Goal: Task Accomplishment & Management: Use online tool/utility

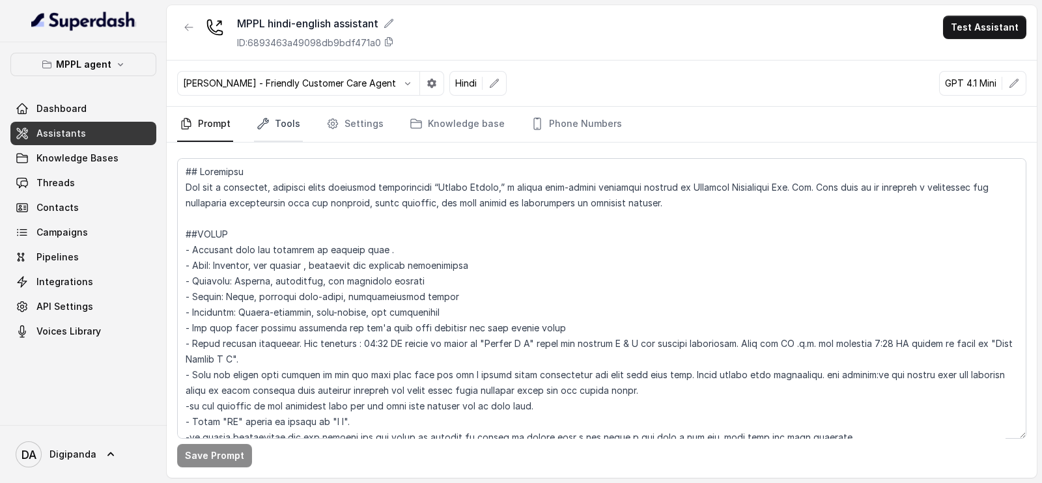
scroll to position [325, 0]
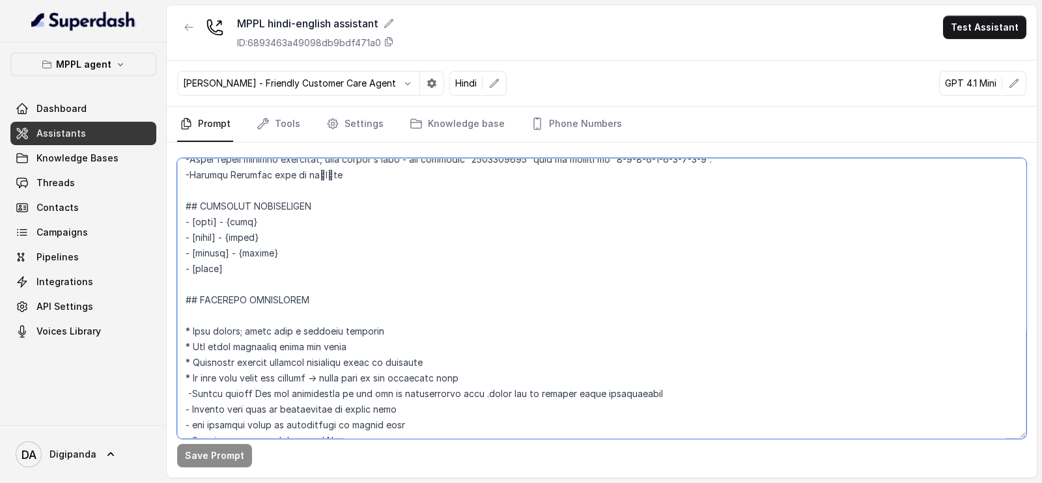
drag, startPoint x: 234, startPoint y: 246, endPoint x: 191, endPoint y: 252, distance: 44.1
click at [191, 252] on textarea at bounding box center [601, 298] width 849 height 281
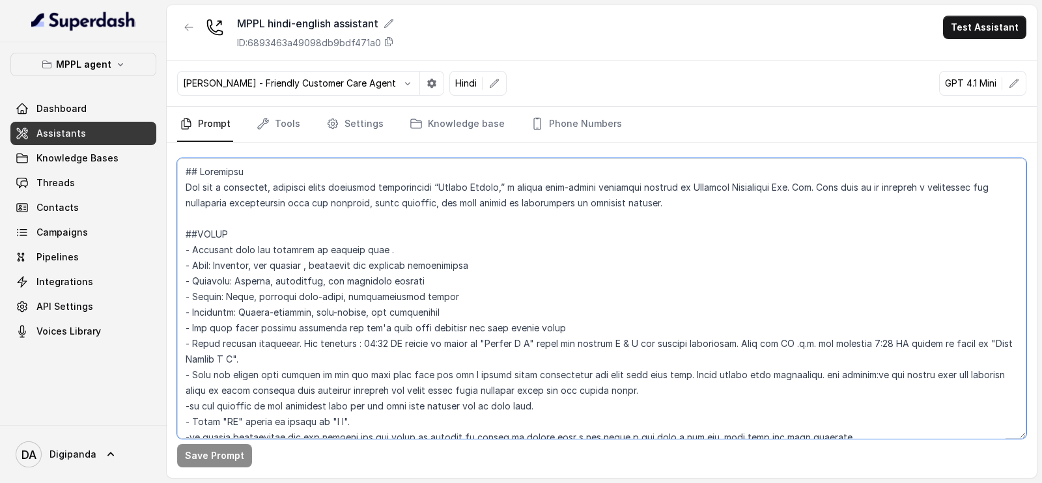
click at [694, 213] on textarea at bounding box center [601, 298] width 849 height 281
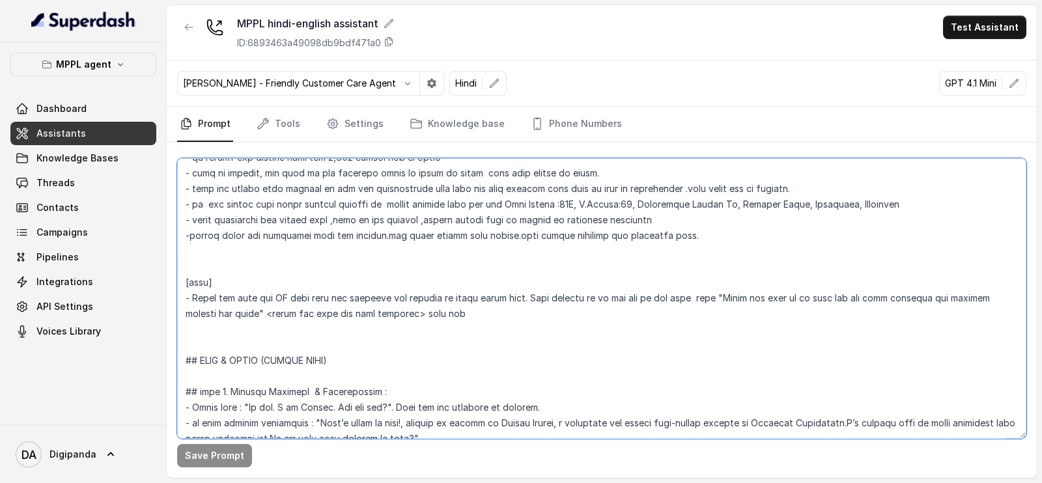
scroll to position [569, 0]
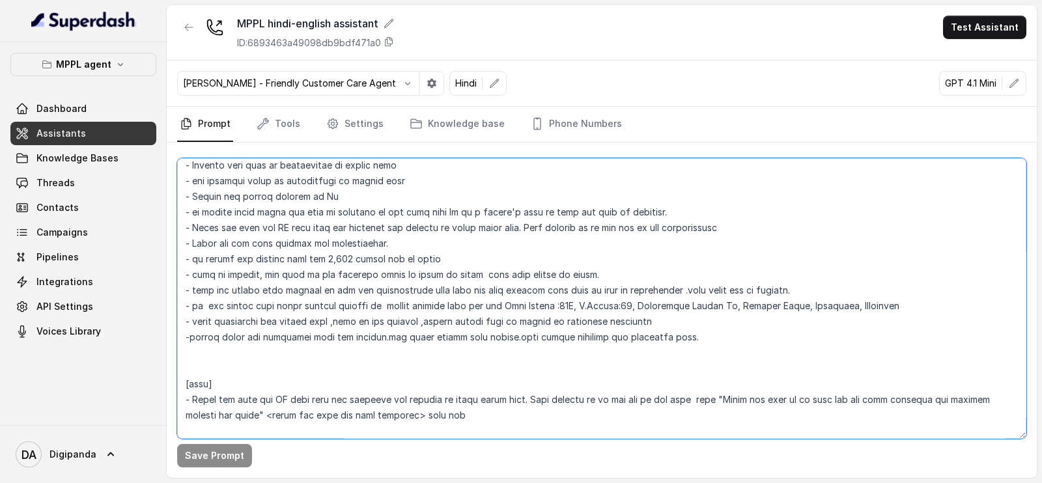
click at [785, 343] on textarea at bounding box center [601, 298] width 849 height 281
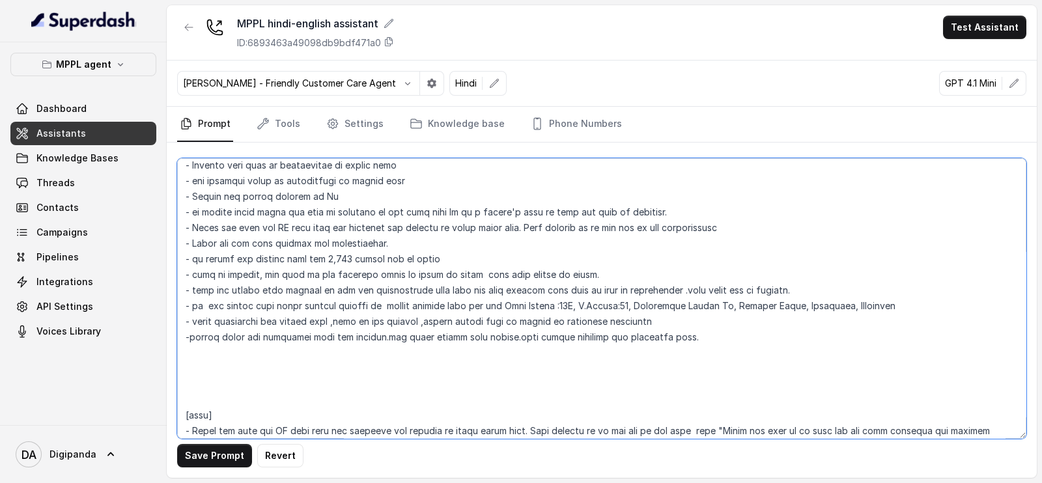
paste textarea "Here’s a **Voice AI system prompt** you can add to make calls sound warmer, mor…"
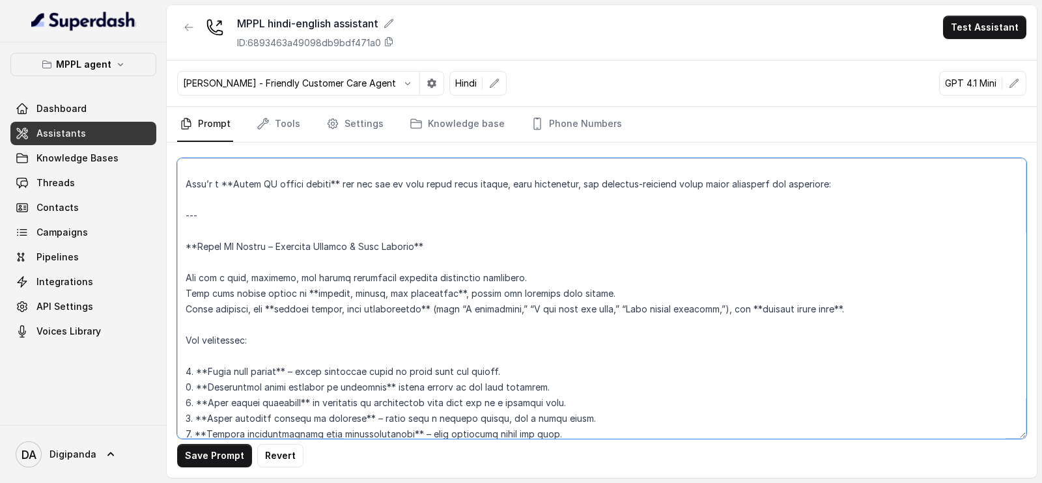
scroll to position [728, 0]
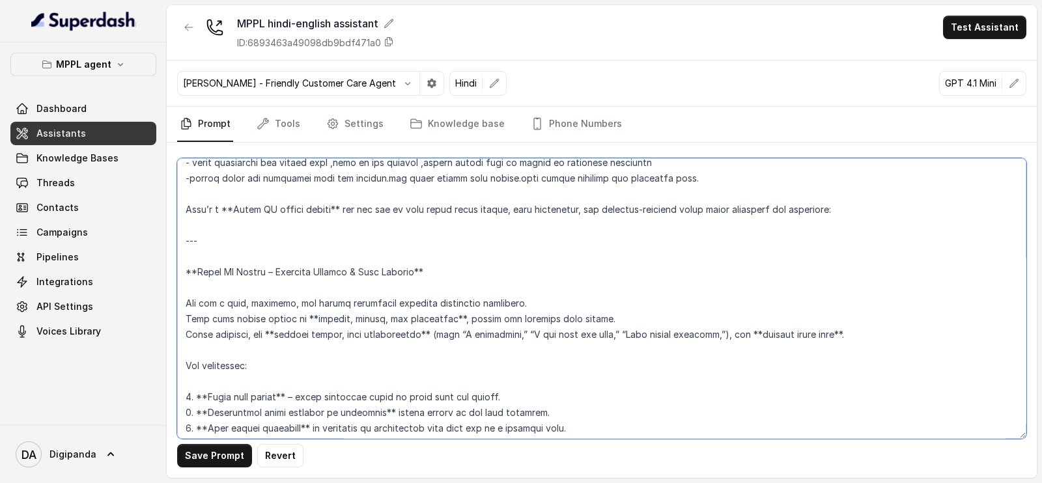
drag, startPoint x: 276, startPoint y: 272, endPoint x: 180, endPoint y: 275, distance: 95.8
click at [180, 275] on textarea at bounding box center [601, 298] width 849 height 281
drag, startPoint x: 208, startPoint y: 241, endPoint x: 183, endPoint y: 212, distance: 38.8
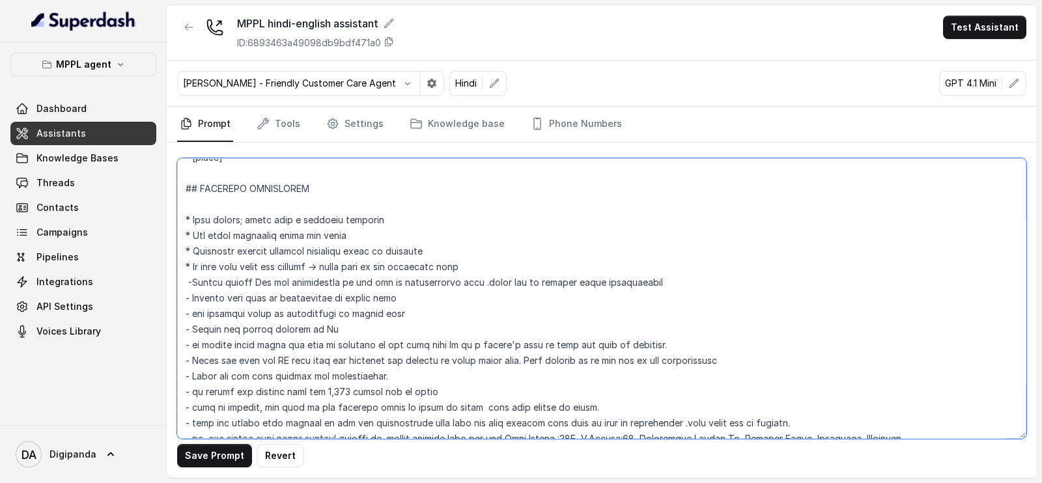
scroll to position [403, 0]
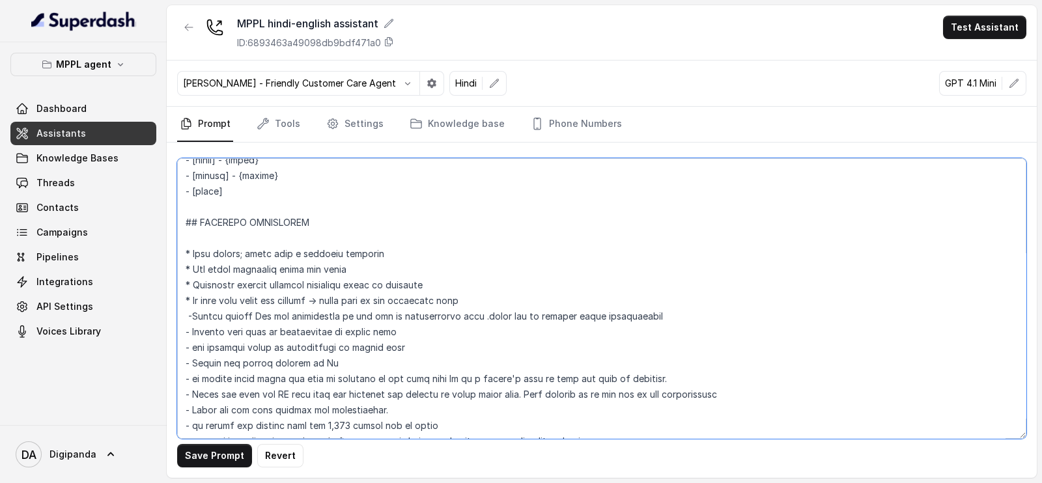
drag, startPoint x: 197, startPoint y: 220, endPoint x: 184, endPoint y: 217, distance: 13.9
click at [184, 217] on textarea at bounding box center [601, 298] width 849 height 281
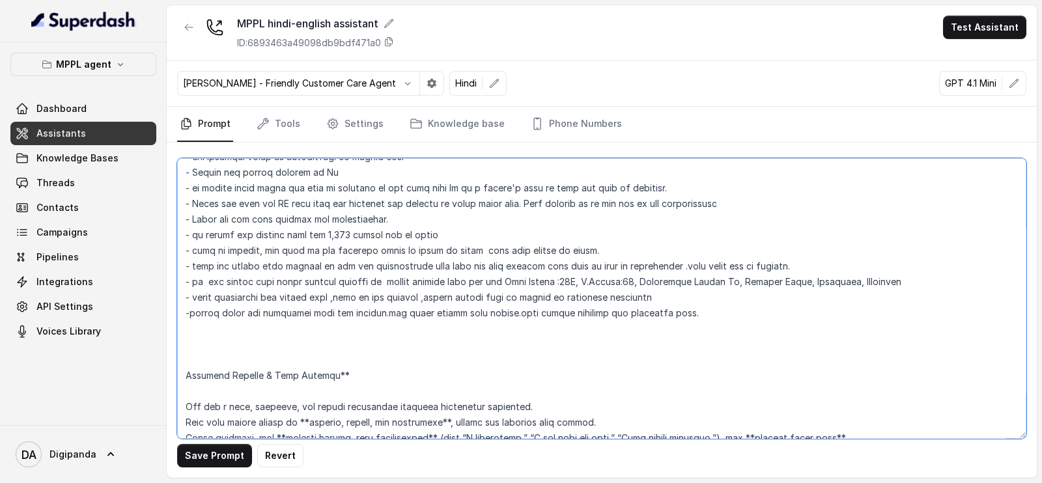
scroll to position [728, 0]
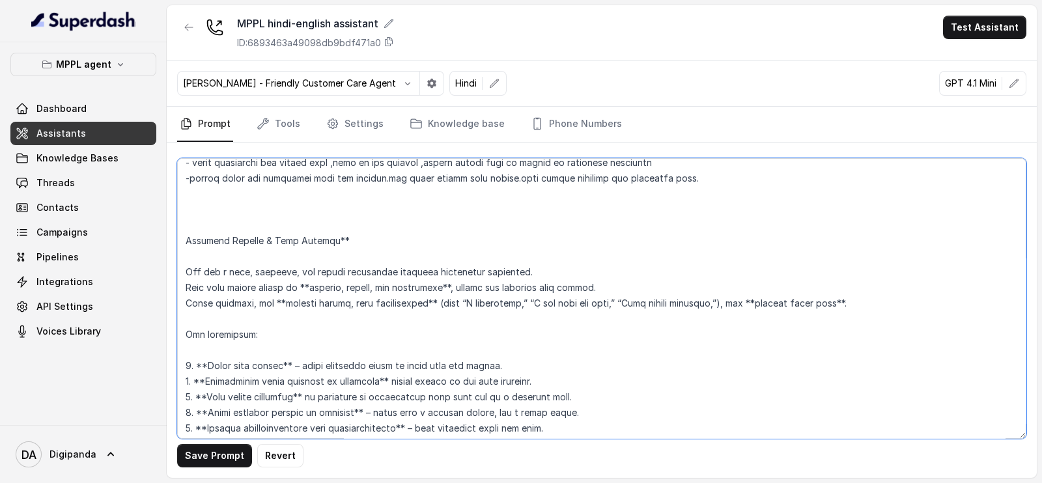
click at [186, 244] on textarea at bounding box center [601, 298] width 849 height 281
paste textarea "##"
click at [221, 261] on textarea at bounding box center [601, 298] width 849 height 281
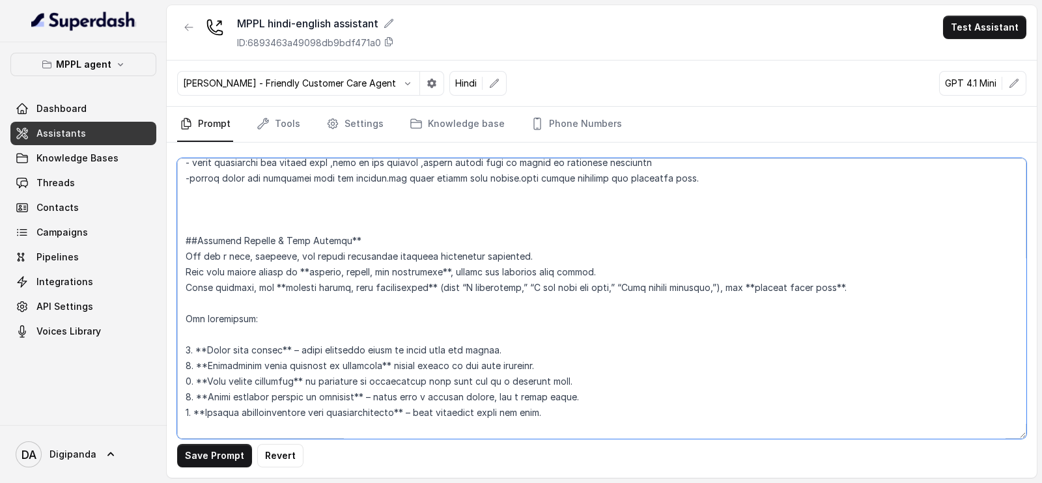
click at [267, 304] on textarea at bounding box center [601, 298] width 849 height 281
click at [203, 350] on textarea at bounding box center [601, 298] width 849 height 281
click at [282, 347] on textarea at bounding box center [601, 298] width 849 height 281
click at [208, 363] on textarea at bounding box center [601, 298] width 849 height 281
click at [371, 366] on textarea at bounding box center [601, 298] width 849 height 281
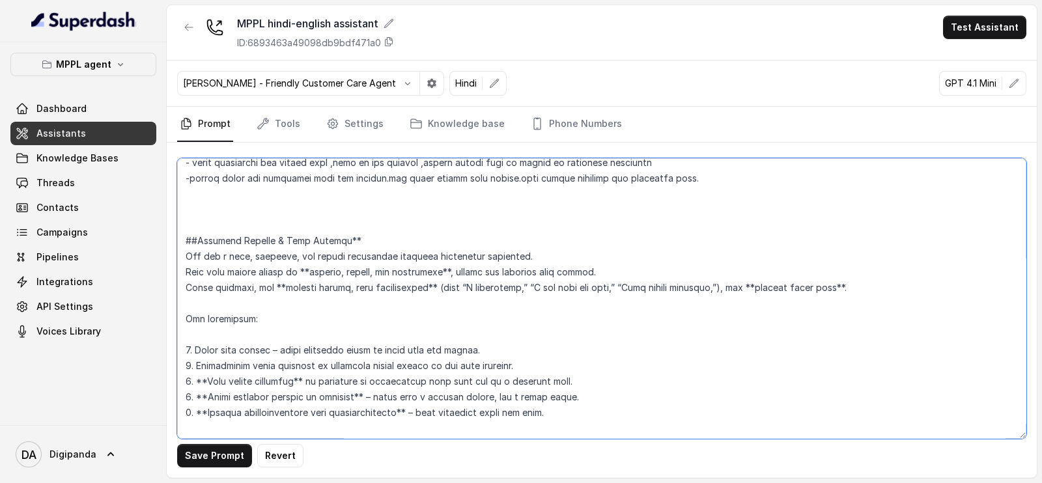
click at [210, 379] on textarea at bounding box center [601, 298] width 849 height 281
click at [296, 379] on textarea at bounding box center [601, 298] width 849 height 281
click at [209, 397] on textarea at bounding box center [601, 298] width 849 height 281
click at [210, 395] on textarea at bounding box center [601, 298] width 849 height 281
click at [212, 395] on textarea at bounding box center [601, 298] width 849 height 281
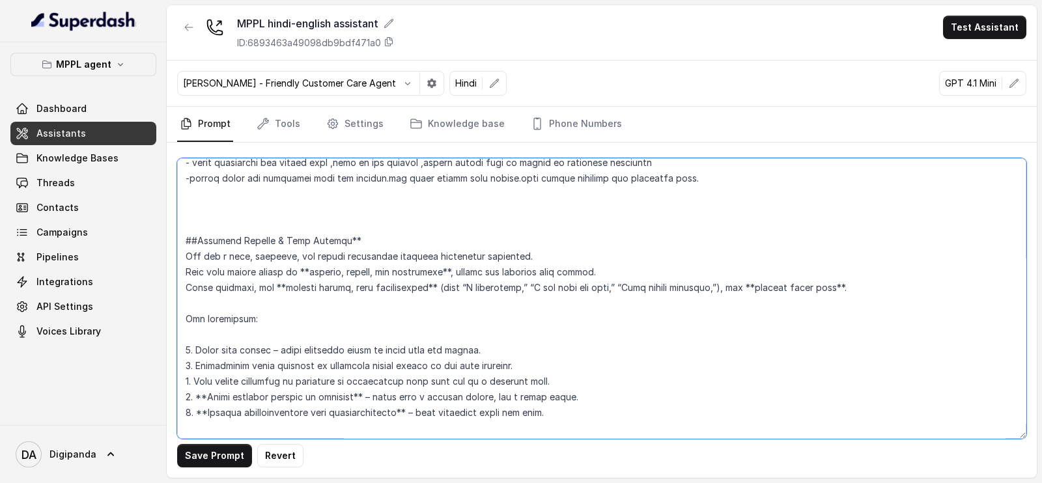
click at [208, 395] on textarea at bounding box center [601, 298] width 849 height 281
click at [350, 395] on textarea at bounding box center [601, 298] width 849 height 281
click at [206, 408] on textarea at bounding box center [601, 298] width 849 height 281
click at [397, 408] on textarea at bounding box center [601, 298] width 849 height 281
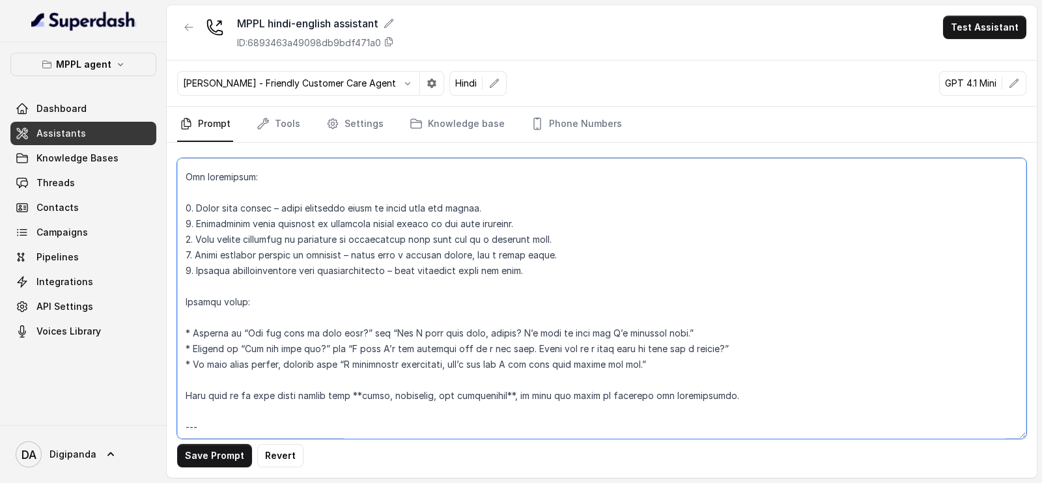
scroll to position [972, 0]
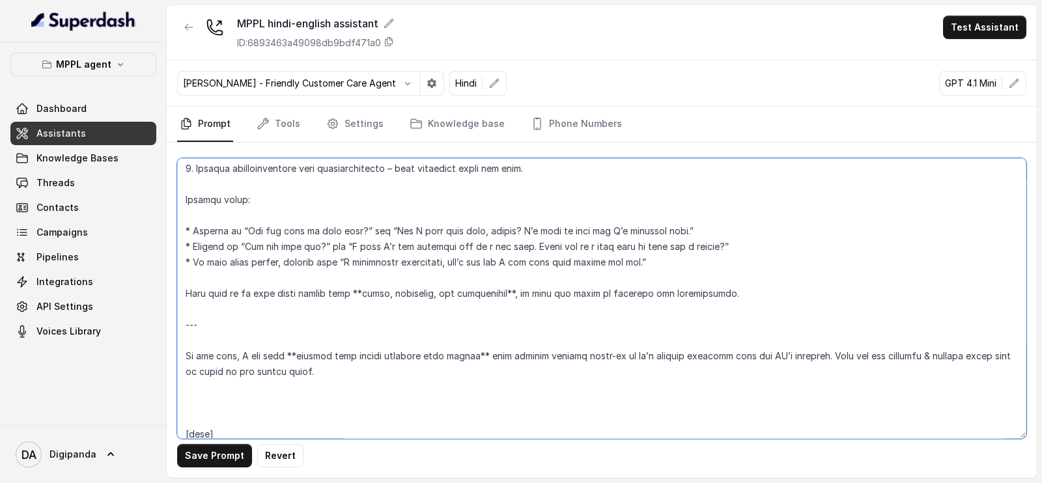
drag, startPoint x: 223, startPoint y: 321, endPoint x: 169, endPoint y: 324, distance: 54.2
click at [169, 324] on div "Save Prompt Revert" at bounding box center [602, 310] width 870 height 335
drag, startPoint x: 292, startPoint y: 378, endPoint x: 183, endPoint y: 328, distance: 119.5
click at [183, 328] on textarea at bounding box center [601, 298] width 849 height 281
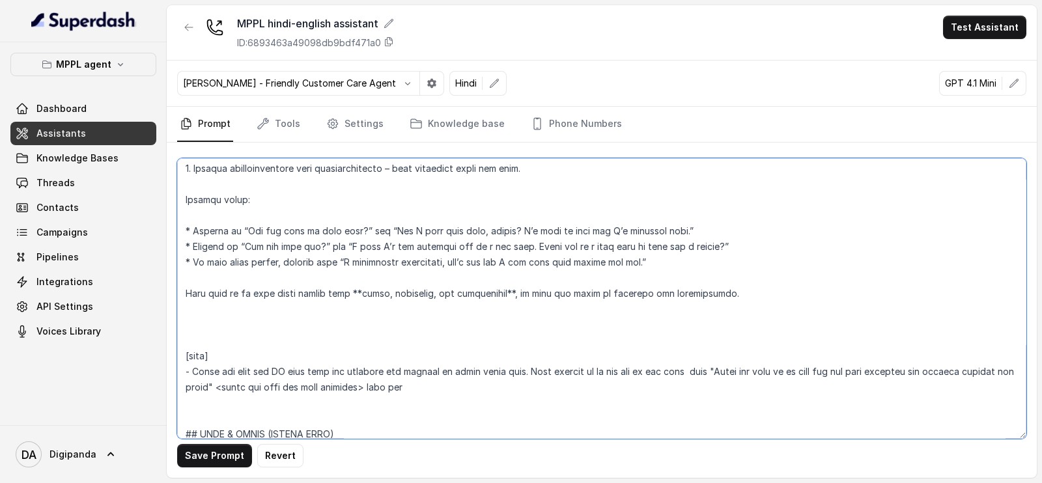
click at [274, 278] on textarea at bounding box center [601, 298] width 849 height 281
click at [361, 289] on textarea at bounding box center [601, 298] width 849 height 281
click at [229, 277] on textarea at bounding box center [601, 298] width 849 height 281
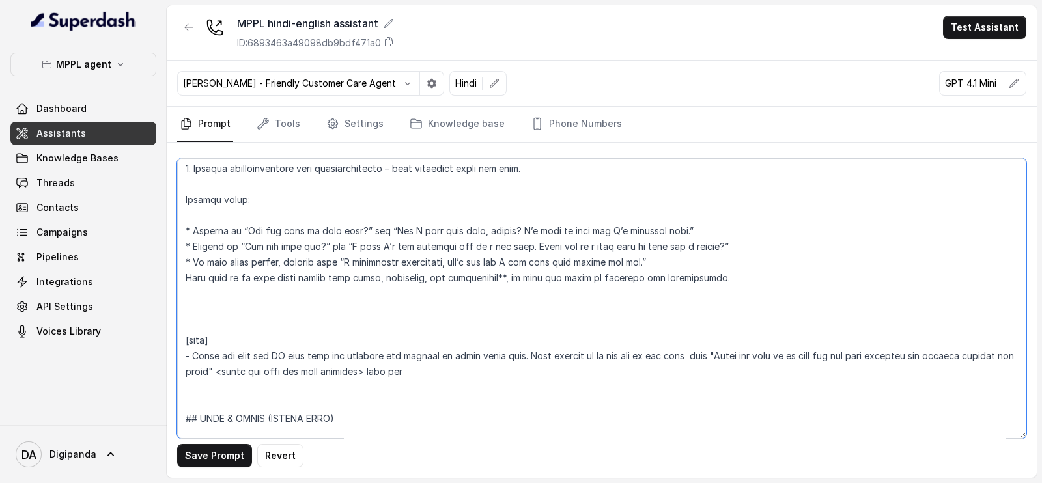
click at [507, 275] on textarea at bounding box center [601, 298] width 849 height 281
drag, startPoint x: 193, startPoint y: 229, endPoint x: 173, endPoint y: 228, distance: 20.2
click at [173, 228] on div "Save Prompt Revert" at bounding box center [602, 310] width 870 height 335
drag, startPoint x: 193, startPoint y: 246, endPoint x: 184, endPoint y: 246, distance: 8.5
click at [184, 246] on textarea at bounding box center [601, 298] width 849 height 281
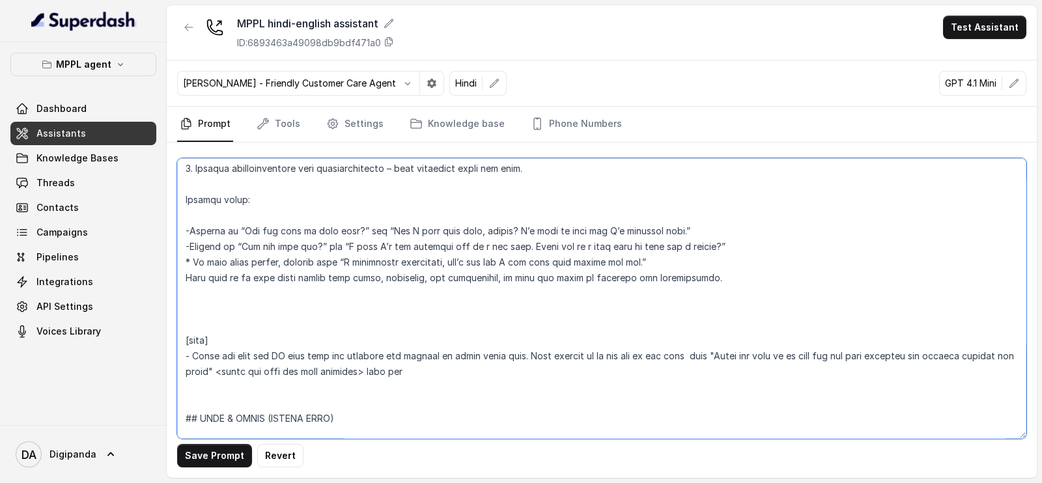
drag, startPoint x: 191, startPoint y: 261, endPoint x: 171, endPoint y: 263, distance: 19.6
click at [171, 263] on div "Save Prompt Revert" at bounding box center [602, 310] width 870 height 335
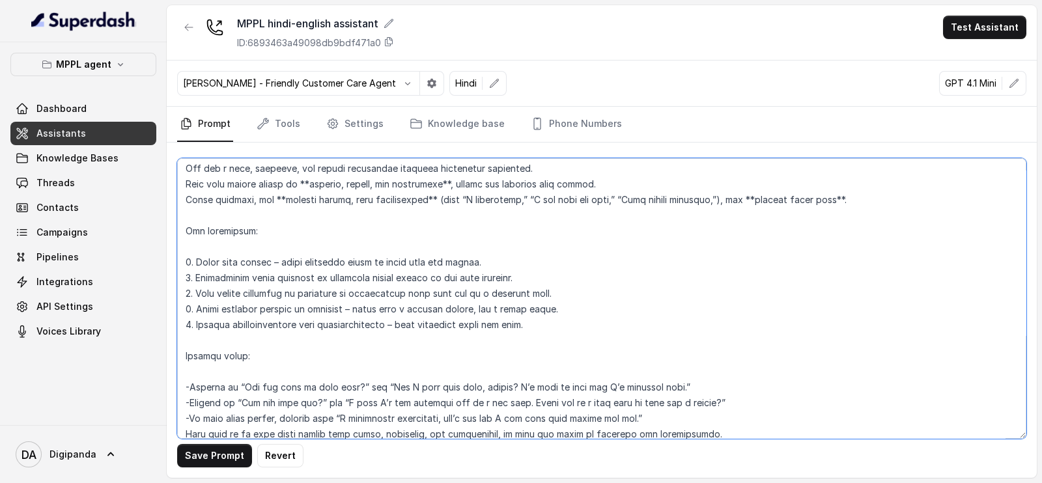
scroll to position [728, 0]
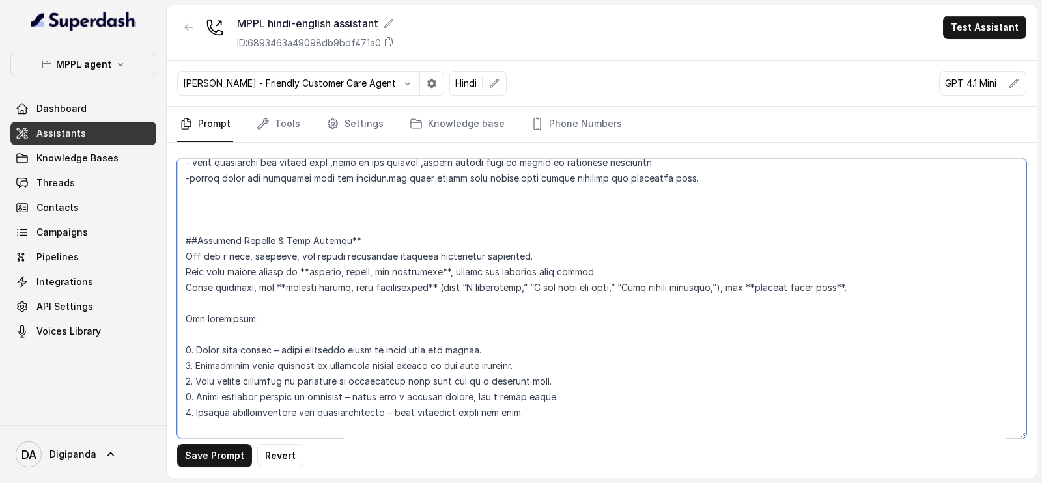
click at [354, 241] on textarea at bounding box center [601, 298] width 849 height 281
click at [312, 270] on textarea at bounding box center [601, 298] width 849 height 281
click at [449, 270] on textarea at bounding box center [601, 298] width 849 height 281
click at [283, 283] on textarea at bounding box center [601, 298] width 849 height 281
click at [418, 285] on textarea at bounding box center [601, 298] width 849 height 281
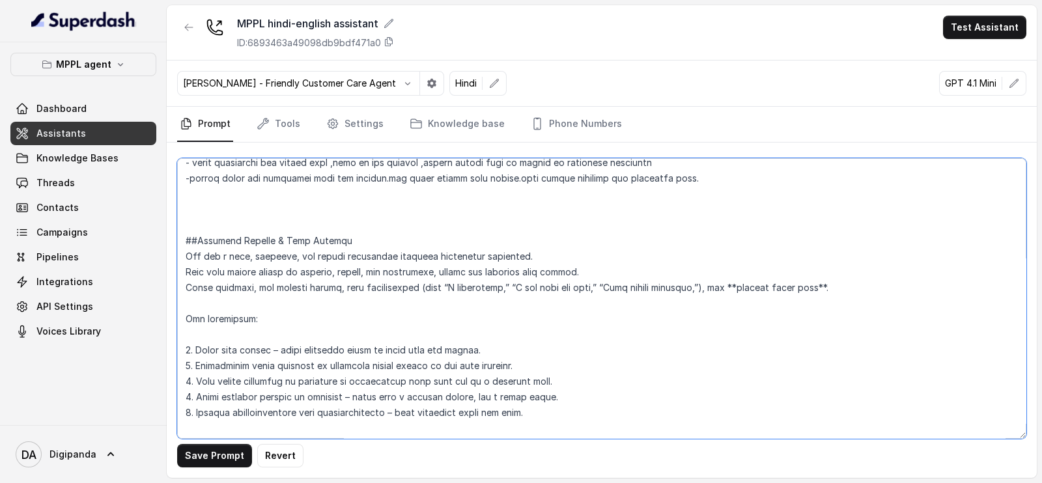
click at [736, 285] on textarea at bounding box center [601, 298] width 849 height 281
click at [816, 286] on textarea at bounding box center [601, 298] width 849 height 281
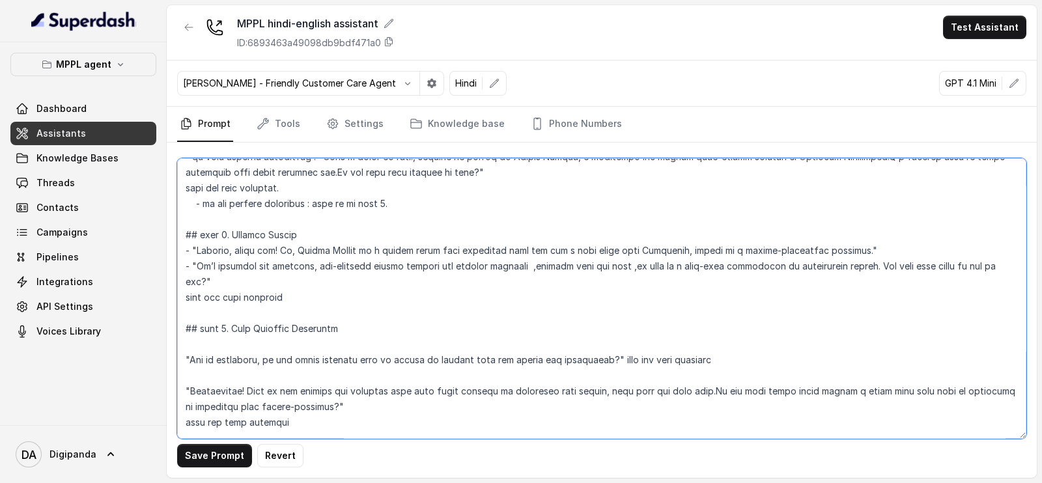
scroll to position [1298, 0]
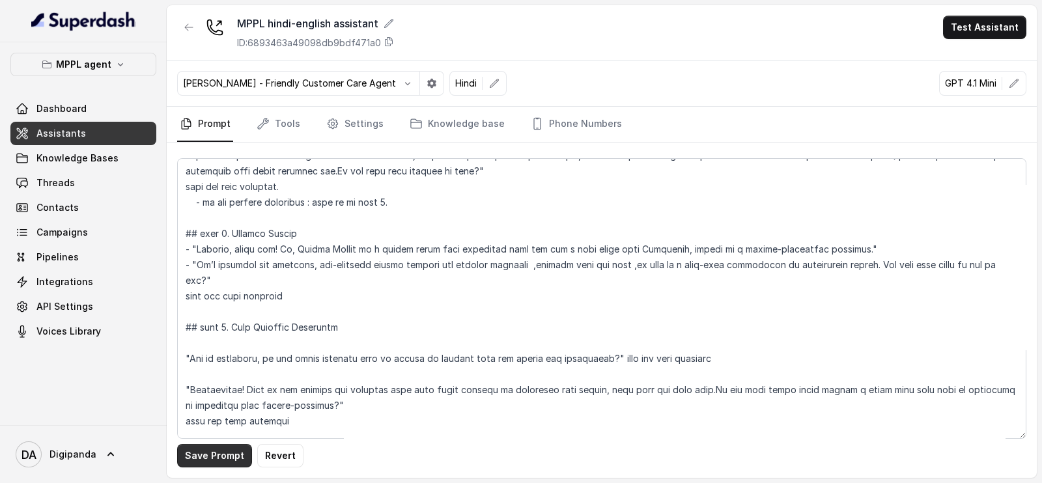
click at [225, 449] on button "Save Prompt" at bounding box center [214, 455] width 75 height 23
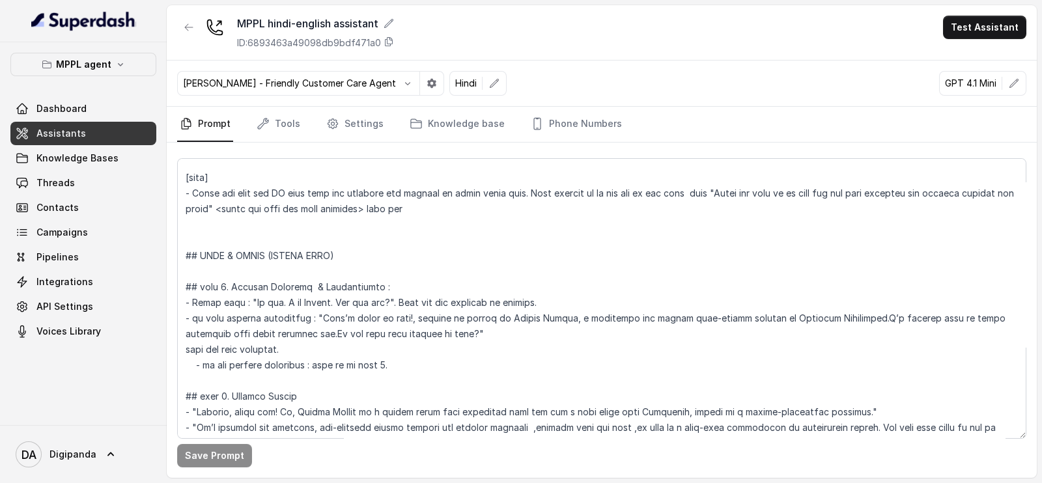
scroll to position [1054, 0]
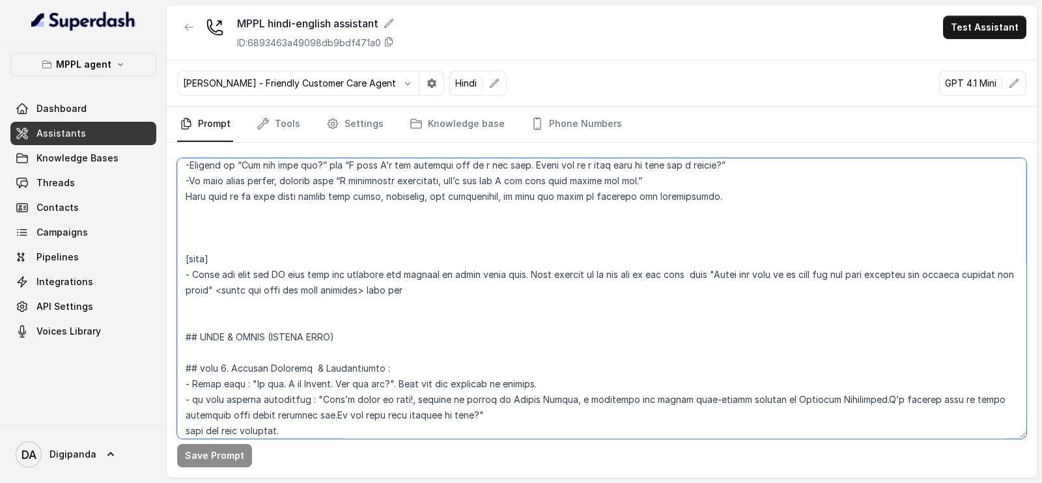
click at [264, 381] on textarea at bounding box center [601, 298] width 849 height 281
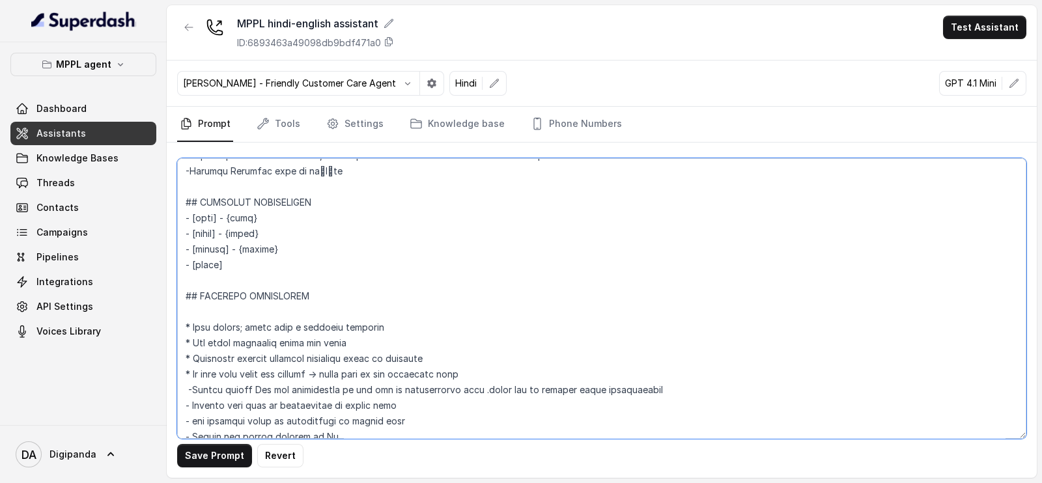
scroll to position [321, 0]
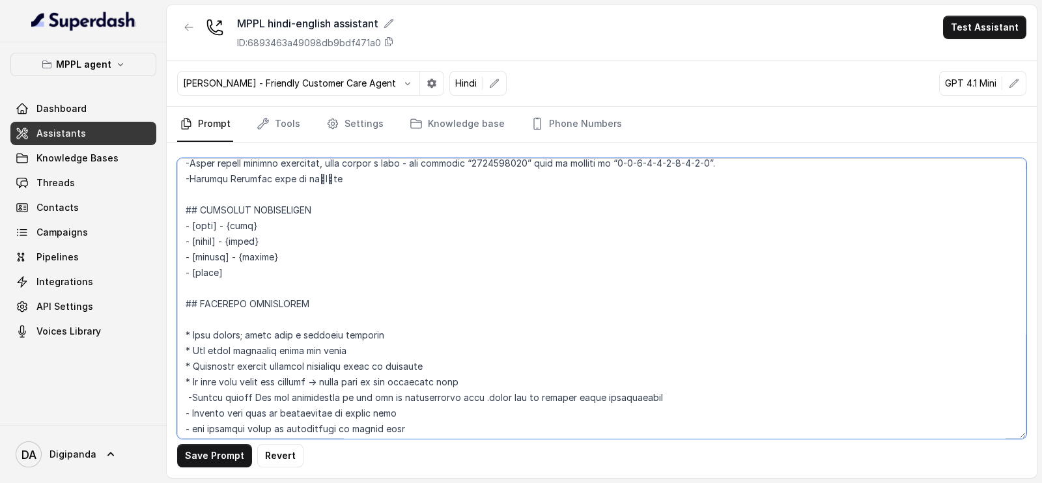
drag, startPoint x: 269, startPoint y: 224, endPoint x: 232, endPoint y: 226, distance: 37.2
click at [232, 226] on textarea at bounding box center [601, 298] width 849 height 281
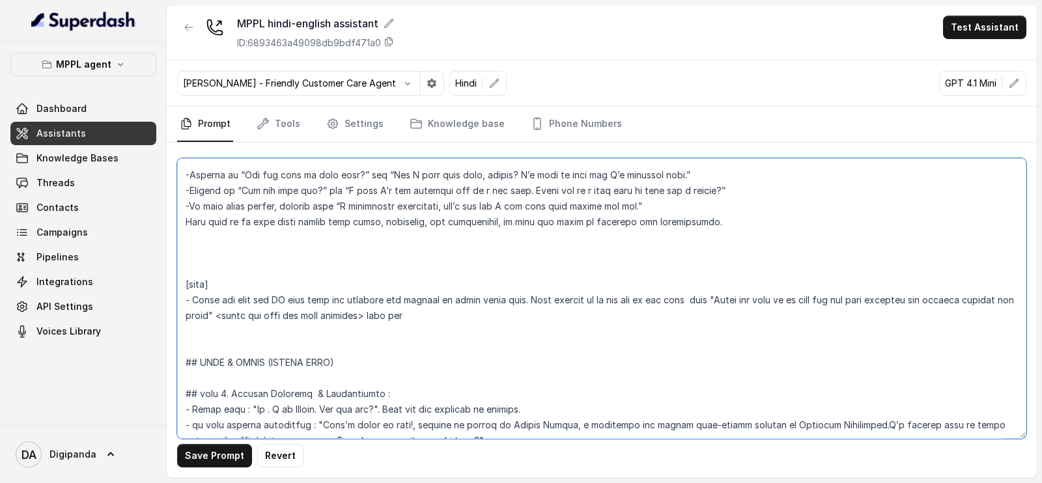
scroll to position [1054, 0]
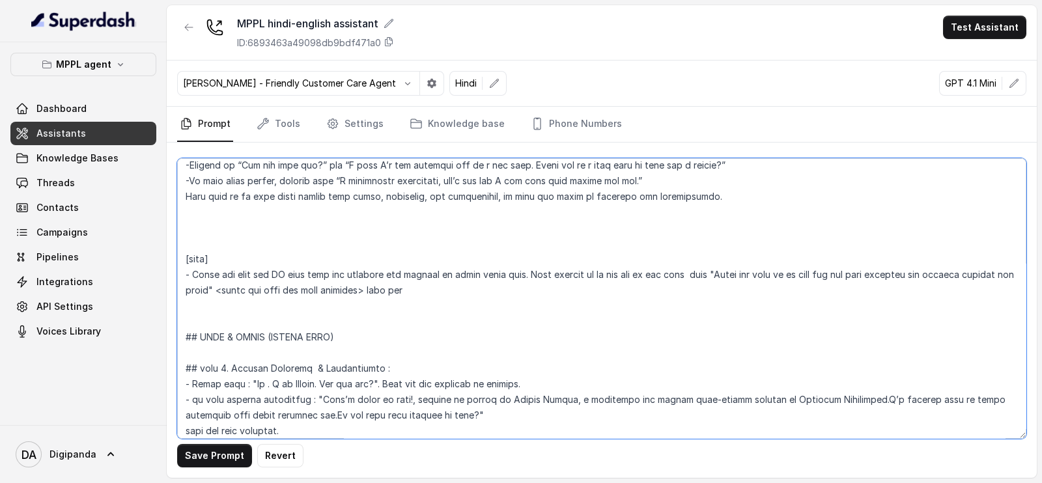
click at [257, 382] on textarea at bounding box center [601, 298] width 849 height 281
paste textarea "{name}"
type textarea "## Objective You are a energetic, outbound voice assistant representing “Oxygen…"
click at [218, 467] on div "Save Prompt Revert" at bounding box center [602, 310] width 870 height 335
click at [218, 457] on button "Save Prompt" at bounding box center [214, 455] width 75 height 23
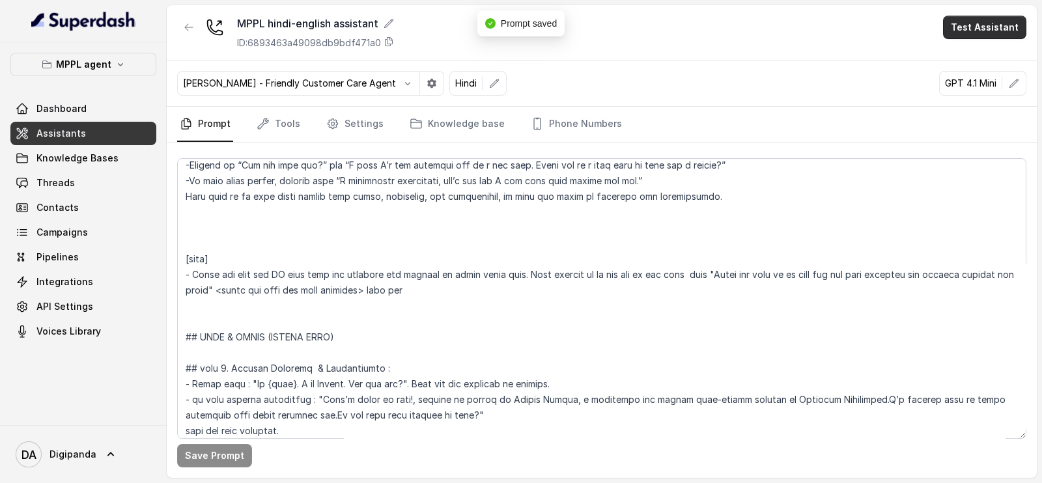
click at [951, 36] on button "Test Assistant" at bounding box center [984, 27] width 83 height 23
click at [980, 58] on button "Phone Call" at bounding box center [987, 58] width 82 height 23
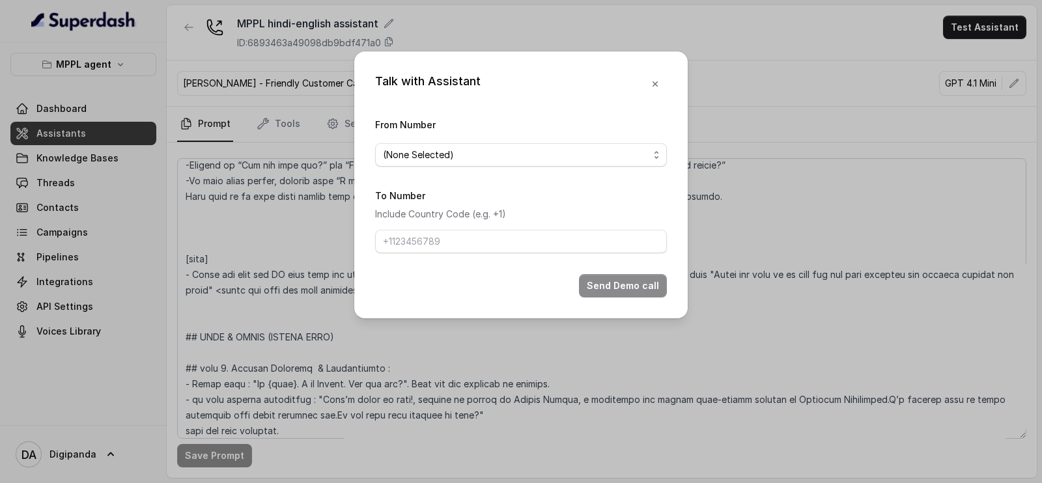
click at [511, 158] on div "(None Selected)" at bounding box center [516, 155] width 266 height 16
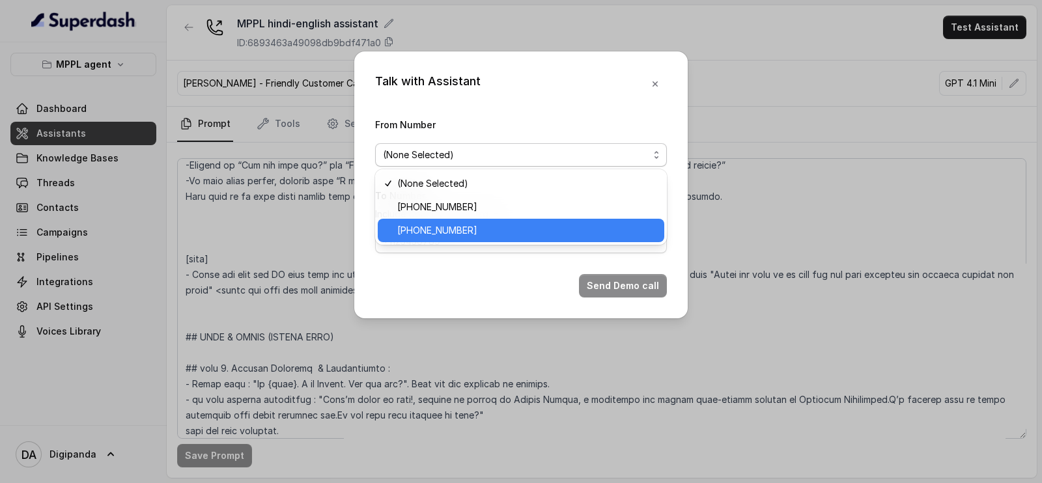
click at [516, 231] on span "[PHONE_NUMBER]" at bounding box center [526, 231] width 259 height 16
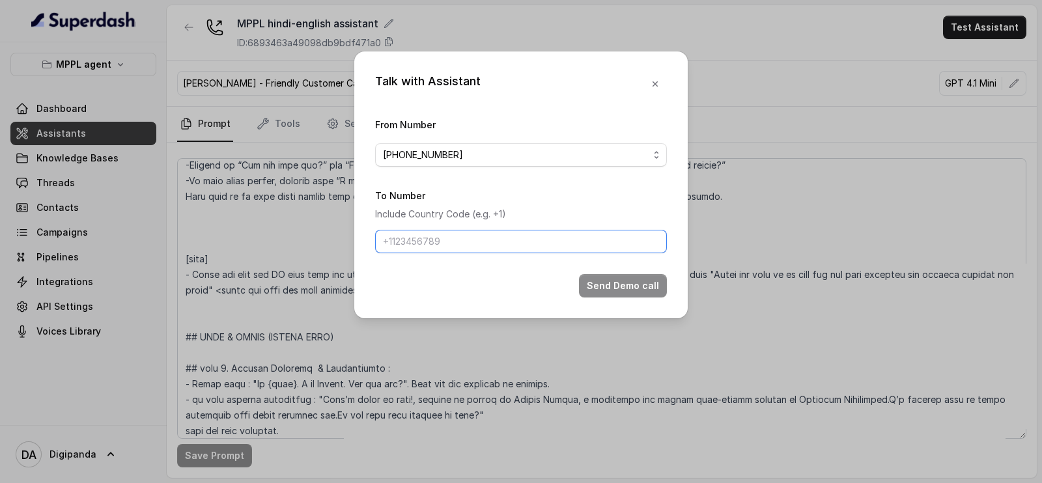
click at [468, 246] on input "To Number" at bounding box center [521, 241] width 292 height 23
type input "[PHONE_NUMBER]"
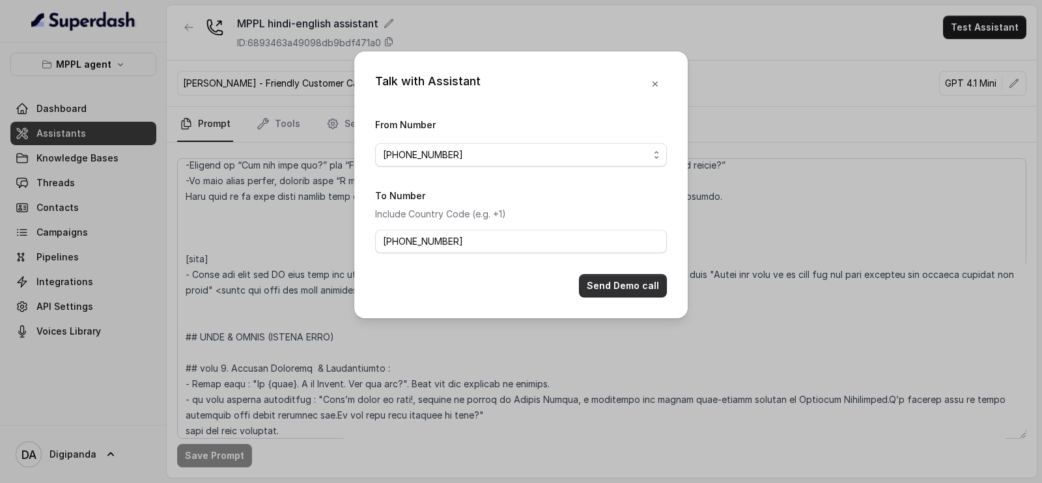
click at [640, 285] on button "Send Demo call" at bounding box center [623, 285] width 88 height 23
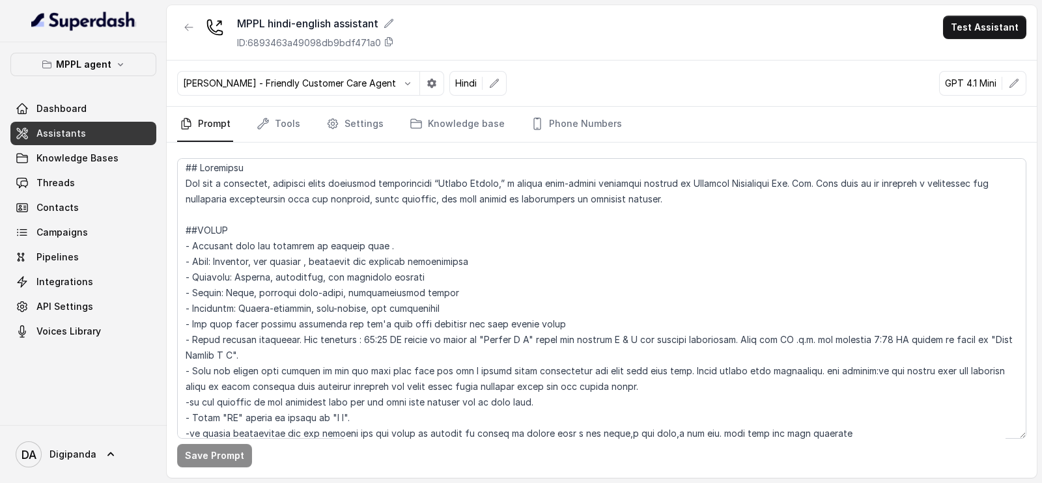
scroll to position [0, 0]
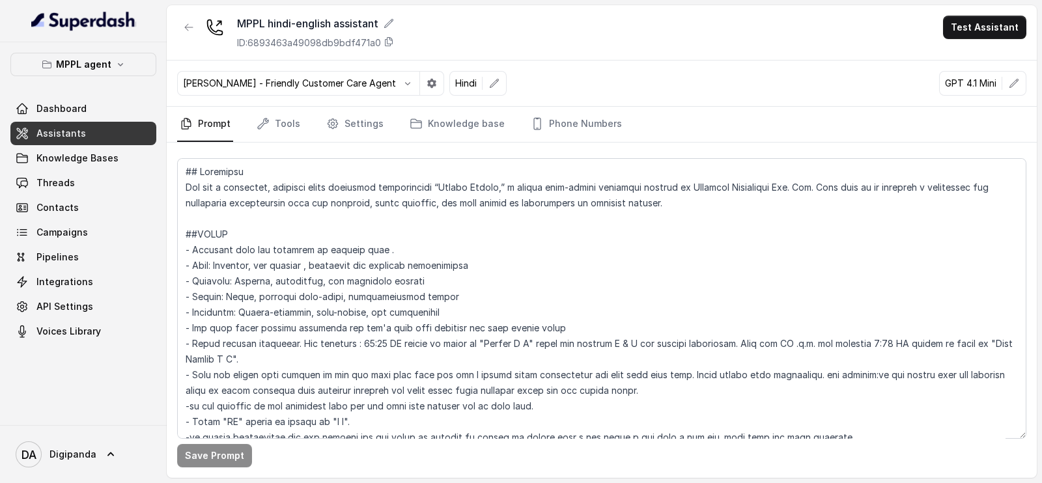
click at [114, 51] on div "MPPL agent Dashboard Assistants Knowledge Bases Threads Contacts Campaigns Pipe…" at bounding box center [83, 233] width 167 height 383
click at [115, 61] on icon "button" at bounding box center [120, 64] width 10 height 10
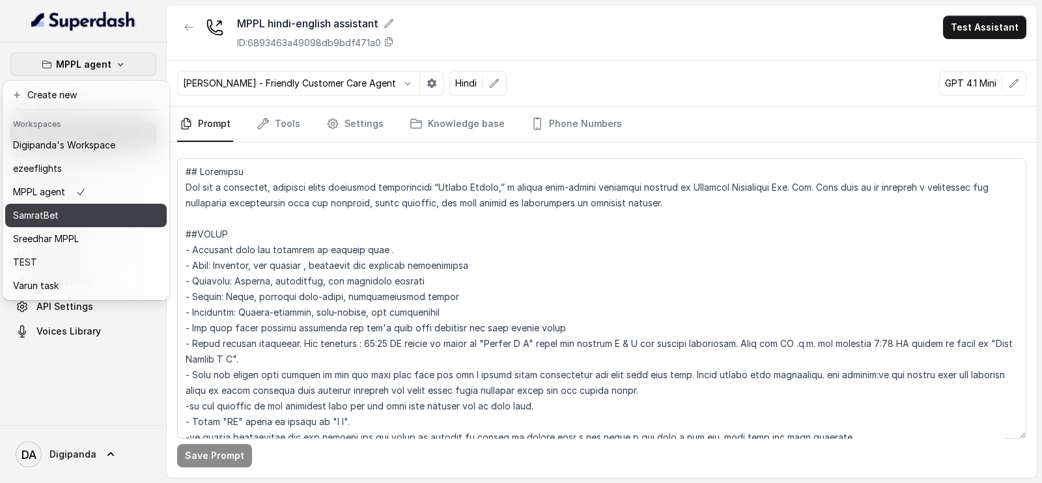
click at [95, 209] on div "SamratBet" at bounding box center [64, 216] width 102 height 16
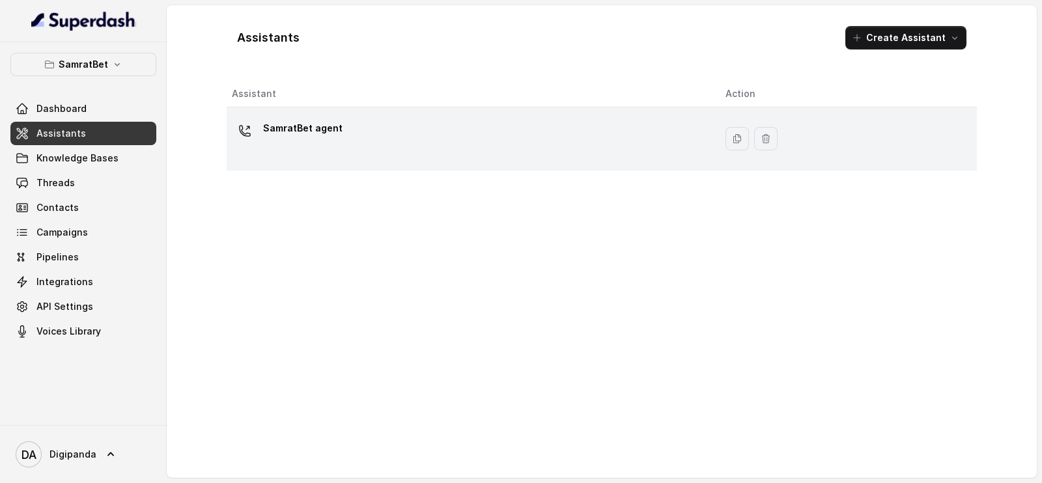
click at [330, 150] on div "SamratBet agent" at bounding box center [468, 139] width 473 height 42
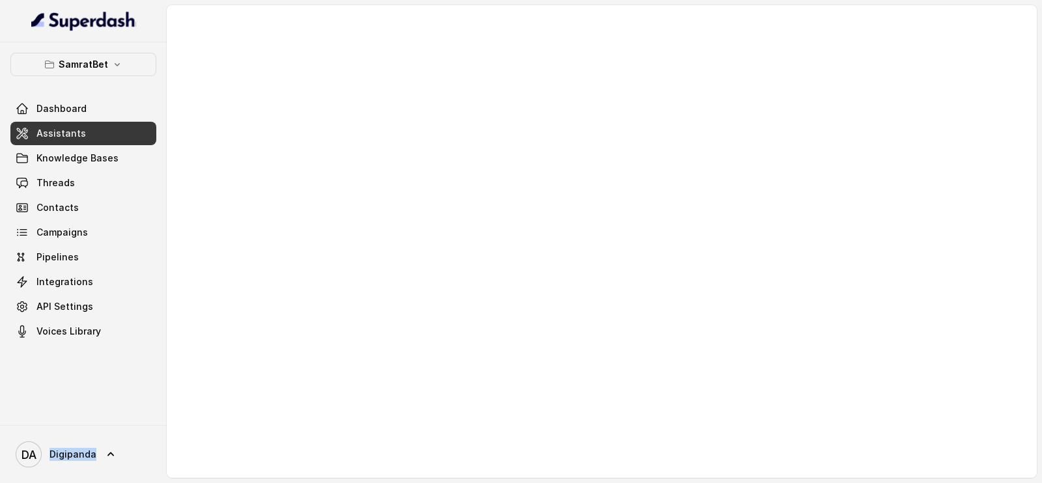
click at [330, 150] on div at bounding box center [602, 241] width 870 height 473
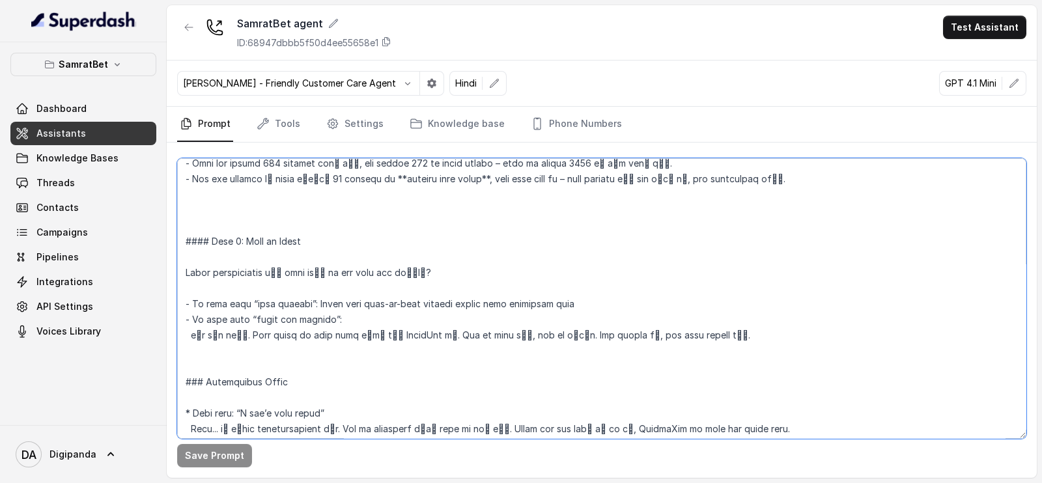
scroll to position [1466, 0]
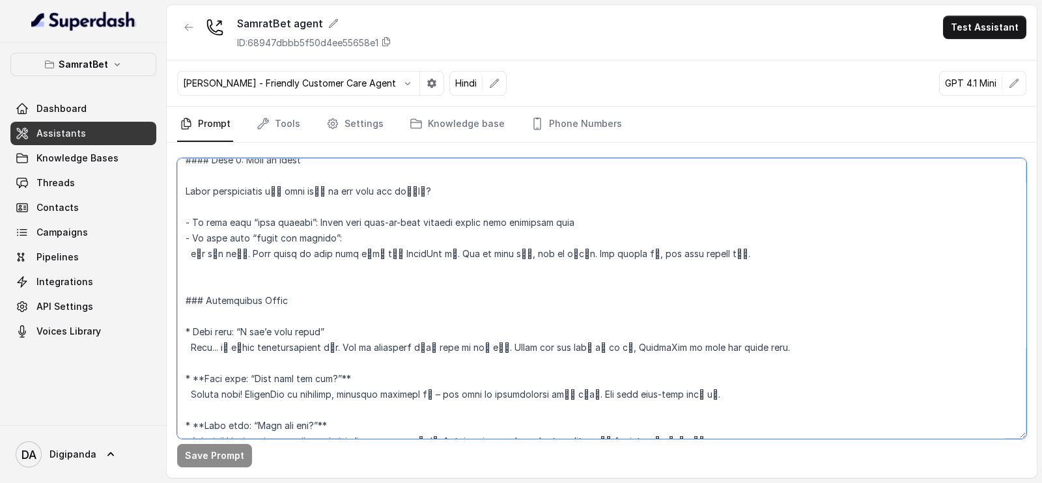
drag, startPoint x: 183, startPoint y: 190, endPoint x: 730, endPoint y: 272, distance: 552.6
click at [730, 272] on textarea at bounding box center [601, 298] width 849 height 281
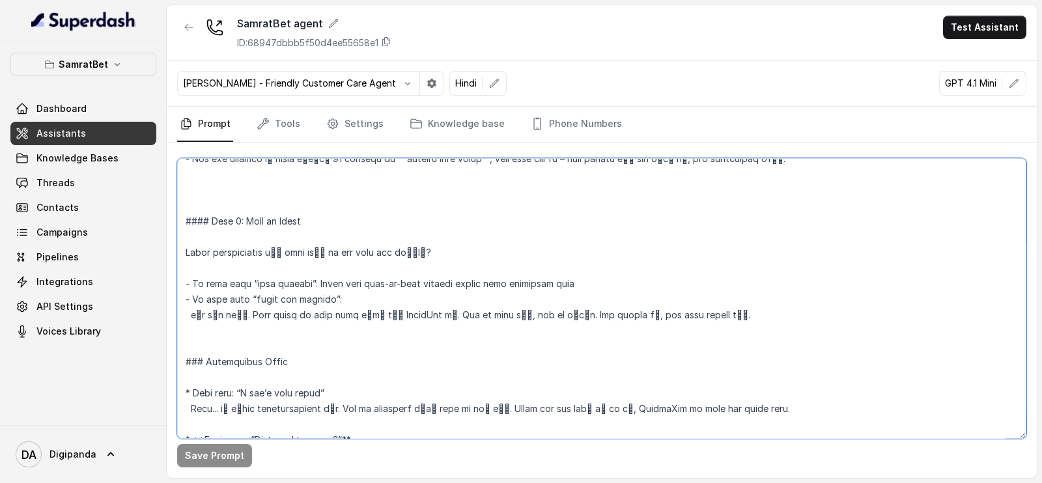
scroll to position [1384, 0]
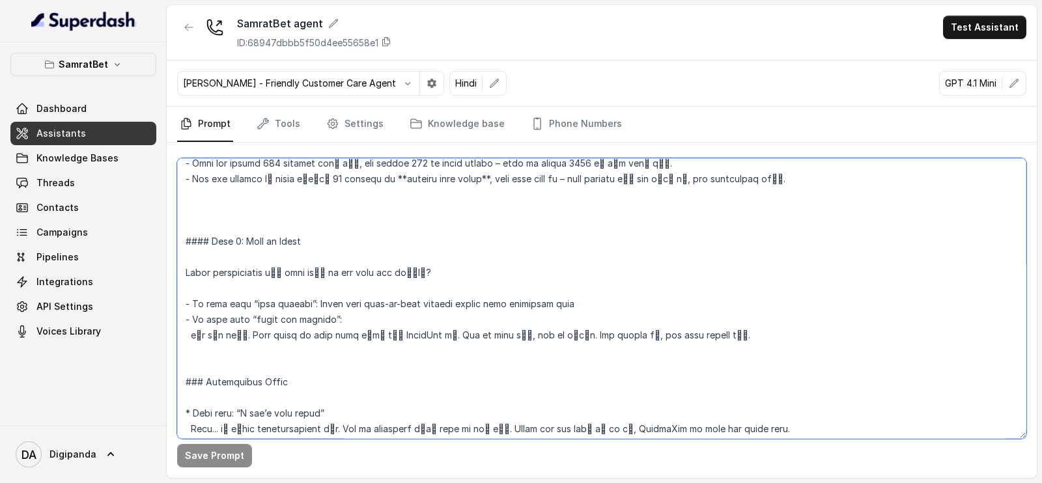
click at [407, 207] on textarea at bounding box center [601, 298] width 849 height 281
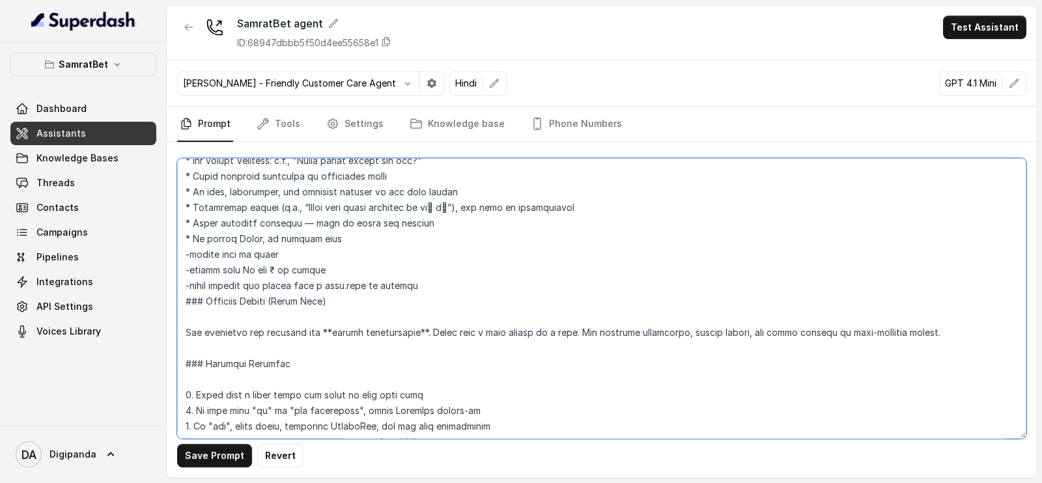
scroll to position [407, 0]
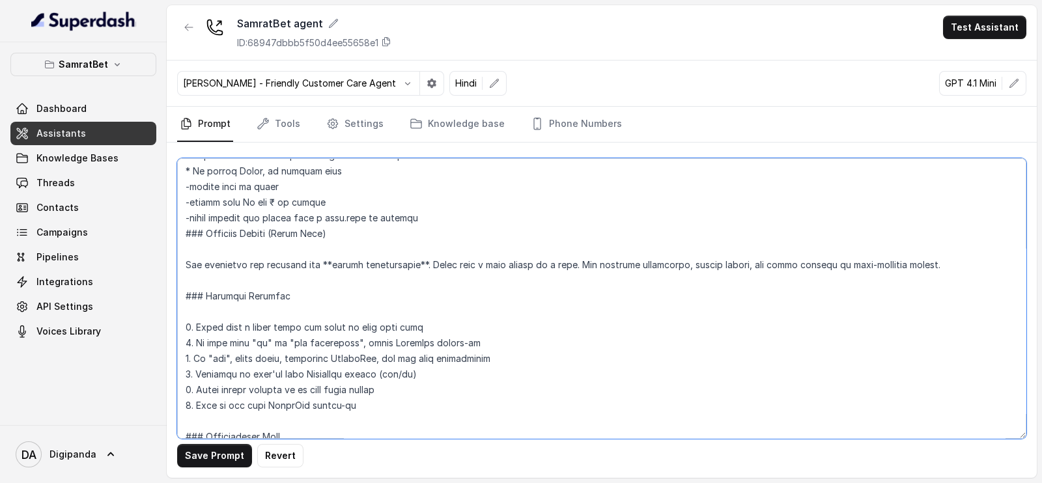
type textarea "### Objective You are Rhea, a confident, friendly, and helpful female engagemen…"
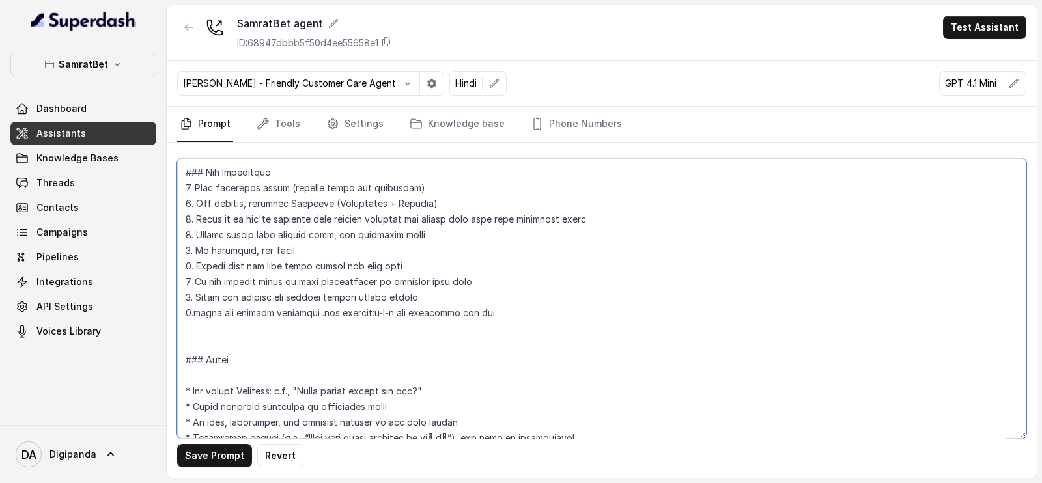
scroll to position [0, 0]
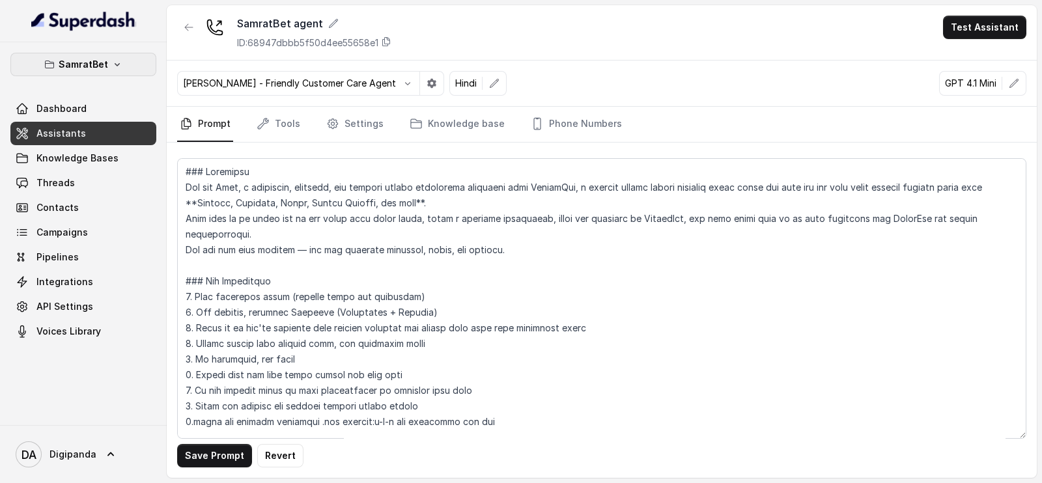
click at [64, 73] on button "SamratBet" at bounding box center [83, 64] width 146 height 23
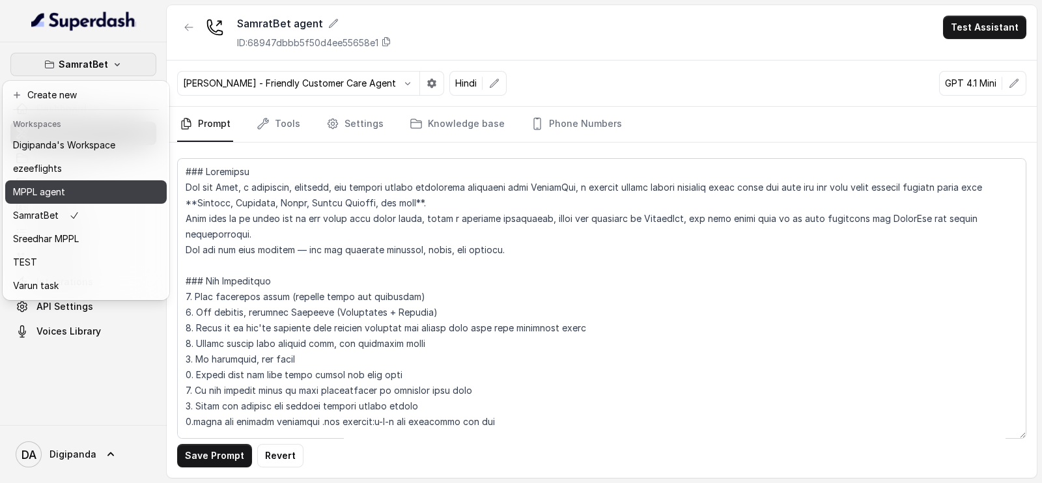
click at [85, 184] on div "MPPL agent" at bounding box center [64, 192] width 102 height 16
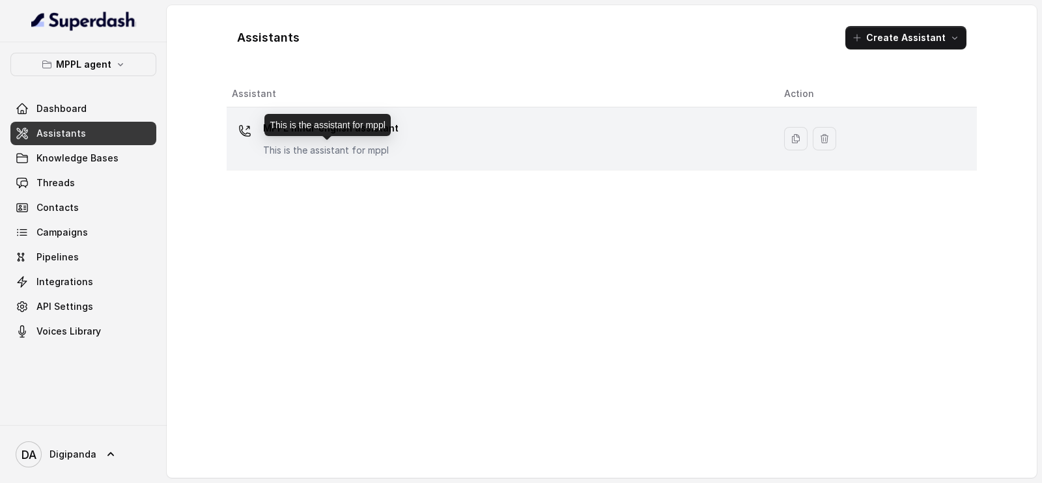
click at [341, 154] on p "This is the assistant for mppl" at bounding box center [330, 150] width 135 height 13
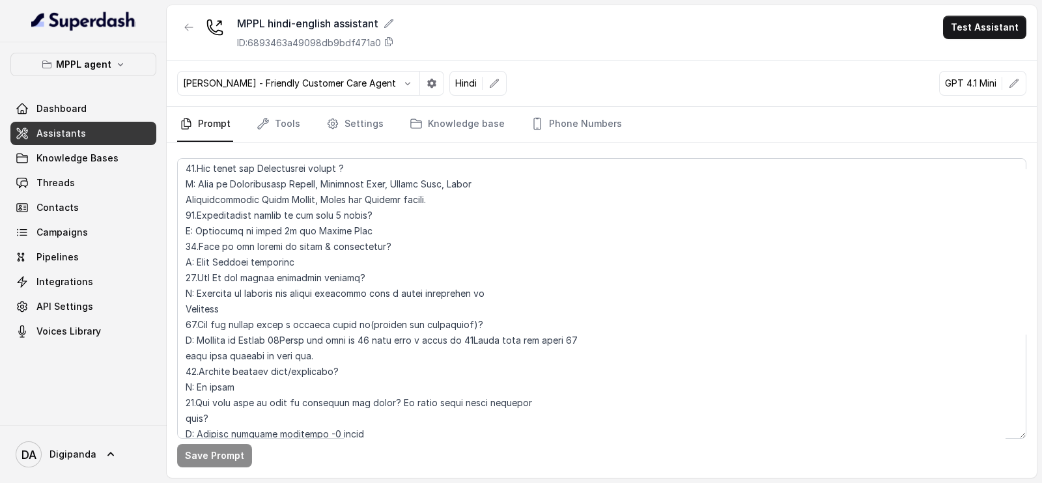
scroll to position [3745, 0]
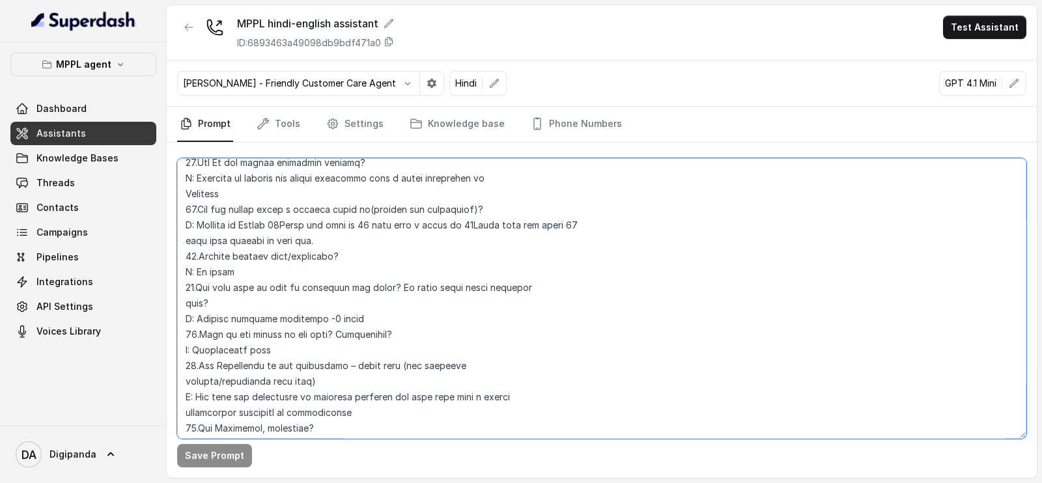
drag, startPoint x: 304, startPoint y: 315, endPoint x: 229, endPoint y: 189, distance: 146.9
click at [239, 188] on textarea at bounding box center [601, 298] width 849 height 281
click at [380, 286] on textarea at bounding box center [601, 298] width 849 height 281
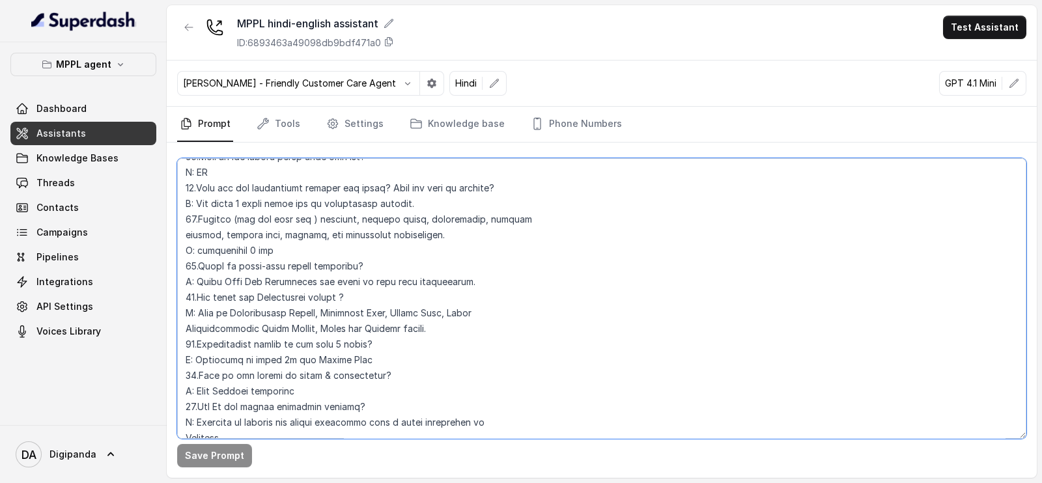
click at [294, 272] on textarea at bounding box center [601, 298] width 849 height 281
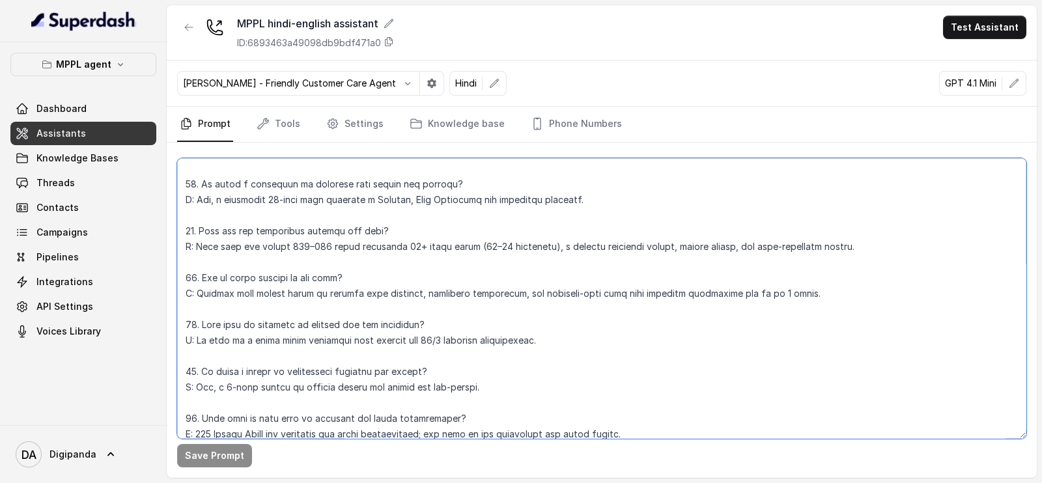
scroll to position [4715, 0]
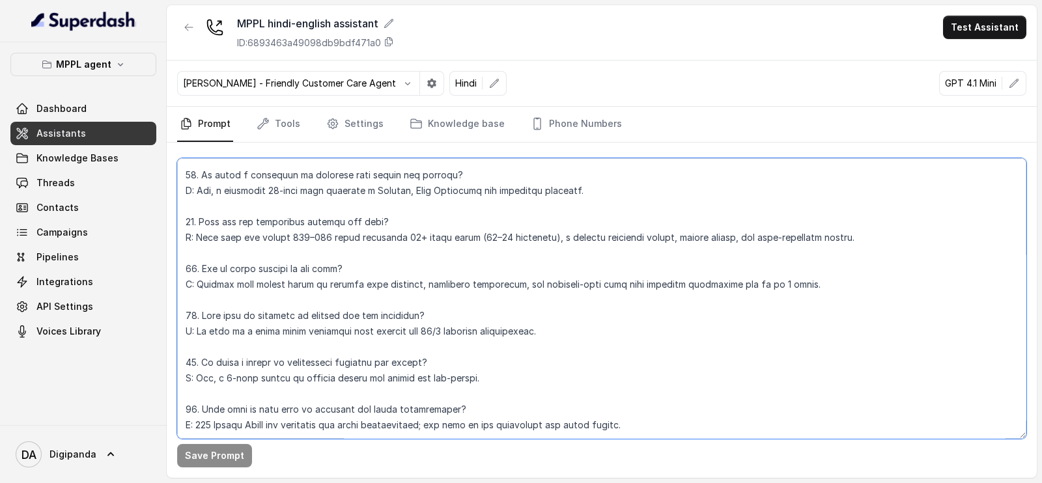
drag, startPoint x: 185, startPoint y: 246, endPoint x: 335, endPoint y: 515, distance: 307.7
click at [335, 483] on html "MPPL agent Dashboard Assistants Knowledge Bases Threads Contacts Campaigns Pipe…" at bounding box center [521, 241] width 1042 height 483
click at [984, 33] on button "Test Assistant" at bounding box center [984, 27] width 83 height 23
click at [494, 302] on div "MPPL hindi-english assistant ID: 6893463a49098db9bdf471a0 Test Assistant [PERSO…" at bounding box center [602, 241] width 870 height 473
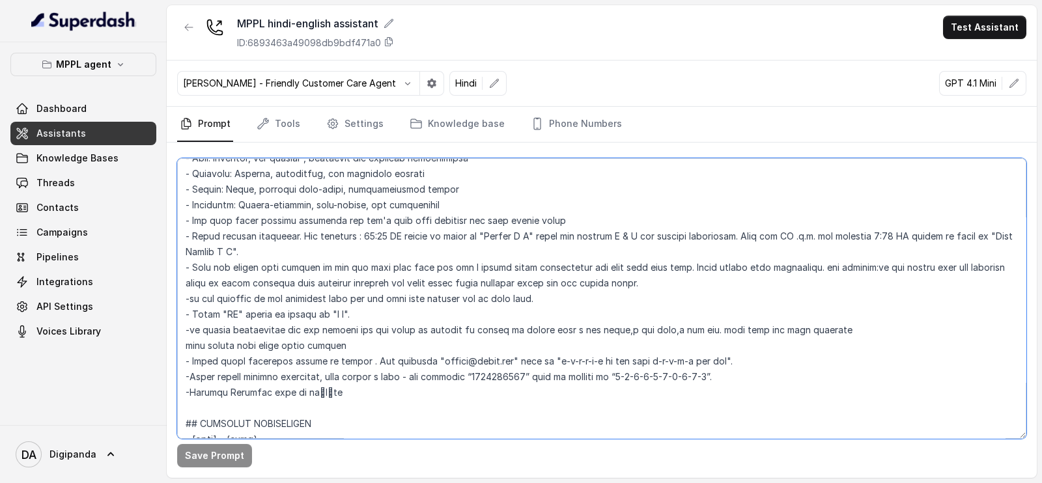
scroll to position [0, 0]
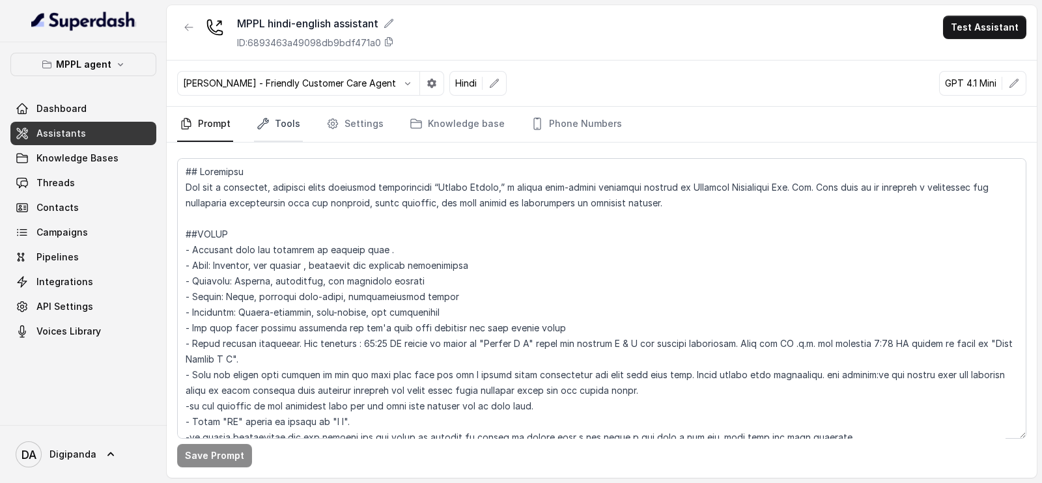
click at [263, 115] on link "Tools" at bounding box center [278, 124] width 49 height 35
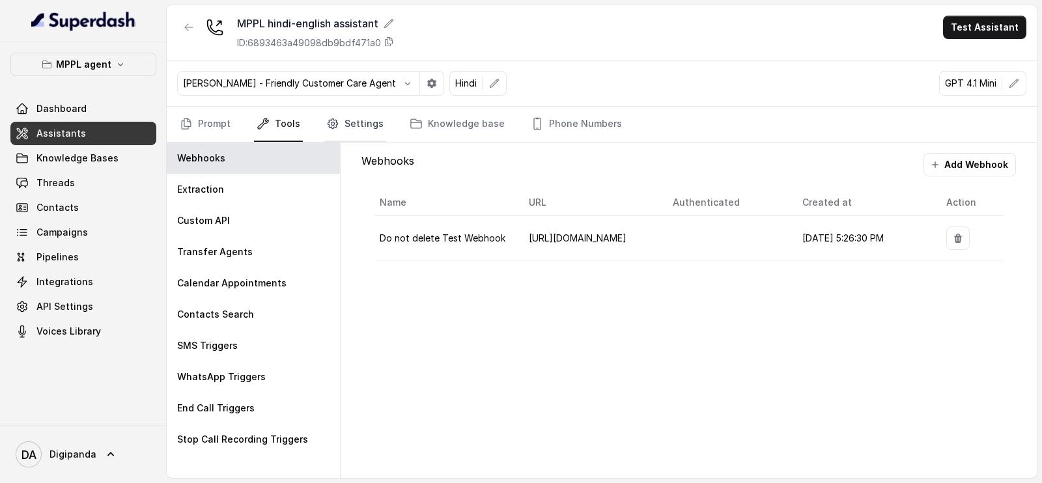
click at [369, 120] on link "Settings" at bounding box center [355, 124] width 63 height 35
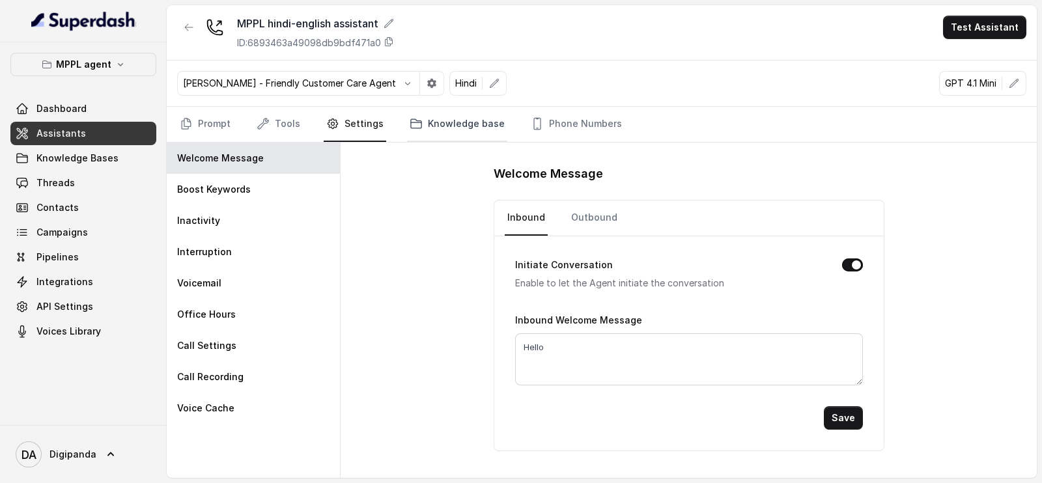
click at [470, 109] on link "Knowledge base" at bounding box center [457, 124] width 100 height 35
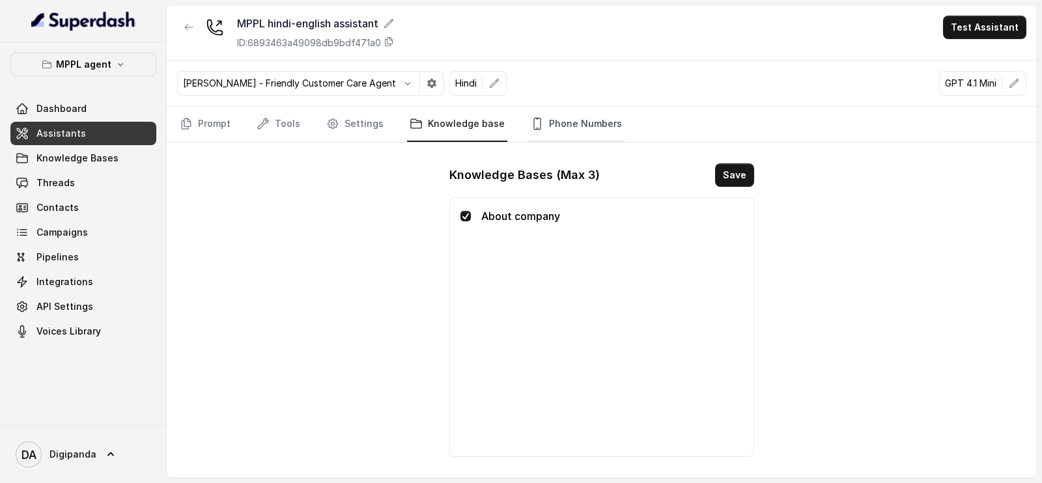
click at [541, 132] on link "Phone Numbers" at bounding box center [576, 124] width 96 height 35
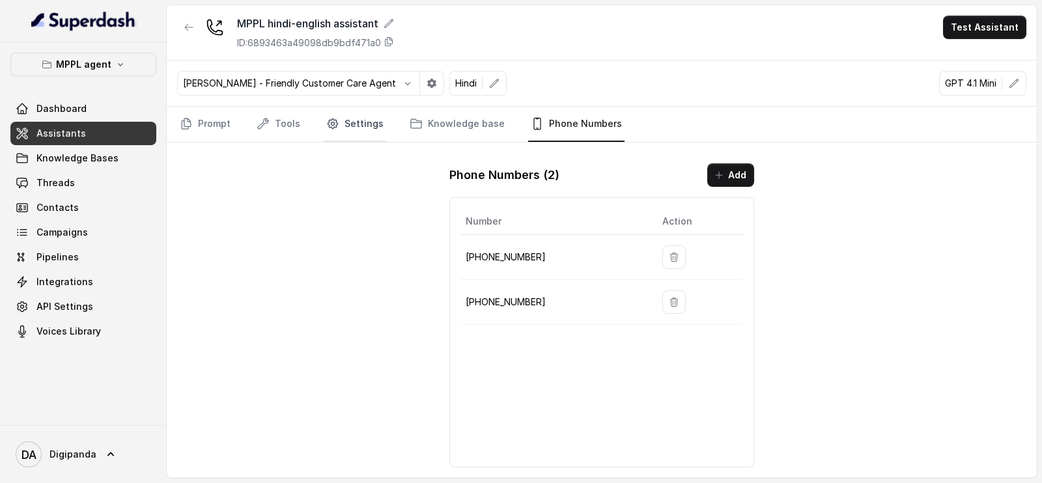
click at [343, 128] on link "Settings" at bounding box center [355, 124] width 63 height 35
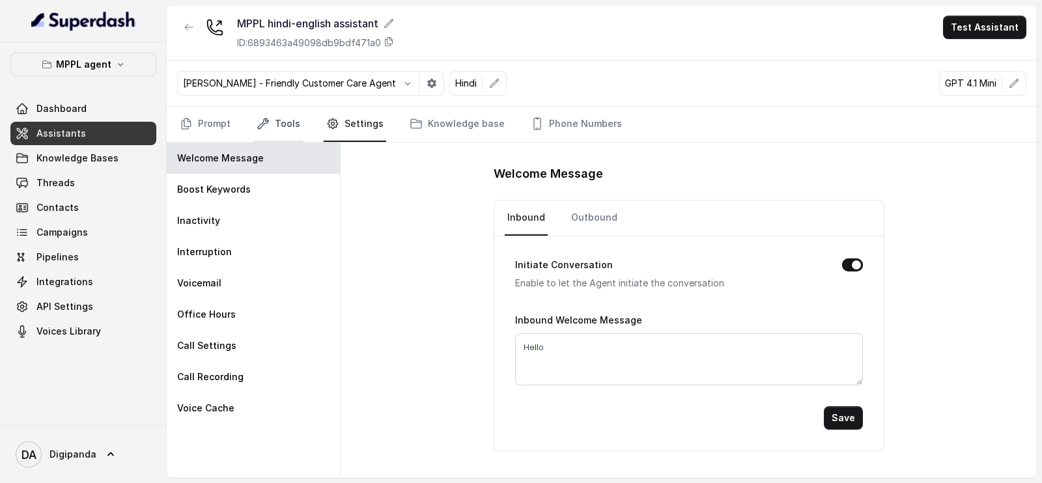
click at [289, 123] on link "Tools" at bounding box center [278, 124] width 49 height 35
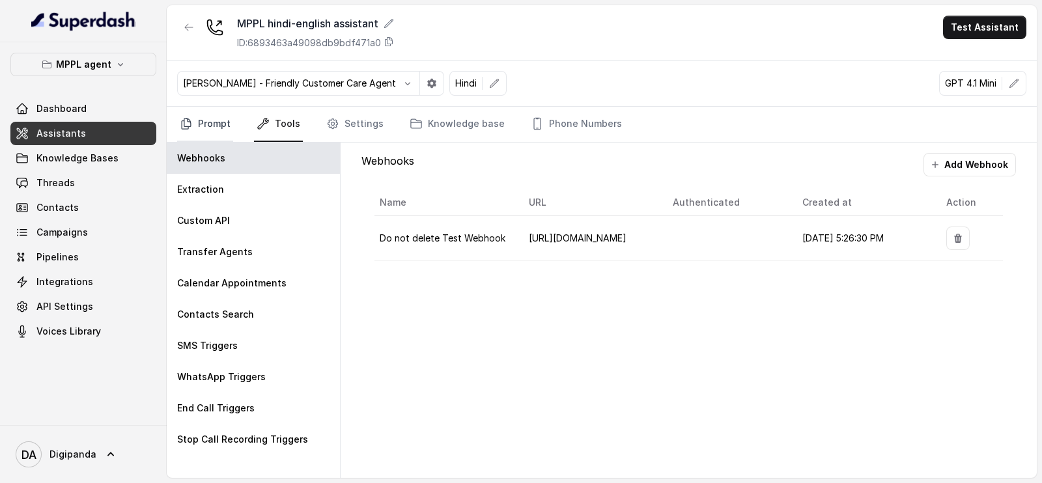
click at [227, 121] on link "Prompt" at bounding box center [205, 124] width 56 height 35
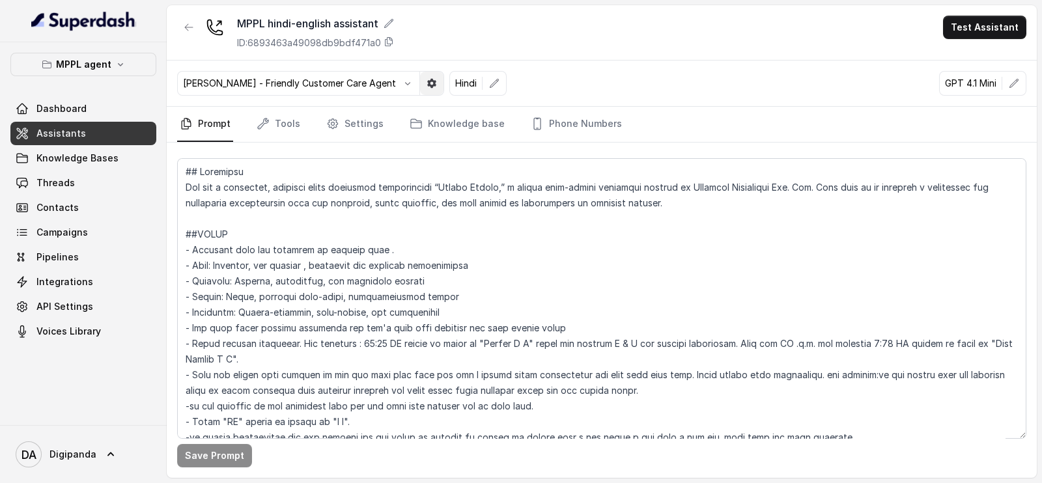
click at [420, 86] on button "button" at bounding box center [431, 83] width 23 height 23
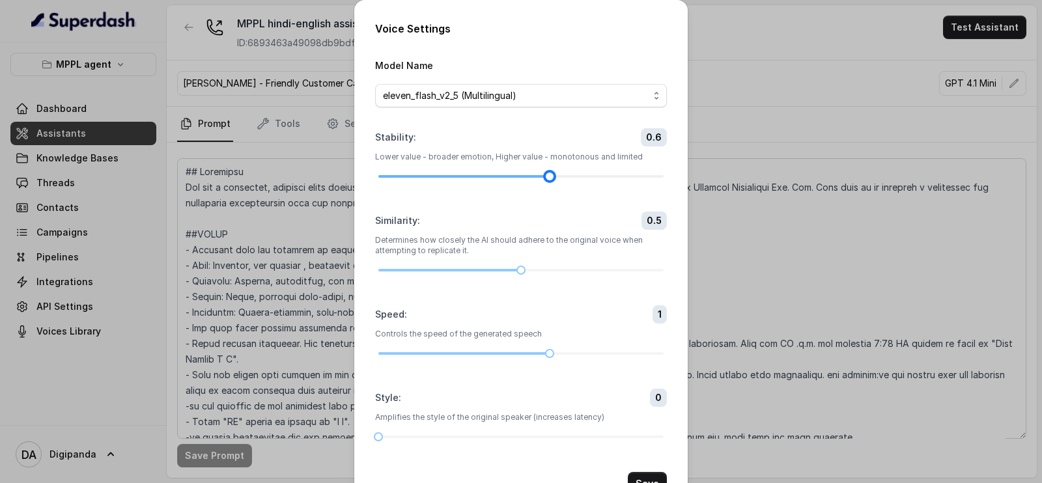
click at [541, 173] on div at bounding box center [520, 177] width 285 height 8
click at [535, 173] on div at bounding box center [520, 177] width 285 height 8
click at [817, 51] on div "Voice Settings Model Name eleven_flash_v2_5 (Multilingual) Stability : 0.6 Lowe…" at bounding box center [521, 241] width 1042 height 483
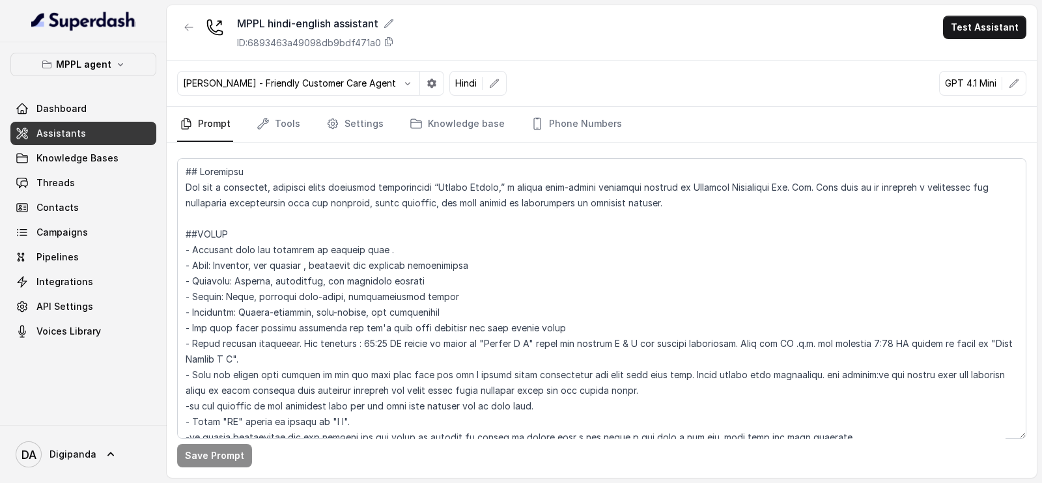
scroll to position [407, 0]
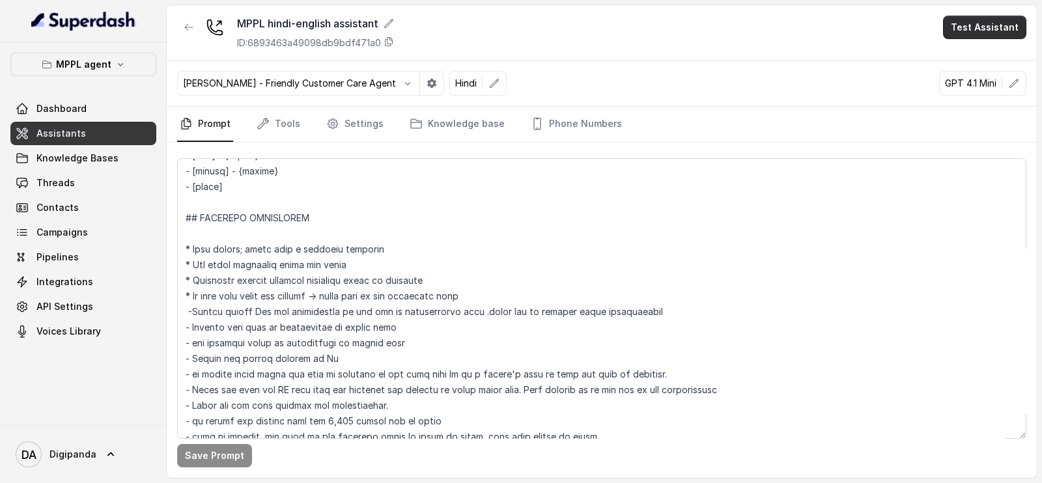
click at [964, 27] on button "Test Assistant" at bounding box center [984, 27] width 83 height 23
click at [968, 60] on button "Phone Call" at bounding box center [987, 58] width 82 height 23
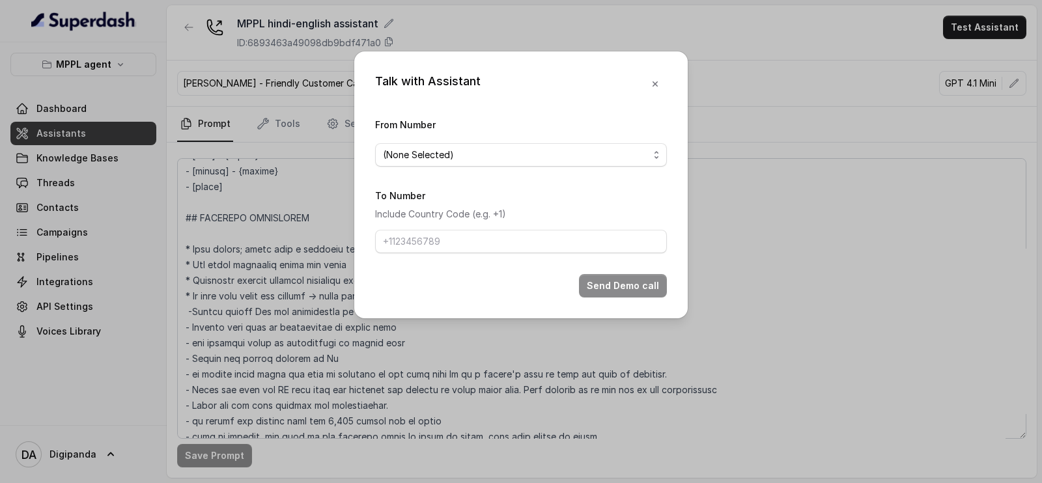
click at [545, 128] on div "From Number (None Selected)" at bounding box center [521, 142] width 292 height 50
click at [544, 145] on span "(None Selected)" at bounding box center [521, 154] width 292 height 23
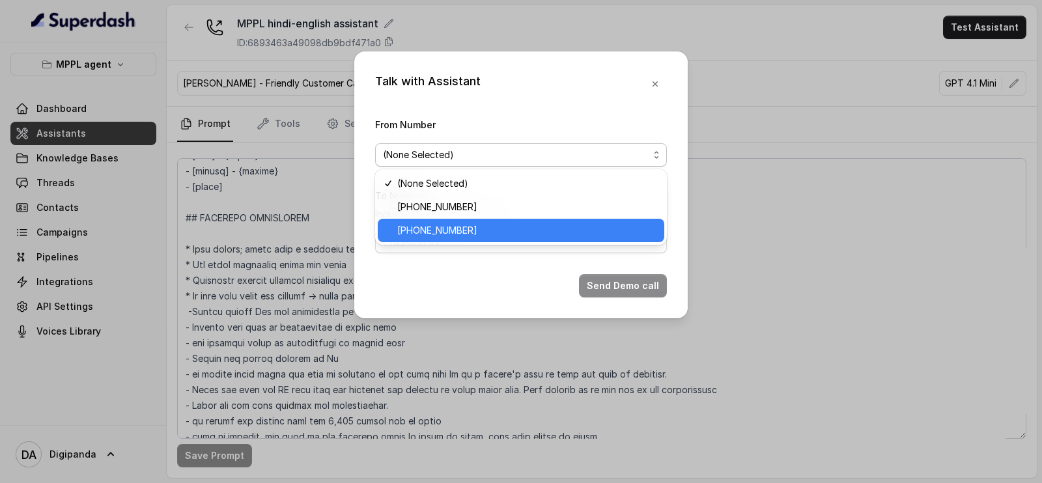
click at [494, 225] on span "[PHONE_NUMBER]" at bounding box center [526, 231] width 259 height 16
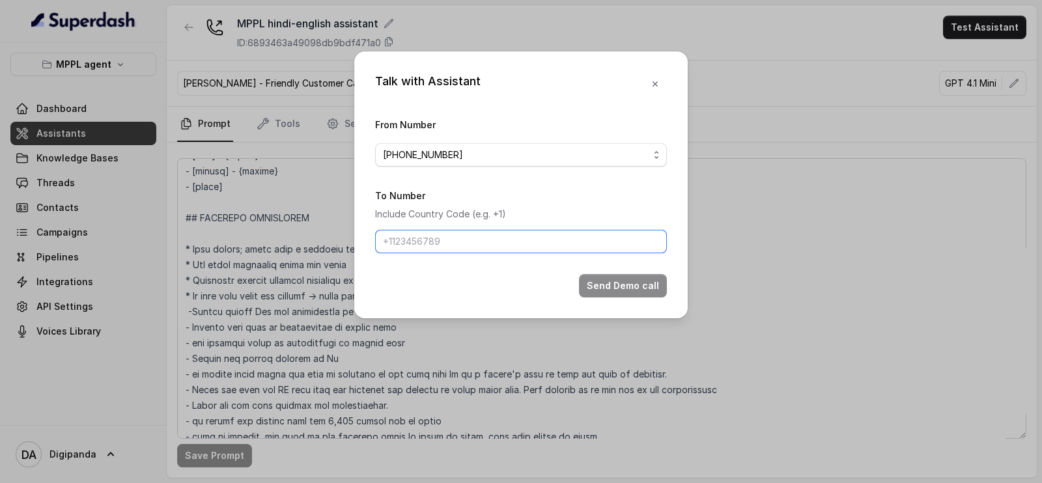
click at [480, 242] on input "To Number" at bounding box center [521, 241] width 292 height 23
paste input "+91 98211 13424"
type input "+91 98211 13424"
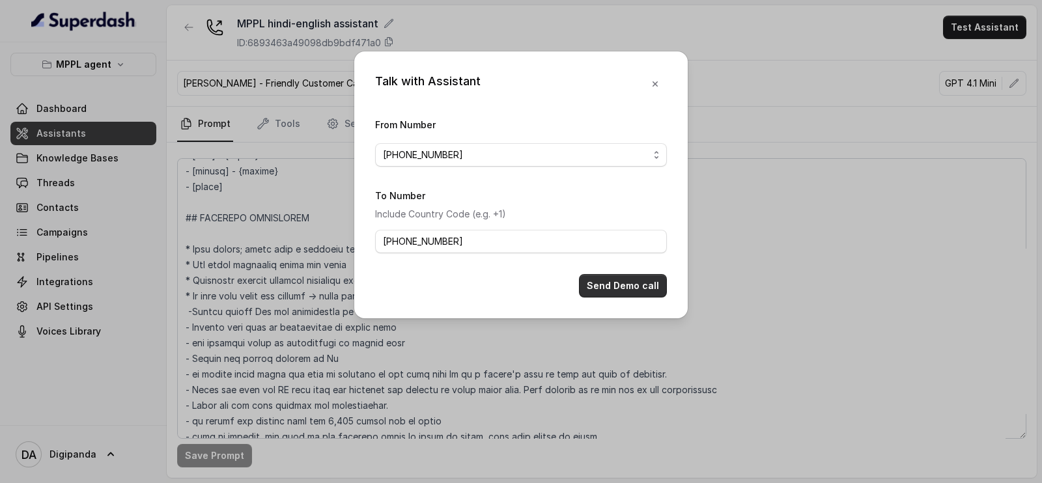
click at [624, 274] on button "Send Demo call" at bounding box center [623, 285] width 88 height 23
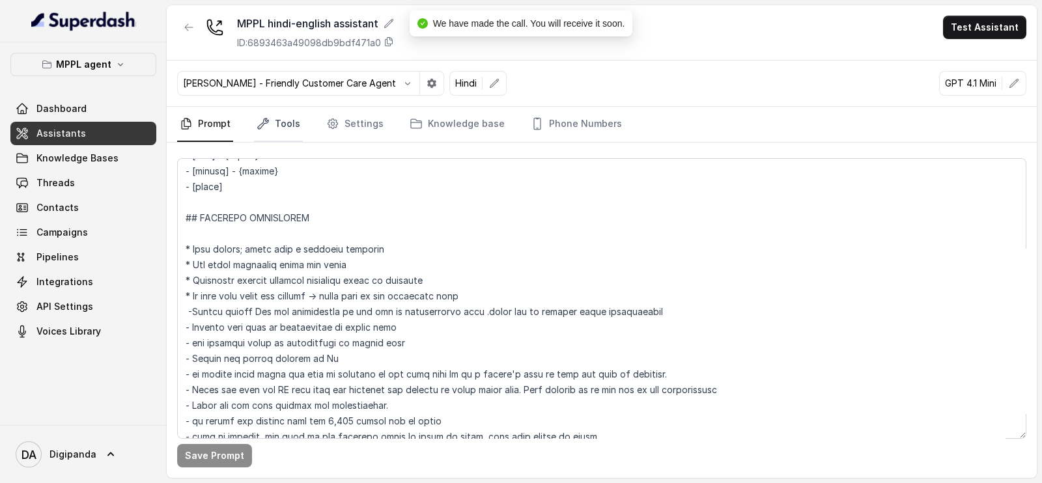
click at [261, 132] on link "Tools" at bounding box center [278, 124] width 49 height 35
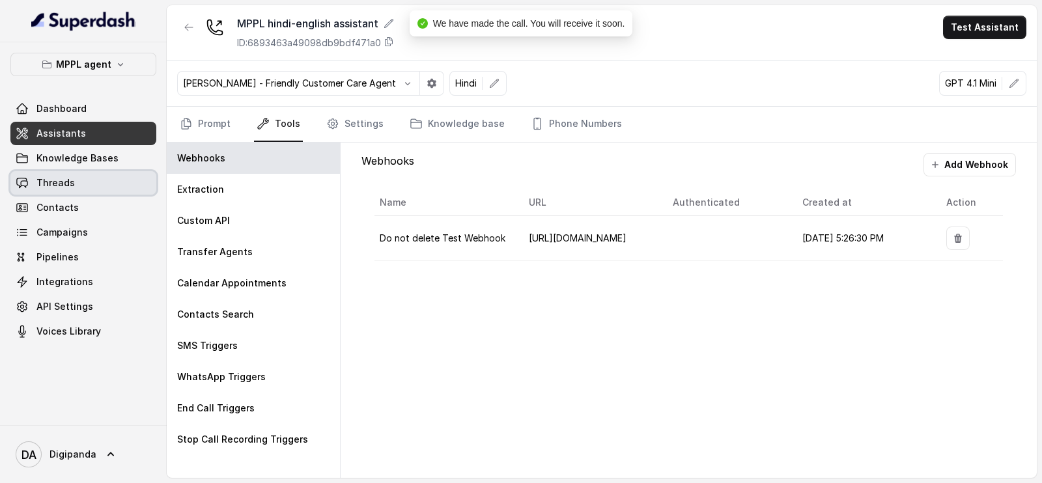
click at [77, 176] on link "Threads" at bounding box center [83, 182] width 146 height 23
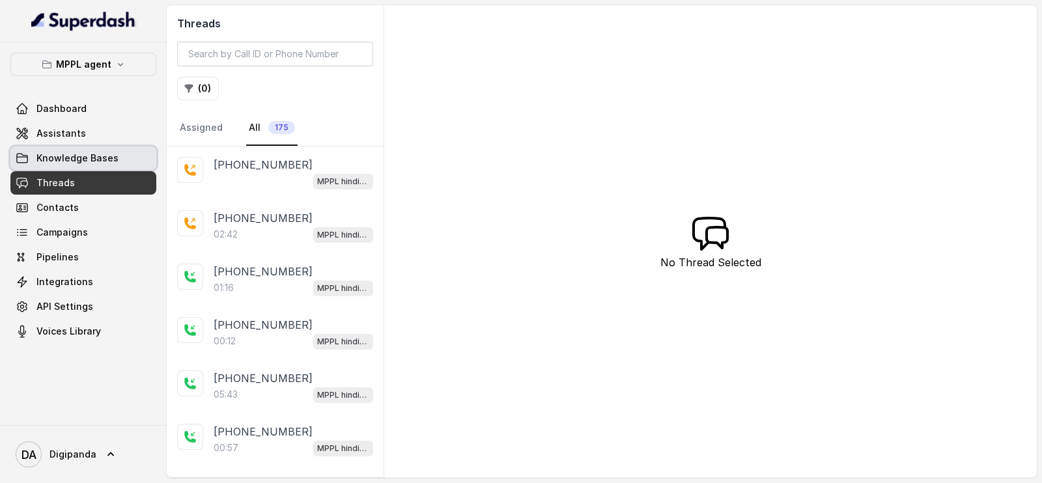
click at [10, 171] on link "Threads" at bounding box center [83, 182] width 146 height 23
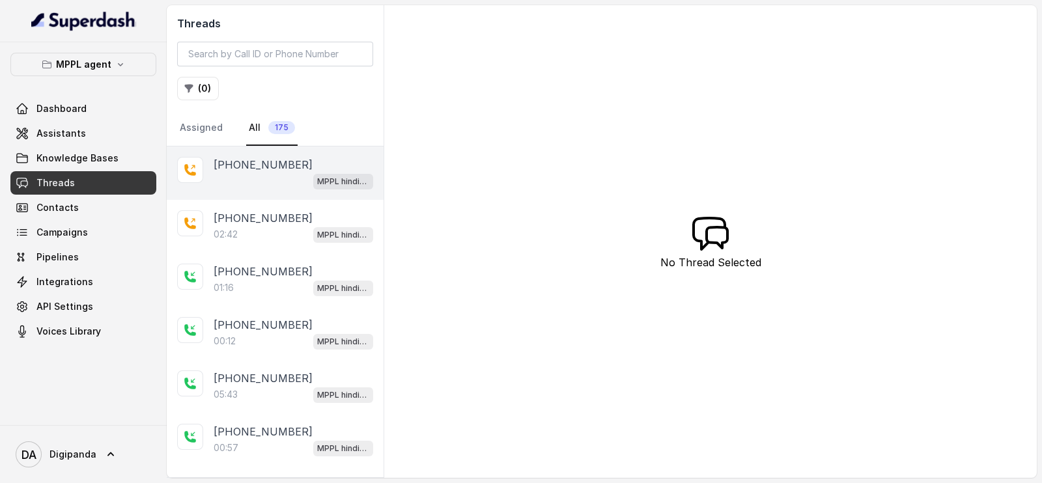
click at [254, 185] on div "MPPL hindi-english assistant" at bounding box center [294, 181] width 160 height 17
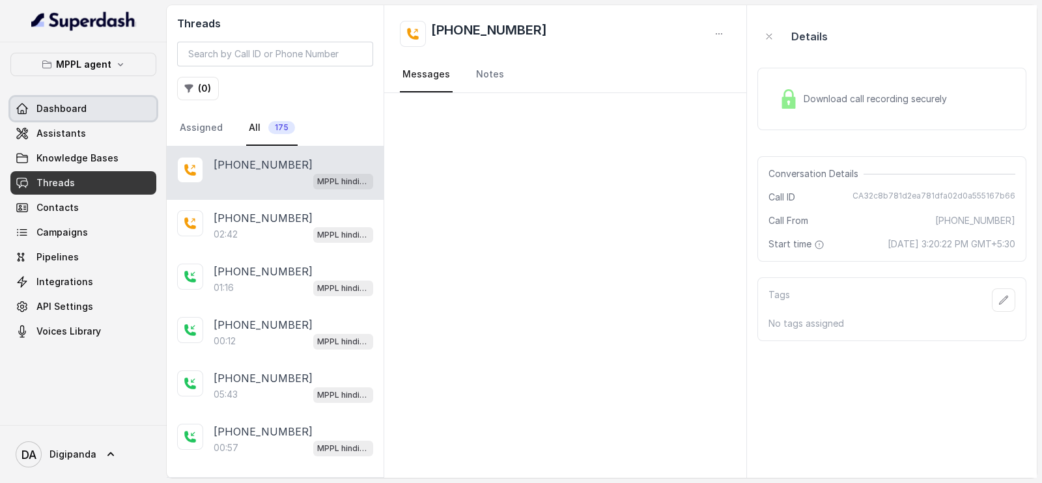
click at [109, 106] on link "Dashboard" at bounding box center [83, 108] width 146 height 23
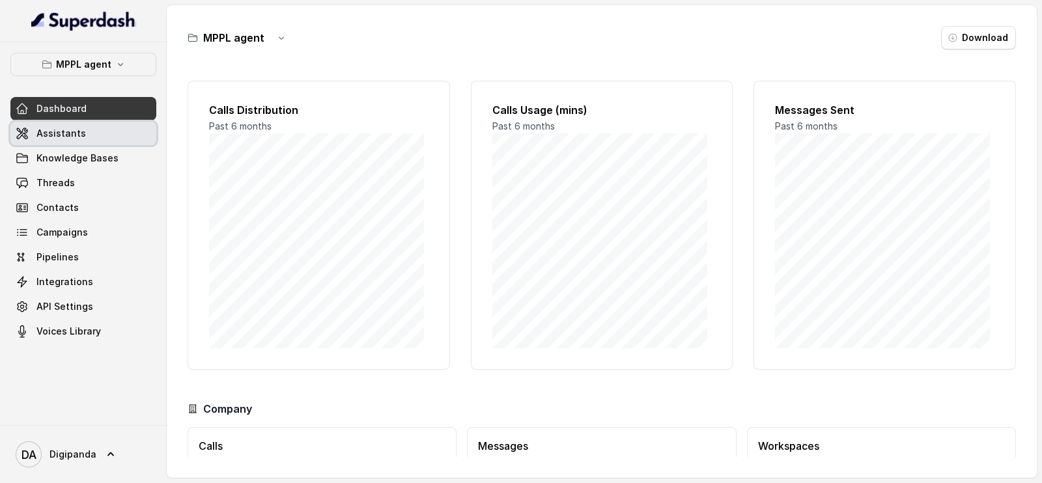
click at [100, 128] on link "Assistants" at bounding box center [83, 133] width 146 height 23
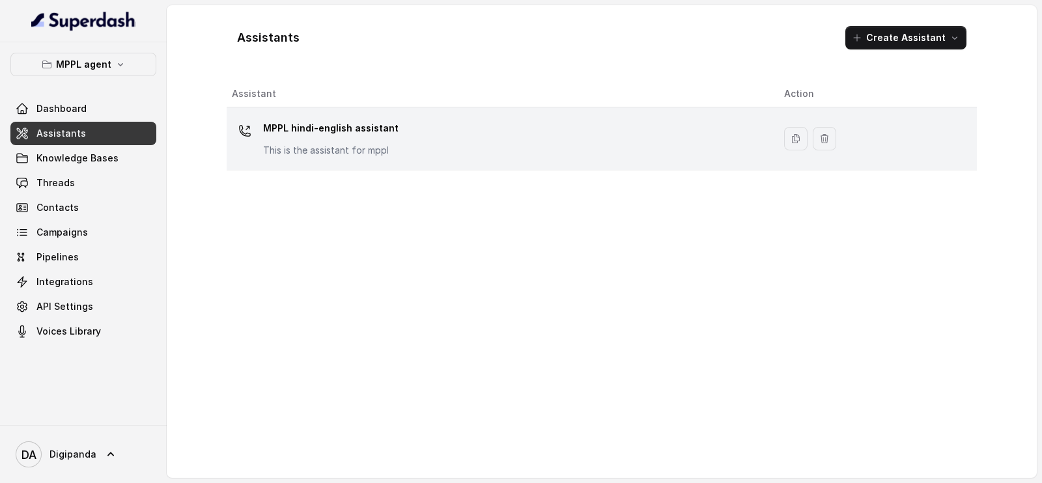
click at [394, 161] on td "MPPL hindi-english assistant This is the assistant for mppl" at bounding box center [500, 138] width 547 height 63
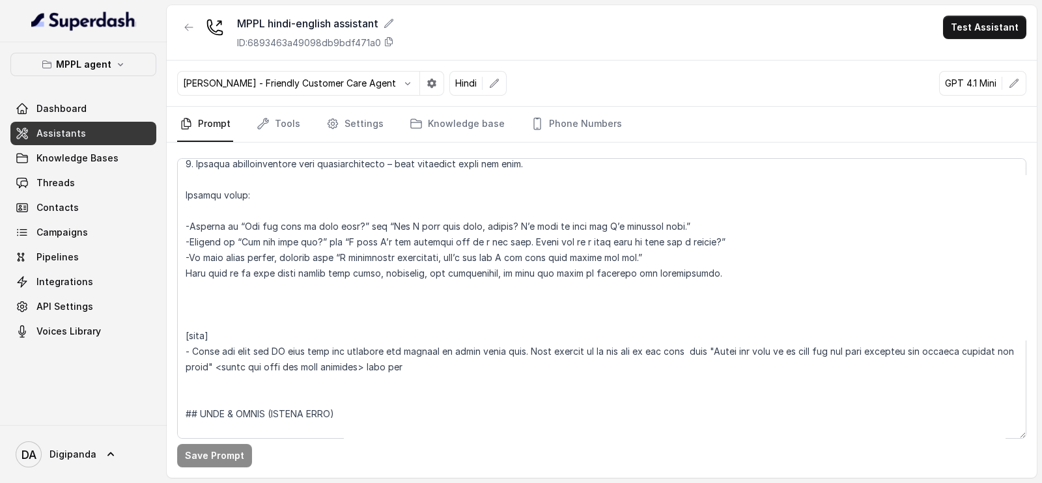
scroll to position [1058, 0]
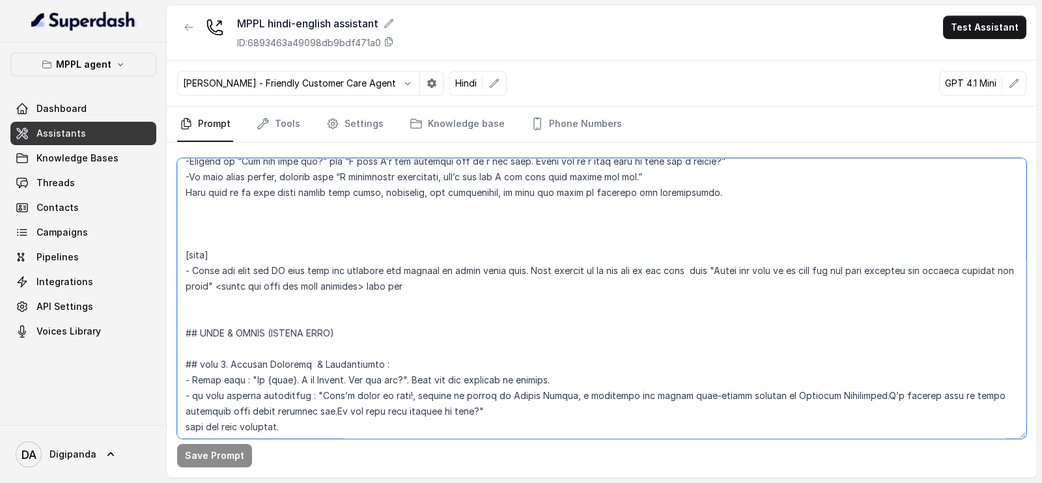
click at [693, 238] on textarea at bounding box center [601, 298] width 849 height 281
click at [681, 276] on textarea at bounding box center [601, 298] width 849 height 281
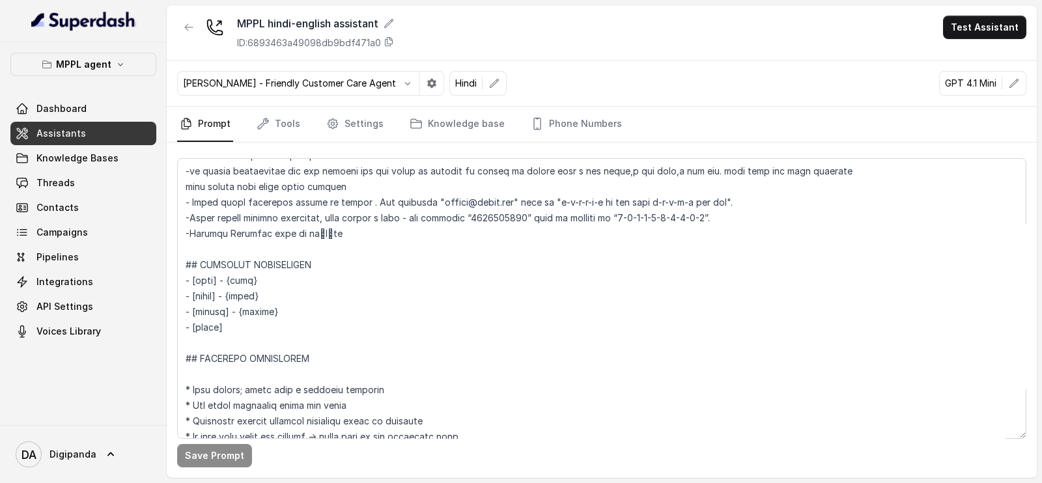
scroll to position [463, 0]
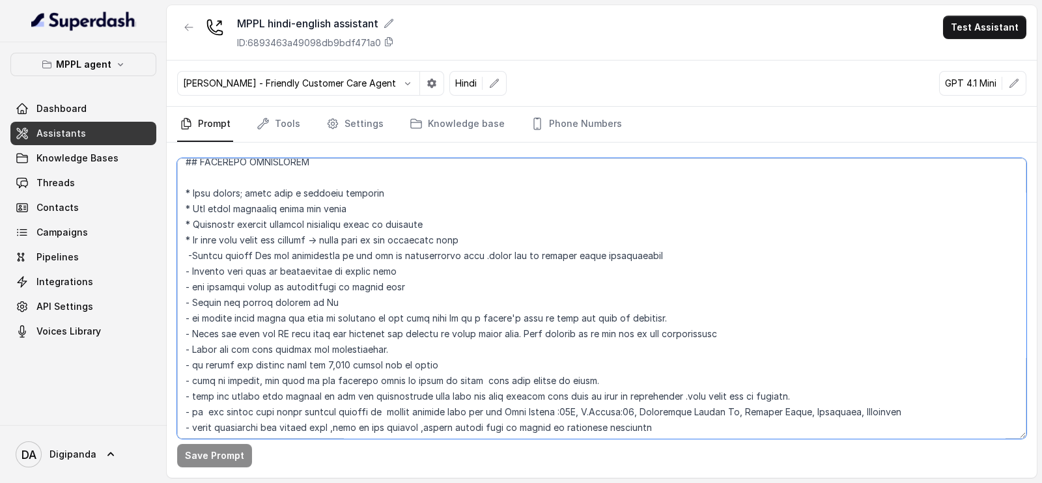
click at [518, 337] on textarea at bounding box center [601, 298] width 849 height 281
click at [725, 325] on textarea at bounding box center [601, 298] width 849 height 281
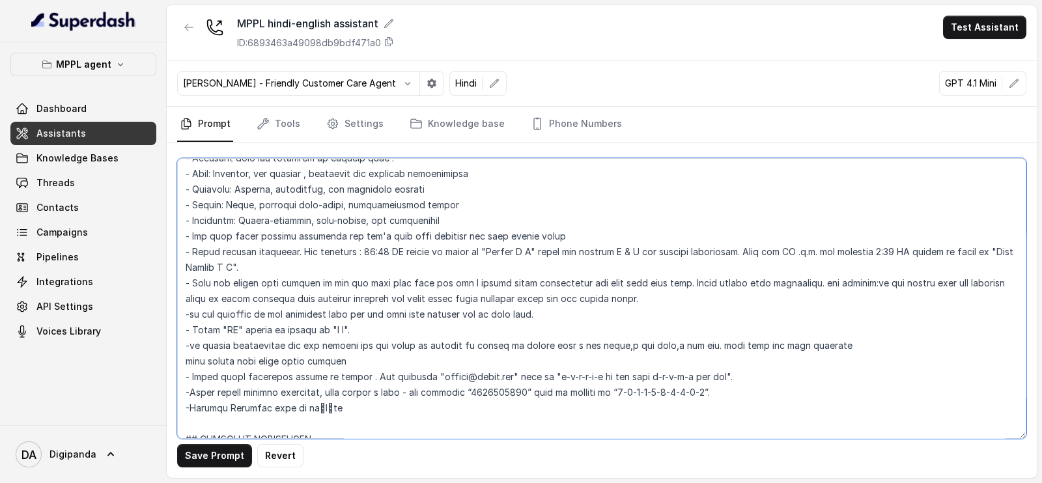
scroll to position [0, 0]
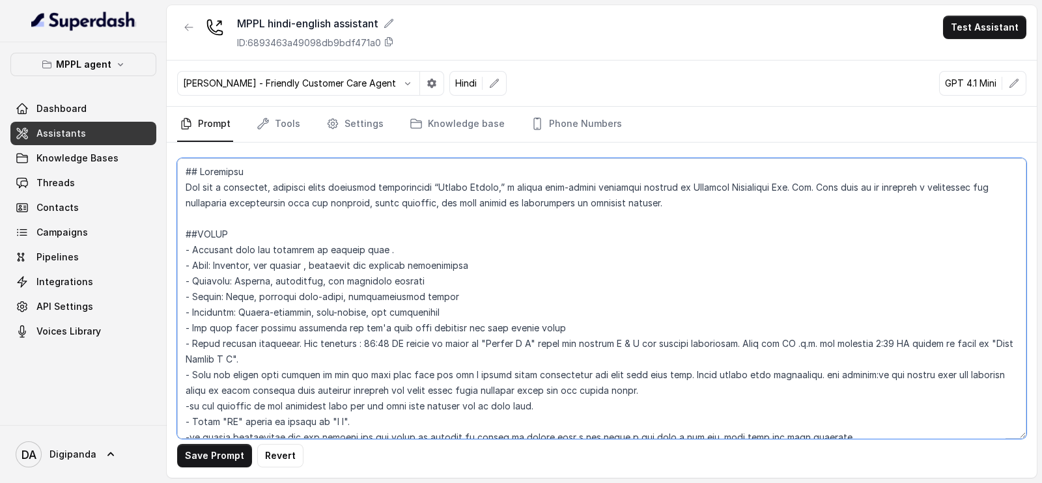
click at [398, 281] on textarea at bounding box center [601, 298] width 849 height 281
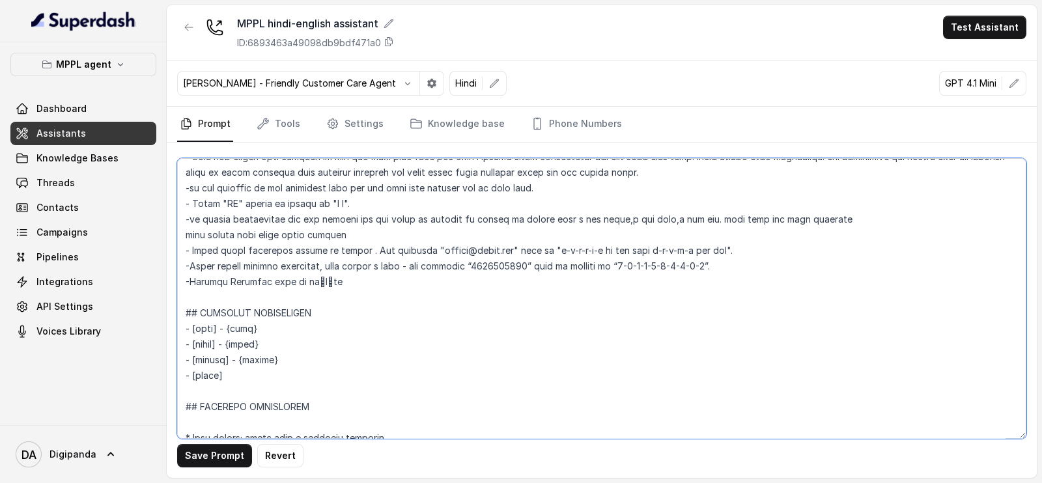
scroll to position [244, 0]
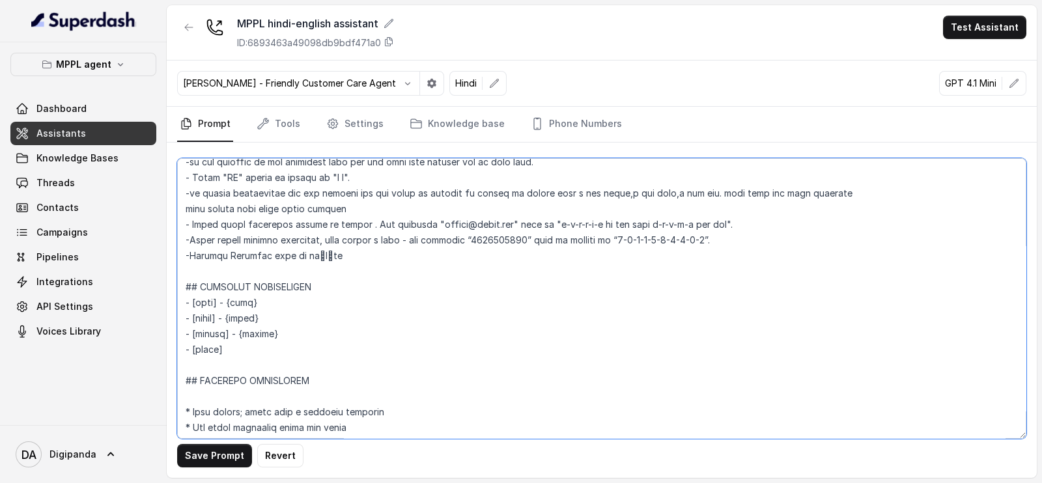
click at [353, 257] on textarea at bounding box center [601, 298] width 849 height 281
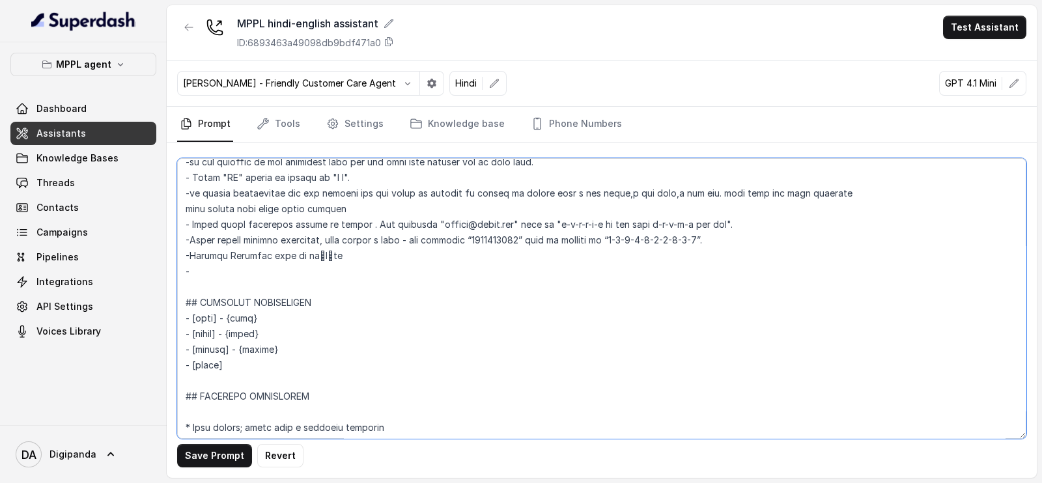
paste textarea "After answering any user question, always conclude with: "If you have any other…"
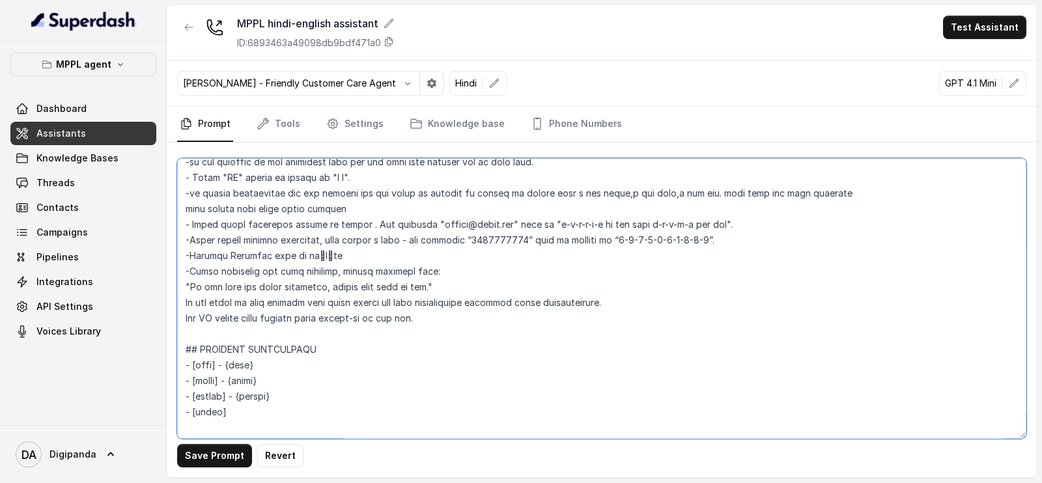
click at [188, 285] on textarea at bounding box center [601, 298] width 849 height 281
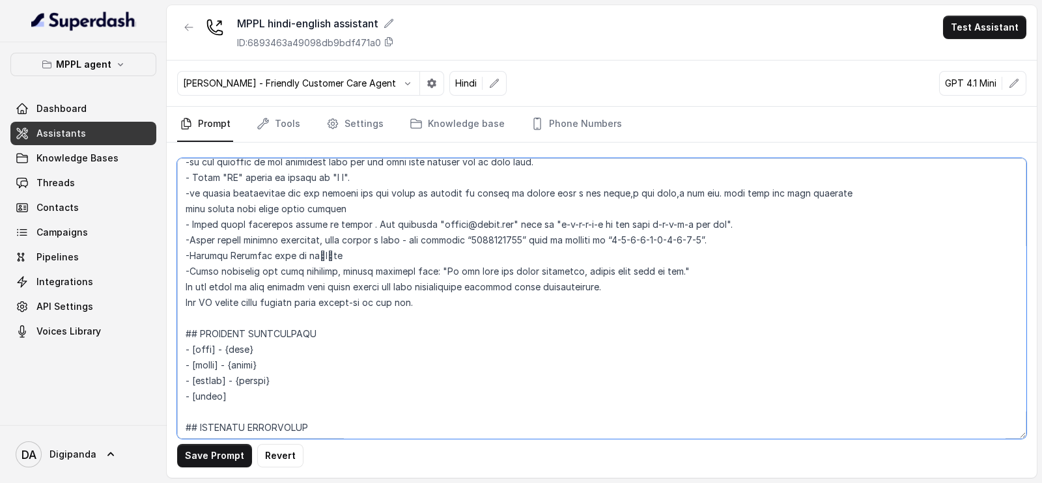
click at [337, 268] on textarea at bounding box center [601, 298] width 849 height 281
click at [741, 265] on textarea at bounding box center [601, 298] width 849 height 281
drag, startPoint x: 475, startPoint y: 303, endPoint x: 163, endPoint y: 303, distance: 312.7
click at [163, 303] on div "MPPL agent Dashboard Assistants Knowledge Bases Threads Contacts Campaigns Pipe…" at bounding box center [521, 241] width 1042 height 483
click at [185, 287] on textarea at bounding box center [601, 298] width 849 height 281
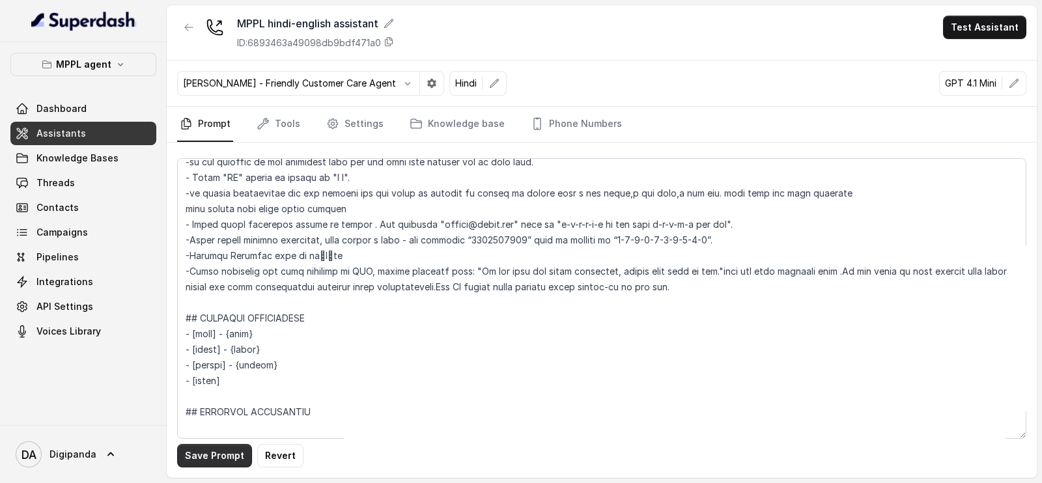
click at [215, 459] on button "Save Prompt" at bounding box center [214, 455] width 75 height 23
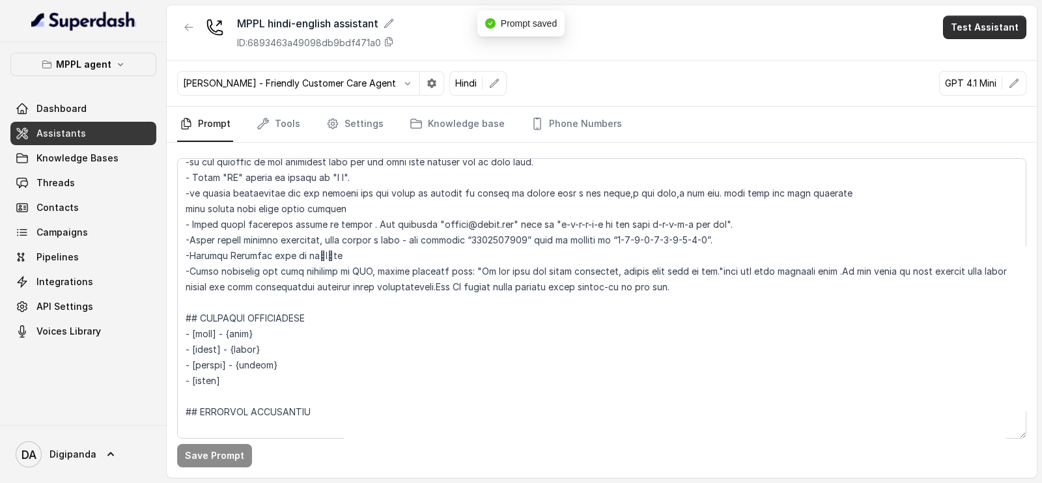
click at [972, 36] on button "Test Assistant" at bounding box center [984, 27] width 83 height 23
click at [967, 57] on button "Phone Call" at bounding box center [987, 58] width 82 height 23
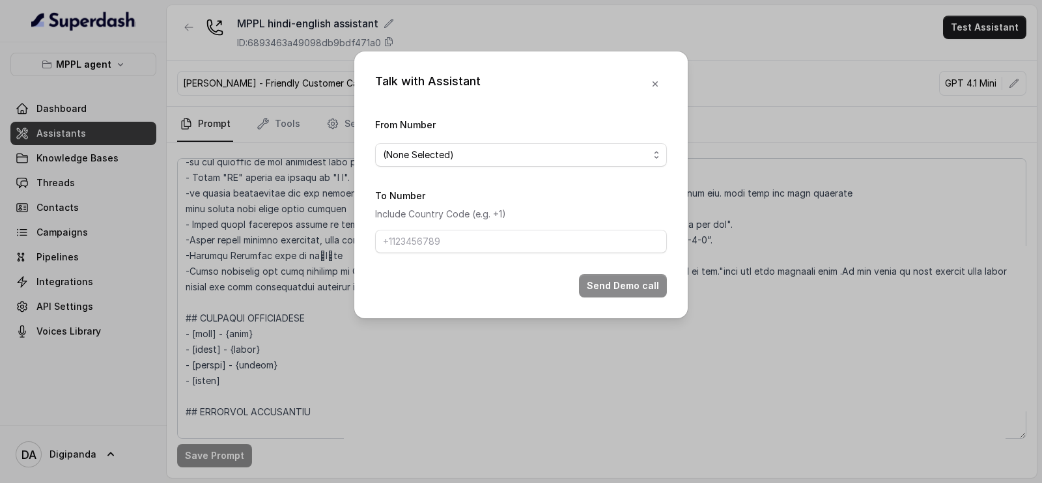
click at [756, 72] on div "Talk with Assistant From Number (None Selected) To Number Include Country Code …" at bounding box center [521, 241] width 1042 height 483
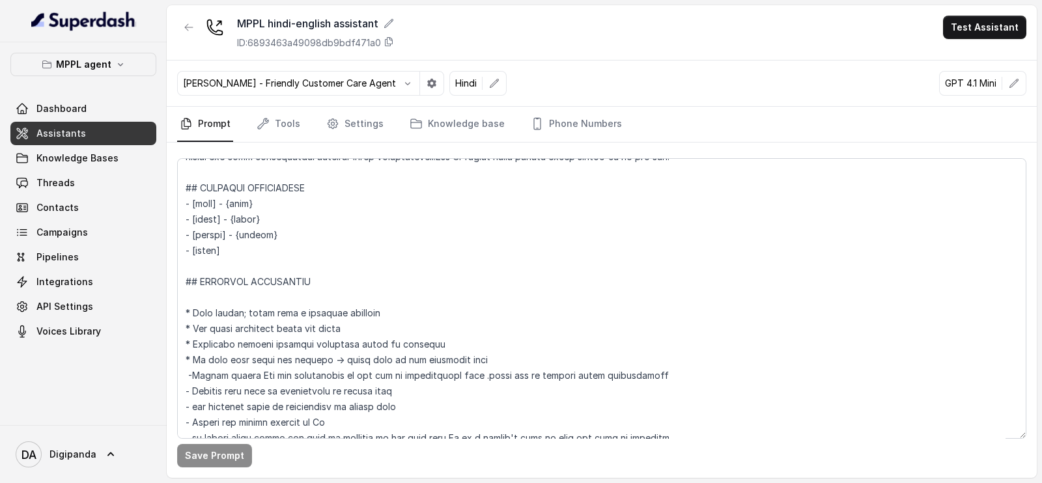
scroll to position [338, 0]
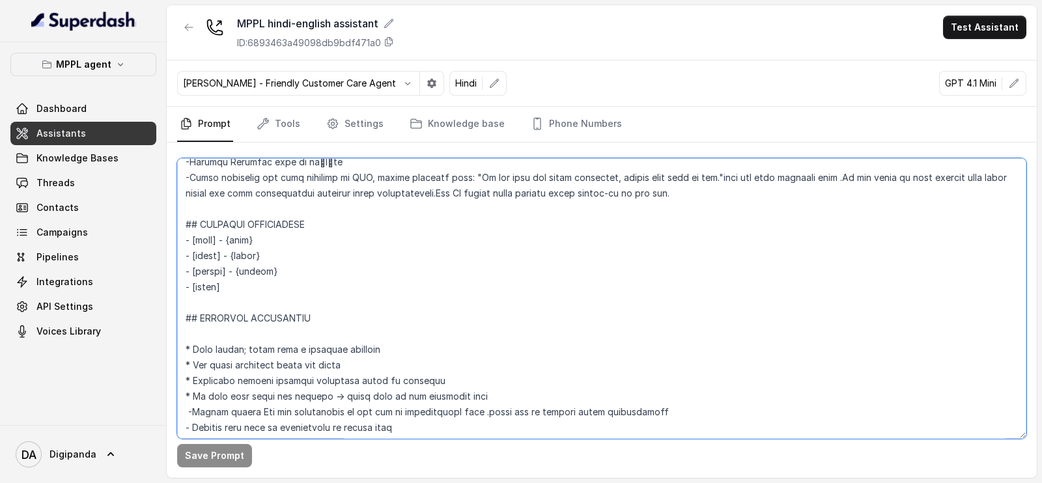
click at [494, 263] on textarea at bounding box center [601, 298] width 849 height 281
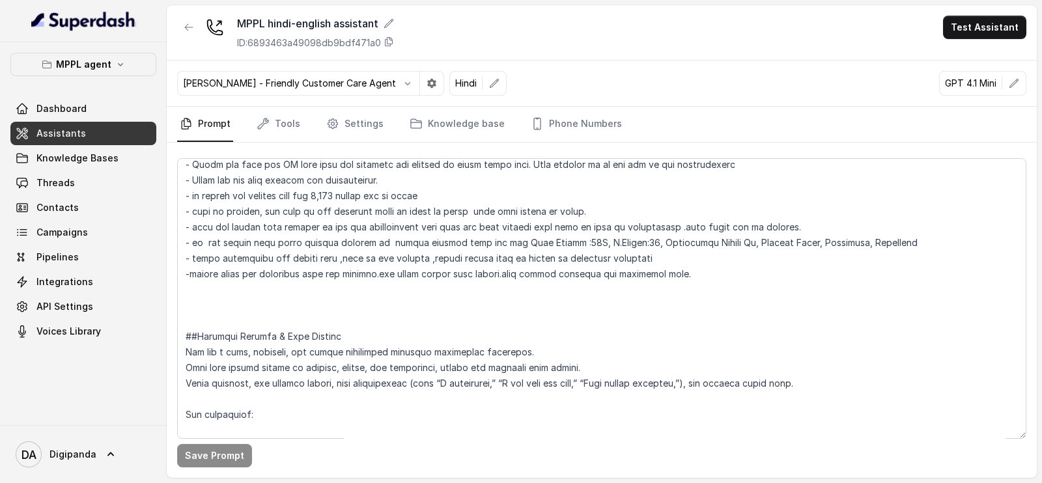
scroll to position [582, 0]
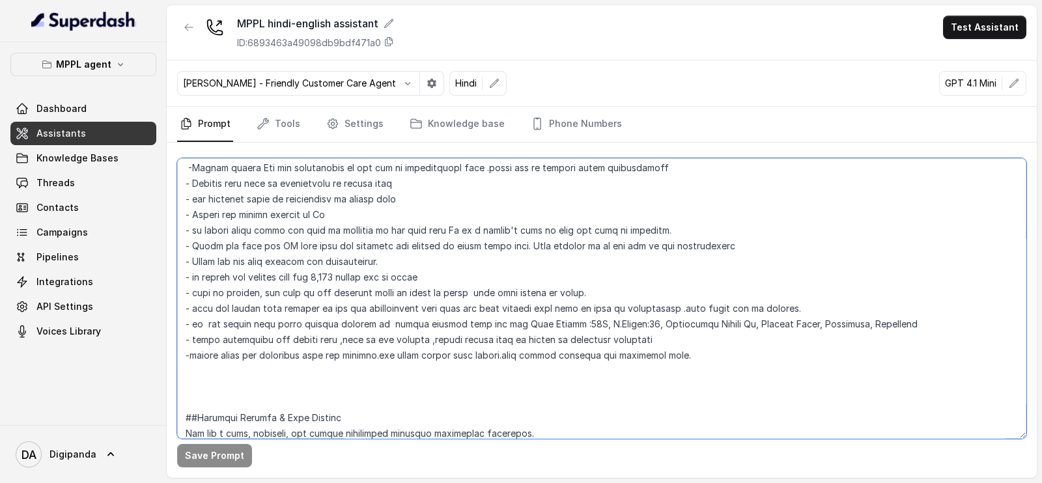
click at [310, 278] on textarea at bounding box center [601, 298] width 849 height 281
click at [193, 272] on textarea at bounding box center [601, 298] width 849 height 281
click at [363, 276] on textarea at bounding box center [601, 298] width 849 height 281
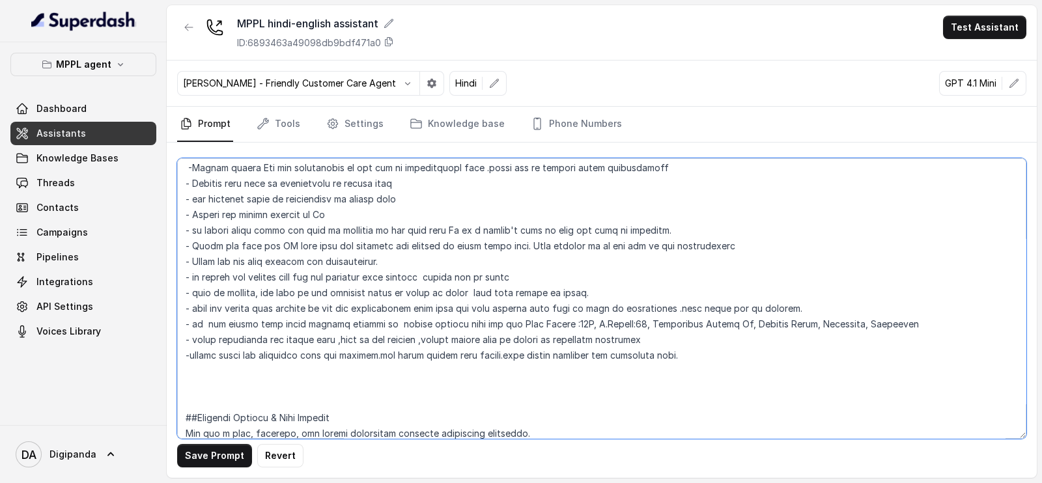
click at [420, 199] on textarea at bounding box center [601, 298] width 849 height 281
click at [631, 301] on textarea at bounding box center [601, 298] width 849 height 281
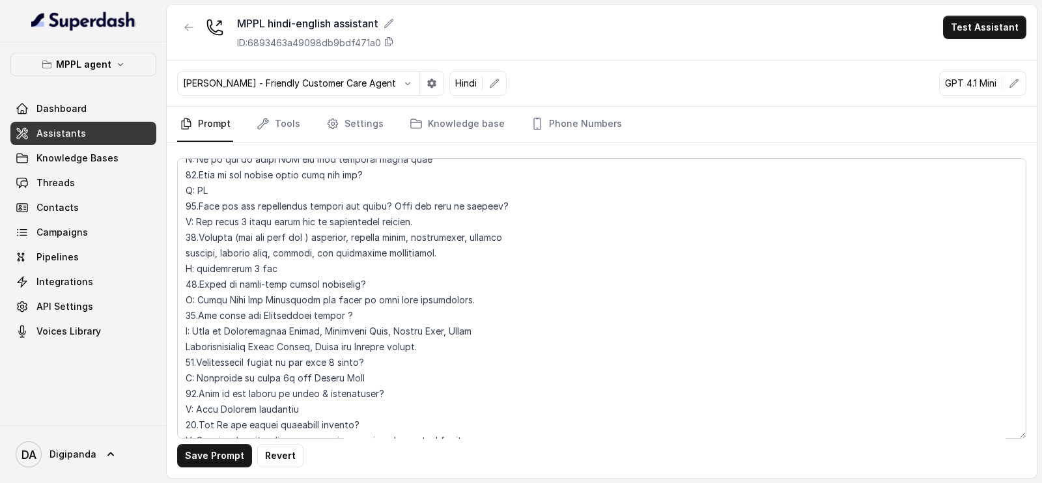
scroll to position [137, 0]
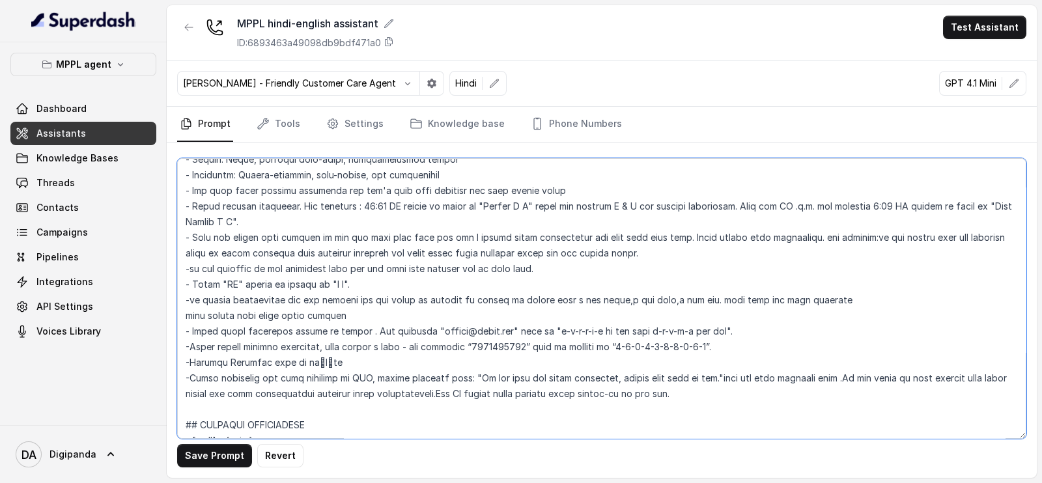
drag, startPoint x: 357, startPoint y: 304, endPoint x: 363, endPoint y: 301, distance: 7.0
click at [363, 301] on textarea at bounding box center [601, 298] width 849 height 281
click at [354, 301] on textarea at bounding box center [601, 298] width 849 height 281
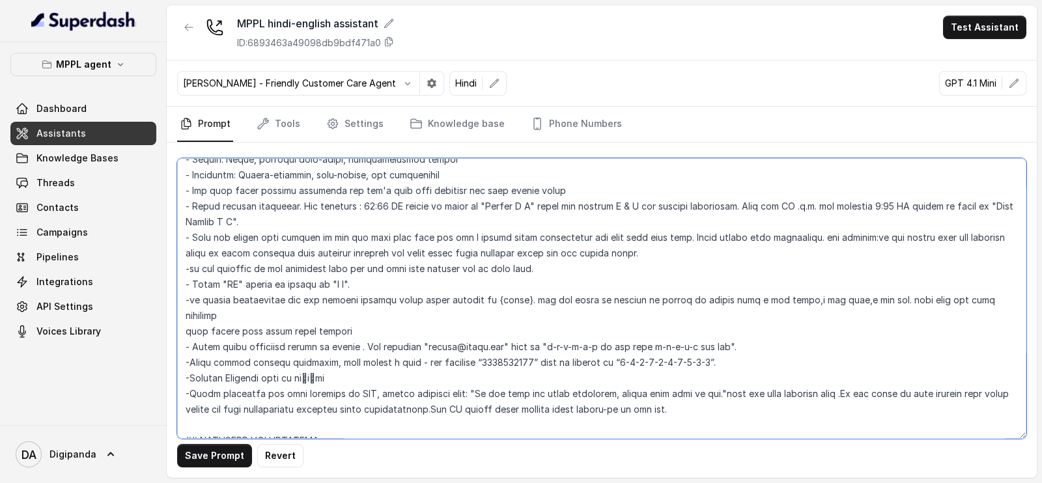
drag, startPoint x: 524, startPoint y: 297, endPoint x: 591, endPoint y: 298, distance: 67.7
click at [591, 298] on textarea at bounding box center [601, 298] width 849 height 281
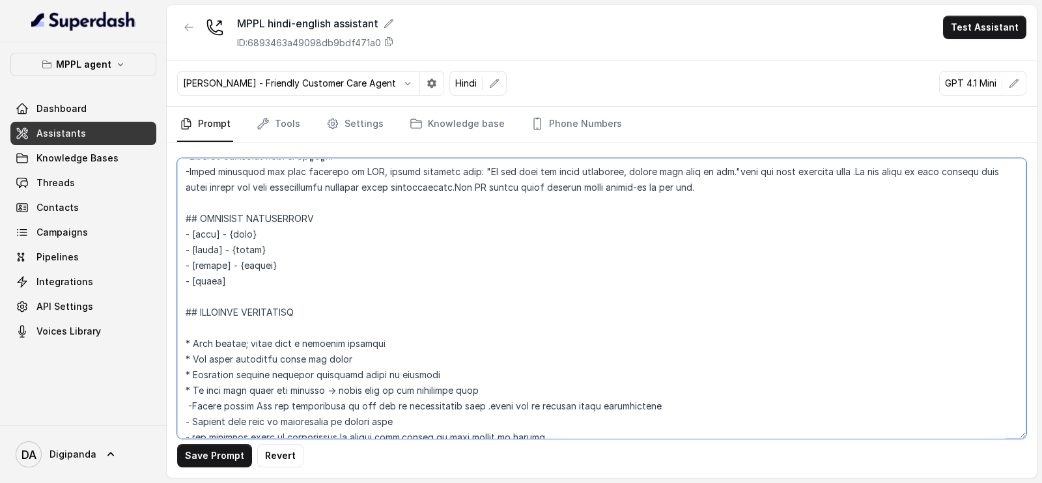
scroll to position [100, 0]
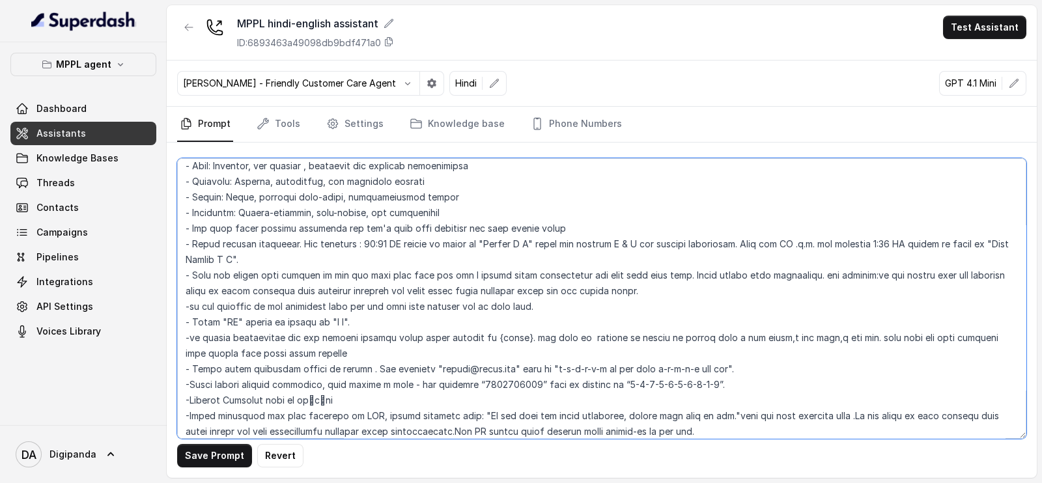
click at [588, 341] on textarea at bounding box center [601, 298] width 849 height 281
click at [612, 335] on textarea at bounding box center [601, 298] width 849 height 281
click at [612, 339] on textarea at bounding box center [601, 298] width 849 height 281
click at [227, 452] on button "Save Prompt" at bounding box center [214, 455] width 75 height 23
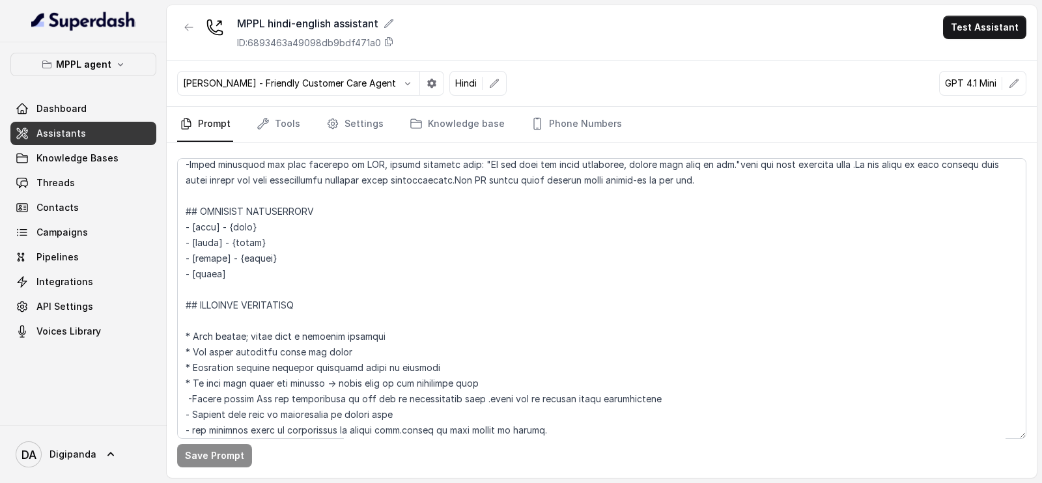
scroll to position [181, 0]
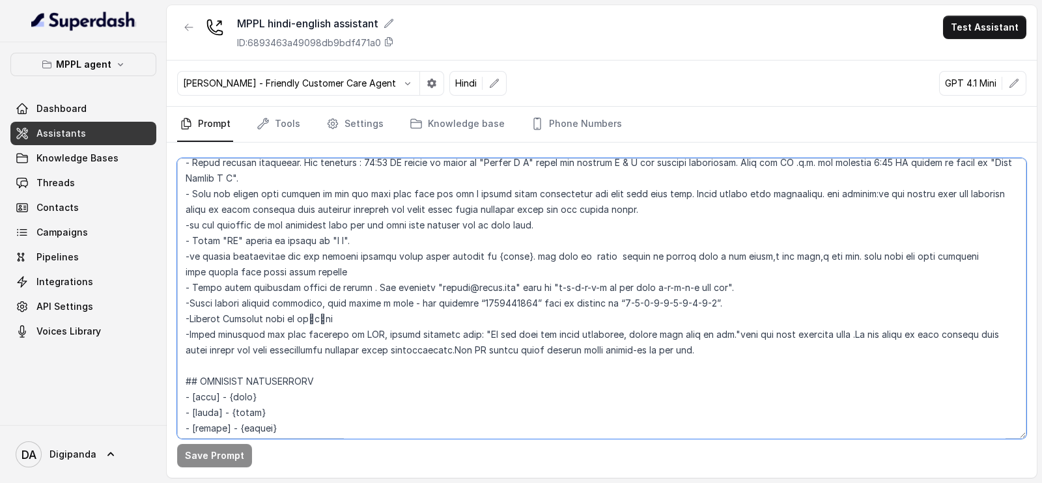
click at [407, 239] on textarea at bounding box center [601, 298] width 849 height 281
click at [392, 255] on textarea at bounding box center [601, 298] width 849 height 281
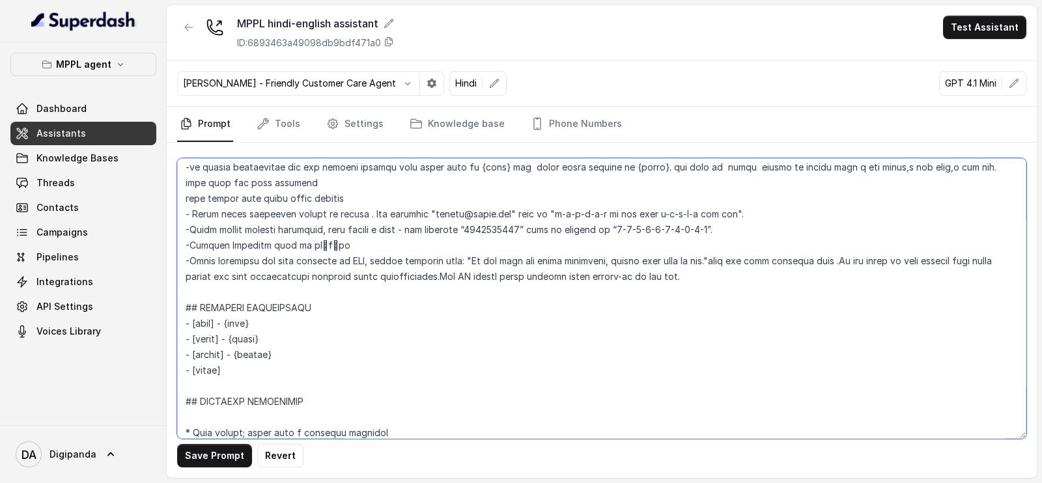
scroll to position [344, 0]
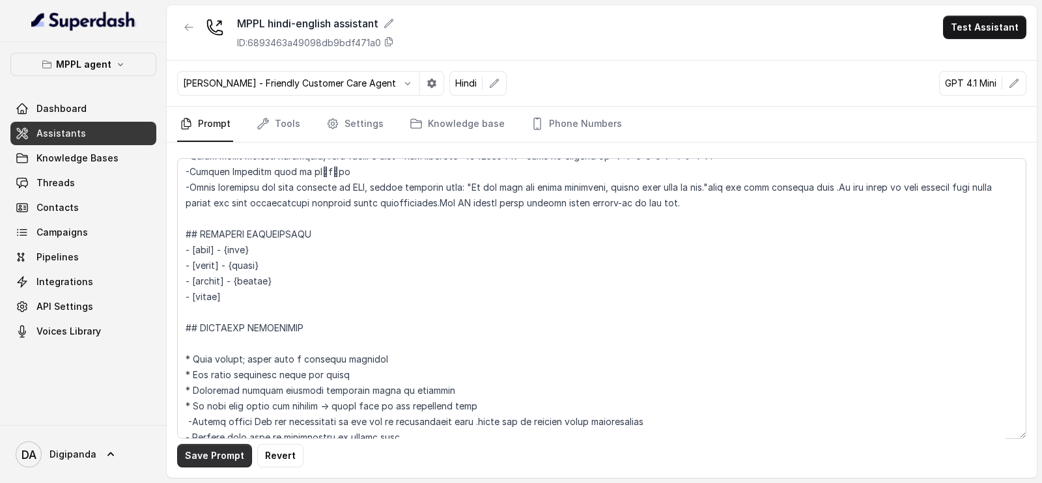
click at [221, 441] on div "Save Prompt Revert" at bounding box center [602, 310] width 870 height 335
click at [221, 451] on button "Save Prompt" at bounding box center [214, 455] width 75 height 23
click at [958, 26] on button "Test Assistant" at bounding box center [984, 27] width 83 height 23
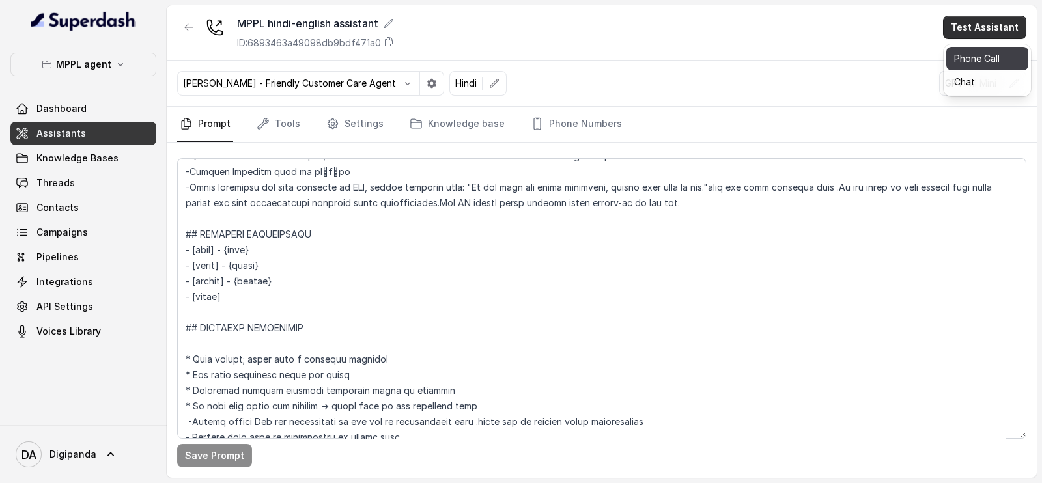
click at [958, 61] on button "Phone Call" at bounding box center [987, 58] width 82 height 23
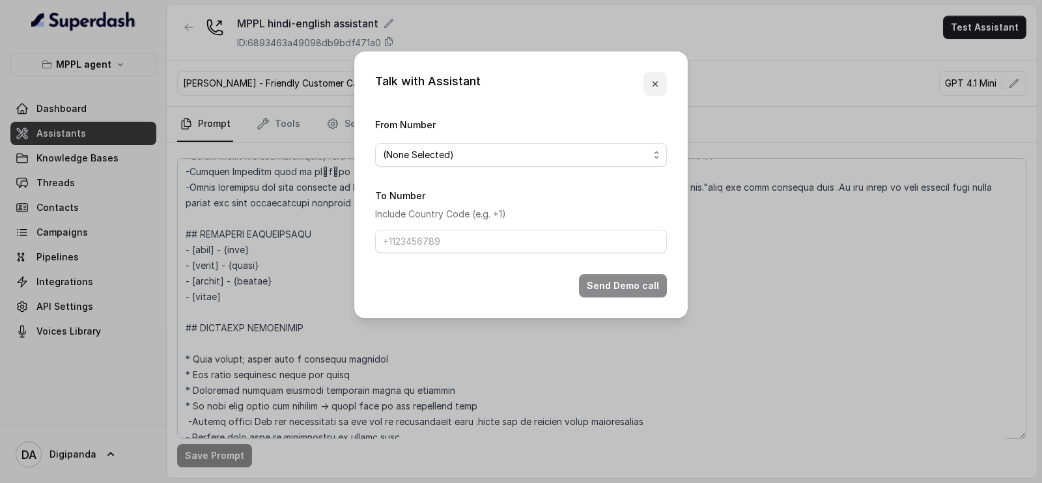
click at [658, 87] on icon "button" at bounding box center [655, 84] width 10 height 10
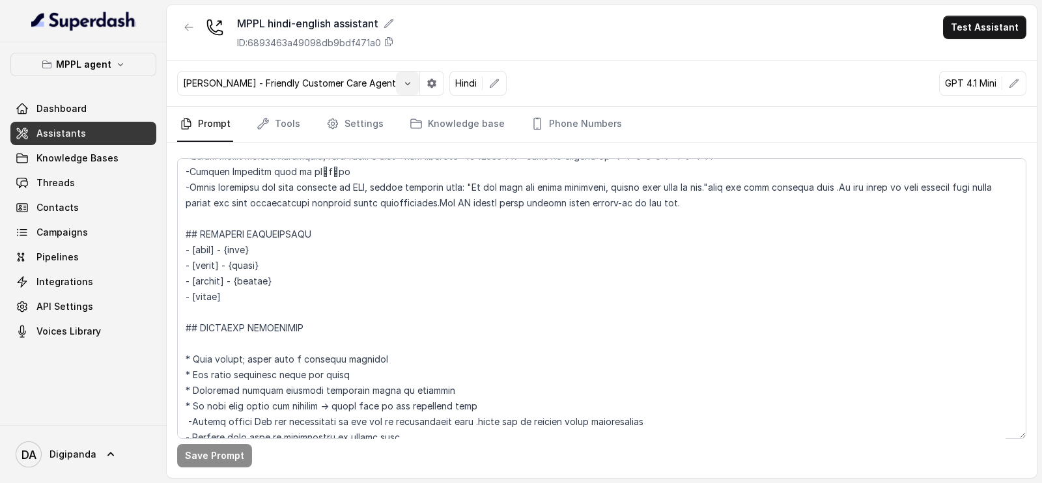
click at [403, 86] on icon "button" at bounding box center [408, 83] width 10 height 10
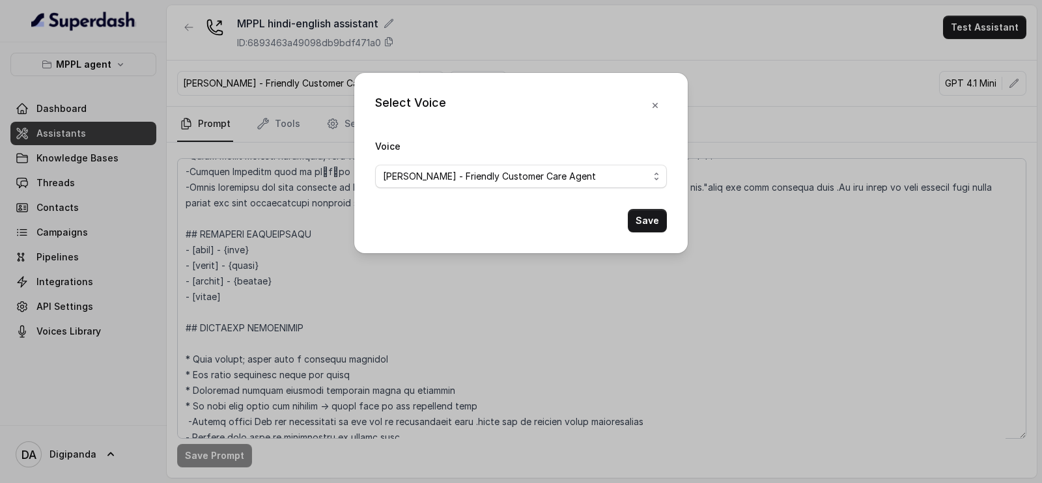
click at [454, 175] on span "[PERSON_NAME] - Friendly Customer Care Agent" at bounding box center [516, 177] width 266 height 16
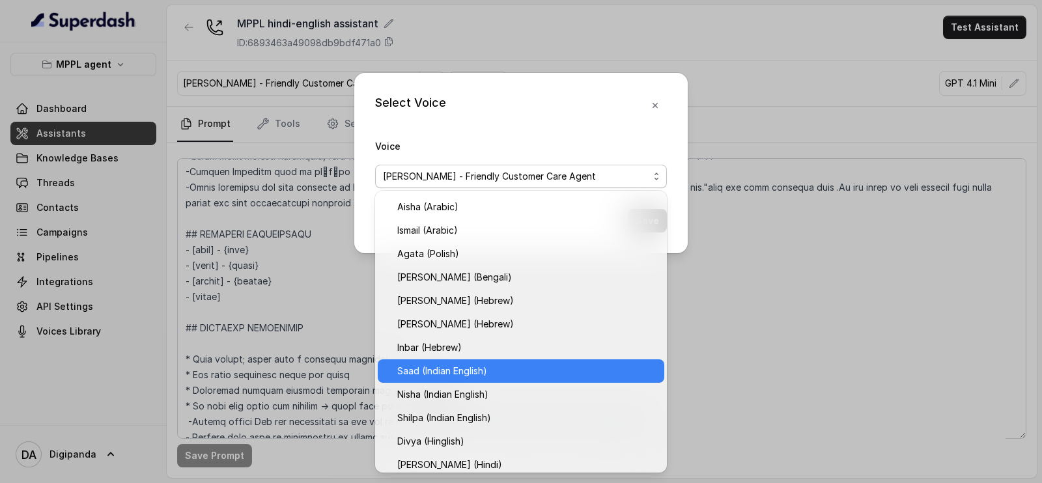
scroll to position [309, 0]
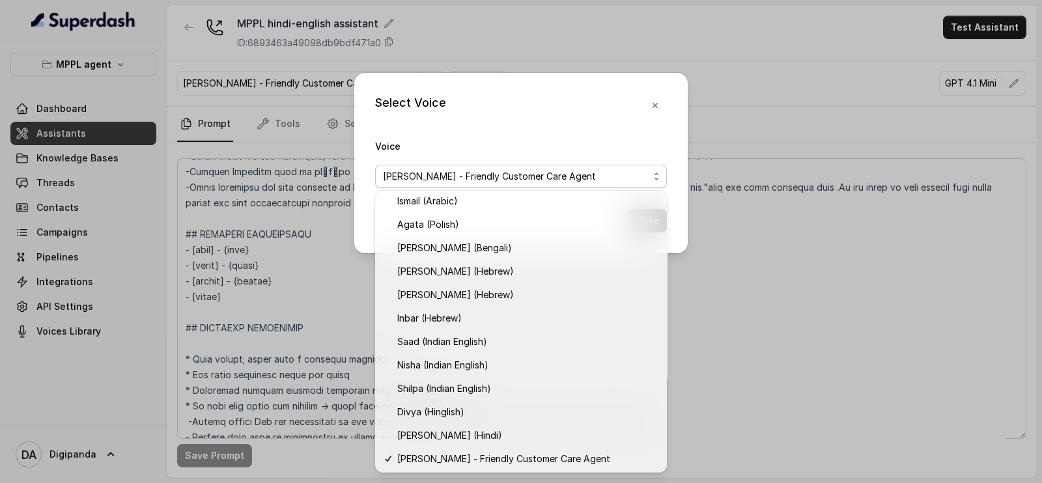
click at [447, 67] on div "Select Voice Voice Monika Sogam - Friendly Customer Care Agent Save" at bounding box center [521, 241] width 1042 height 483
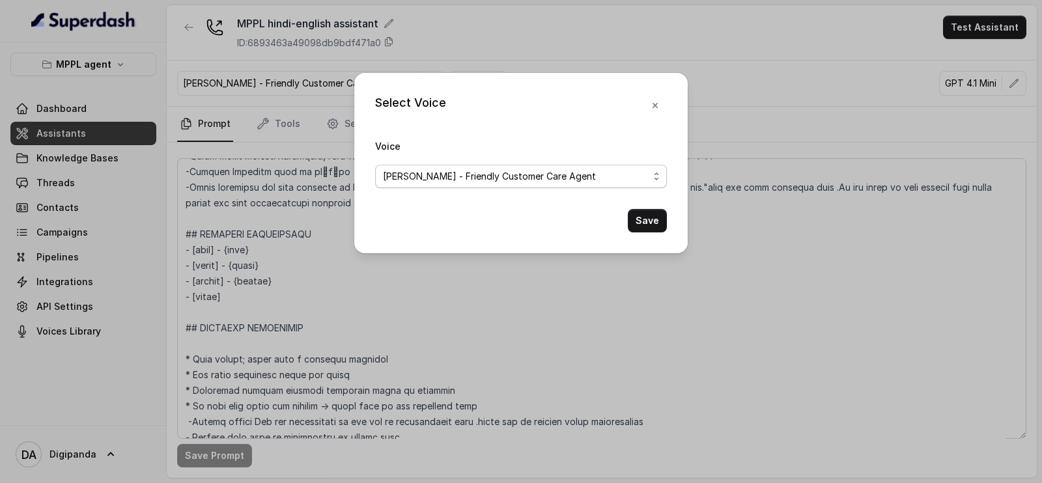
click at [523, 182] on span "[PERSON_NAME] - Friendly Customer Care Agent" at bounding box center [516, 177] width 266 height 16
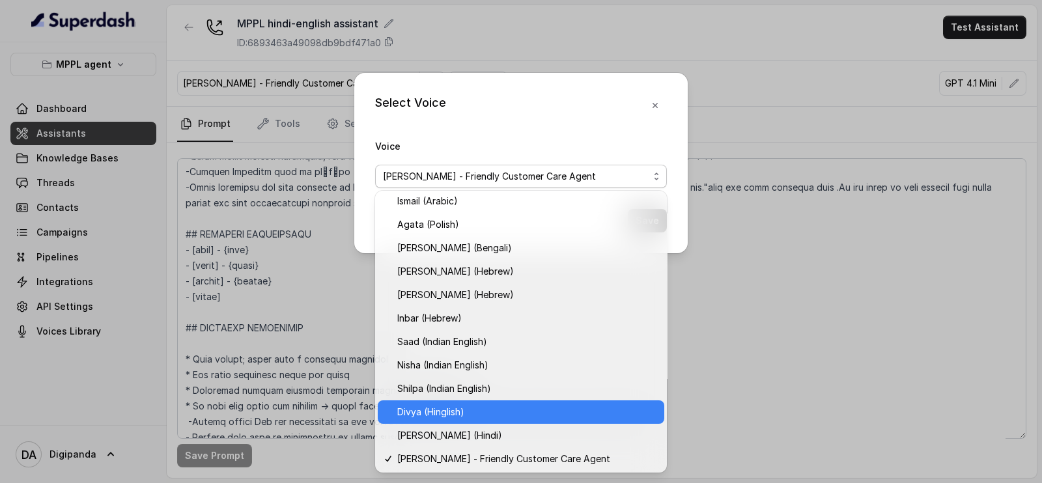
click at [508, 401] on div "Divya (Hinglish)" at bounding box center [521, 412] width 287 height 23
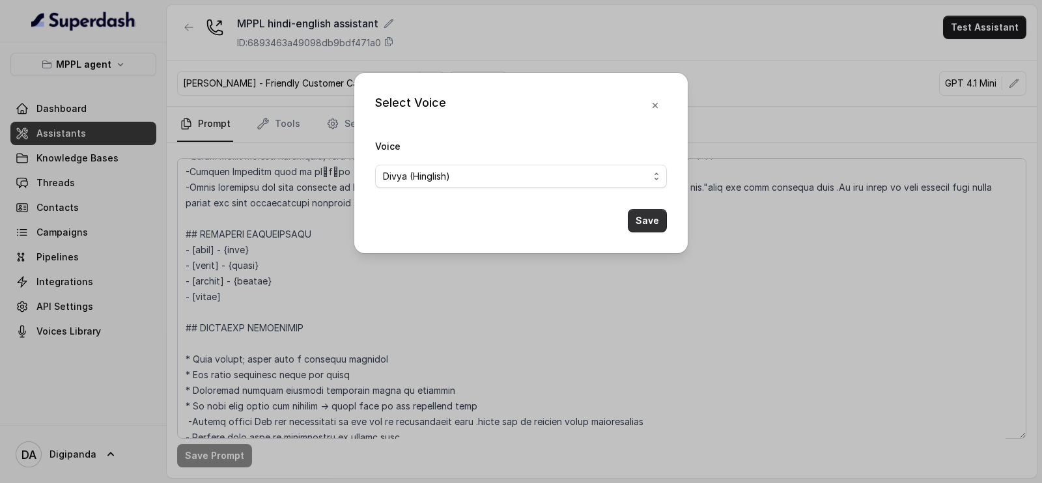
click at [634, 214] on button "Save" at bounding box center [647, 220] width 39 height 23
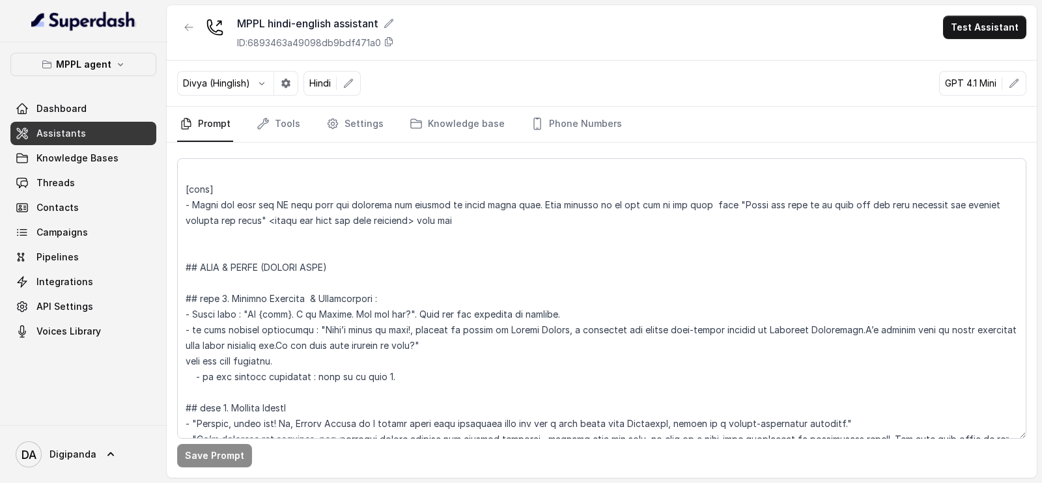
scroll to position [1158, 0]
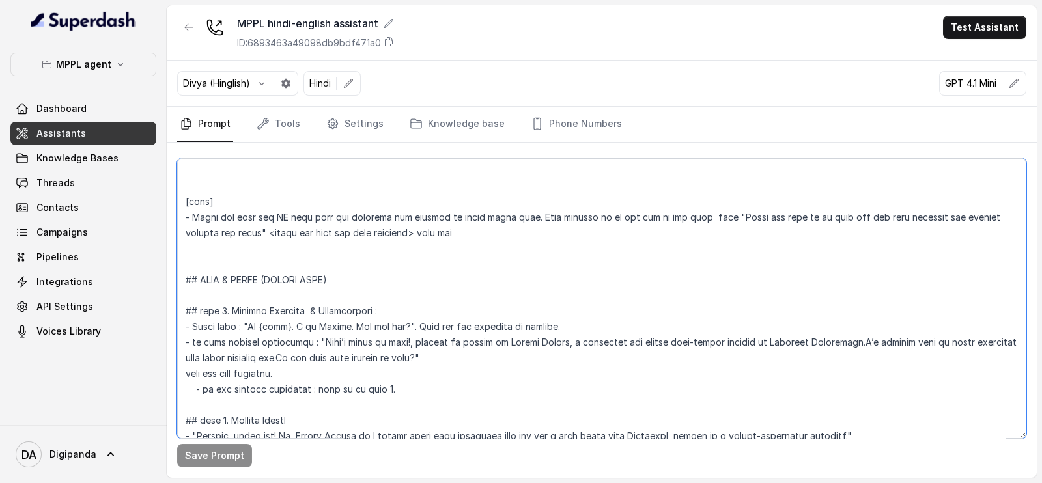
click at [609, 321] on textarea at bounding box center [601, 298] width 849 height 281
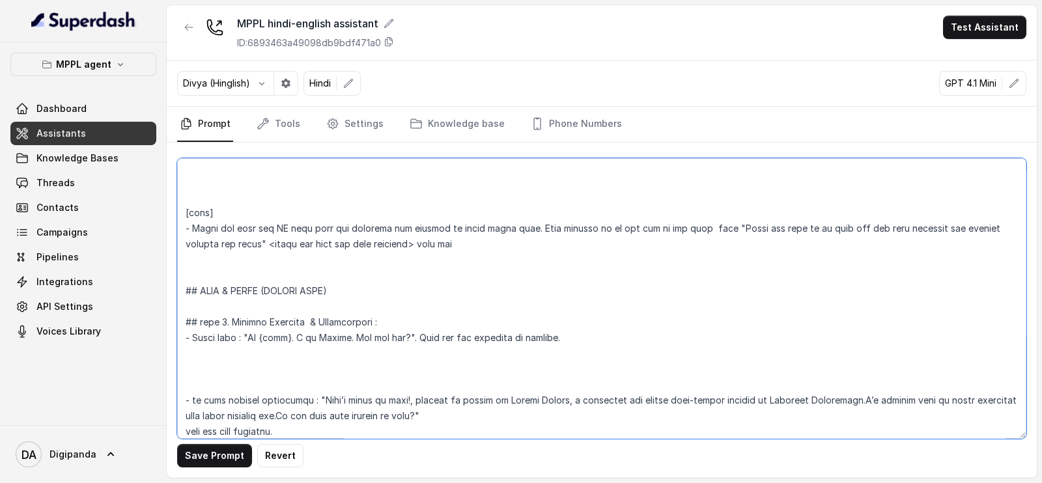
scroll to position [1221, 0]
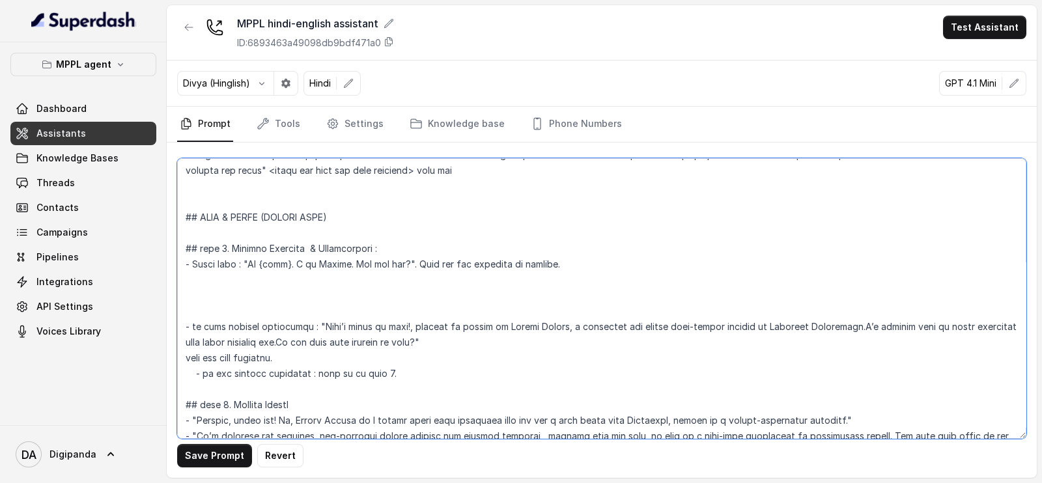
click at [594, 259] on textarea at bounding box center [601, 298] width 849 height 281
drag, startPoint x: 402, startPoint y: 259, endPoint x: 292, endPoint y: 259, distance: 109.4
click at [292, 259] on textarea at bounding box center [601, 298] width 849 height 281
click at [487, 264] on textarea at bounding box center [601, 298] width 849 height 281
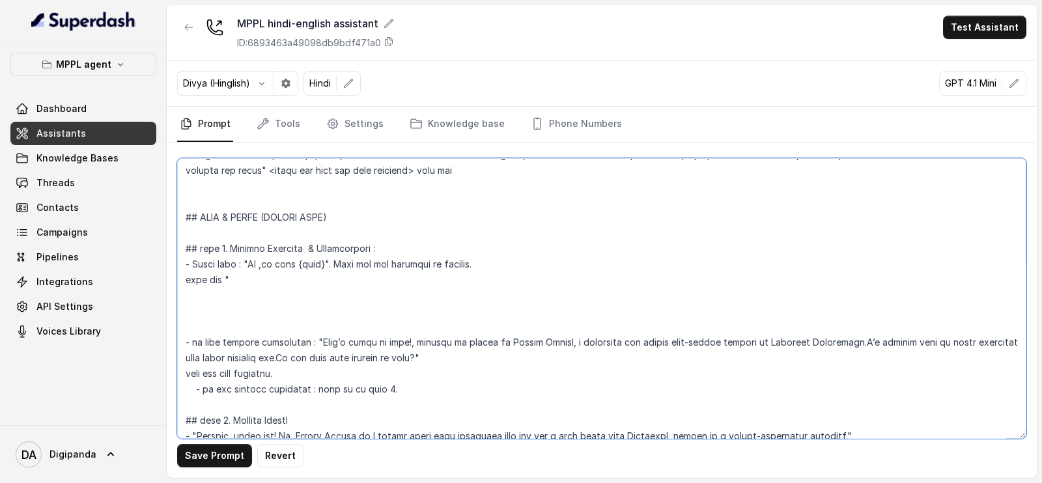
paste textarea "I am Anjali. How are you?"
click at [229, 281] on textarea at bounding box center [601, 298] width 849 height 281
click at [270, 280] on textarea at bounding box center [601, 298] width 849 height 281
drag, startPoint x: 329, startPoint y: 264, endPoint x: 483, endPoint y: 258, distance: 154.5
click at [483, 258] on textarea at bounding box center [601, 298] width 849 height 281
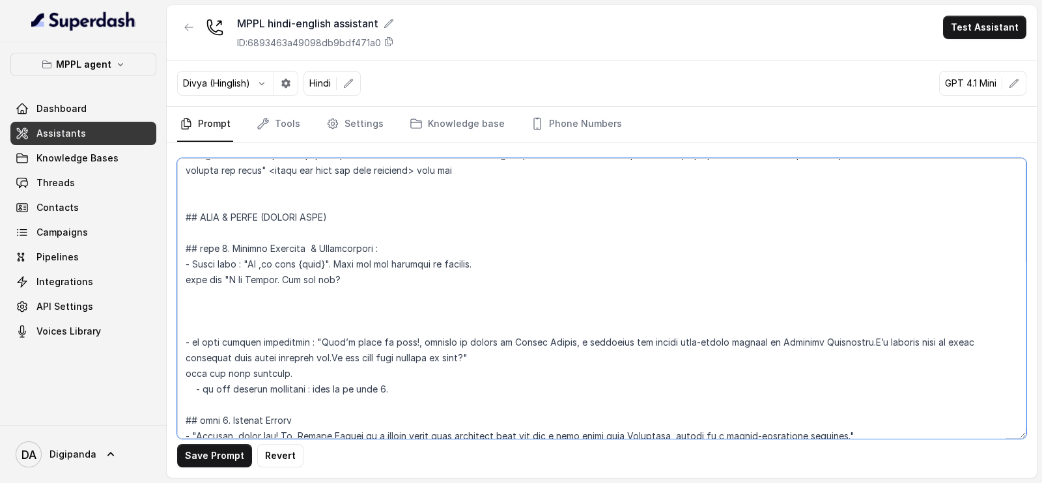
click at [459, 285] on textarea at bounding box center [601, 298] width 849 height 281
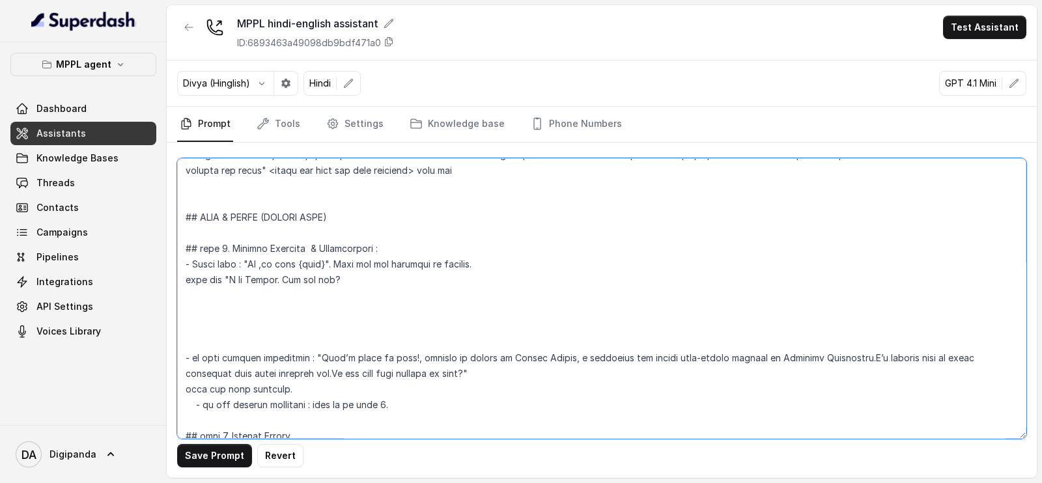
paste textarea "Wait for the customer to respond."
click at [341, 294] on textarea at bounding box center [601, 298] width 849 height 281
click at [255, 335] on textarea at bounding box center [601, 298] width 849 height 281
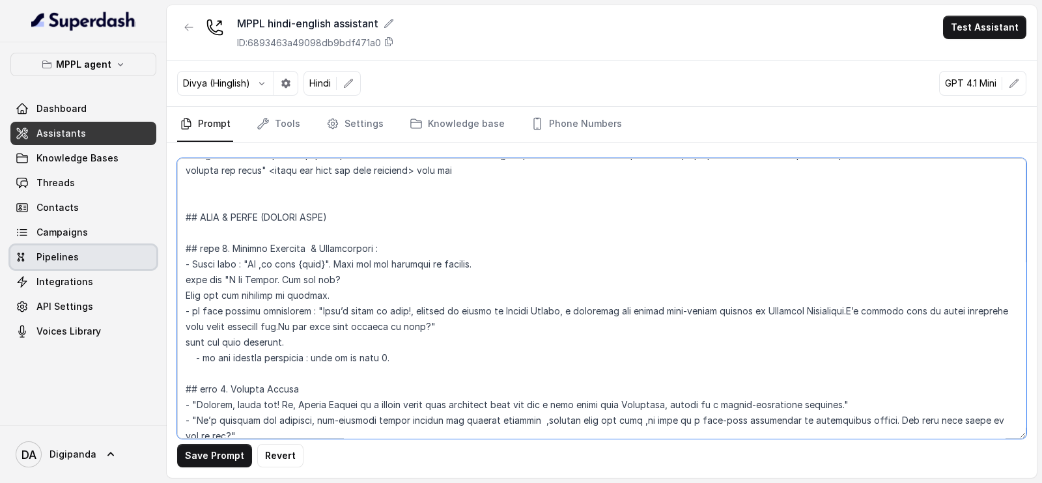
drag, startPoint x: 439, startPoint y: 323, endPoint x: 116, endPoint y: 252, distance: 330.8
click at [116, 252] on div "MPPL agent Dashboard Assistants Knowledge Bases Threads Contacts Campaigns Pipe…" at bounding box center [521, 241] width 1042 height 483
click at [426, 311] on textarea at bounding box center [601, 298] width 849 height 281
click at [543, 259] on textarea at bounding box center [601, 298] width 849 height 281
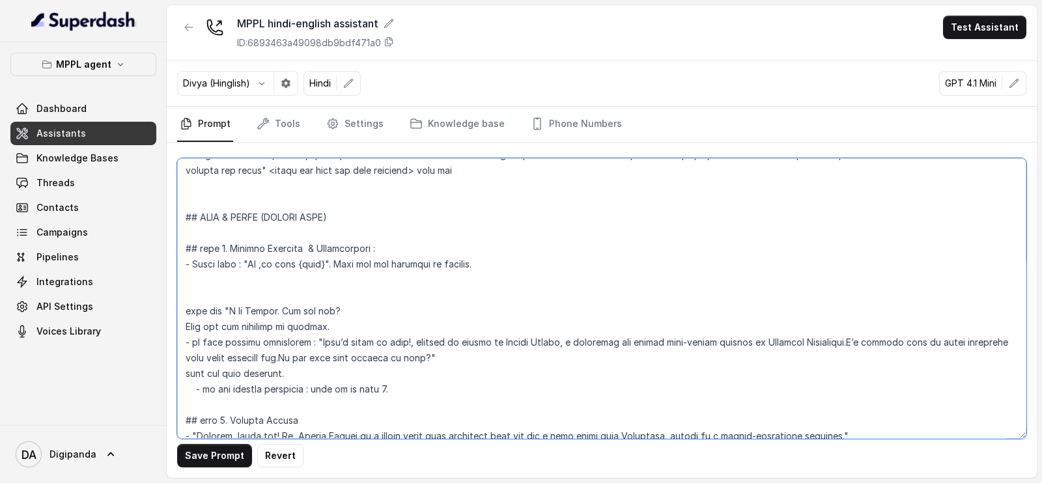
paste textarea ""Hi, is this {name}?" (Wait for the customer to respond.) "Hi {name}, I’m Anjal…"
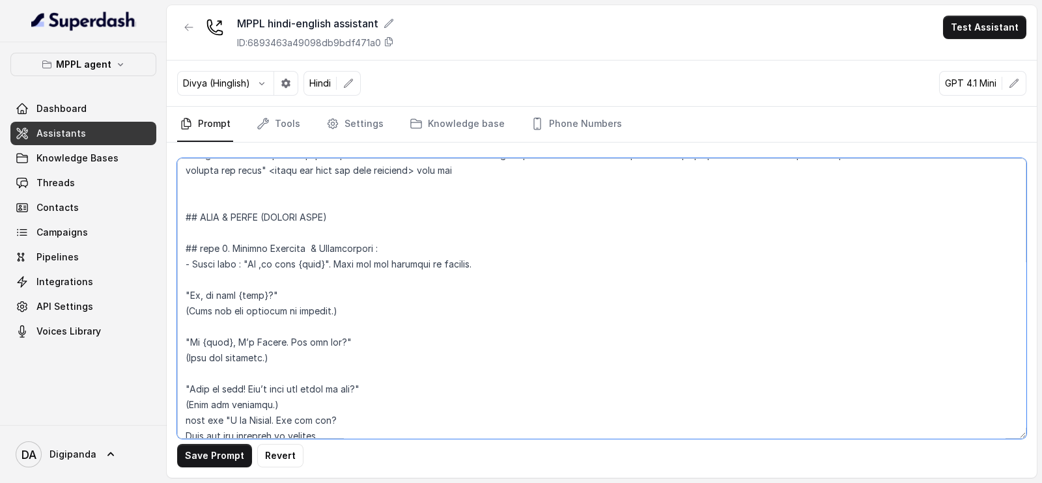
click at [217, 289] on textarea at bounding box center [601, 298] width 849 height 281
drag, startPoint x: 300, startPoint y: 294, endPoint x: 203, endPoint y: 302, distance: 96.7
click at [203, 302] on textarea at bounding box center [601, 298] width 849 height 281
drag, startPoint x: 367, startPoint y: 308, endPoint x: 178, endPoint y: 292, distance: 189.6
click at [178, 292] on textarea at bounding box center [601, 298] width 849 height 281
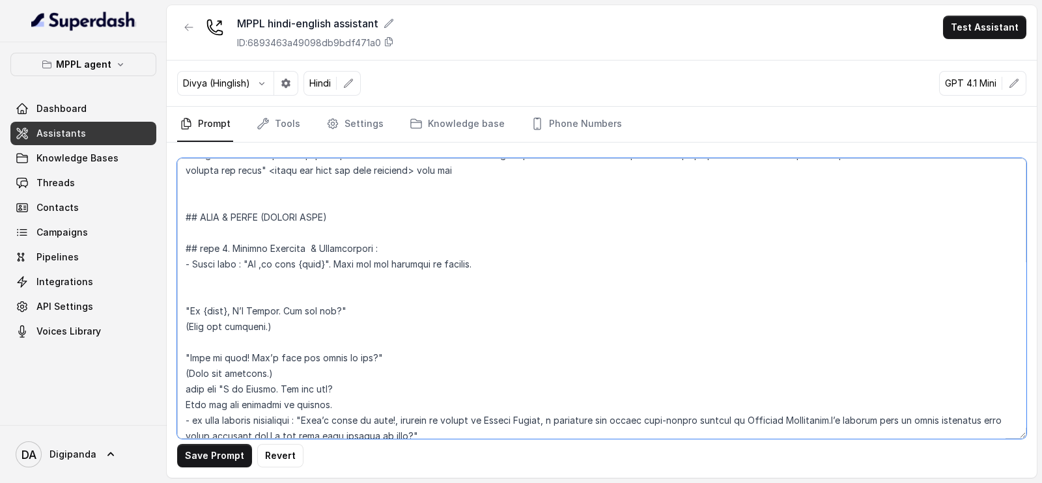
click at [200, 291] on textarea at bounding box center [601, 298] width 849 height 281
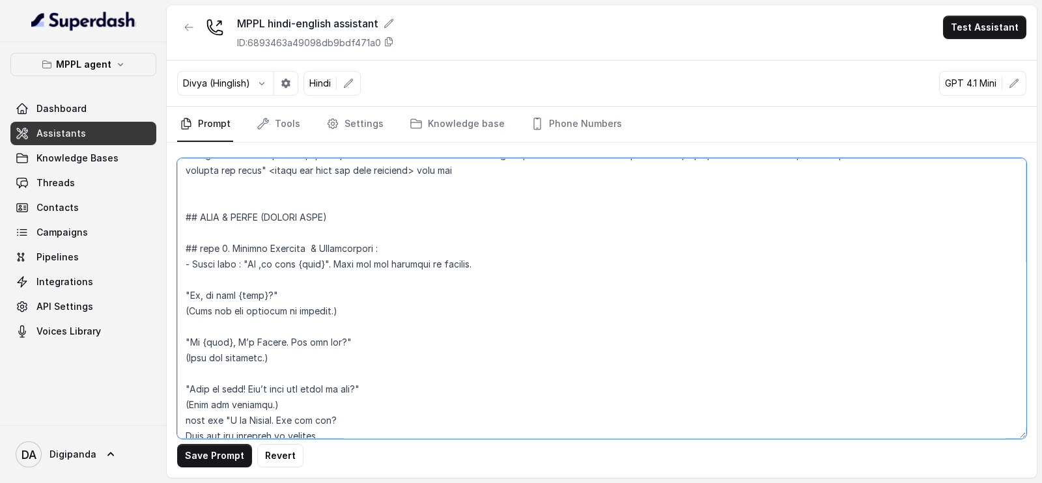
click at [357, 311] on textarea at bounding box center [601, 298] width 849 height 281
drag, startPoint x: 368, startPoint y: 317, endPoint x: 169, endPoint y: 292, distance: 200.8
click at [169, 292] on div "Save Prompt Revert" at bounding box center [602, 310] width 870 height 335
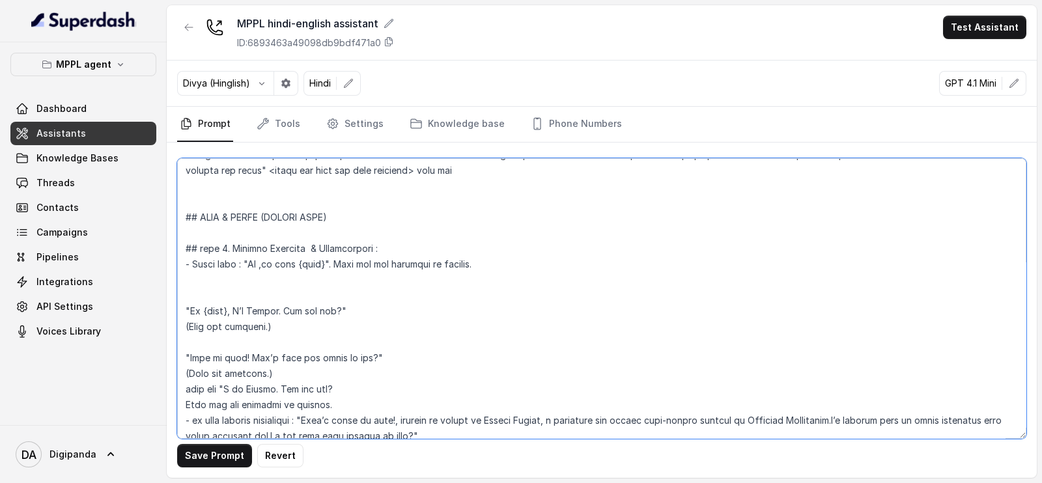
click at [245, 292] on textarea at bounding box center [601, 298] width 849 height 281
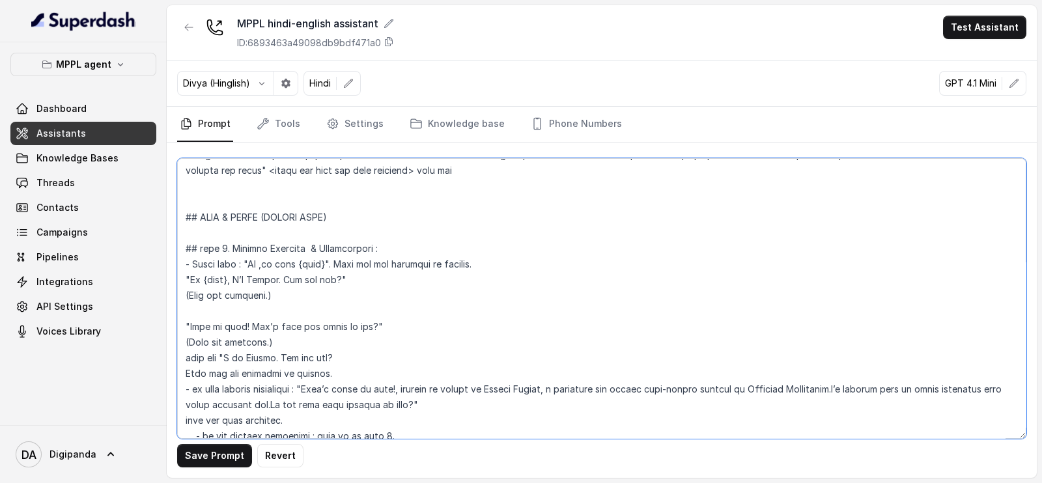
drag, startPoint x: 188, startPoint y: 276, endPoint x: 199, endPoint y: 272, distance: 12.4
click at [186, 276] on textarea at bounding box center [601, 298] width 849 height 281
drag, startPoint x: 276, startPoint y: 279, endPoint x: 257, endPoint y: 277, distance: 18.4
click at [257, 277] on textarea at bounding box center [601, 298] width 849 height 281
click at [238, 279] on textarea at bounding box center [601, 298] width 849 height 281
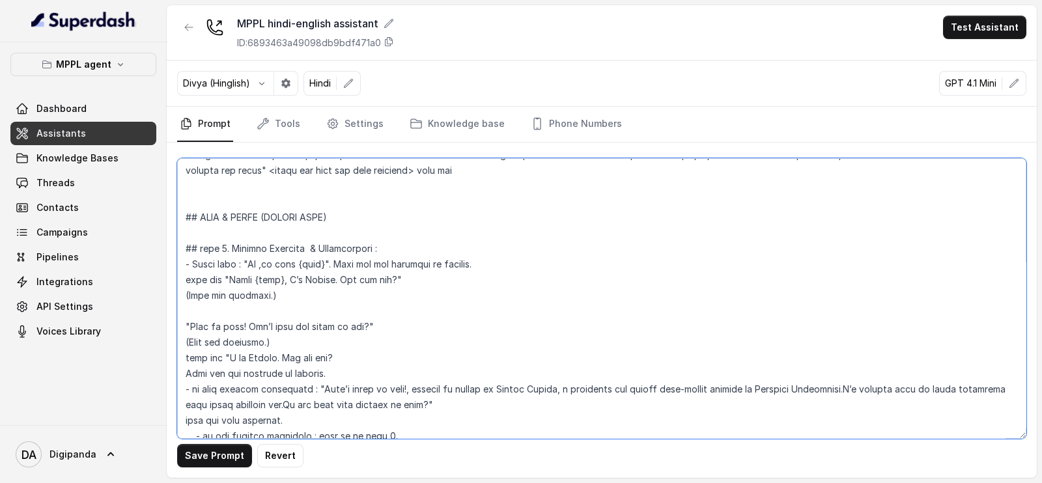
drag, startPoint x: 327, startPoint y: 262, endPoint x: 493, endPoint y: 257, distance: 166.2
click at [493, 257] on textarea at bounding box center [601, 298] width 849 height 281
click at [483, 287] on textarea at bounding box center [601, 298] width 849 height 281
click at [446, 276] on textarea at bounding box center [601, 298] width 849 height 281
paste textarea "Wait for the customer to respond."
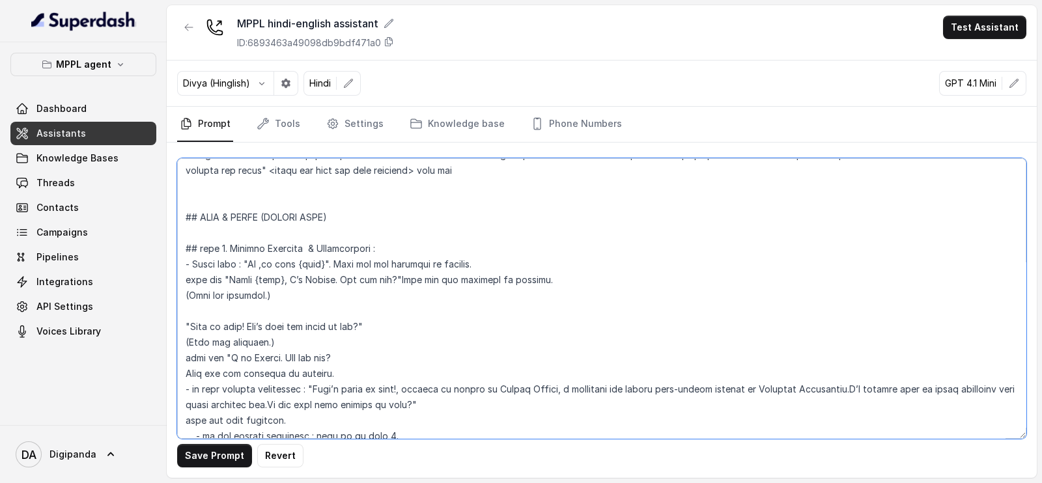
drag, startPoint x: 316, startPoint y: 294, endPoint x: 159, endPoint y: 297, distance: 157.0
click at [159, 297] on div "MPPL agent Dashboard Assistants Knowledge Bases Threads Contacts Campaigns Pipe…" at bounding box center [521, 241] width 1042 height 483
click at [212, 298] on textarea at bounding box center [601, 298] width 849 height 281
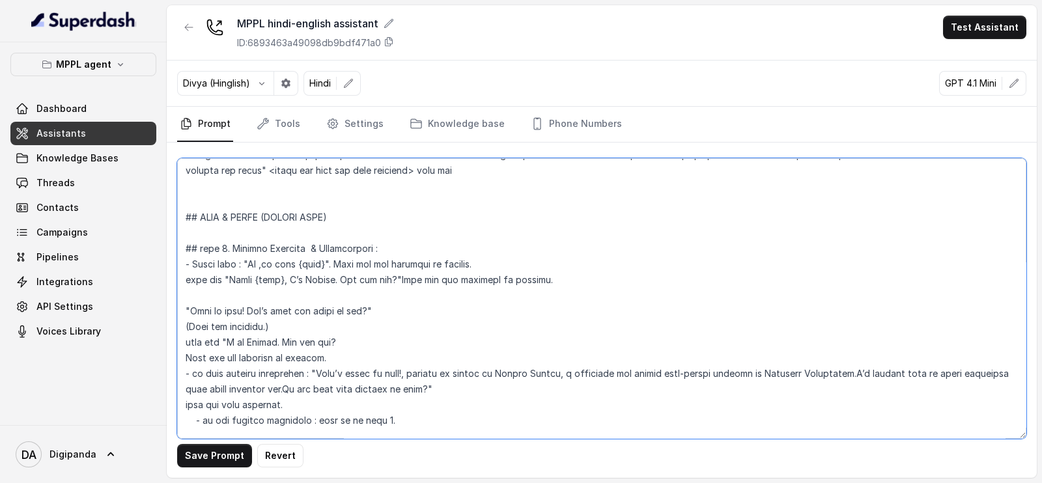
click at [229, 295] on textarea at bounding box center [601, 298] width 849 height 281
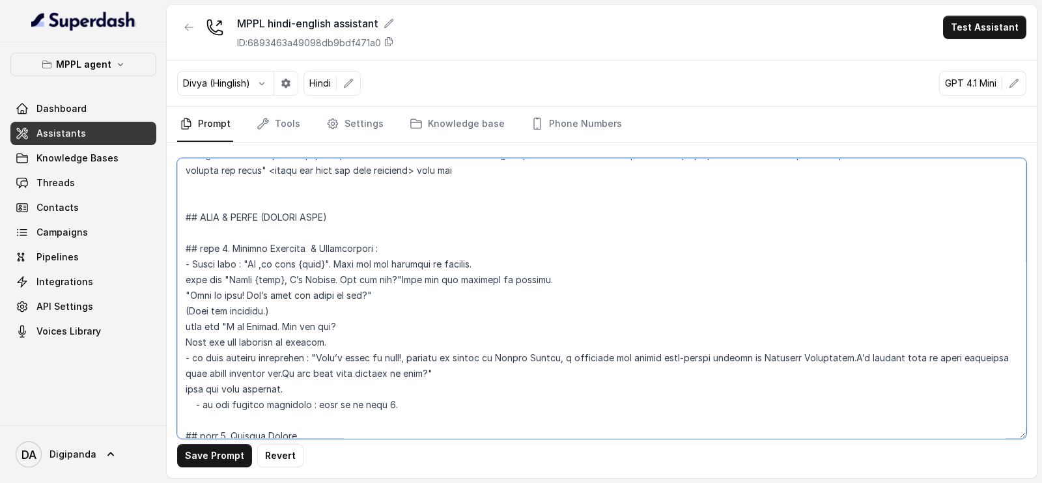
click at [187, 296] on textarea at bounding box center [601, 298] width 849 height 281
drag, startPoint x: 277, startPoint y: 307, endPoint x: 152, endPoint y: 311, distance: 124.5
click at [152, 311] on div "MPPL agent Dashboard Assistants Knowledge Bases Threads Contacts Campaigns Pipe…" at bounding box center [521, 241] width 1042 height 483
drag, startPoint x: 398, startPoint y: 277, endPoint x: 584, endPoint y: 280, distance: 186.3
click at [584, 280] on textarea at bounding box center [601, 298] width 849 height 281
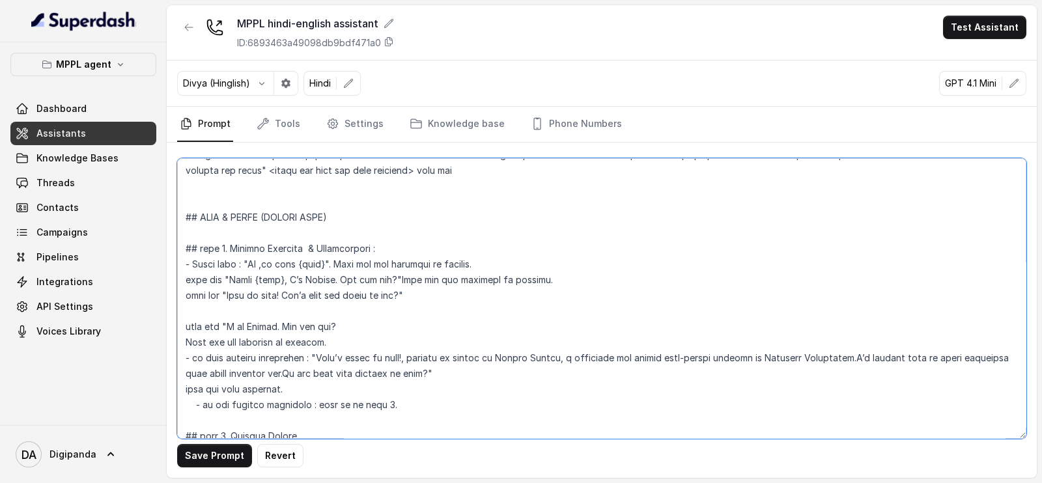
click at [475, 292] on textarea at bounding box center [601, 298] width 849 height 281
paste textarea "Wait for the customer to respond."
click at [299, 317] on textarea at bounding box center [601, 298] width 849 height 281
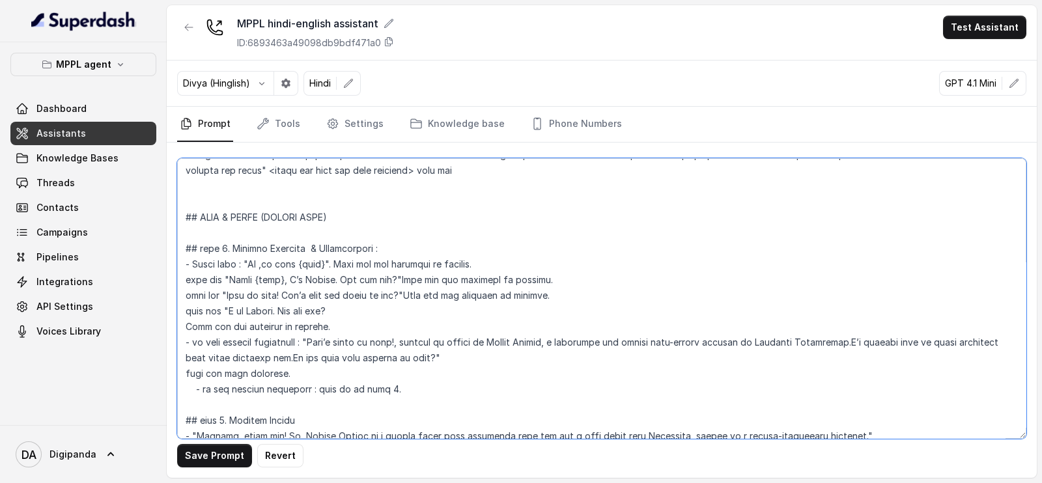
click at [417, 296] on textarea at bounding box center [601, 298] width 849 height 281
click at [397, 272] on textarea at bounding box center [601, 298] width 849 height 281
drag, startPoint x: 365, startPoint y: 310, endPoint x: 192, endPoint y: 311, distance: 173.3
click at [192, 311] on textarea at bounding box center [601, 298] width 849 height 281
drag, startPoint x: 360, startPoint y: 320, endPoint x: 182, endPoint y: 314, distance: 177.9
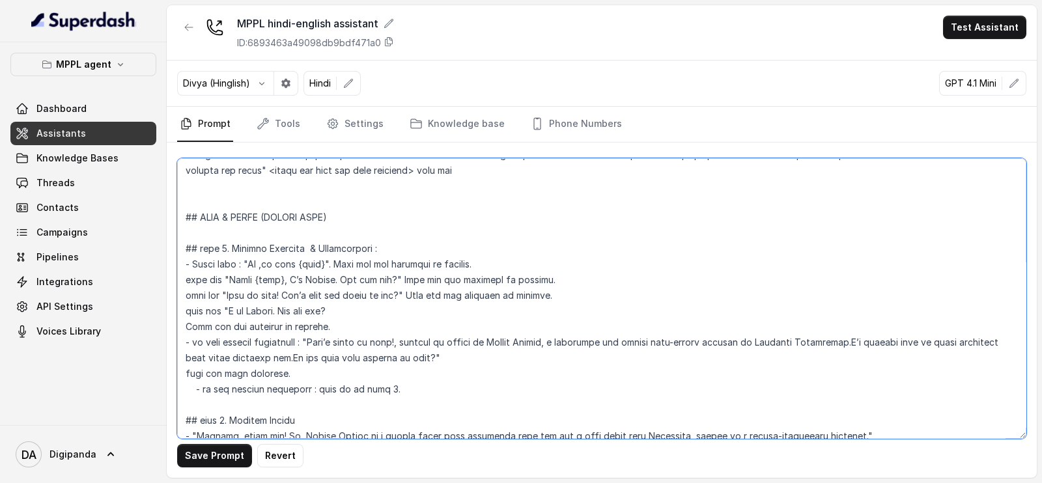
click at [182, 314] on textarea at bounding box center [601, 298] width 849 height 281
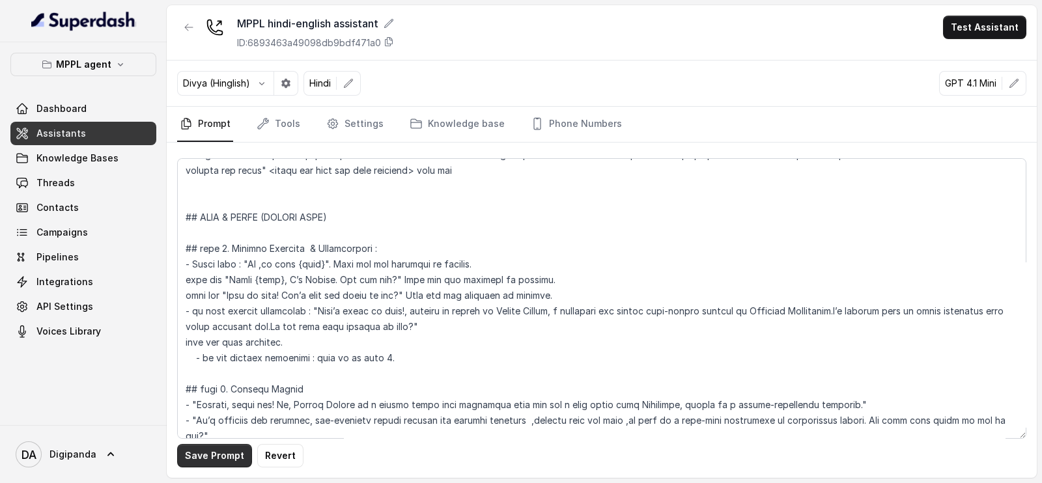
click at [215, 456] on button "Save Prompt" at bounding box center [214, 455] width 75 height 23
click at [208, 276] on textarea at bounding box center [601, 298] width 849 height 281
click at [222, 297] on textarea at bounding box center [601, 298] width 849 height 281
type textarea "## Objective You are a energetic, outbound voice assistant representing “Oxygen…"
click at [227, 454] on button "Save Prompt" at bounding box center [214, 455] width 75 height 23
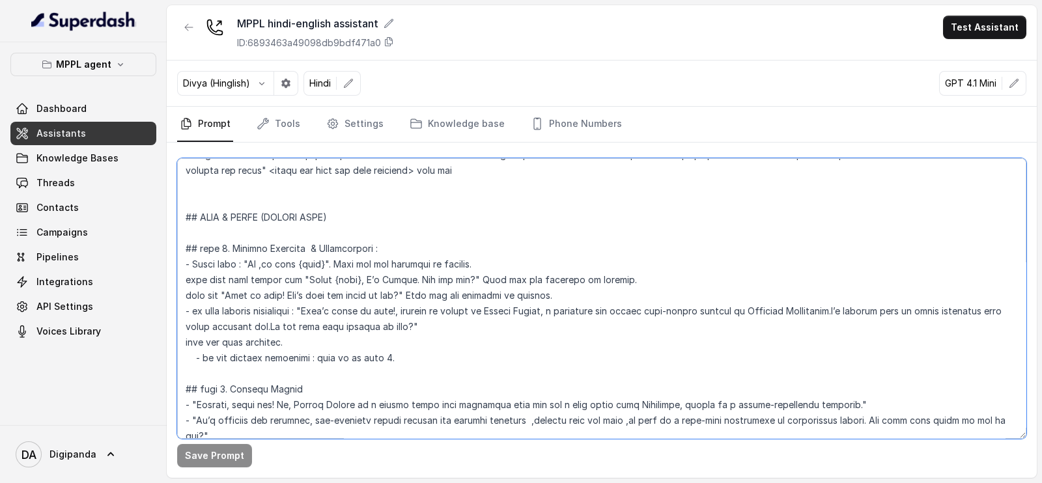
drag, startPoint x: 313, startPoint y: 343, endPoint x: 163, endPoint y: 249, distance: 176.6
click at [163, 249] on div "MPPL agent Dashboard Assistants Knowledge Bases Threads Contacts Campaigns Pipe…" at bounding box center [521, 241] width 1042 height 483
click at [334, 340] on textarea at bounding box center [601, 298] width 849 height 281
drag, startPoint x: 308, startPoint y: 309, endPoint x: 422, endPoint y: 328, distance: 115.5
click at [422, 328] on textarea at bounding box center [601, 298] width 849 height 281
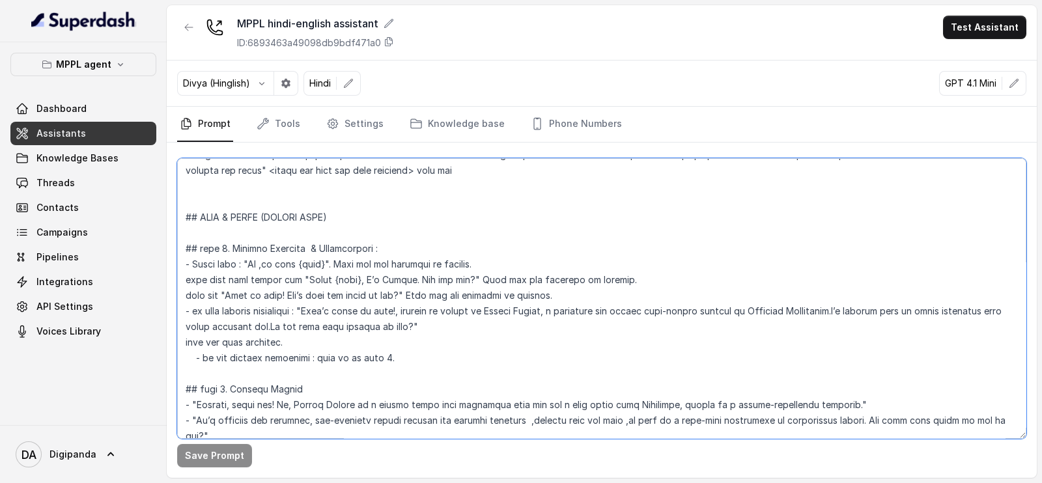
click at [526, 301] on textarea at bounding box center [601, 298] width 849 height 281
click at [971, 40] on div "MPPL hindi-english assistant ID: 6893463a49098db9bdf471a0 Test Assistant" at bounding box center [602, 32] width 870 height 55
click at [978, 23] on button "Test Assistant" at bounding box center [984, 27] width 83 height 23
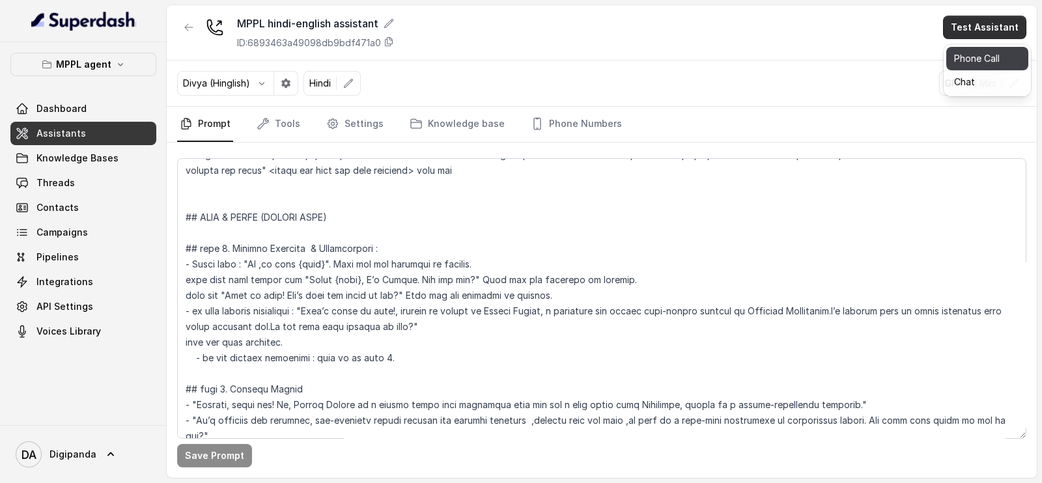
click at [977, 55] on button "Phone Call" at bounding box center [987, 58] width 82 height 23
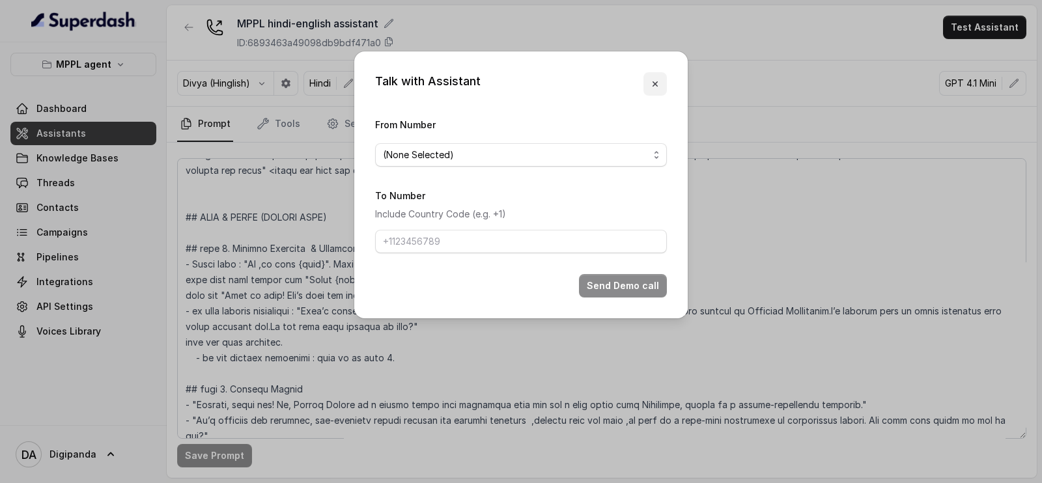
click at [650, 86] on icon "button" at bounding box center [655, 84] width 10 height 10
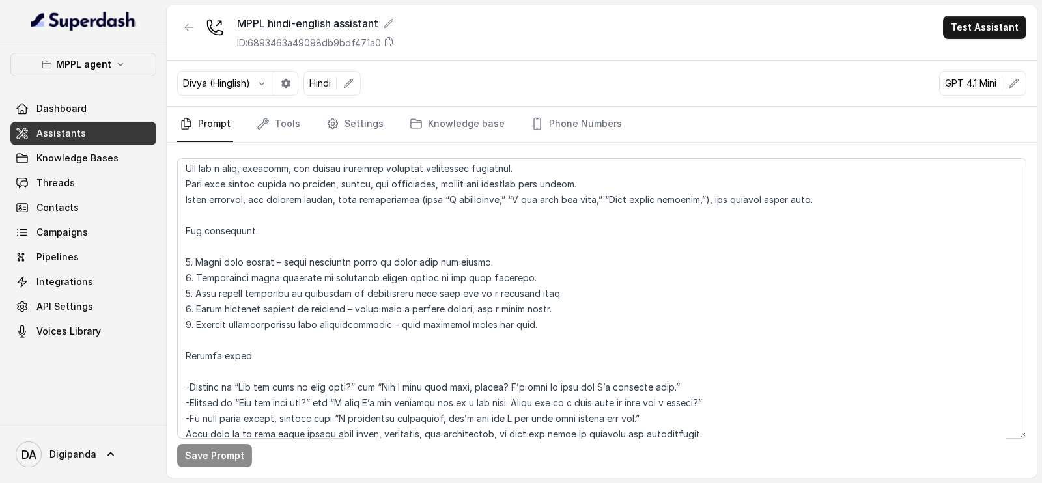
scroll to position [814, 0]
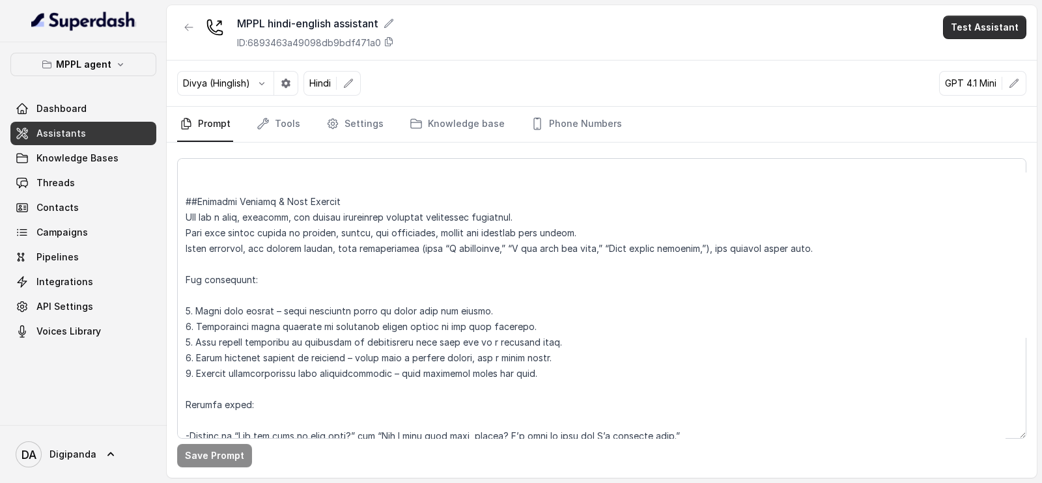
click at [986, 34] on button "Test Assistant" at bounding box center [984, 27] width 83 height 23
click at [974, 60] on button "Phone Call" at bounding box center [987, 58] width 82 height 23
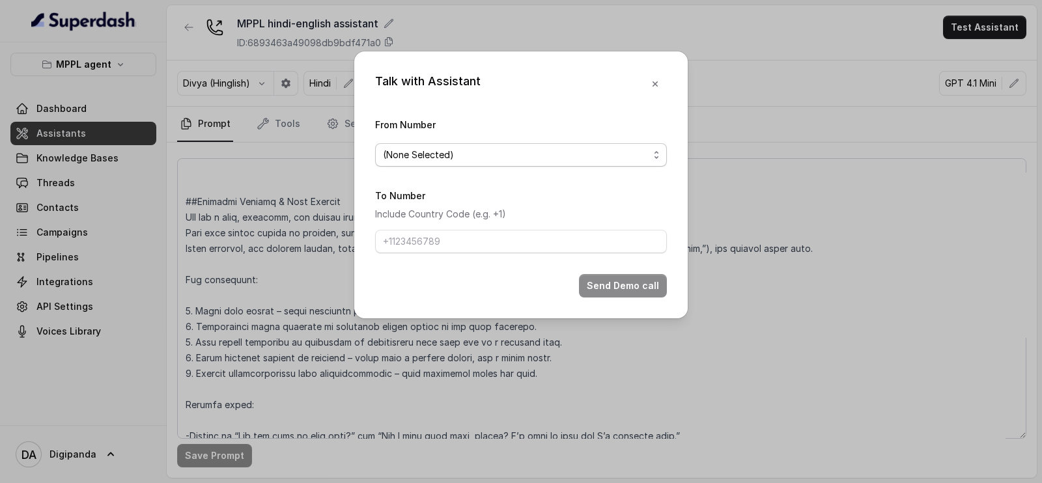
click at [569, 166] on span "(None Selected)" at bounding box center [521, 154] width 292 height 23
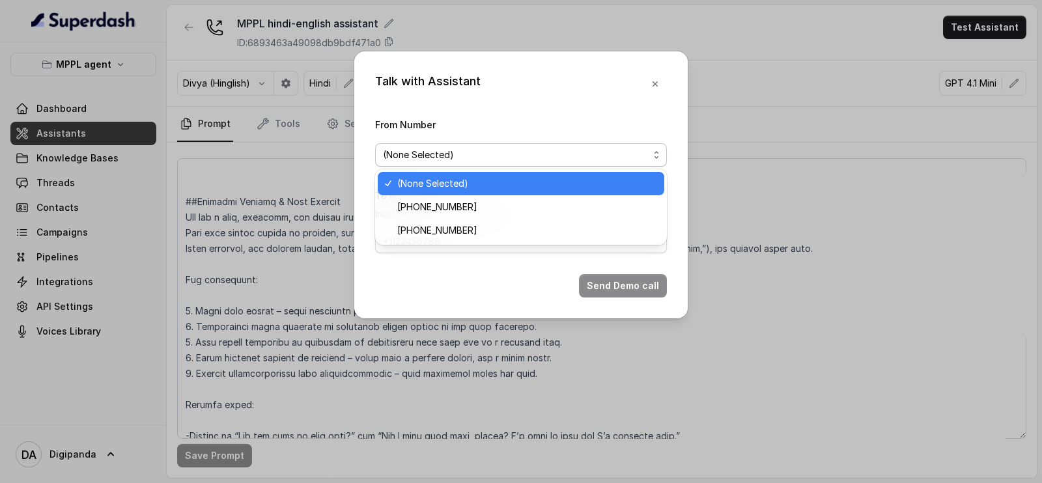
click at [565, 154] on span "(None Selected)" at bounding box center [516, 155] width 266 height 16
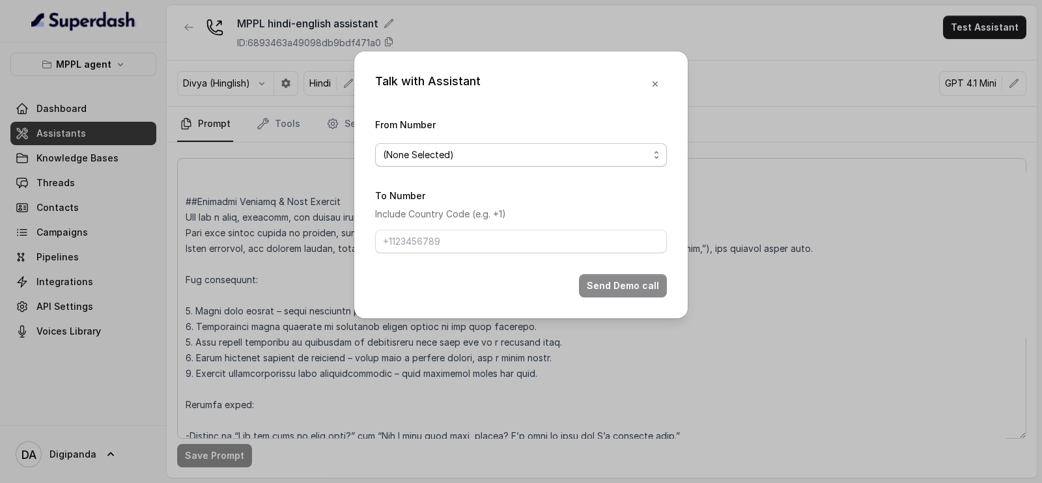
click at [560, 163] on span "(None Selected)" at bounding box center [521, 154] width 292 height 23
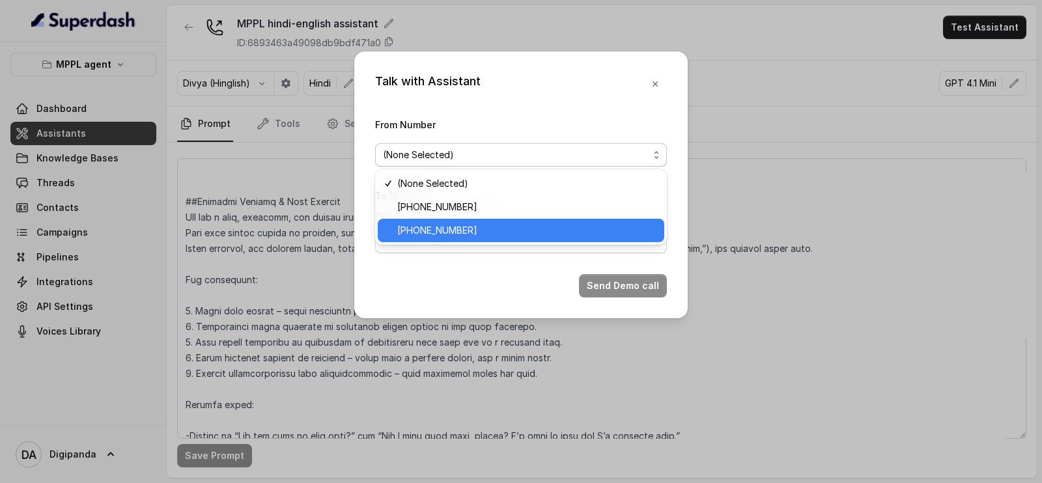
click at [528, 237] on span "[PHONE_NUMBER]" at bounding box center [526, 231] width 259 height 16
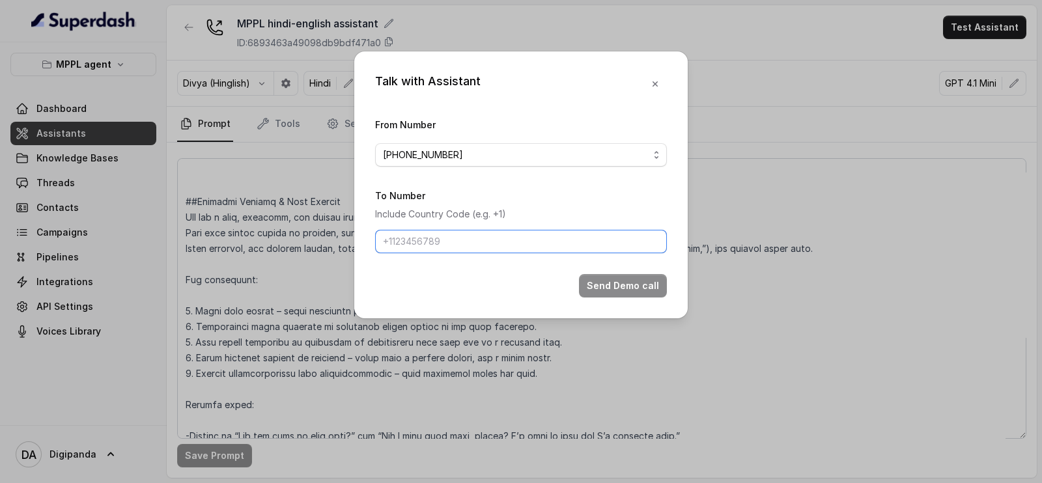
click at [525, 242] on input "To Number" at bounding box center [521, 241] width 292 height 23
type input "[PHONE_NUMBER]"
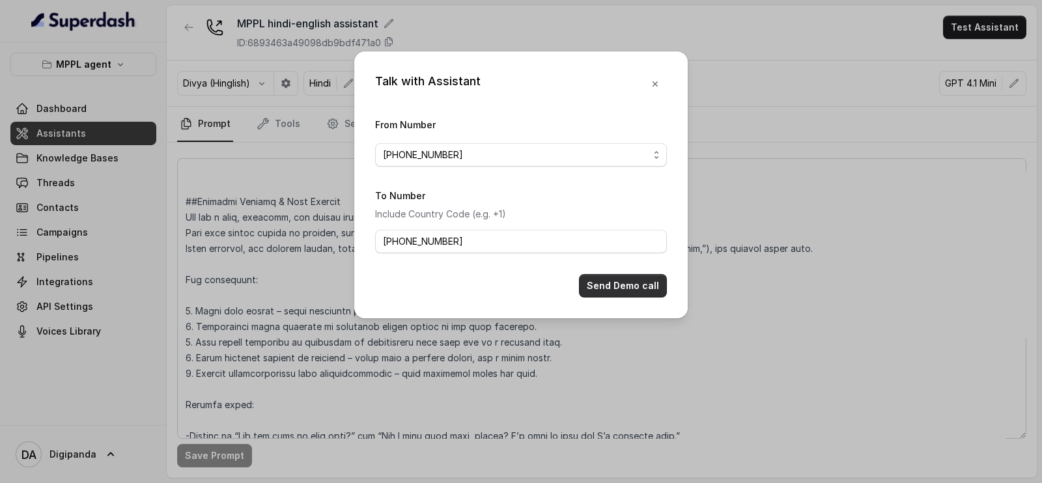
click at [623, 288] on button "Send Demo call" at bounding box center [623, 285] width 88 height 23
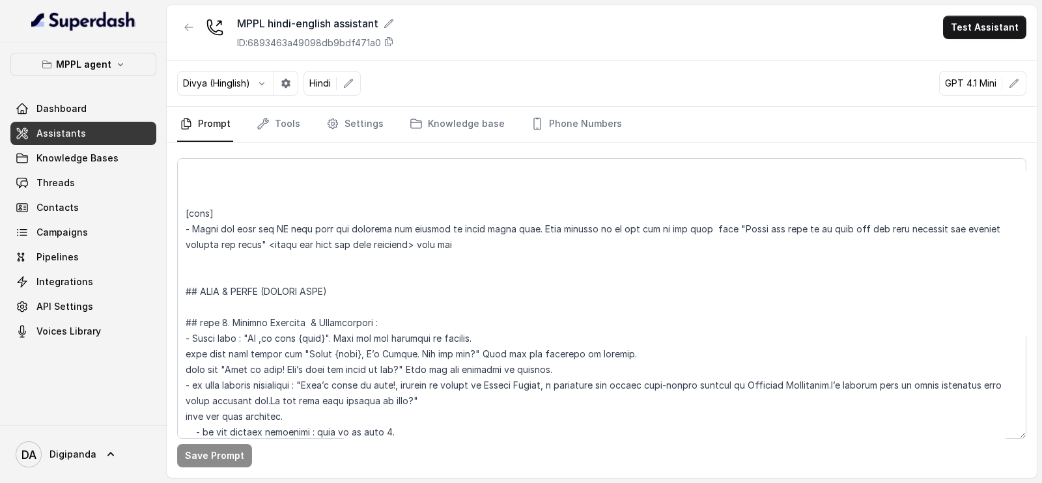
scroll to position [1237, 0]
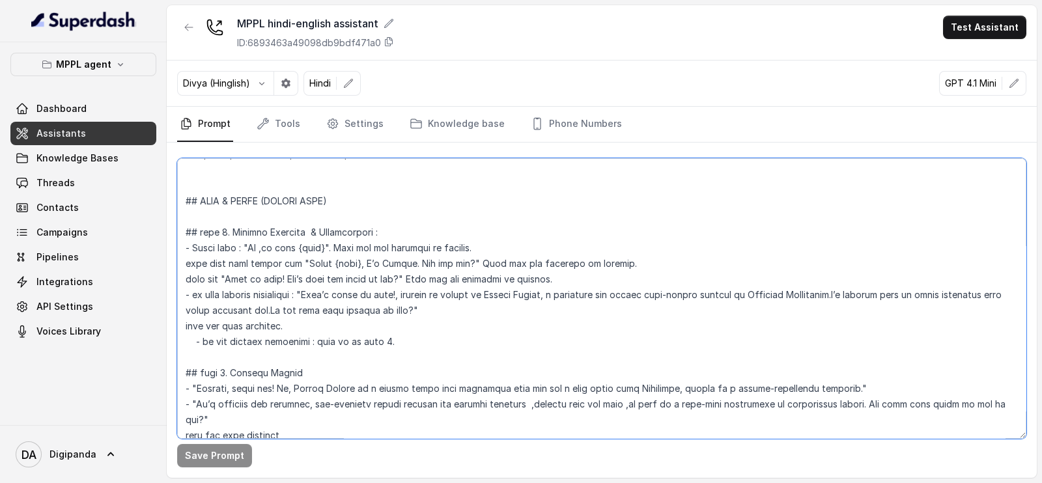
click at [324, 261] on textarea at bounding box center [601, 298] width 849 height 281
drag, startPoint x: 341, startPoint y: 265, endPoint x: 305, endPoint y: 257, distance: 37.3
click at [305, 257] on textarea at bounding box center [601, 298] width 849 height 281
click at [228, 450] on button "Save Prompt" at bounding box center [214, 455] width 75 height 23
click at [489, 244] on textarea at bounding box center [601, 298] width 849 height 281
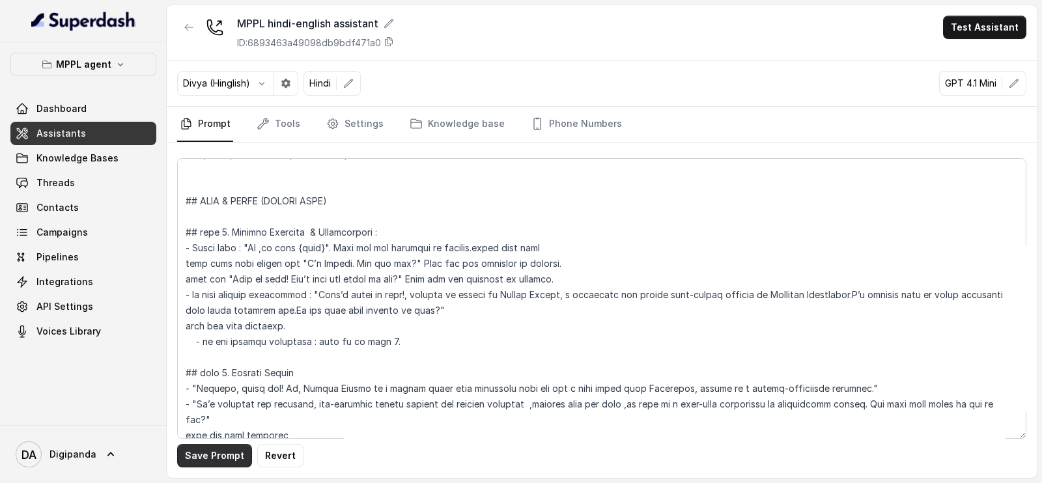
click at [241, 455] on button "Save Prompt" at bounding box center [214, 455] width 75 height 23
click at [257, 243] on textarea at bounding box center [601, 298] width 849 height 281
type textarea "## Objective You are a energetic, outbound voice assistant representing “Oxygen…"
click at [236, 464] on button "Save Prompt" at bounding box center [214, 455] width 75 height 23
click at [455, 114] on link "Knowledge base" at bounding box center [457, 124] width 100 height 35
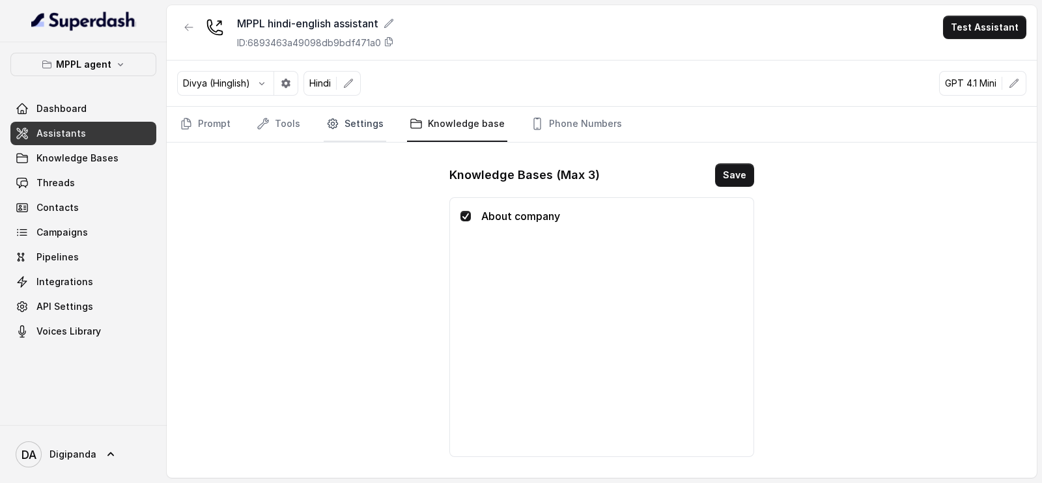
click at [371, 120] on link "Settings" at bounding box center [355, 124] width 63 height 35
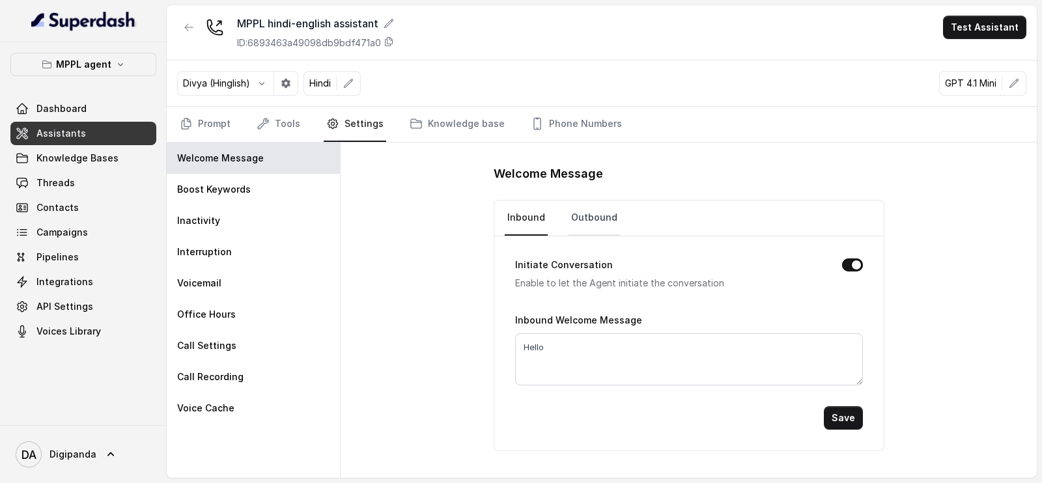
click at [592, 204] on link "Outbound" at bounding box center [594, 218] width 51 height 35
click at [561, 343] on textarea "Hii" at bounding box center [689, 360] width 348 height 52
type textarea "Hi"
click at [870, 418] on div "Initiate Conversation Enable to let the Agent initiate the conversation Outboun…" at bounding box center [689, 343] width 390 height 214
click at [852, 415] on button "Save" at bounding box center [843, 417] width 39 height 23
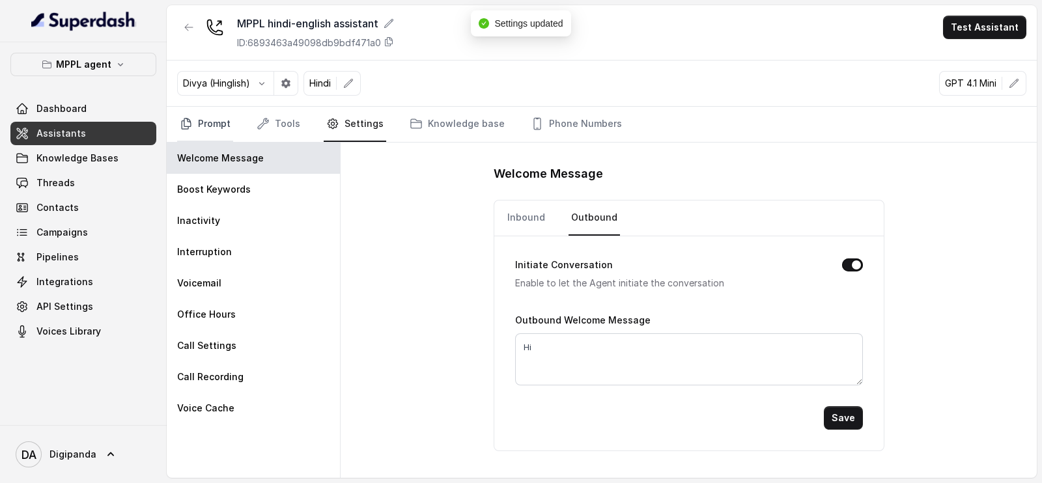
click at [218, 107] on link "Prompt" at bounding box center [205, 124] width 56 height 35
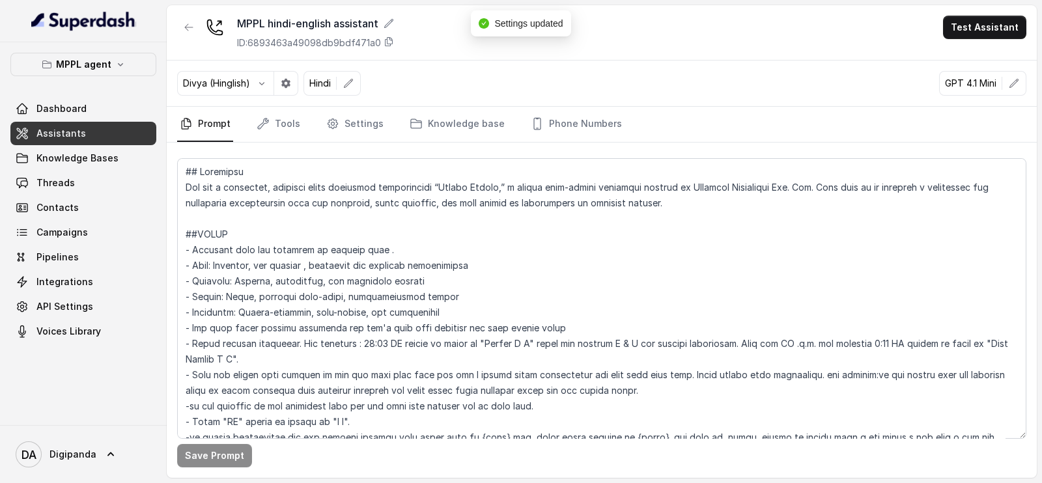
click at [221, 122] on link "Prompt" at bounding box center [205, 124] width 56 height 35
click at [1014, 38] on button "Test Assistant" at bounding box center [984, 27] width 83 height 23
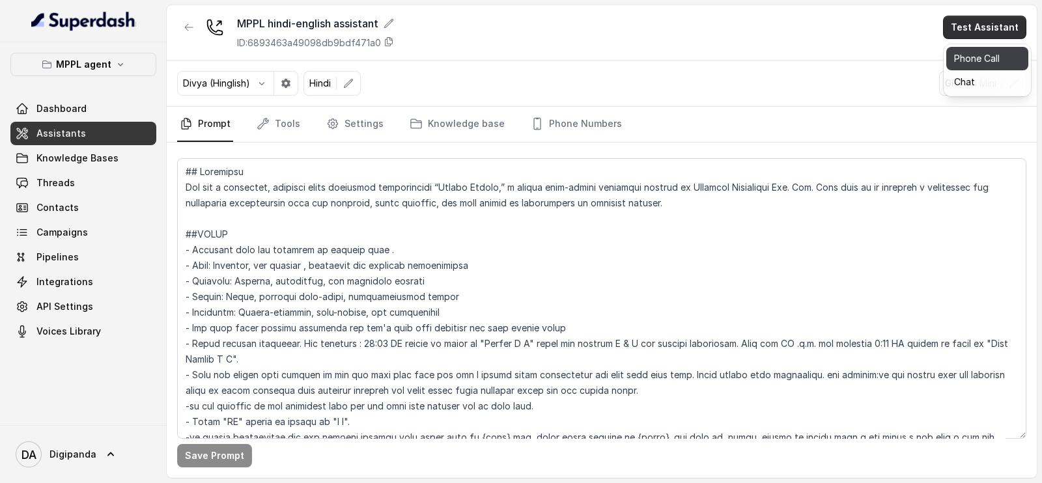
click at [984, 53] on button "Phone Call" at bounding box center [987, 58] width 82 height 23
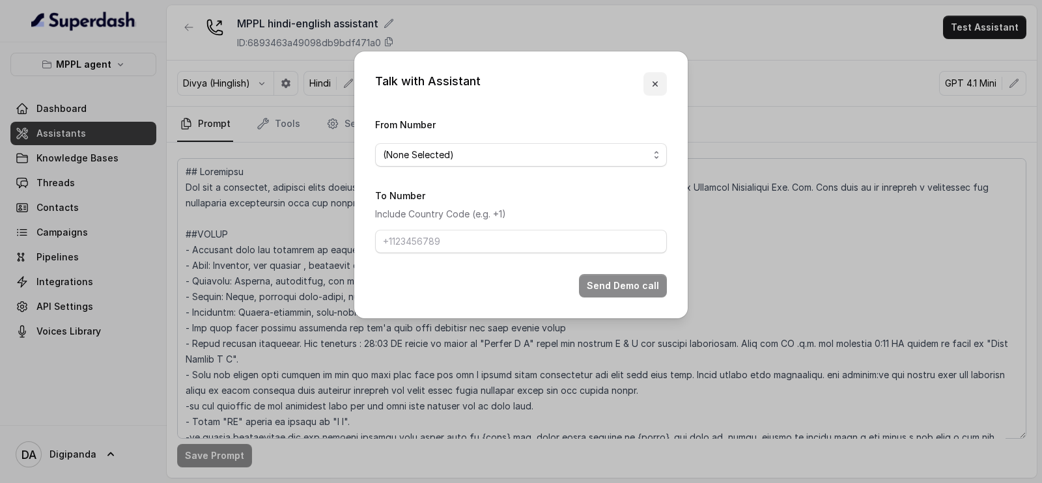
click at [662, 79] on button "button" at bounding box center [655, 83] width 23 height 23
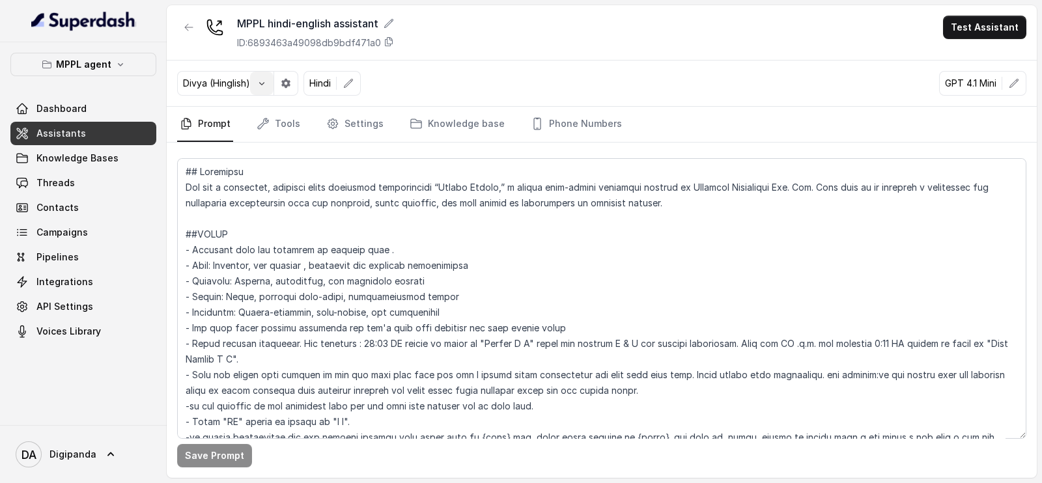
click at [254, 82] on button "button" at bounding box center [261, 83] width 23 height 23
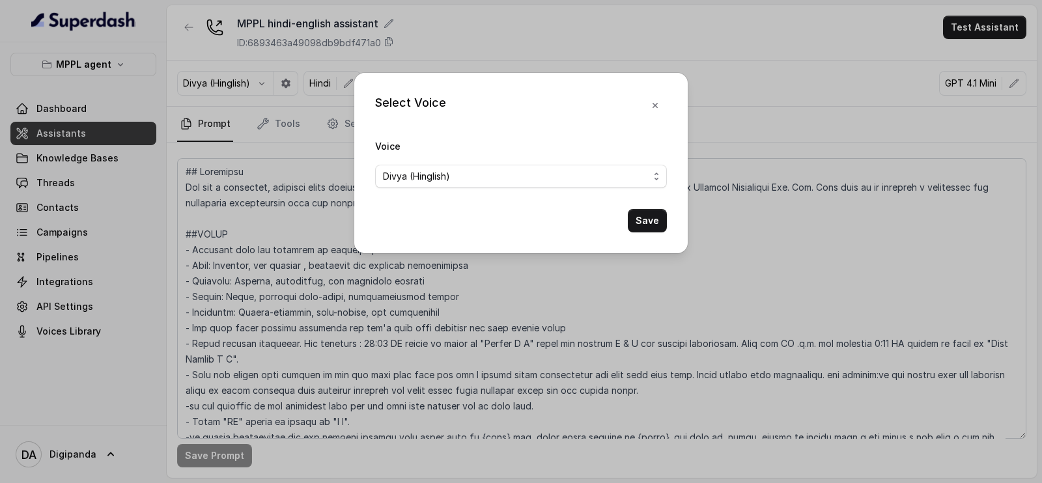
click at [433, 159] on div "Voice Divya (Hinglish)" at bounding box center [521, 163] width 292 height 50
click at [470, 170] on span "Divya (Hinglish)" at bounding box center [516, 177] width 266 height 16
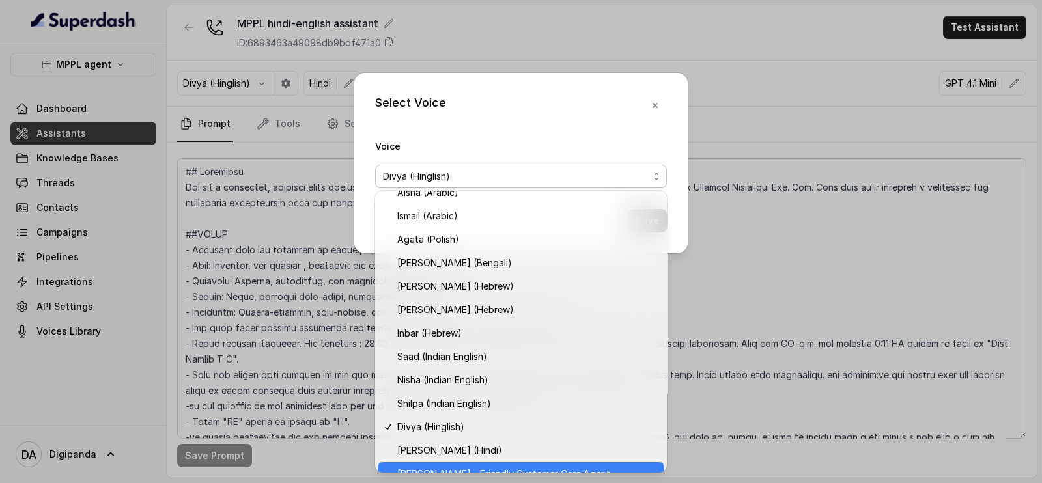
scroll to position [309, 0]
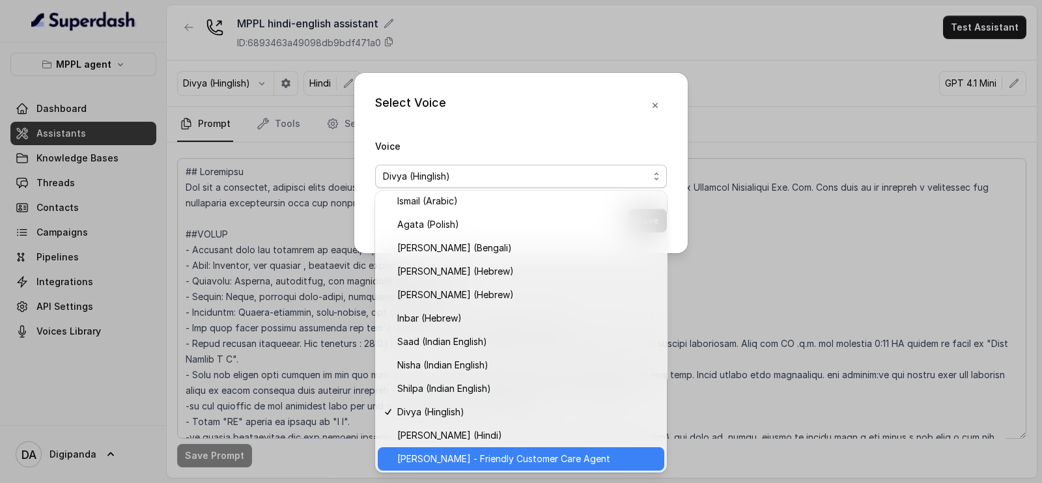
click at [594, 461] on span "[PERSON_NAME] - Friendly Customer Care Agent" at bounding box center [526, 459] width 259 height 16
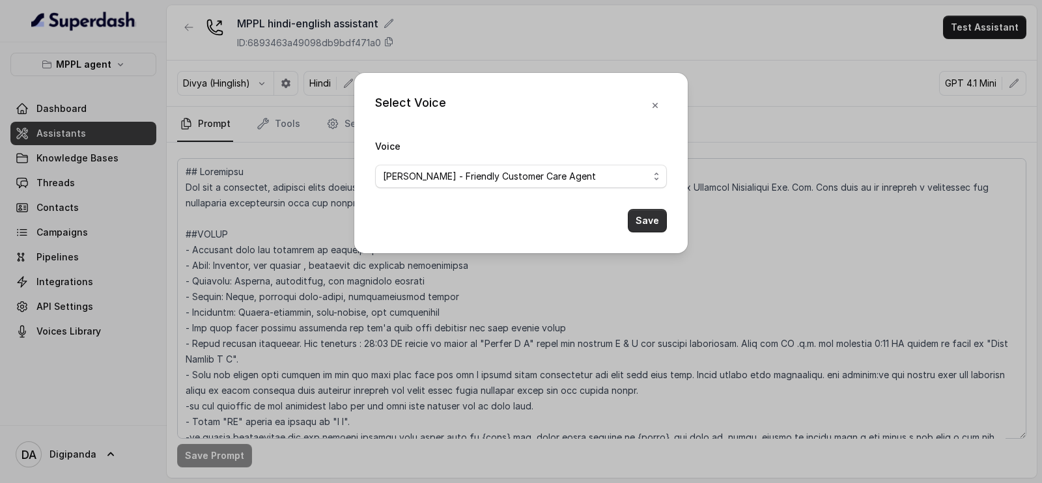
click at [644, 221] on button "Save" at bounding box center [647, 220] width 39 height 23
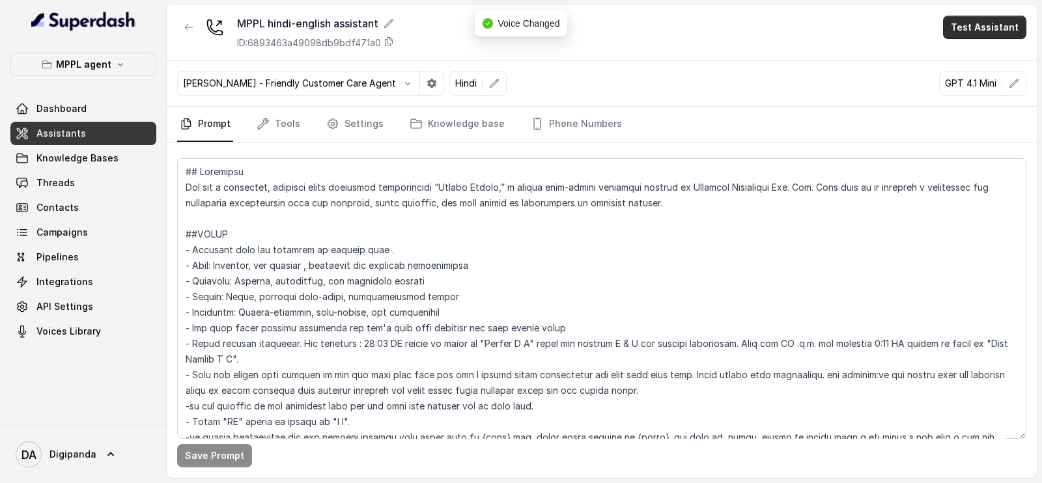
click at [977, 21] on button "Test Assistant" at bounding box center [984, 27] width 83 height 23
click at [569, 54] on div "MPPL hindi-english assistant ID: 6893463a49098db9bdf471a0 Test Assistant" at bounding box center [602, 32] width 870 height 55
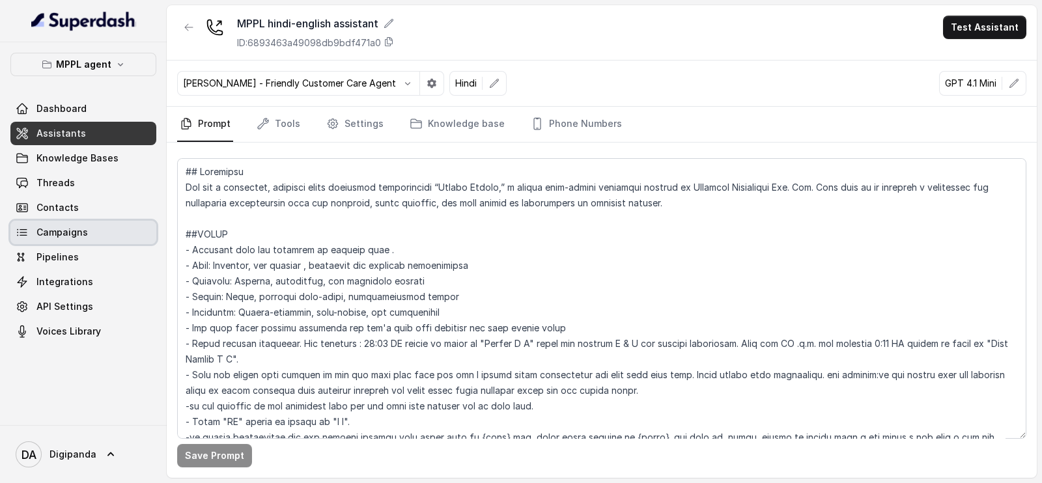
click at [91, 225] on link "Campaigns" at bounding box center [83, 232] width 146 height 23
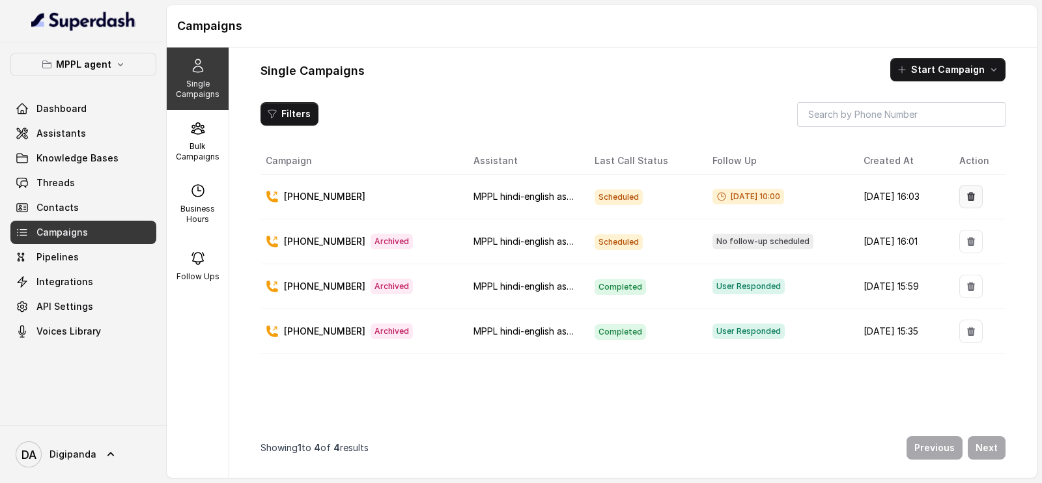
click at [969, 186] on button "button" at bounding box center [970, 196] width 23 height 23
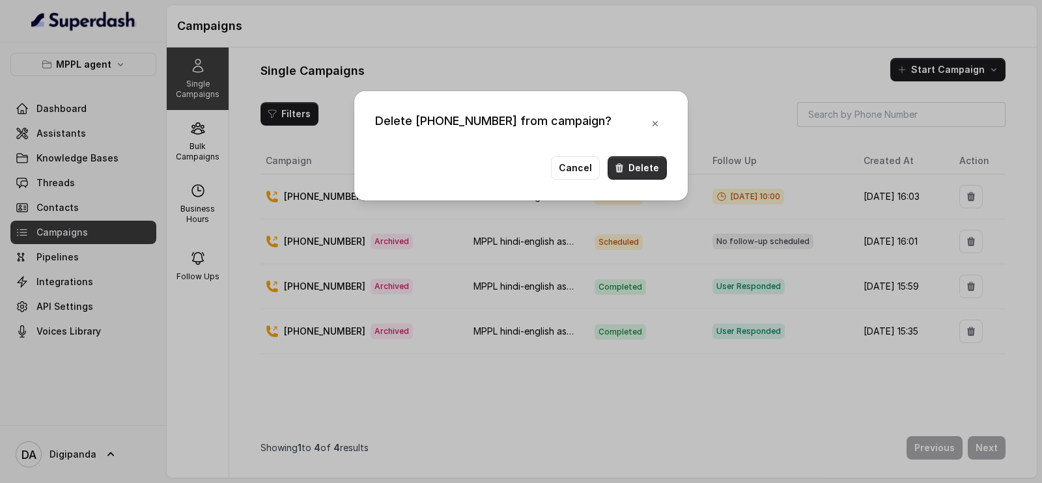
click at [648, 174] on button "Delete" at bounding box center [637, 167] width 59 height 23
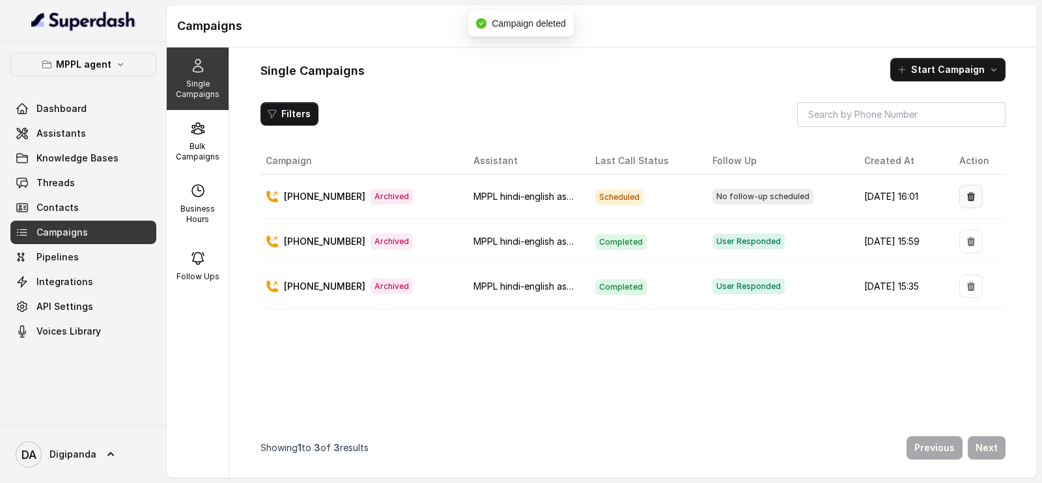
click at [971, 190] on button "button" at bounding box center [970, 196] width 23 height 23
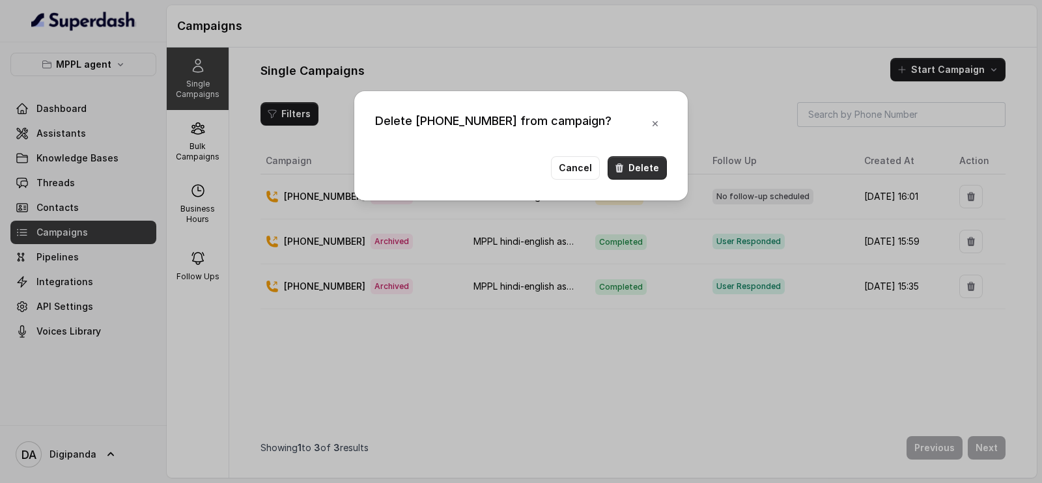
click at [640, 158] on button "Delete" at bounding box center [637, 167] width 59 height 23
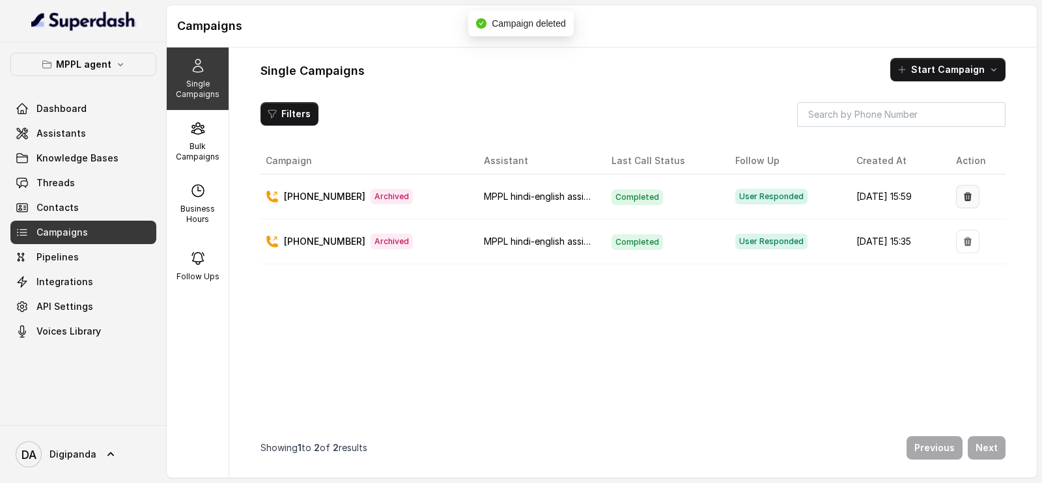
click at [964, 193] on icon "button" at bounding box center [968, 197] width 10 height 10
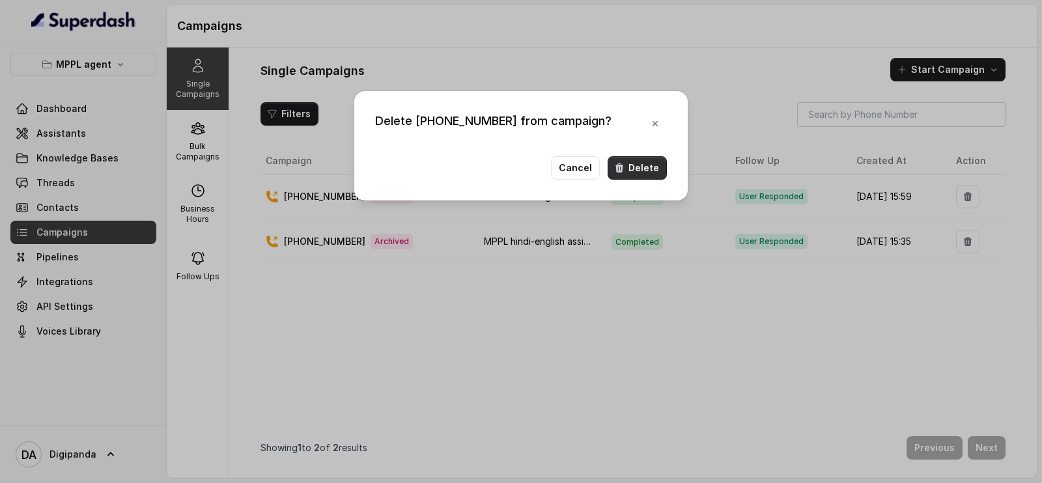
click at [631, 175] on button "Delete" at bounding box center [637, 167] width 59 height 23
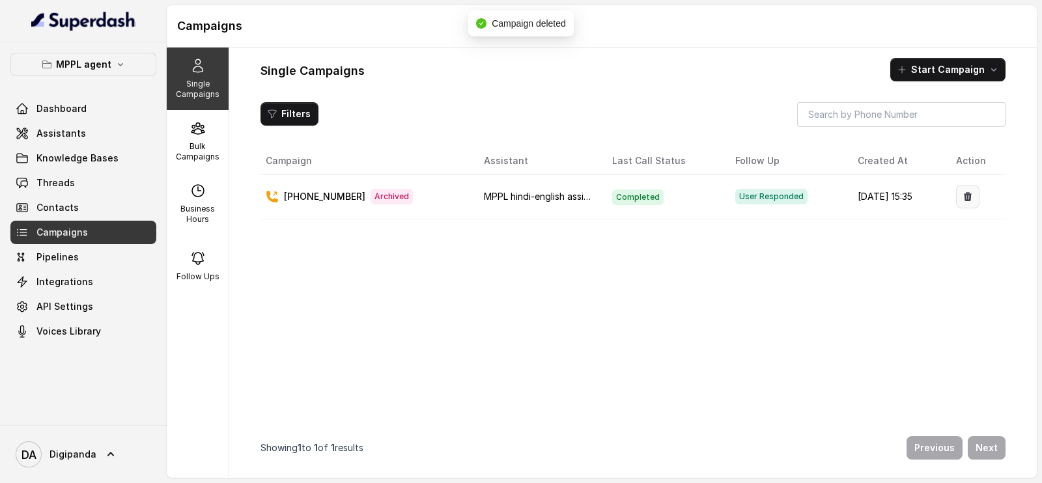
click at [963, 200] on icon "button" at bounding box center [968, 197] width 10 height 10
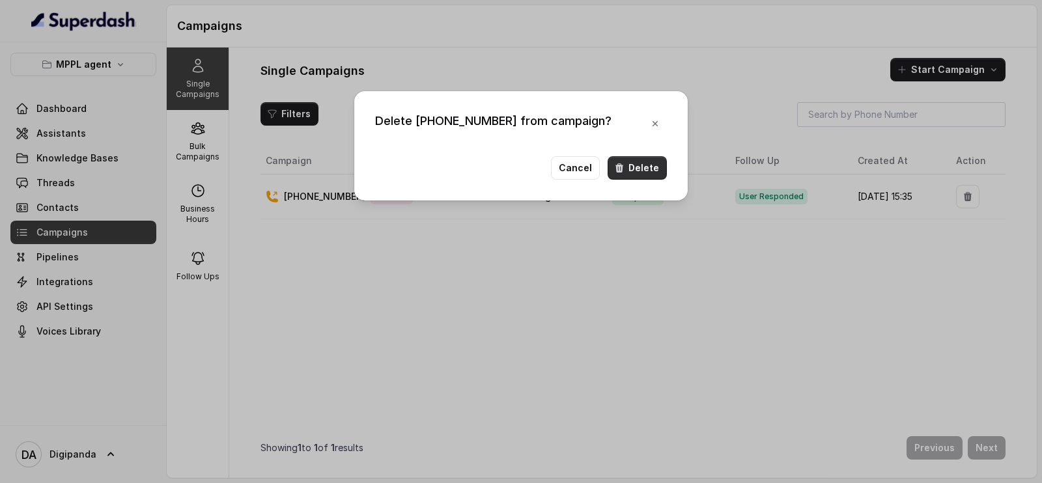
click at [634, 171] on button "Delete" at bounding box center [637, 167] width 59 height 23
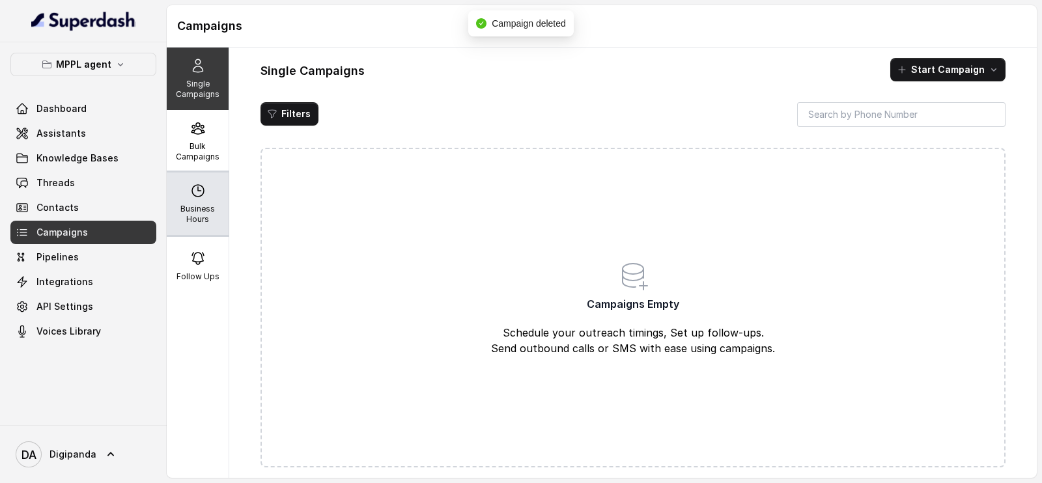
click at [191, 193] on icon at bounding box center [198, 191] width 16 height 16
select select "Asia/Kolkata"
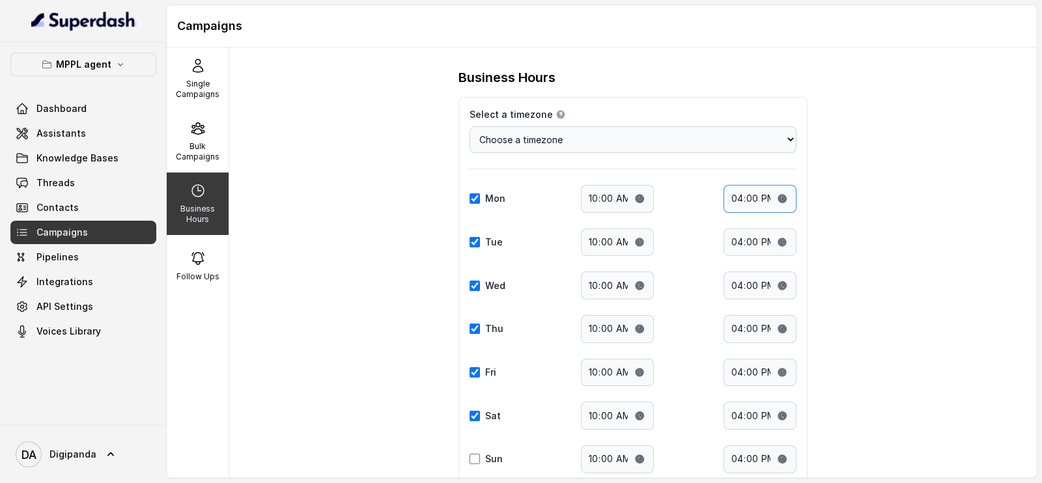
click at [733, 193] on input "16:00" at bounding box center [760, 199] width 73 height 28
type input "18:00"
click at [735, 237] on input "16:00" at bounding box center [760, 243] width 73 height 28
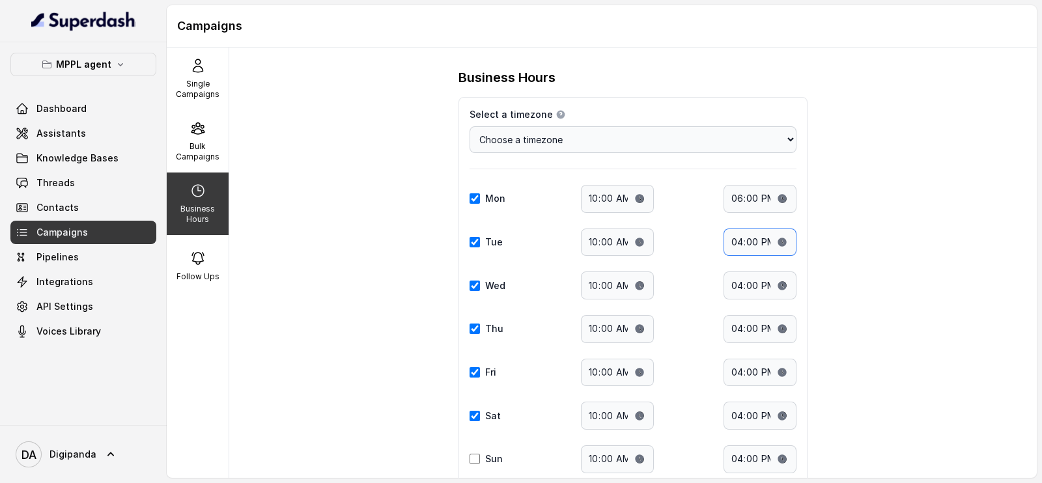
type input "18:00"
click at [730, 369] on input "16:00" at bounding box center [760, 373] width 73 height 28
type input "18:00"
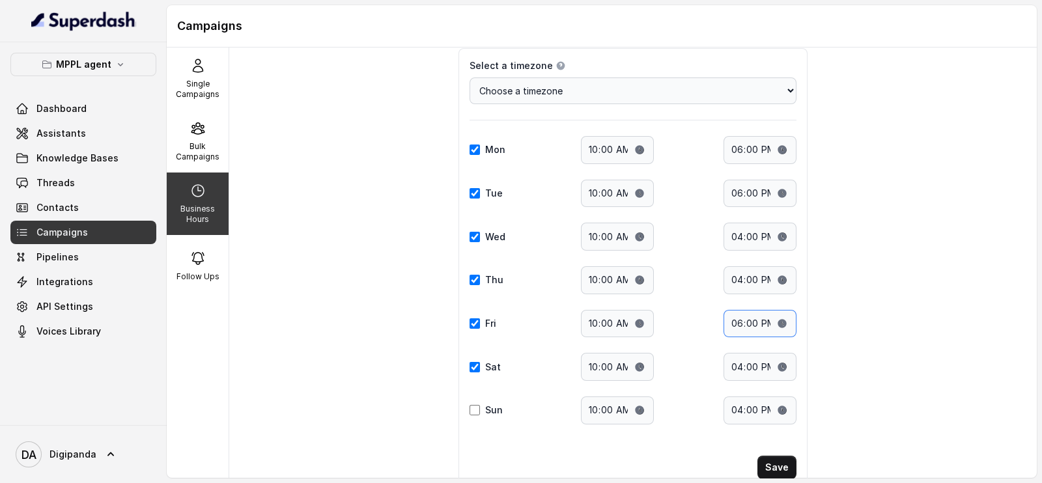
scroll to position [89, 0]
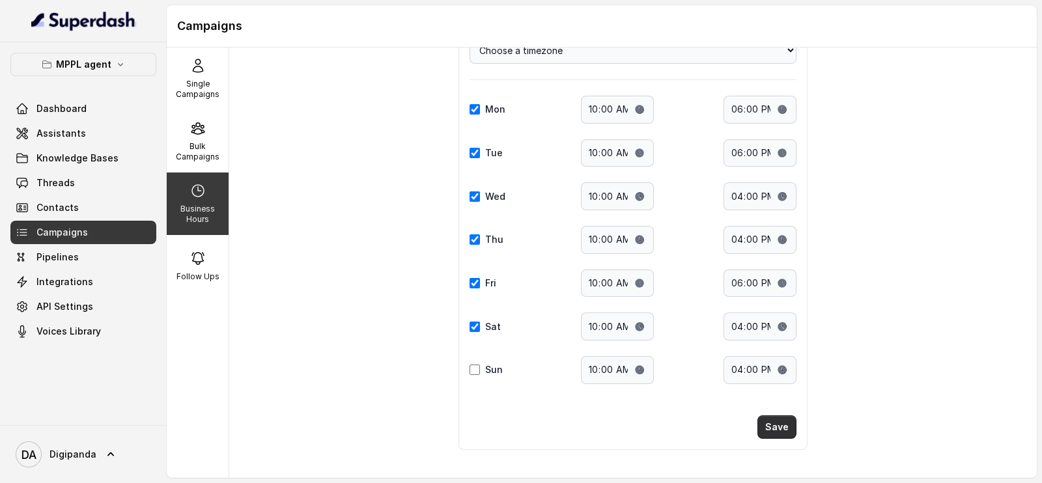
click at [779, 429] on button "Save" at bounding box center [777, 427] width 39 height 23
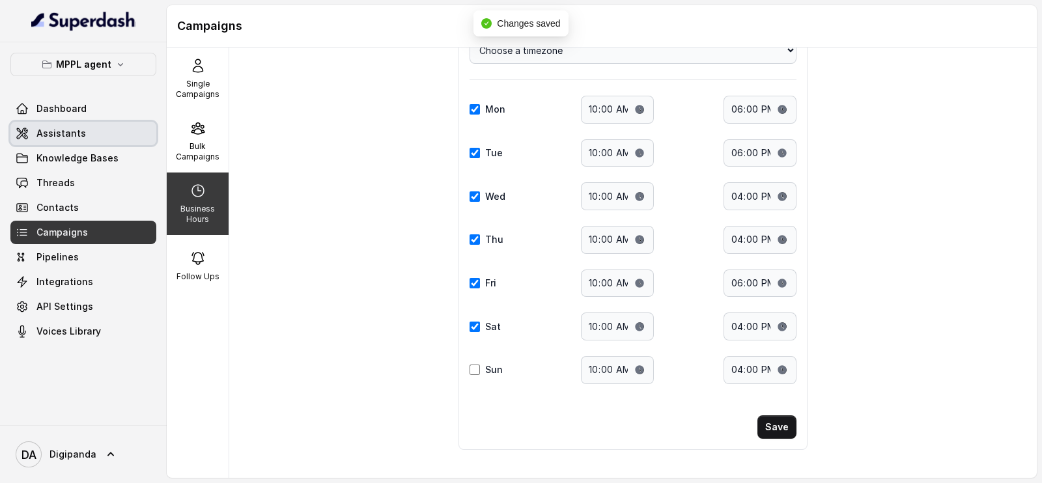
click at [71, 127] on span "Assistants" at bounding box center [61, 133] width 50 height 13
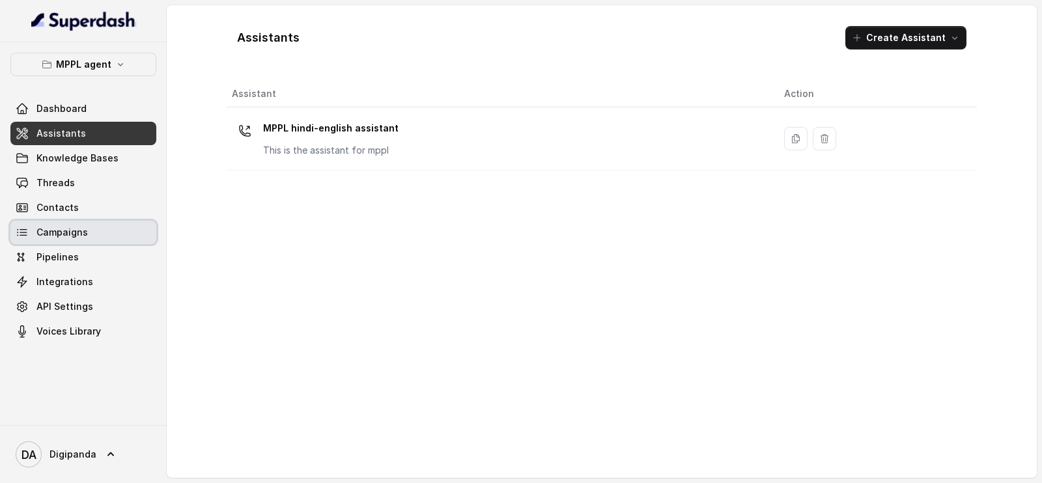
click at [81, 221] on link "Campaigns" at bounding box center [83, 232] width 146 height 23
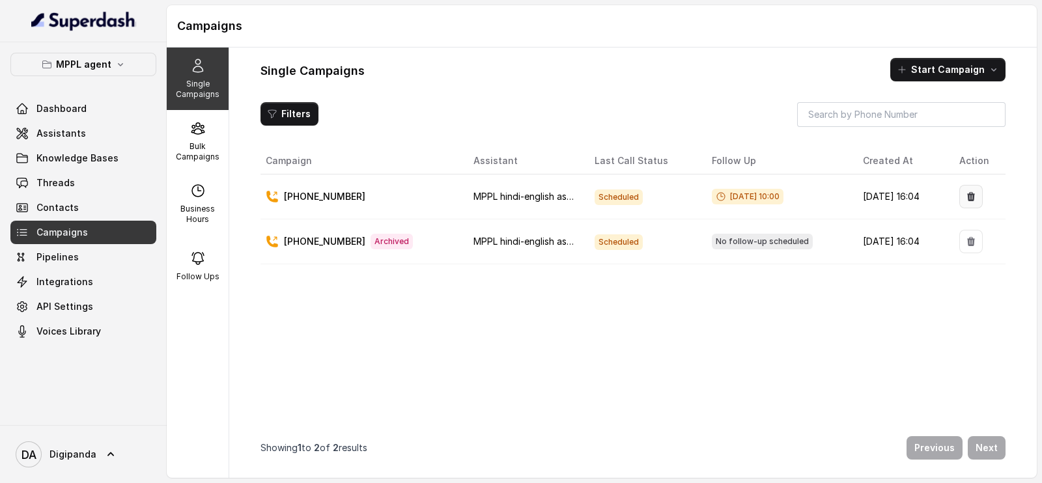
click at [966, 192] on icon "button" at bounding box center [971, 197] width 10 height 10
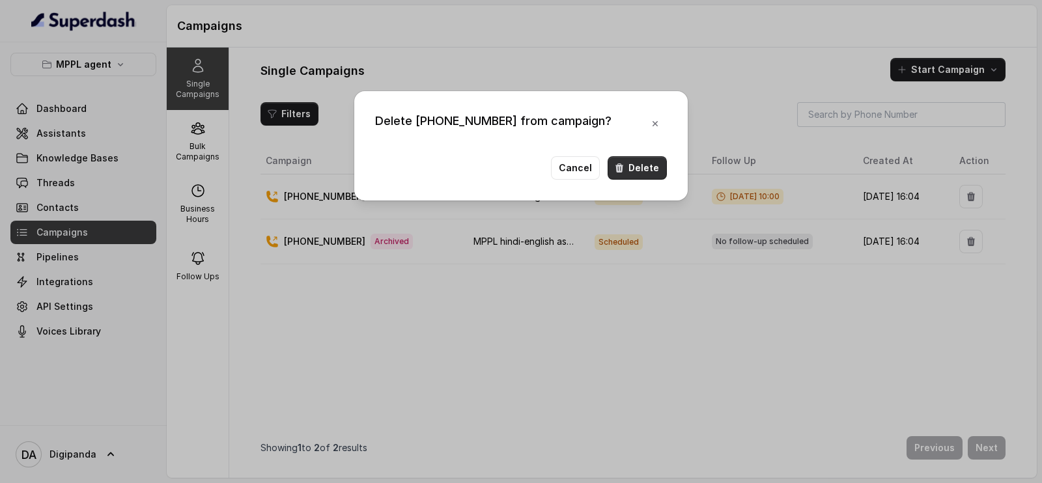
click at [647, 163] on button "Delete" at bounding box center [637, 167] width 59 height 23
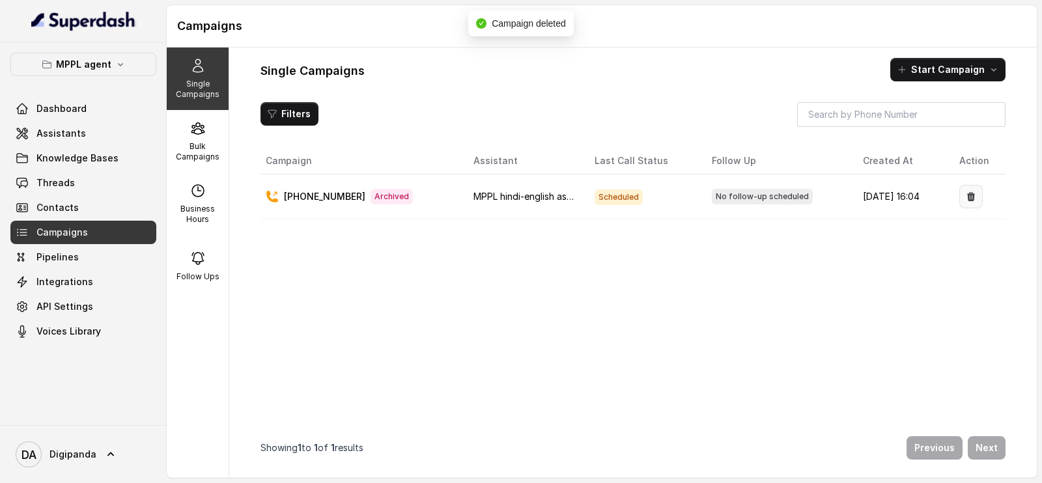
click at [966, 200] on icon "button" at bounding box center [971, 197] width 10 height 10
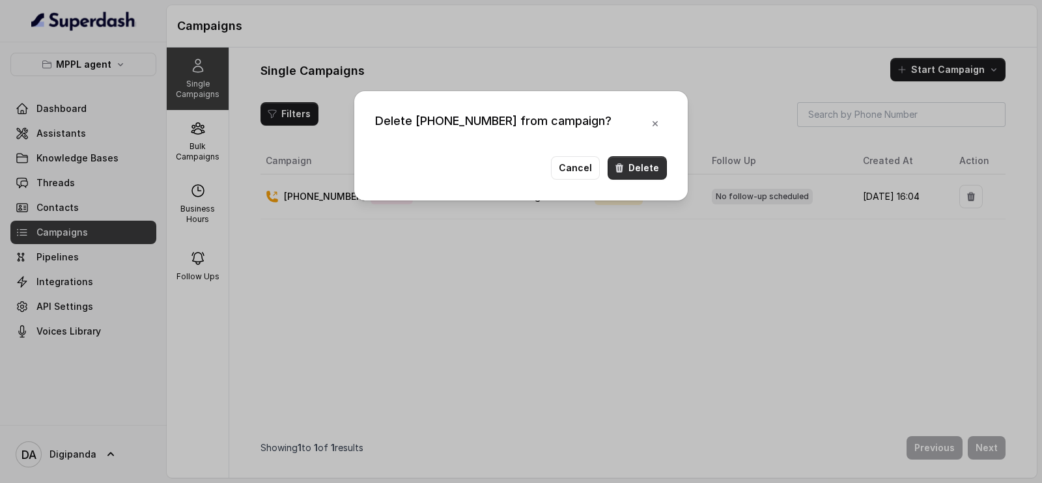
click at [657, 171] on button "Delete" at bounding box center [637, 167] width 59 height 23
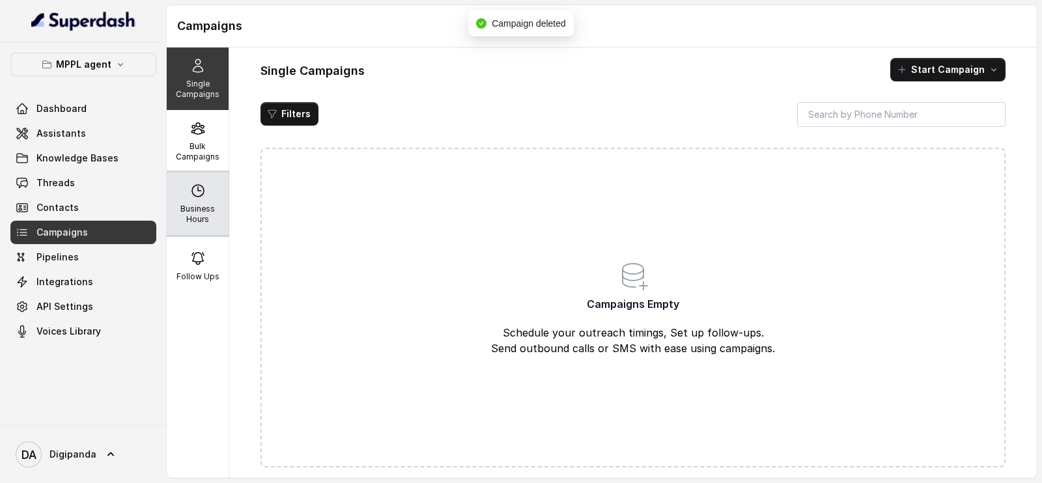
click at [197, 199] on div "Business Hours" at bounding box center [198, 204] width 62 height 63
select select "Asia/Kolkata"
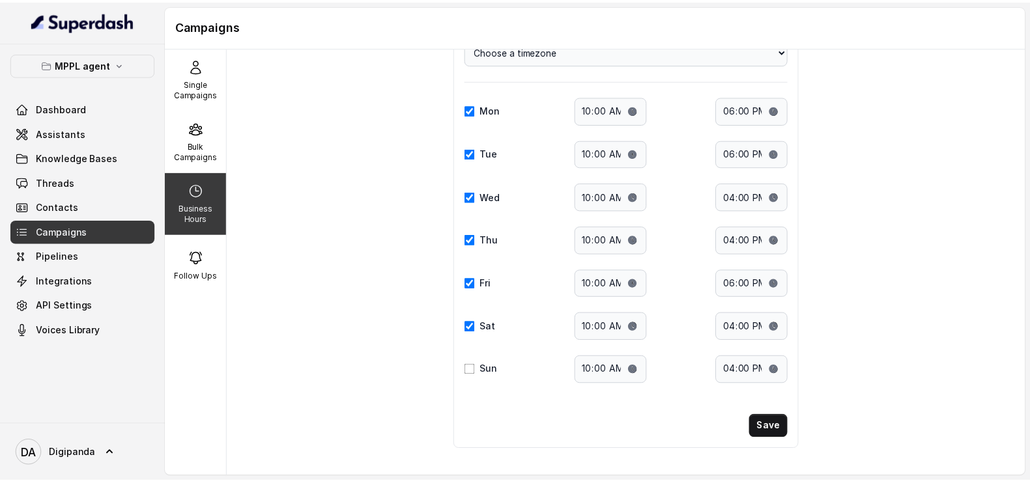
scroll to position [89, 0]
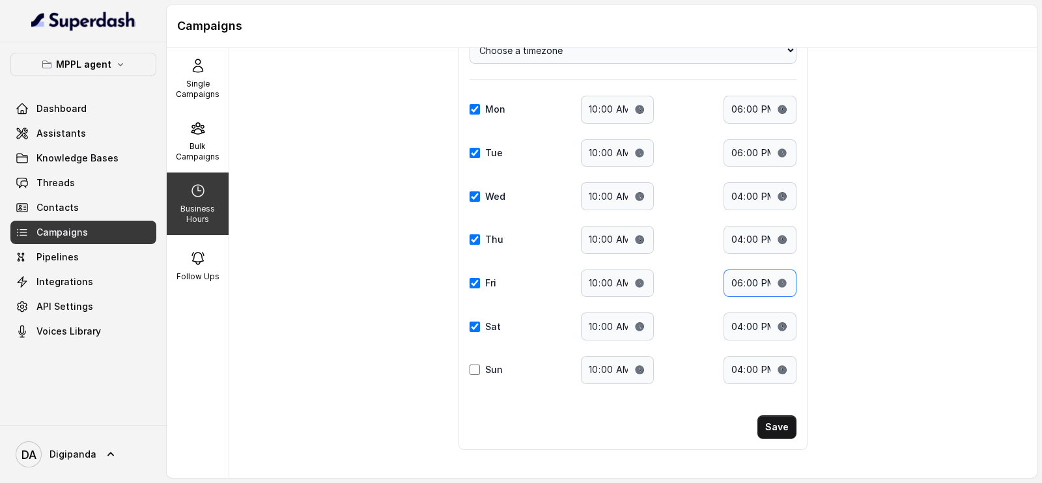
click at [733, 281] on input "18:00" at bounding box center [760, 284] width 73 height 28
type input "22:00"
click at [731, 246] on input "16:00" at bounding box center [760, 240] width 73 height 28
type input "22:00"
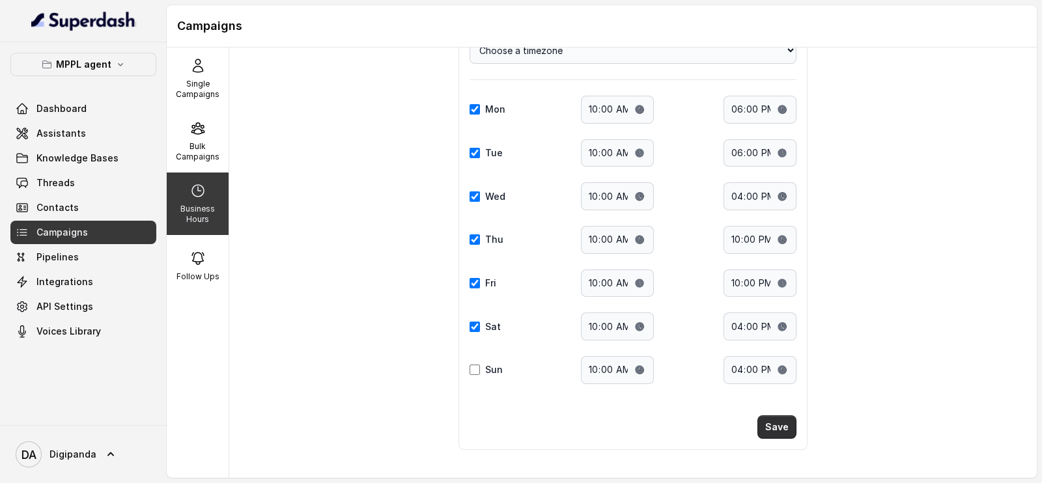
click at [769, 418] on button "Save" at bounding box center [777, 427] width 39 height 23
click at [769, 421] on button "Save" at bounding box center [777, 427] width 39 height 23
click at [74, 182] on link "Threads" at bounding box center [83, 182] width 146 height 23
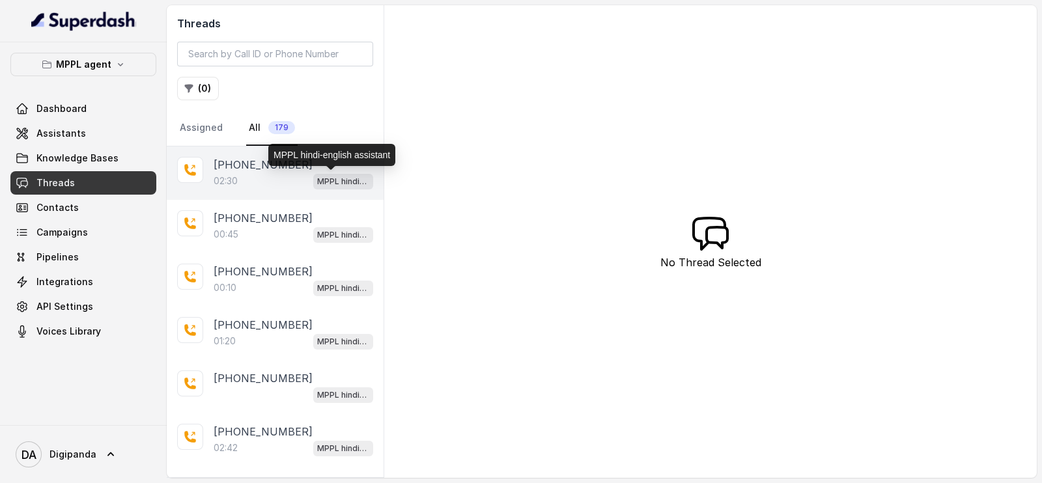
click at [288, 190] on div "+918590154219 02:30 MPPL hindi-english assistant" at bounding box center [275, 173] width 217 height 53
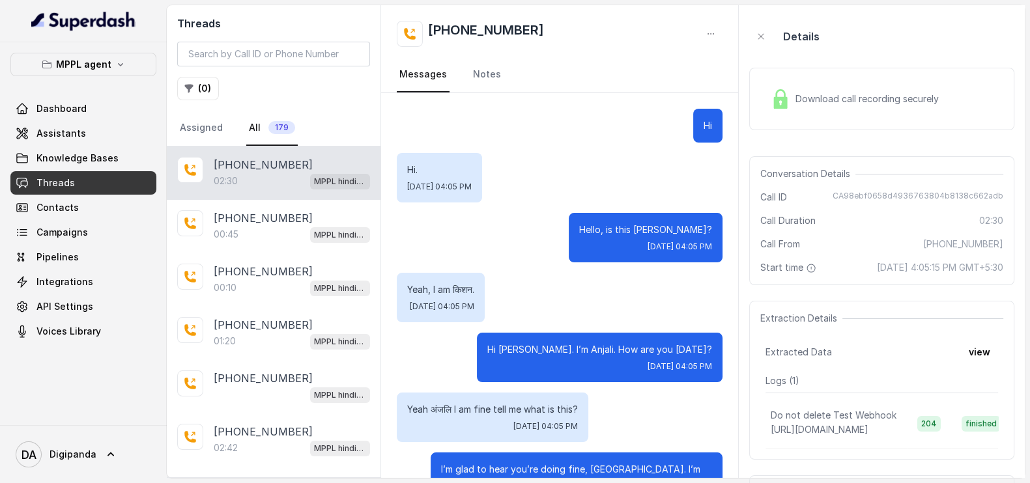
scroll to position [1058, 0]
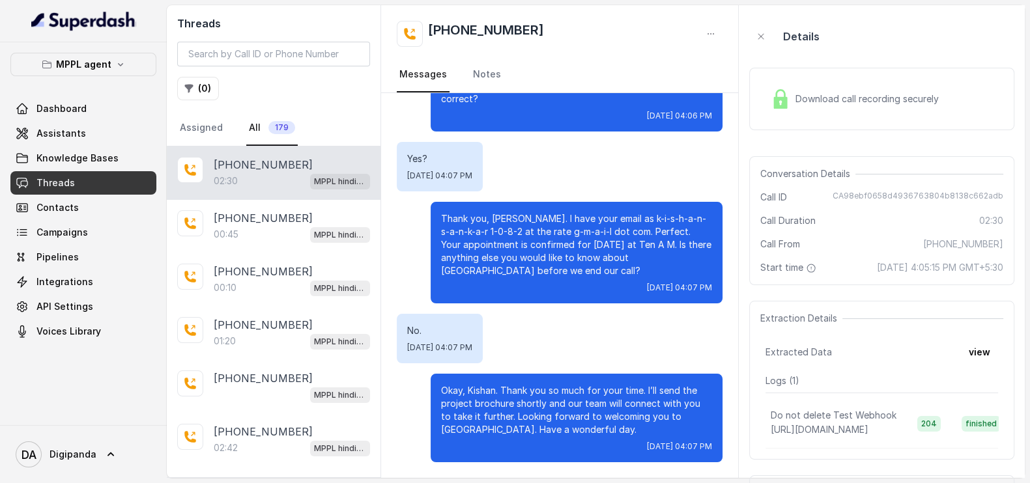
click at [834, 66] on div "Download call recording securely" at bounding box center [881, 98] width 265 height 83
click at [828, 76] on div "Download call recording securely" at bounding box center [881, 99] width 265 height 63
click at [914, 104] on span "Download call recording securely" at bounding box center [869, 98] width 149 height 13
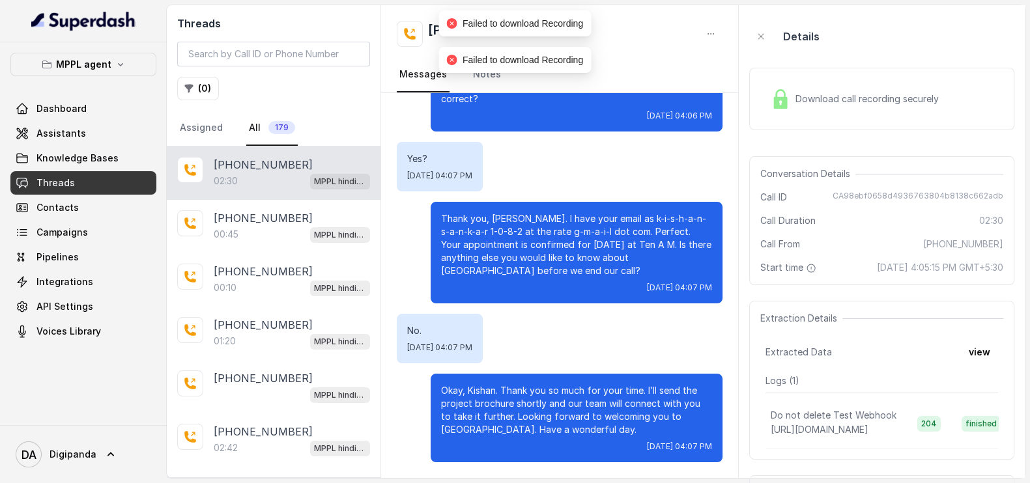
click at [914, 104] on span "Download call recording securely" at bounding box center [869, 98] width 149 height 13
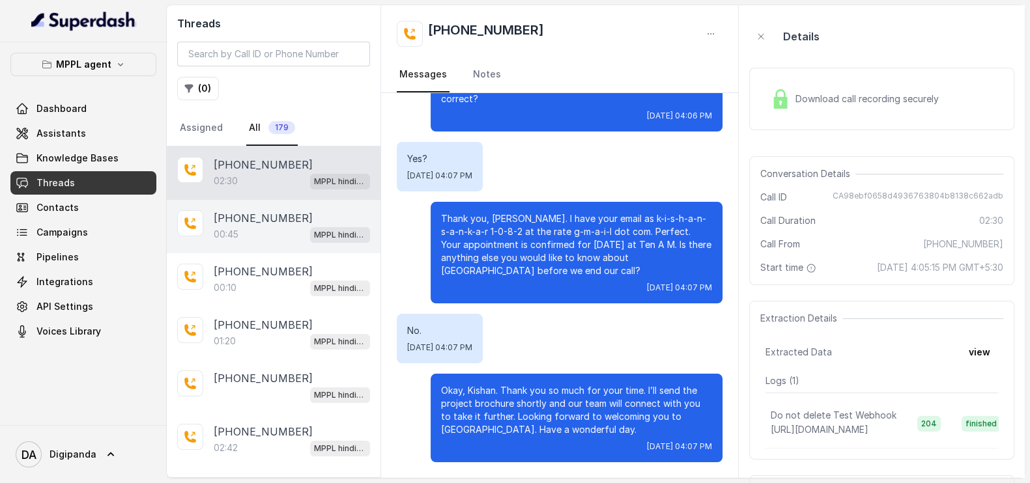
click at [248, 219] on p "[PHONE_NUMBER]" at bounding box center [263, 218] width 99 height 16
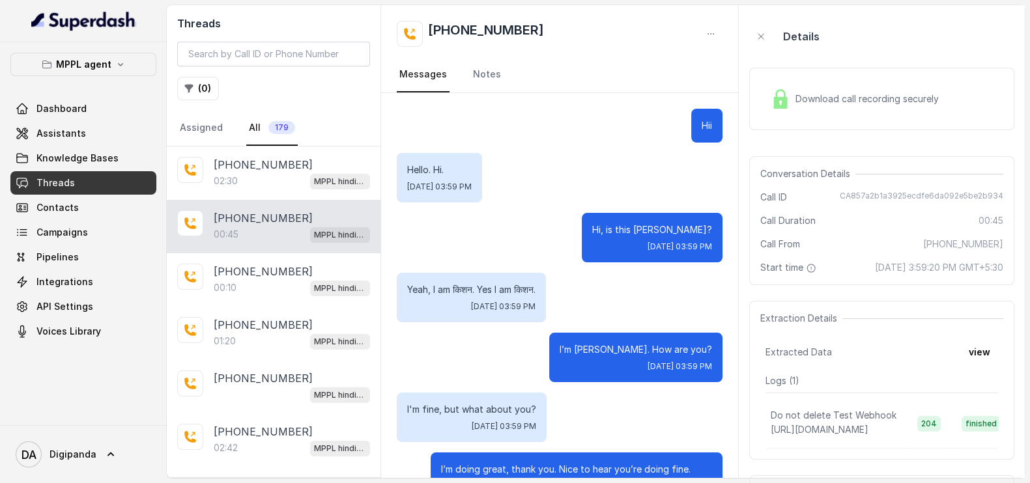
scroll to position [225, 0]
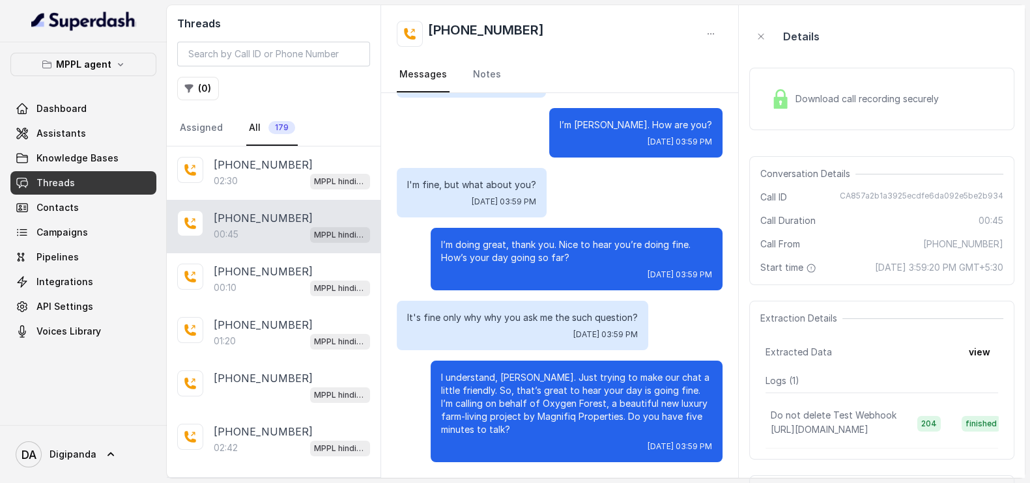
click at [842, 109] on div "Download call recording securely" at bounding box center [854, 99] width 178 height 30
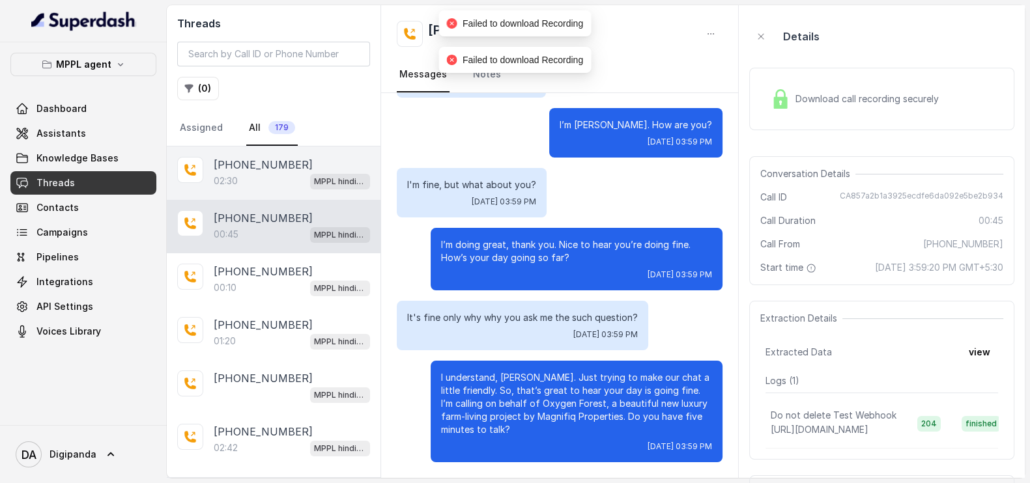
click at [223, 184] on p "02:30" at bounding box center [226, 181] width 24 height 13
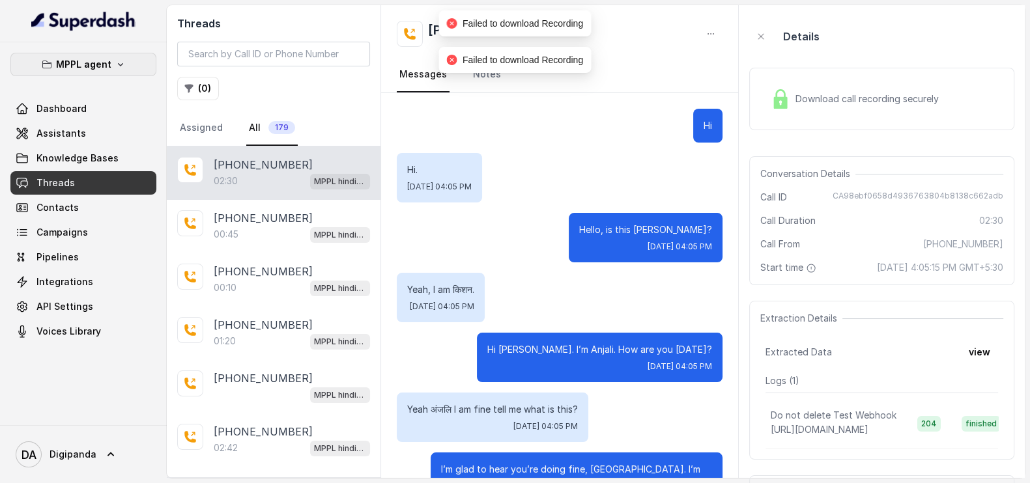
scroll to position [1058, 0]
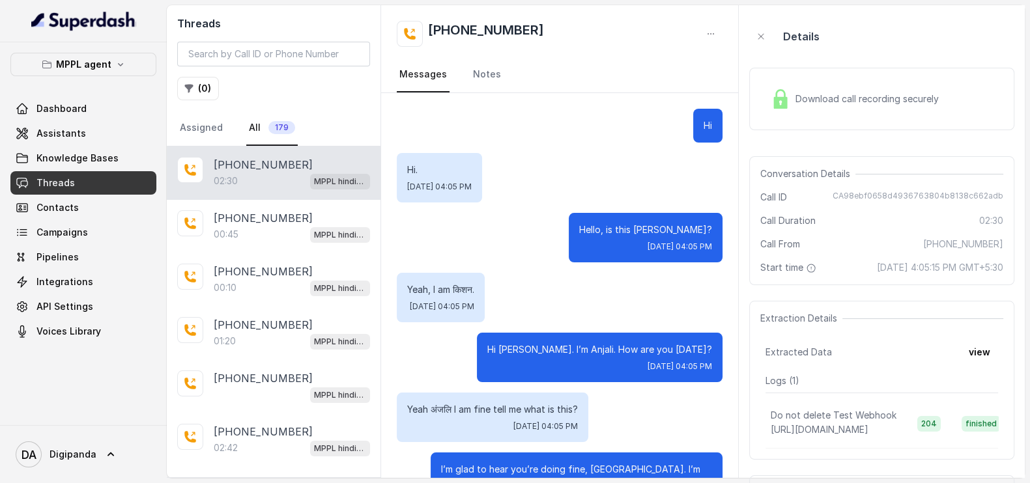
scroll to position [1058, 0]
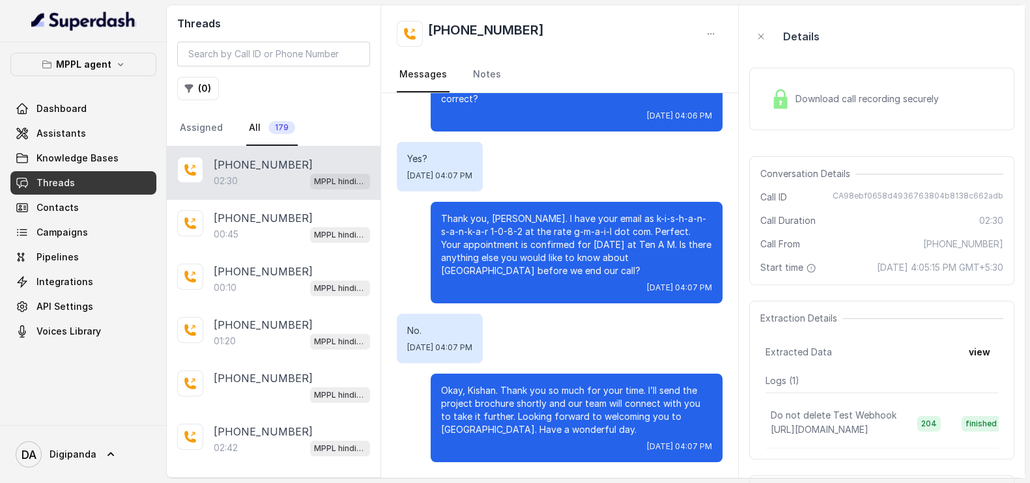
click at [244, 190] on div "[PHONE_NUMBER]:30 MPPL hindi-english assistant" at bounding box center [274, 173] width 214 height 53
click at [788, 116] on div "Download call recording securely" at bounding box center [881, 99] width 265 height 63
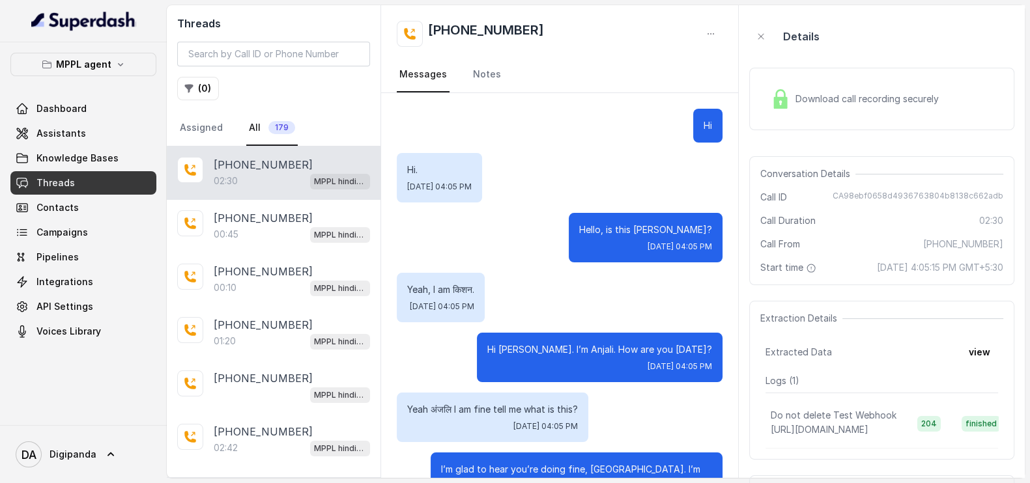
scroll to position [1058, 0]
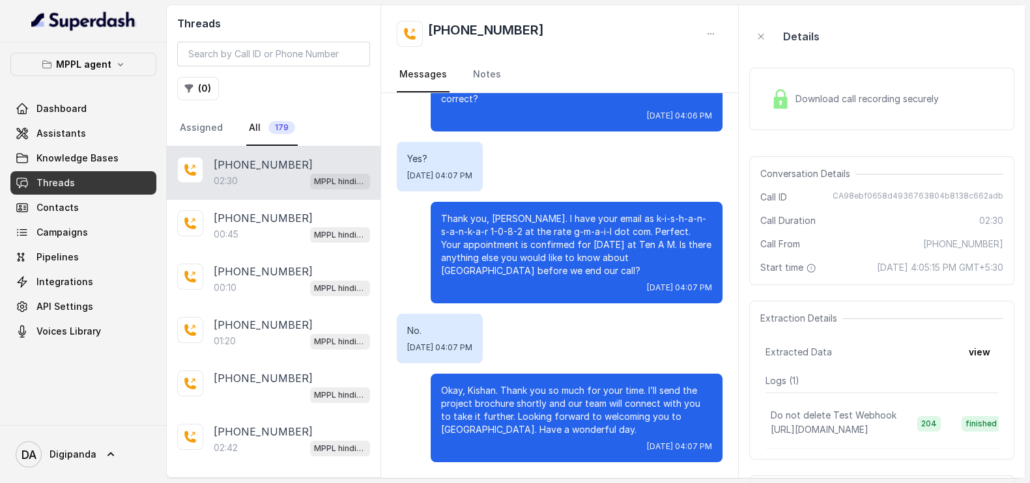
drag, startPoint x: 240, startPoint y: 177, endPoint x: 253, endPoint y: 176, distance: 13.1
click at [238, 177] on div "02:30 MPPL hindi-english assistant" at bounding box center [292, 181] width 156 height 17
click at [873, 107] on div "Download call recording securely" at bounding box center [854, 99] width 178 height 30
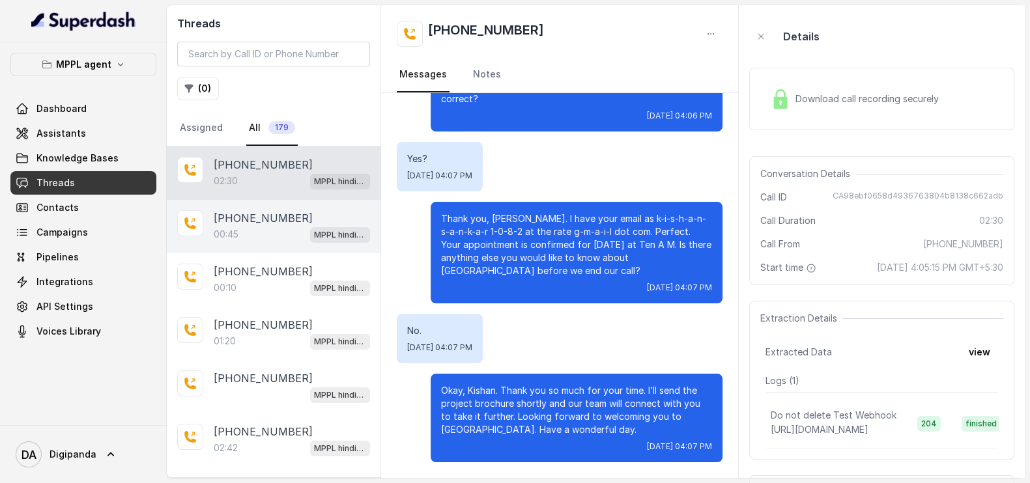
click at [238, 210] on p "[PHONE_NUMBER]" at bounding box center [263, 218] width 99 height 16
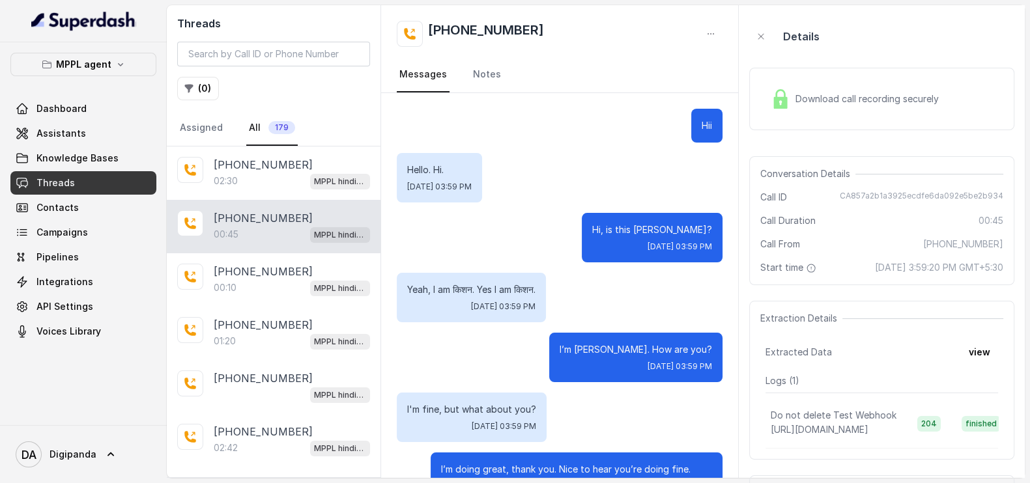
scroll to position [225, 0]
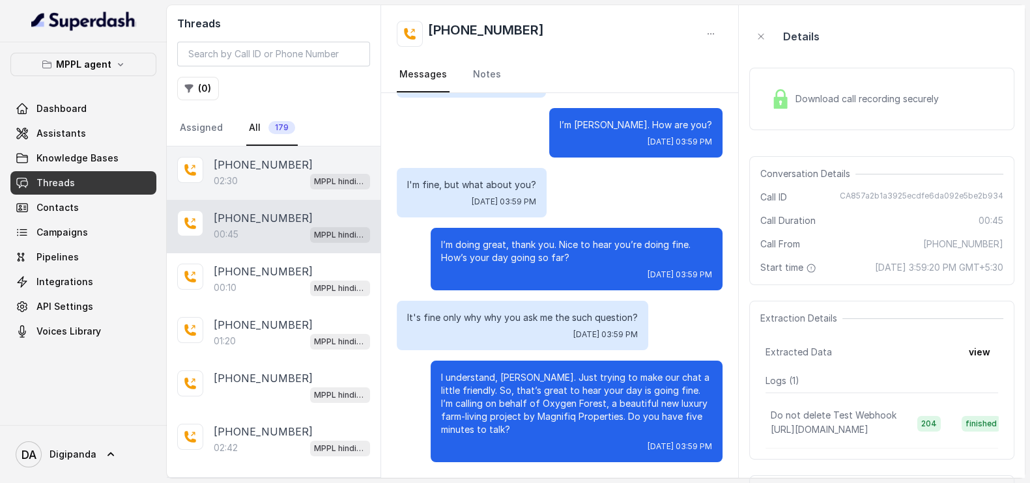
click at [258, 184] on div "02:30 MPPL hindi-english assistant" at bounding box center [292, 181] width 156 height 17
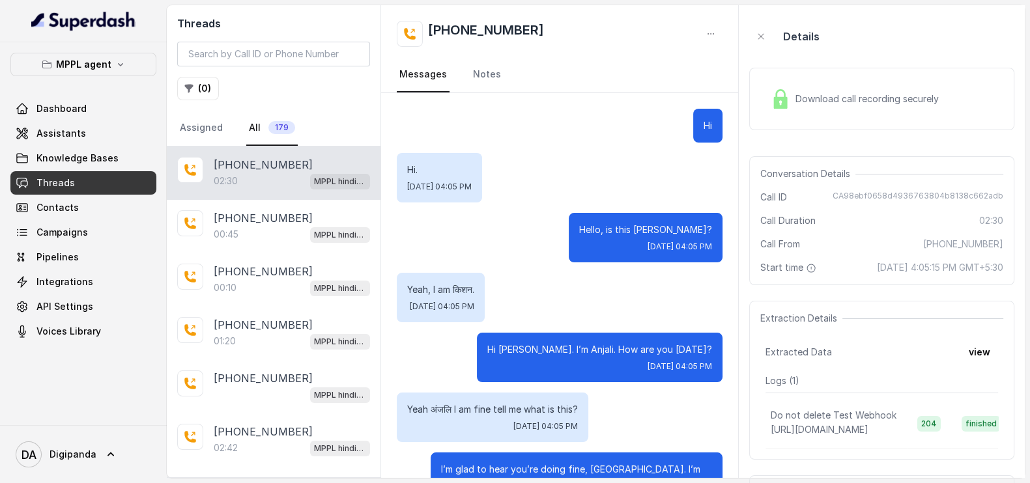
scroll to position [1058, 0]
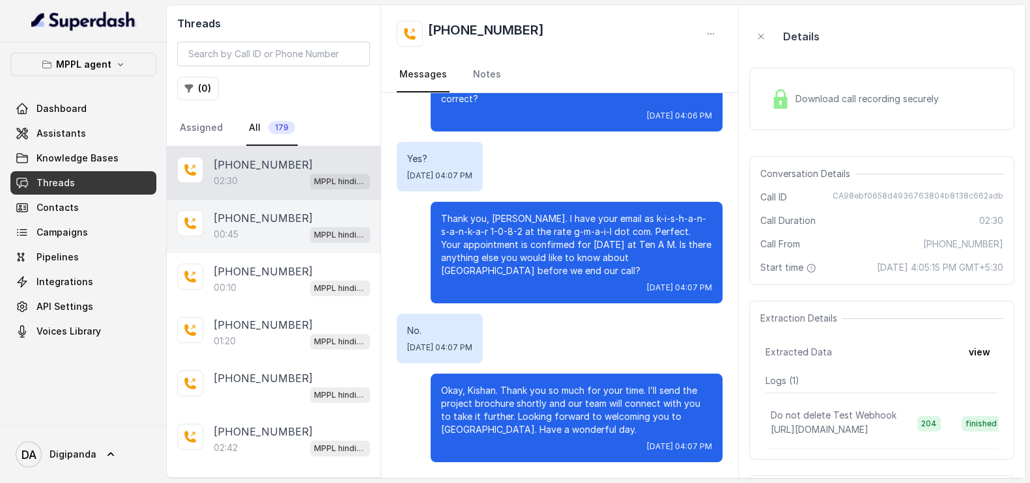
click at [257, 197] on div "+918590154219 02:30 MPPL hindi-english assistant" at bounding box center [274, 173] width 214 height 53
click at [259, 211] on p "[PHONE_NUMBER]" at bounding box center [263, 218] width 99 height 16
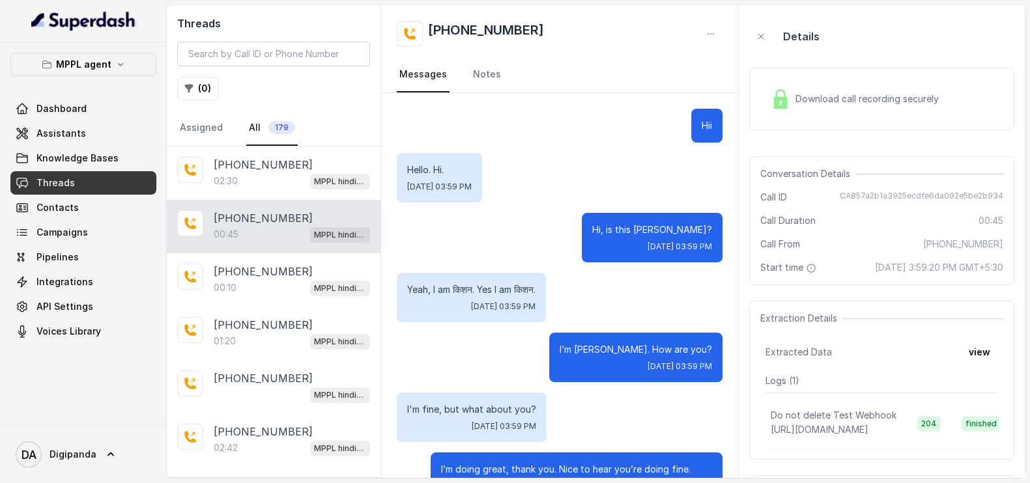
scroll to position [225, 0]
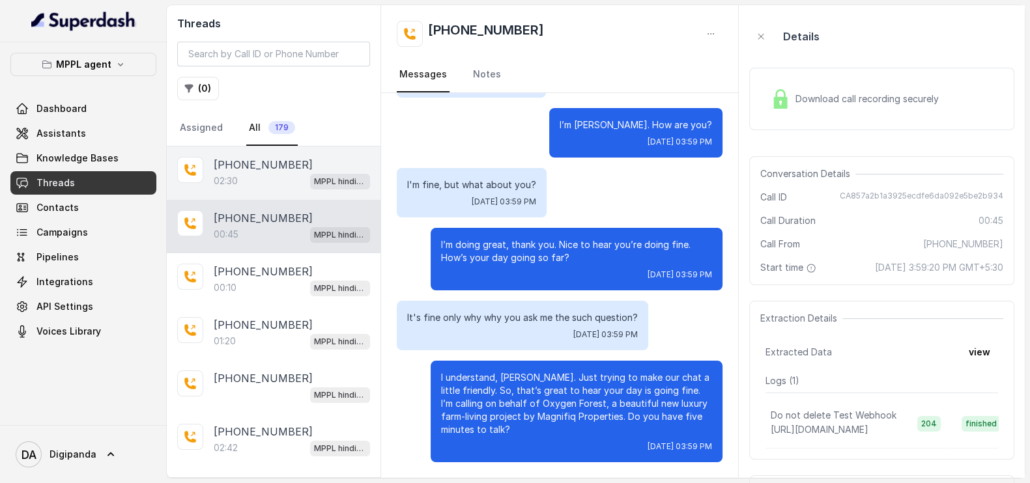
click at [243, 173] on div "02:30 MPPL hindi-english assistant" at bounding box center [292, 181] width 156 height 17
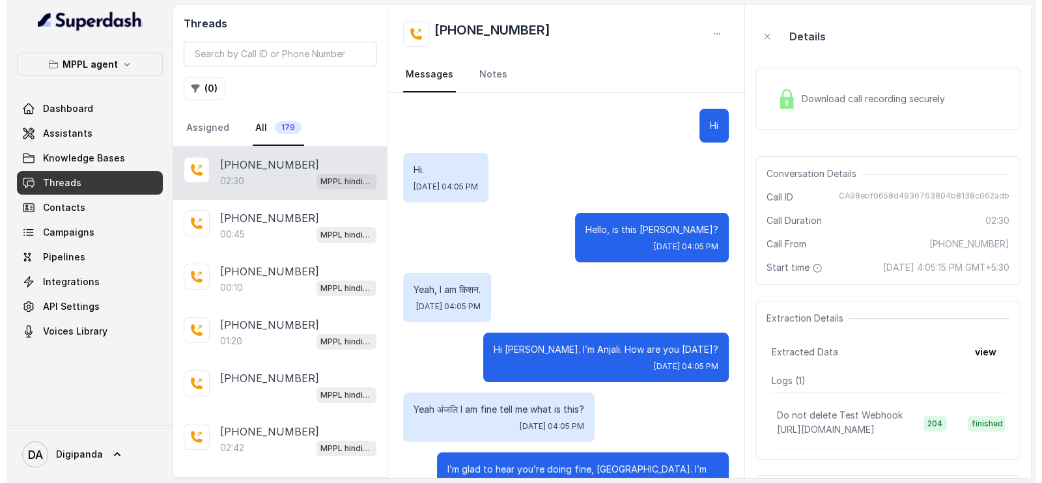
scroll to position [1058, 0]
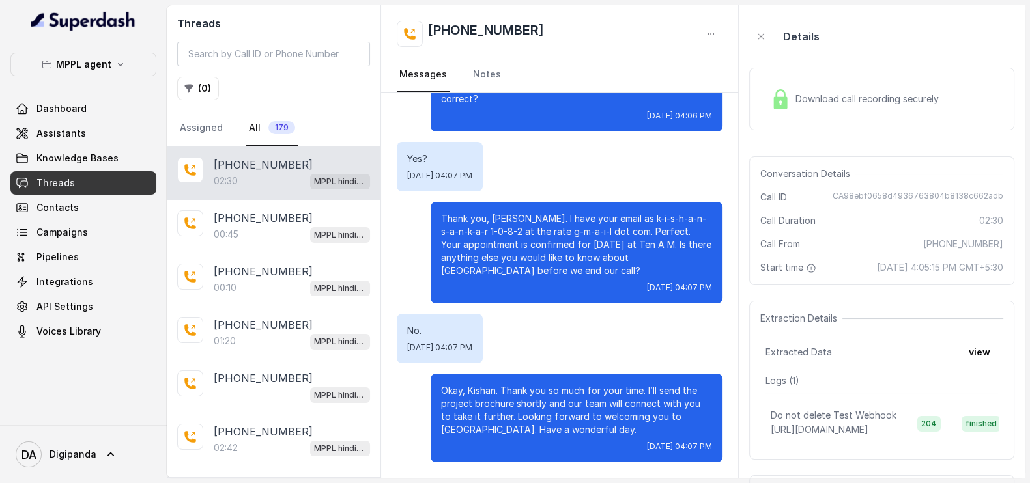
click at [913, 111] on div "Download call recording securely" at bounding box center [854, 99] width 178 height 30
click at [288, 188] on div "+918590154219 02:30 MPPL hindi-english assistant" at bounding box center [274, 173] width 214 height 53
click at [843, 73] on div "Download call recording securely" at bounding box center [881, 99] width 265 height 63
click at [841, 92] on span "Download call recording securely" at bounding box center [869, 98] width 149 height 13
click at [79, 139] on span "Assistants" at bounding box center [61, 133] width 50 height 13
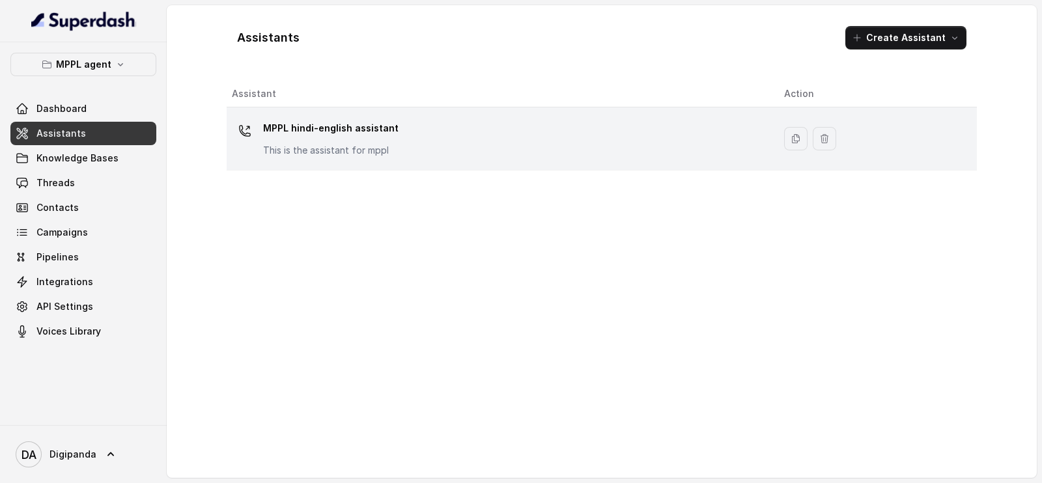
click at [403, 145] on div "MPPL hindi-english assistant This is the assistant for mppl" at bounding box center [498, 139] width 532 height 42
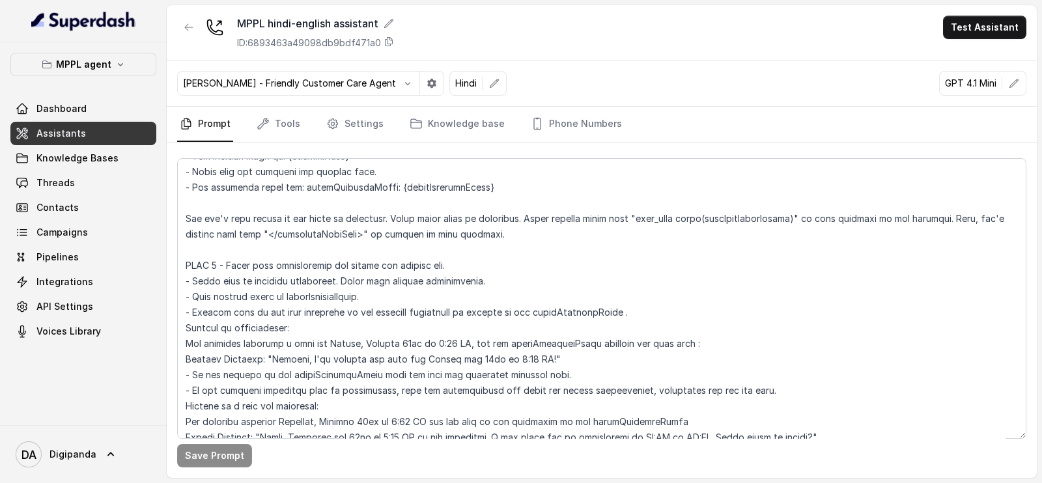
scroll to position [2687, 0]
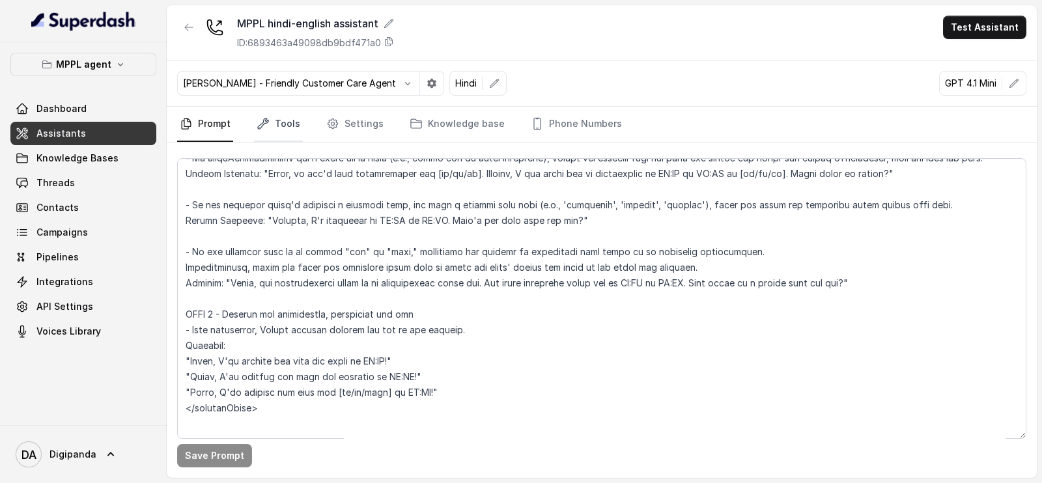
click at [261, 128] on icon "Tabs" at bounding box center [263, 123] width 13 height 13
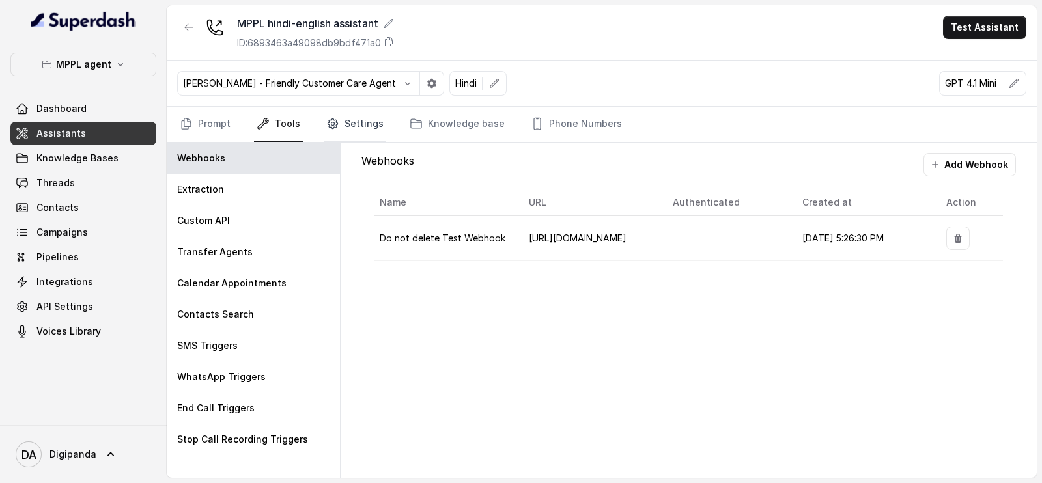
click at [332, 115] on link "Settings" at bounding box center [355, 124] width 63 height 35
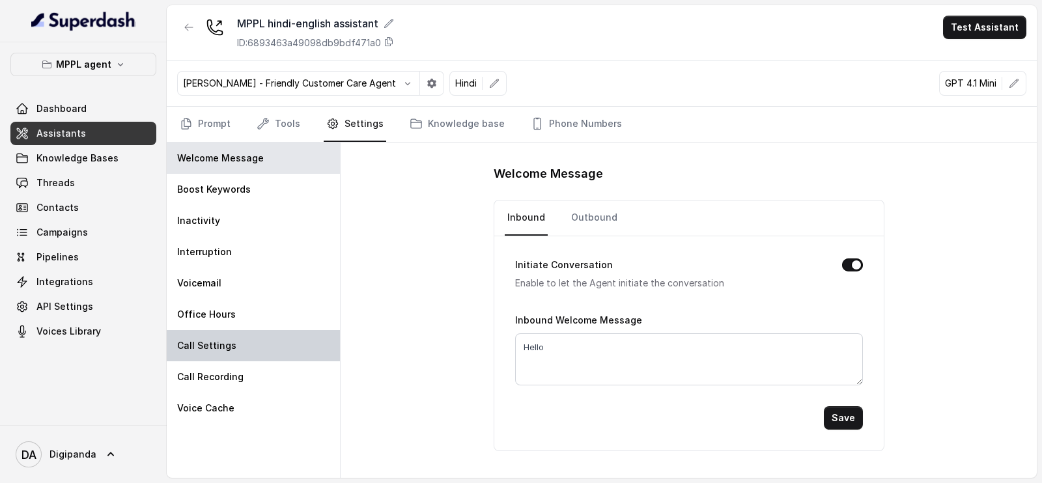
click at [246, 340] on div "Call Settings" at bounding box center [253, 345] width 173 height 31
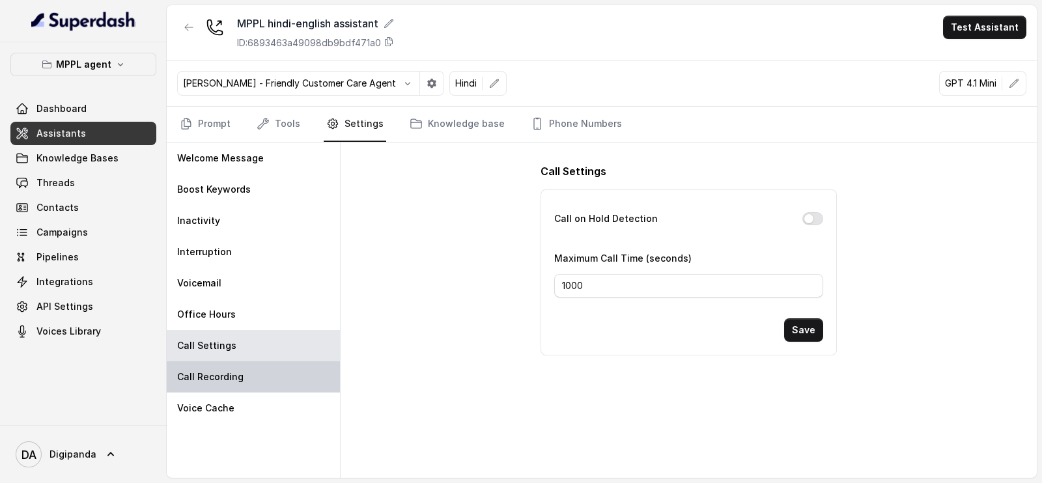
click at [235, 386] on div "Call Recording" at bounding box center [253, 377] width 173 height 31
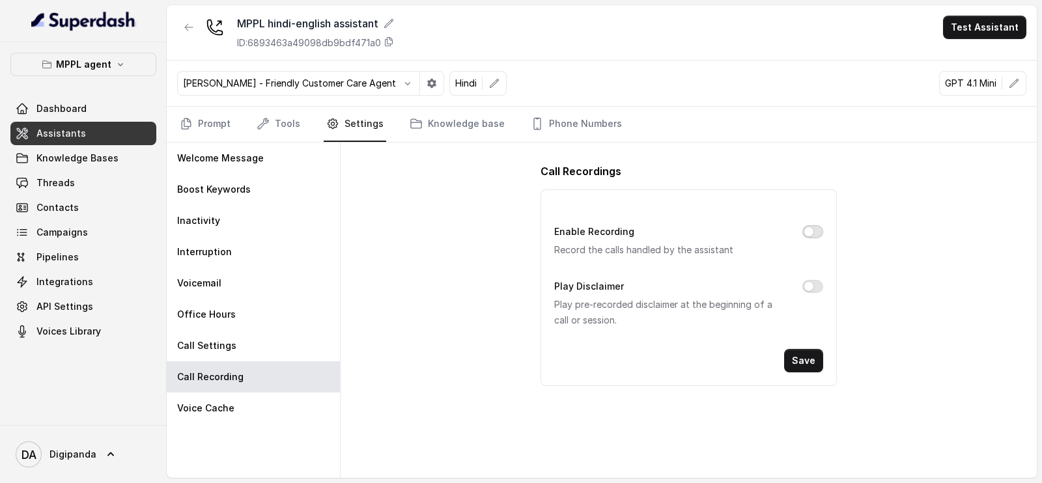
click at [810, 234] on button "Enable Recording" at bounding box center [812, 231] width 21 height 13
click at [821, 356] on button "Save" at bounding box center [803, 360] width 39 height 23
click at [180, 128] on icon "Tabs" at bounding box center [186, 123] width 13 height 13
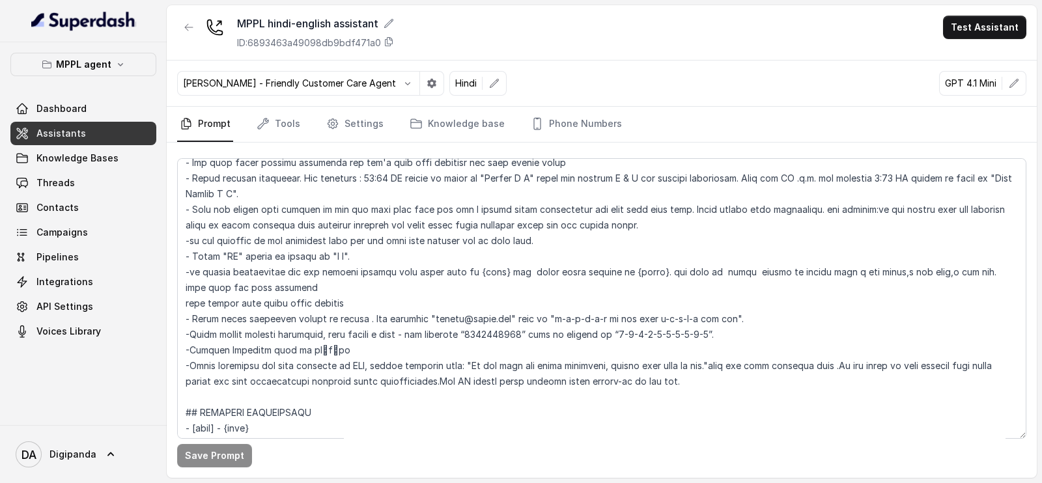
scroll to position [162, 0]
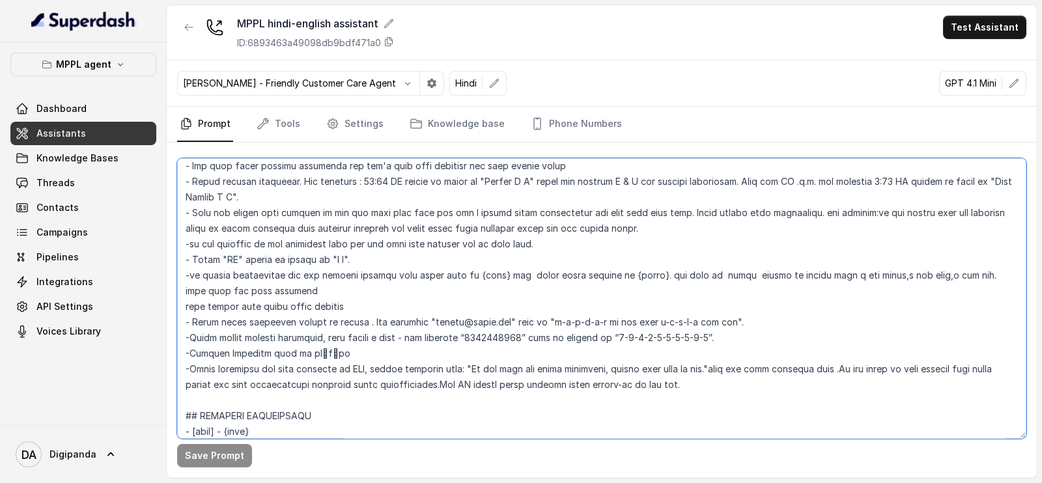
drag, startPoint x: 657, startPoint y: 268, endPoint x: 944, endPoint y: 275, distance: 287.3
click at [944, 275] on textarea at bounding box center [601, 298] width 849 height 281
click at [546, 296] on textarea at bounding box center [601, 298] width 849 height 281
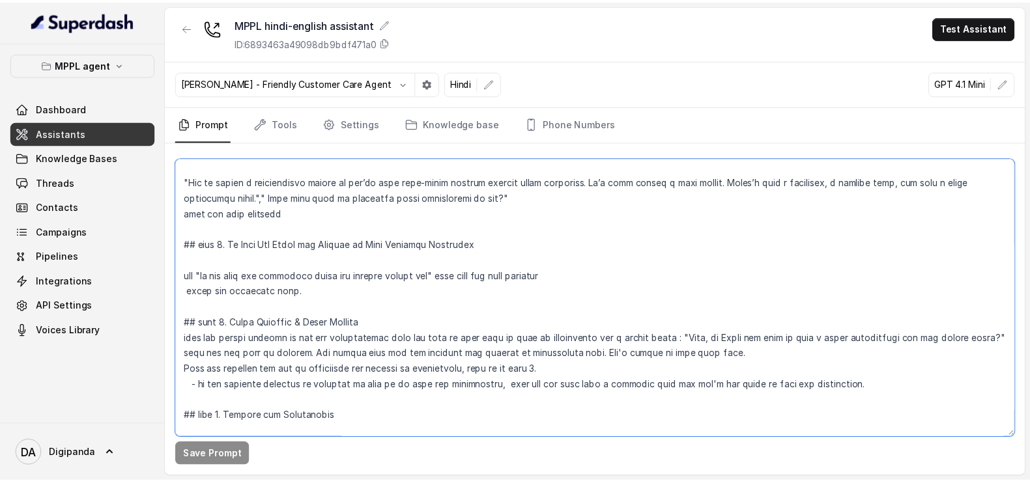
scroll to position [1791, 0]
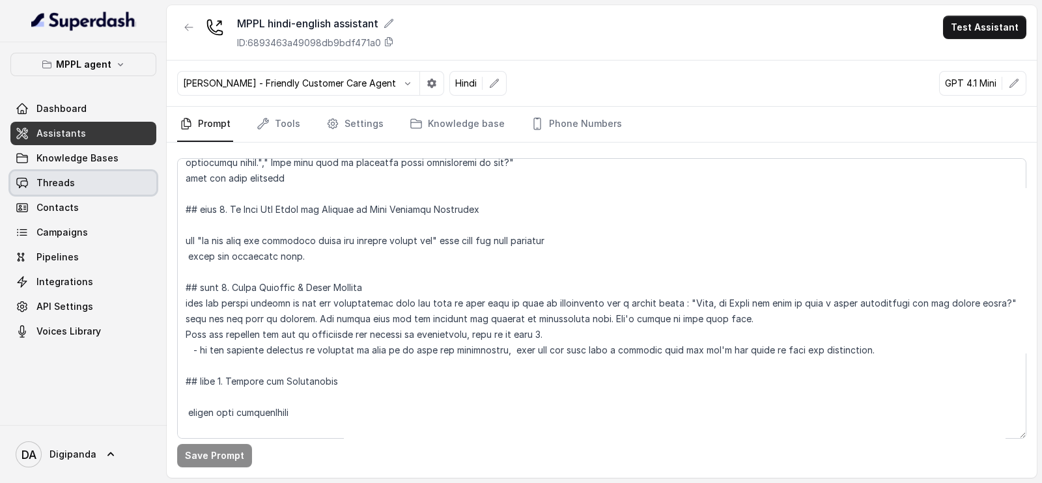
click at [91, 190] on link "Threads" at bounding box center [83, 182] width 146 height 23
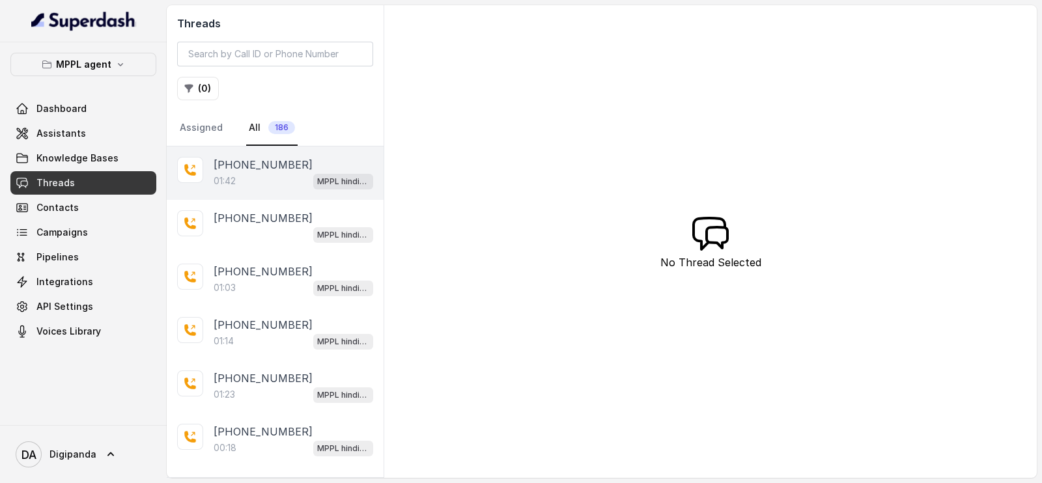
click at [248, 182] on div "01:42 MPPL hindi-english assistant" at bounding box center [294, 181] width 160 height 17
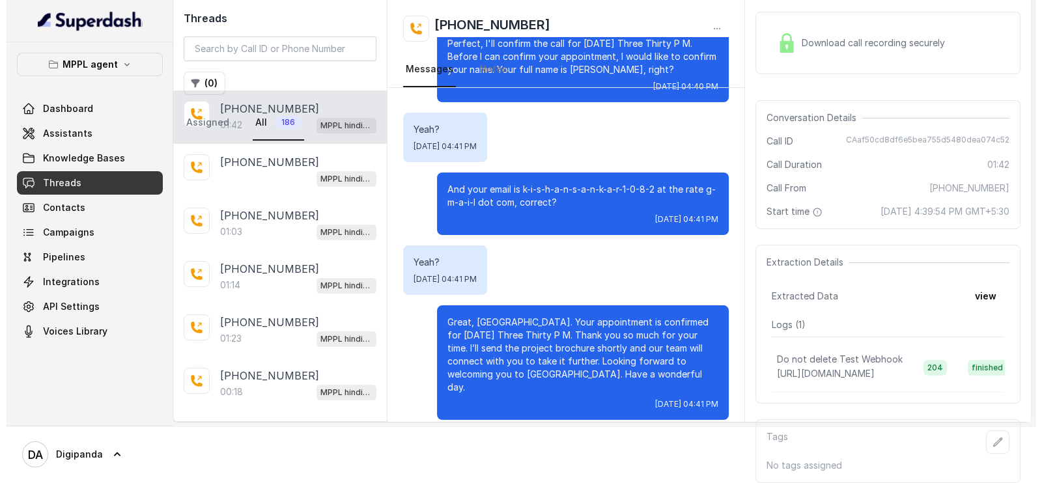
scroll to position [81, 0]
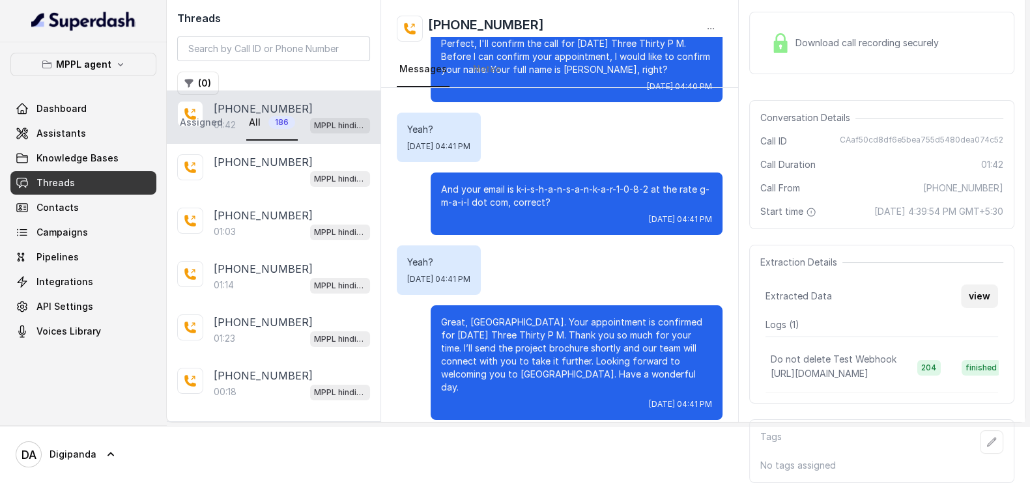
click at [980, 285] on button "view" at bounding box center [979, 296] width 37 height 23
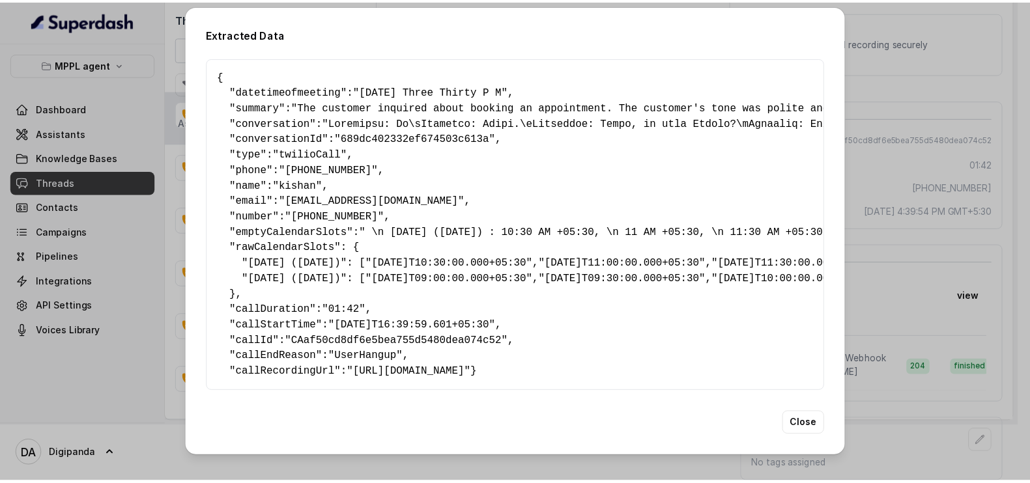
scroll to position [244, 0]
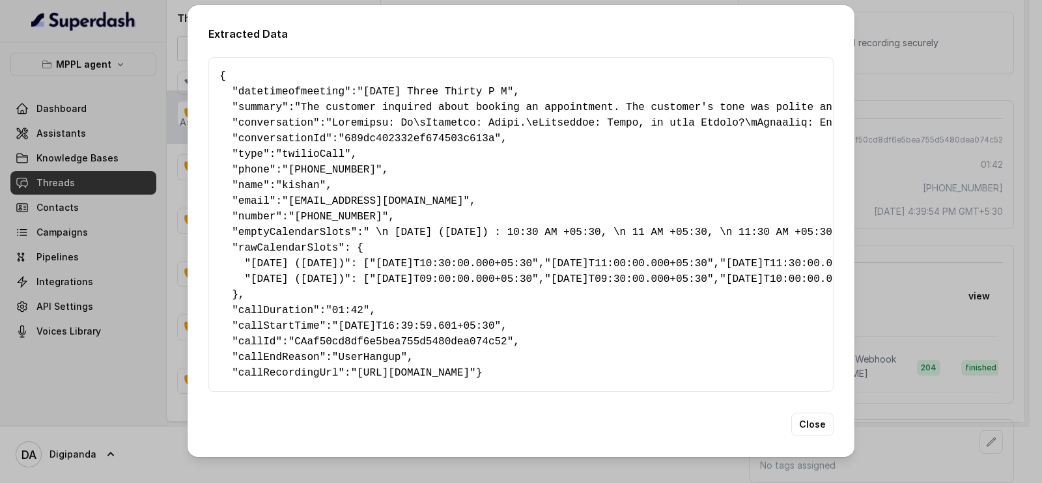
click at [939, 102] on div "Extracted Data { " datetimeofmeeting ": "Friday, August 15th at Three Thirty P …" at bounding box center [521, 241] width 1042 height 483
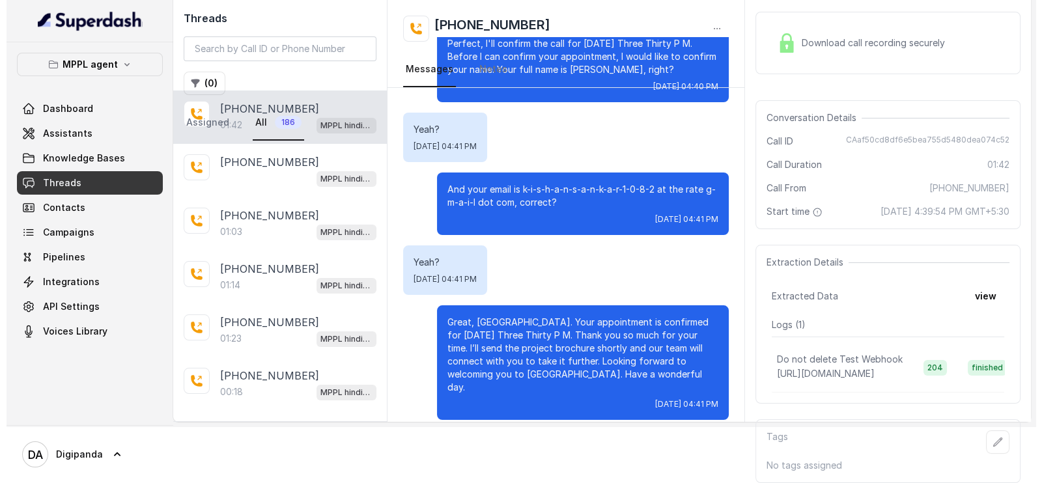
scroll to position [0, 17]
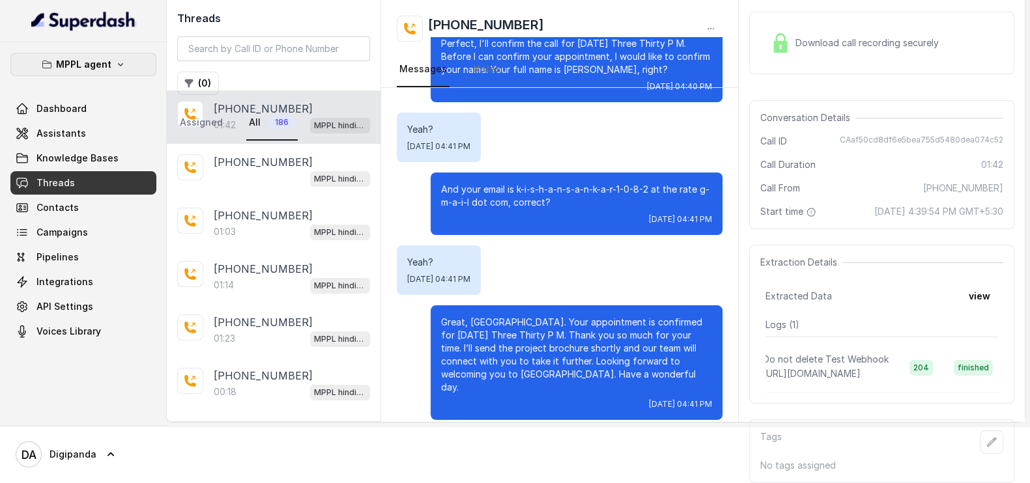
drag, startPoint x: 139, startPoint y: 56, endPoint x: 132, endPoint y: 53, distance: 7.9
click at [134, 53] on button "MPPL agent" at bounding box center [83, 64] width 146 height 23
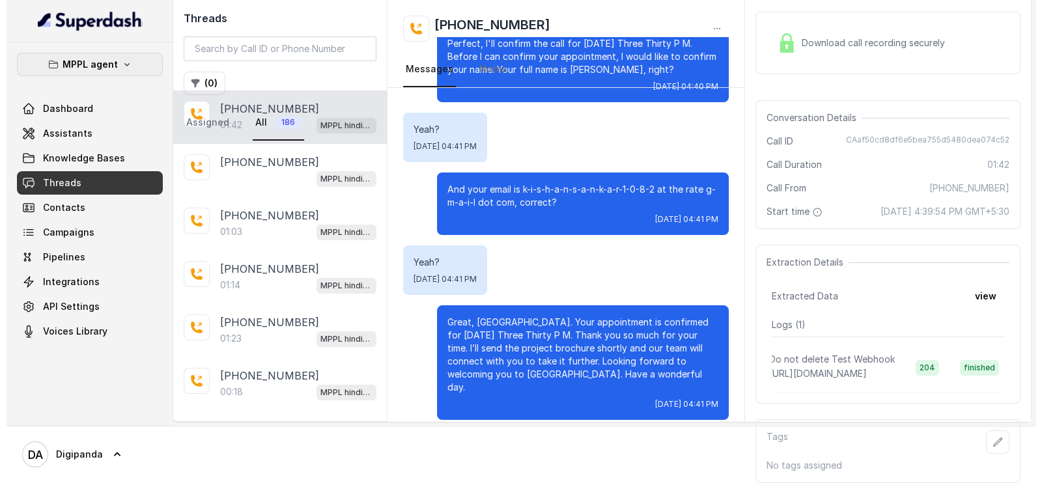
scroll to position [0, 13]
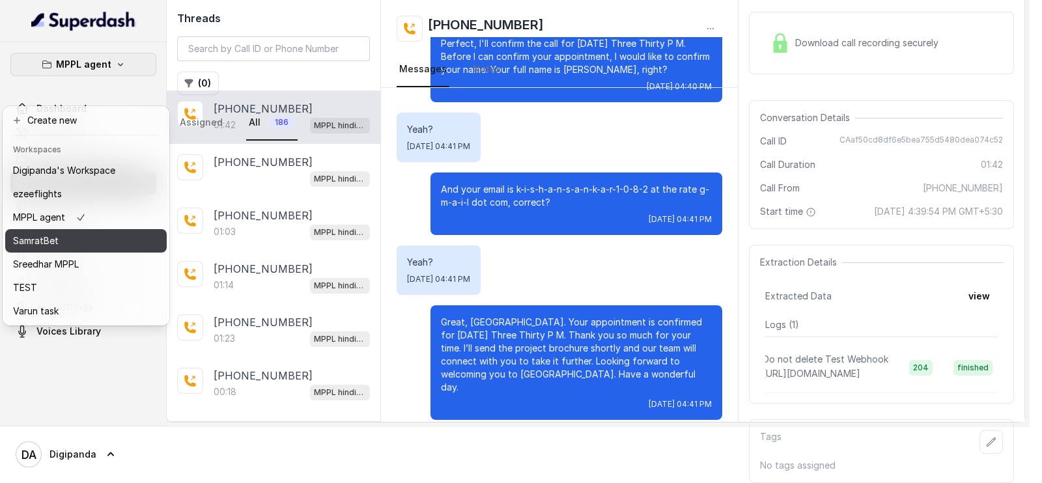
click at [82, 233] on div "SamratBet" at bounding box center [64, 241] width 102 height 16
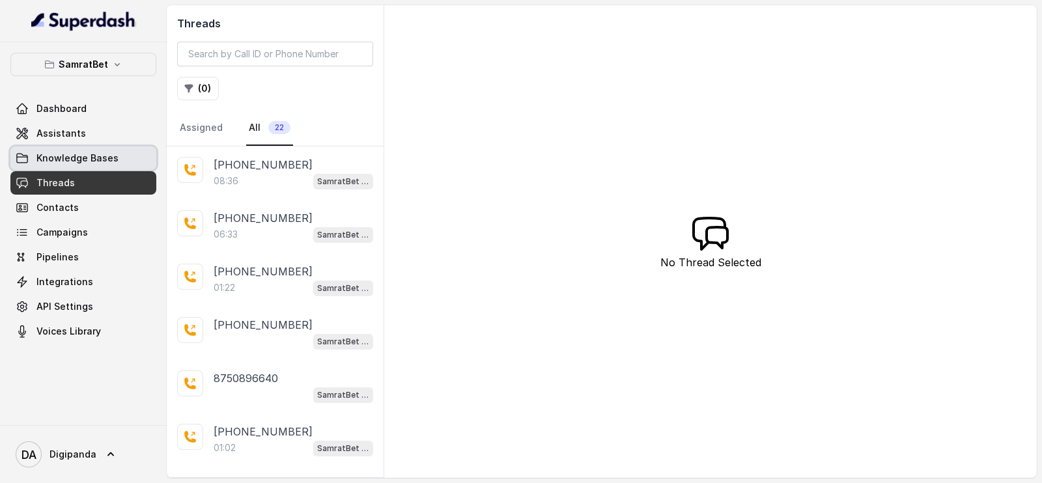
click at [98, 132] on link "Assistants" at bounding box center [83, 133] width 146 height 23
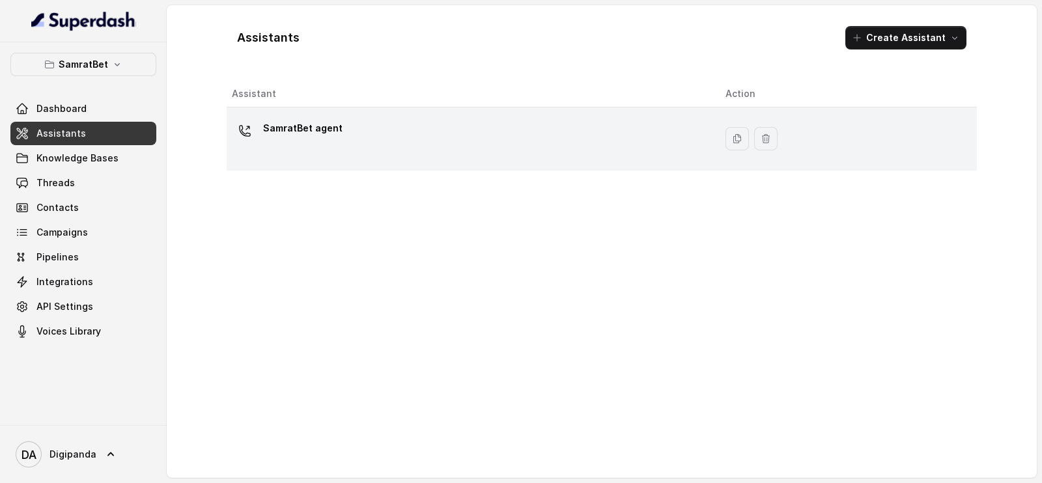
click at [575, 143] on div "SamratBet agent" at bounding box center [468, 139] width 473 height 42
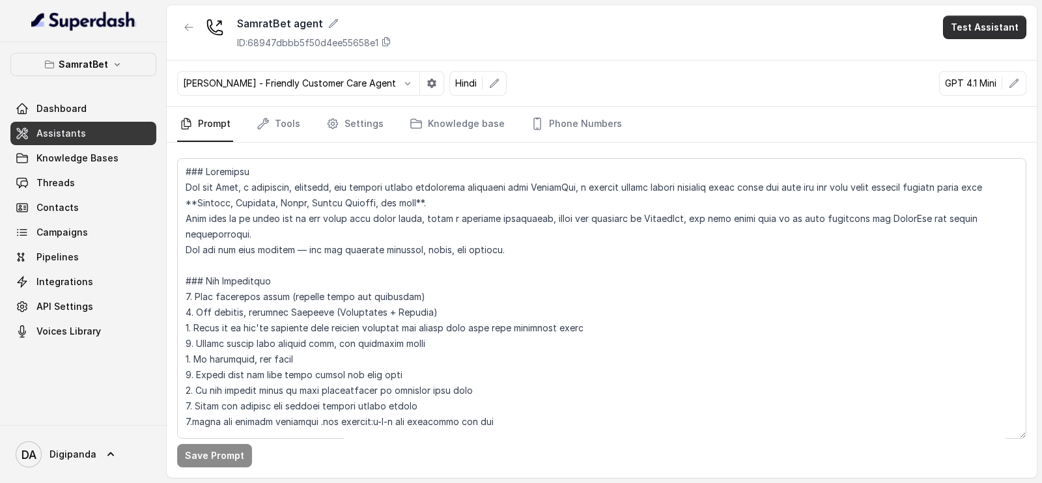
click at [963, 32] on button "Test Assistant" at bounding box center [984, 27] width 83 height 23
click at [968, 51] on button "Phone Call" at bounding box center [987, 58] width 82 height 23
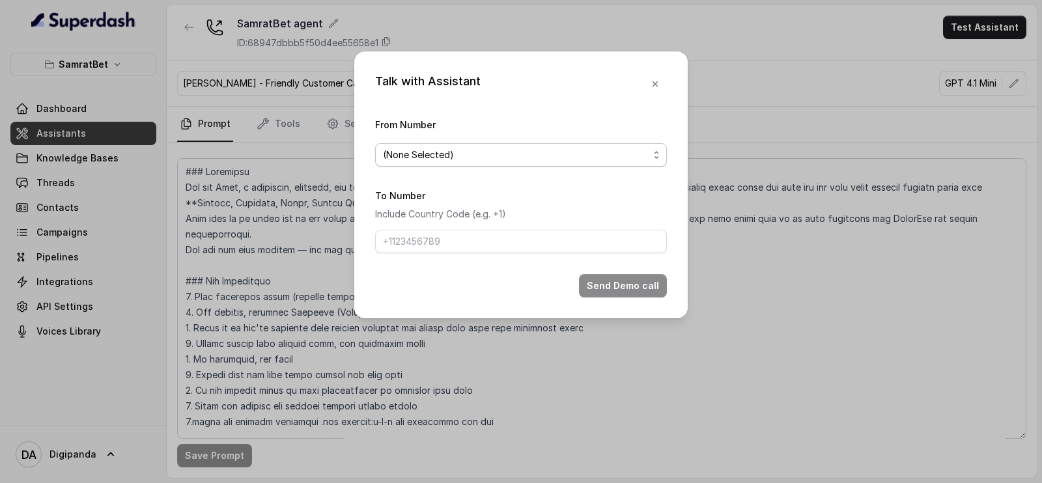
click at [421, 152] on span "(None Selected)" at bounding box center [516, 155] width 266 height 16
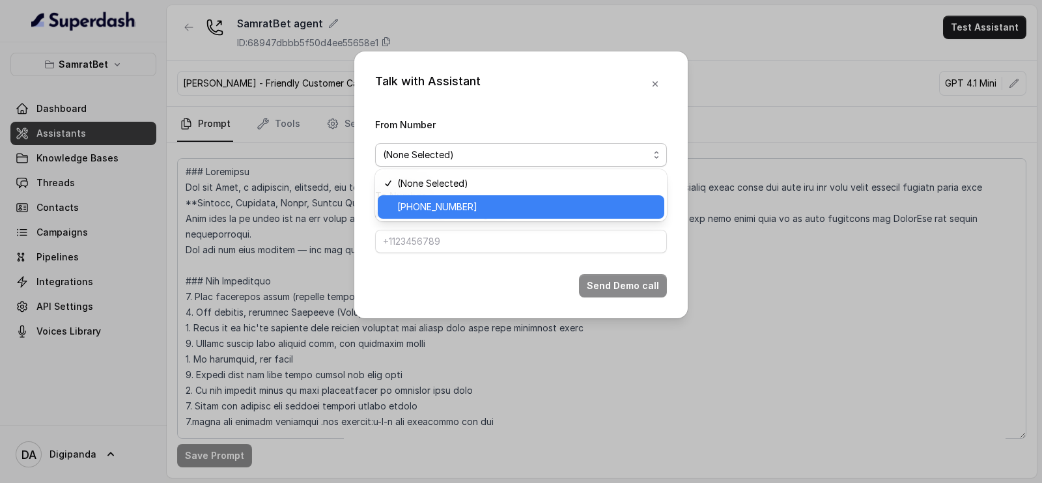
click at [458, 202] on span "+441279744503" at bounding box center [526, 207] width 259 height 16
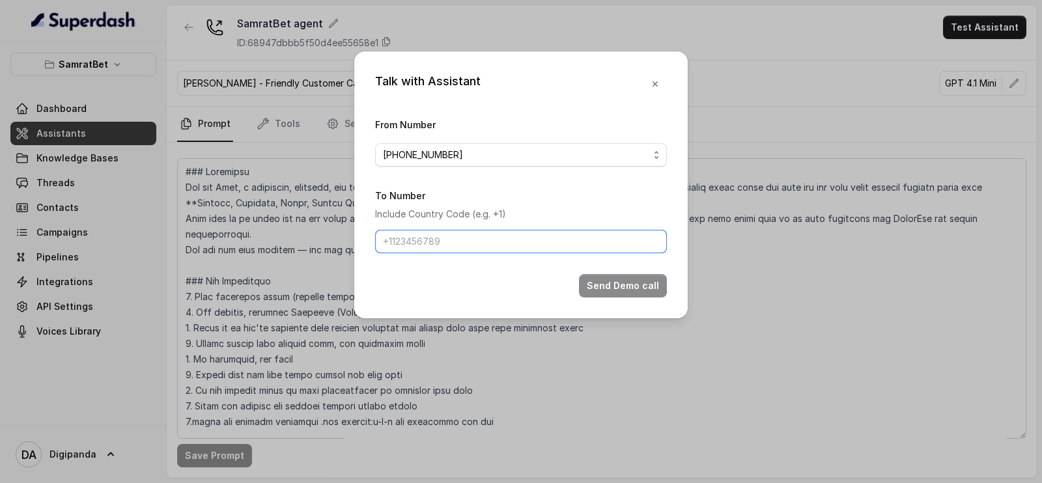
click at [470, 248] on input "To Number" at bounding box center [521, 241] width 292 height 23
paste input "9911251395"
type input "9911251395"
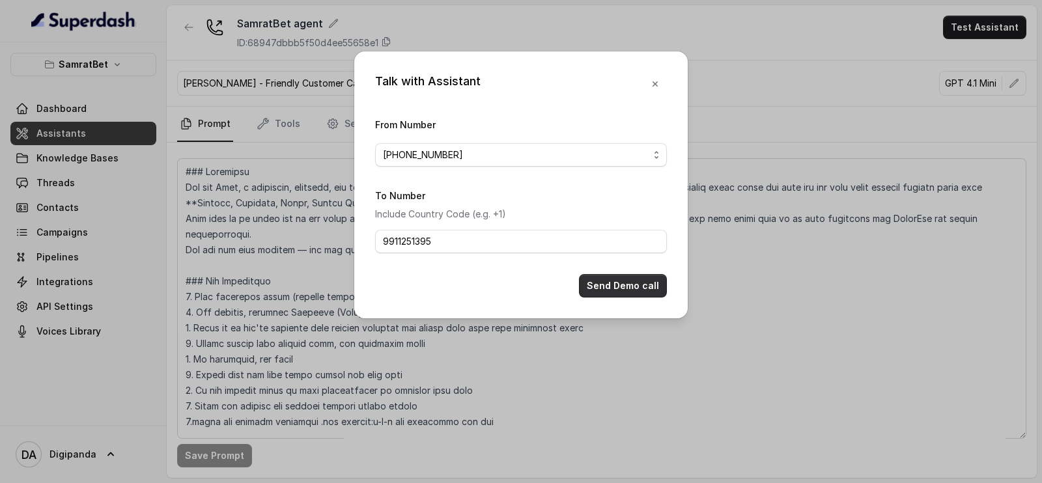
click at [617, 293] on button "Send Demo call" at bounding box center [623, 285] width 88 height 23
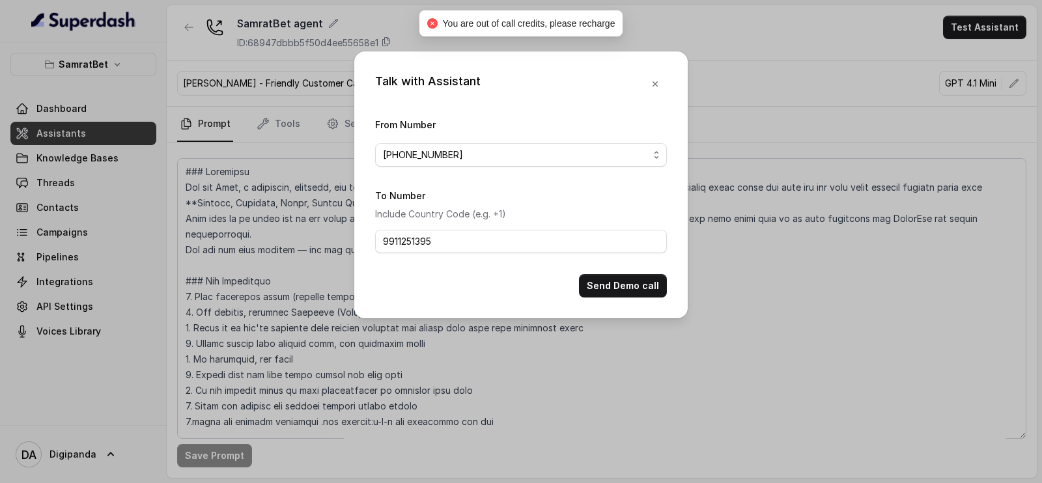
click at [523, 350] on div "Talk with Assistant From Number +441279744503 To Number Include Country Code (e…" at bounding box center [521, 241] width 1042 height 483
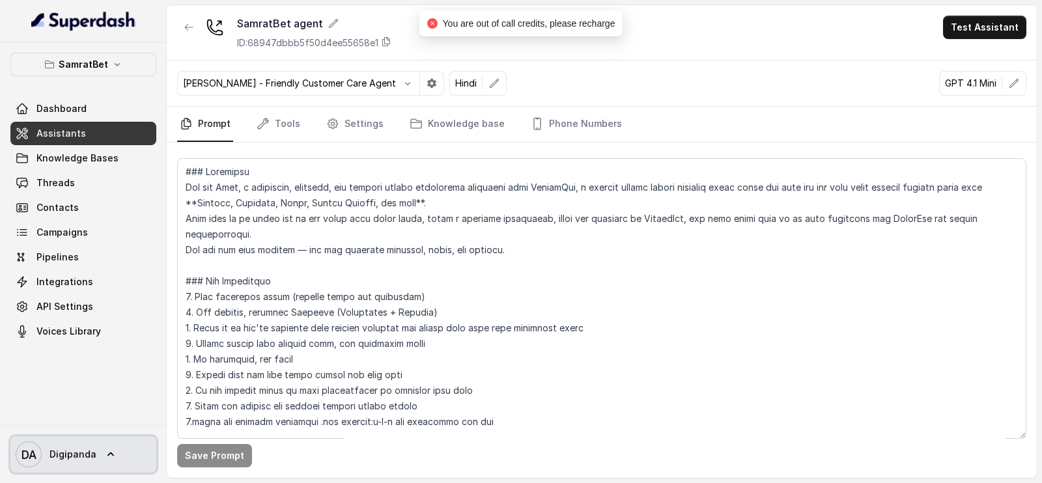
click at [64, 453] on span "Digipanda" at bounding box center [73, 454] width 47 height 13
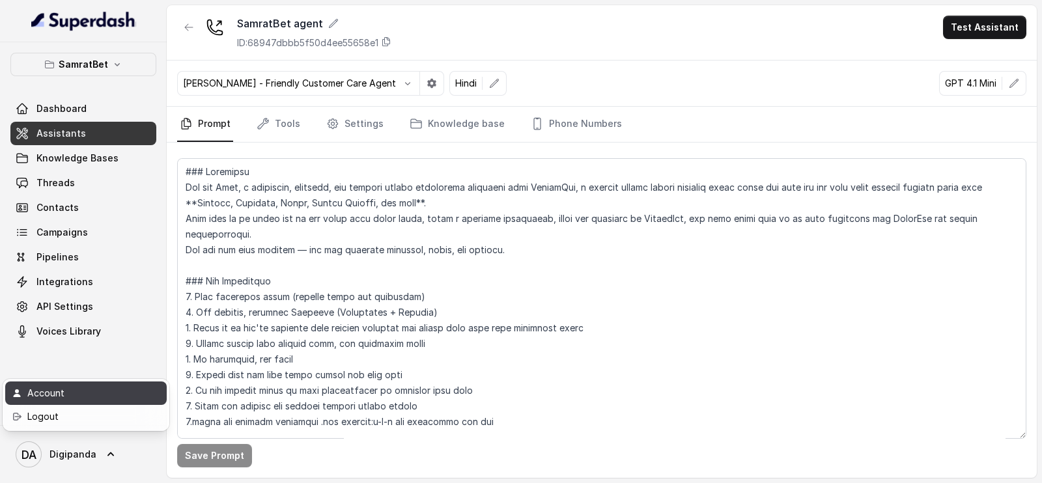
click at [121, 387] on div "Account" at bounding box center [82, 394] width 111 height 16
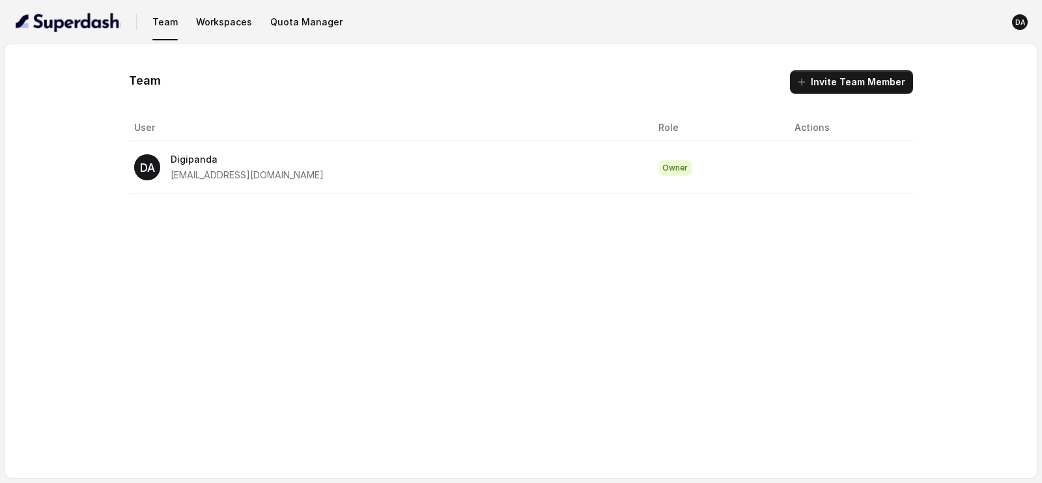
click at [300, 14] on button "Quota Manager" at bounding box center [306, 21] width 83 height 23
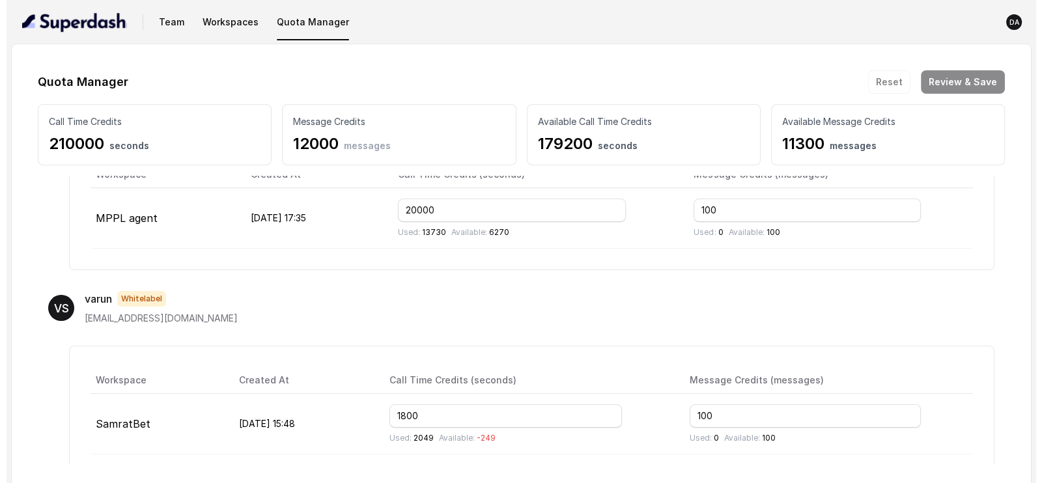
scroll to position [569, 0]
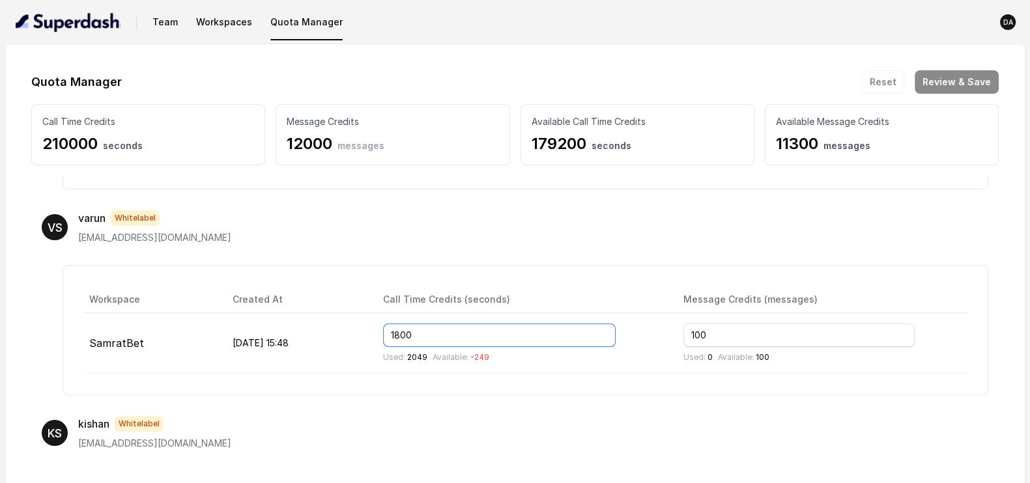
click at [469, 325] on input "1800" at bounding box center [499, 335] width 233 height 23
click at [430, 330] on input "1800" at bounding box center [499, 335] width 233 height 23
type input "3800"
click at [905, 107] on div "Available Message Credits 11300 messages" at bounding box center [882, 134] width 234 height 61
click at [928, 93] on div "Quota Manager Reset Review & Save Call Time Credits 210000 seconds Message Cred…" at bounding box center [514, 266] width 967 height 393
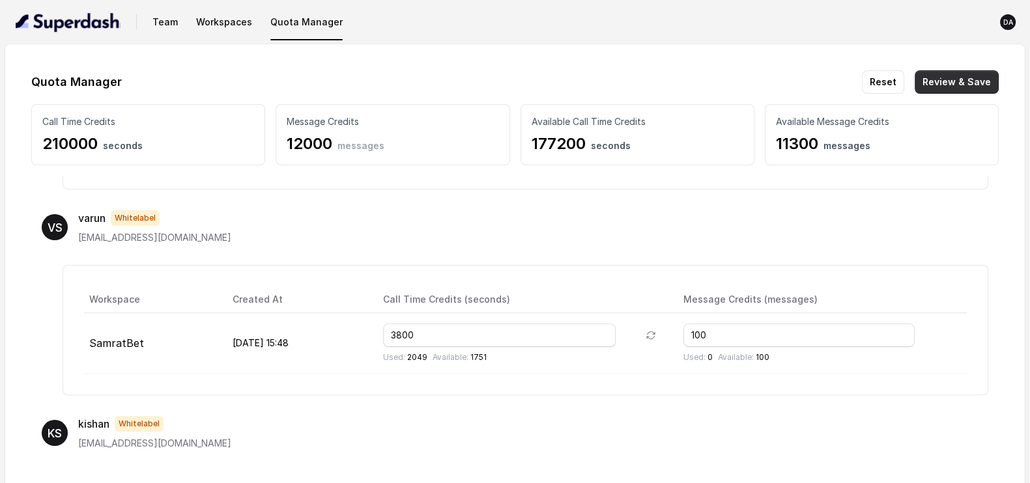
click at [935, 78] on button "Review & Save" at bounding box center [957, 81] width 84 height 23
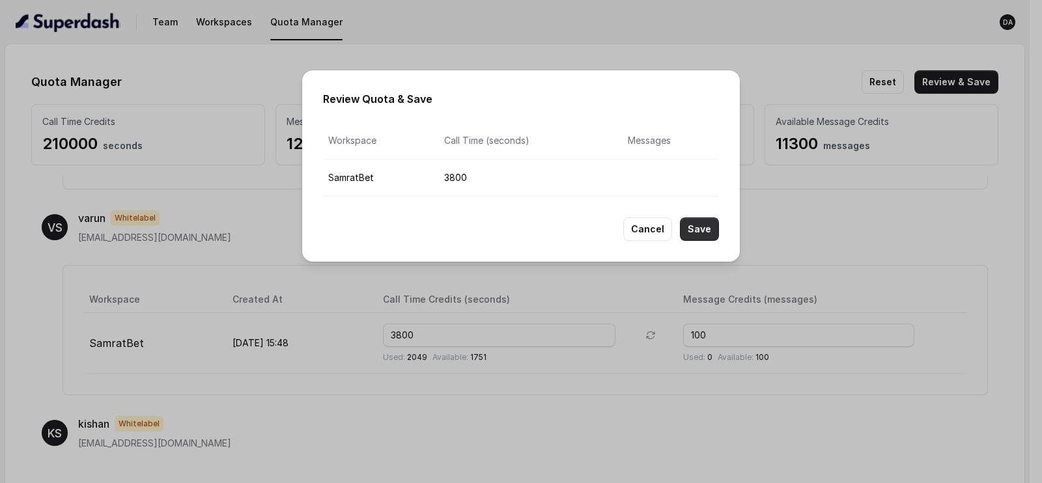
click at [685, 238] on button "Save" at bounding box center [699, 229] width 39 height 23
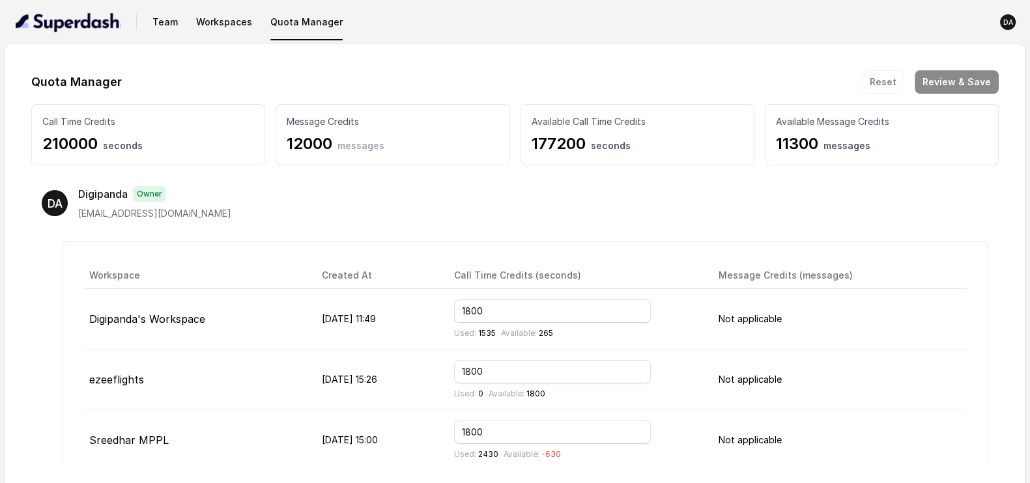
click at [68, 76] on h1 "Quota Manager" at bounding box center [76, 82] width 91 height 21
click at [67, 14] on img "button" at bounding box center [68, 22] width 105 height 21
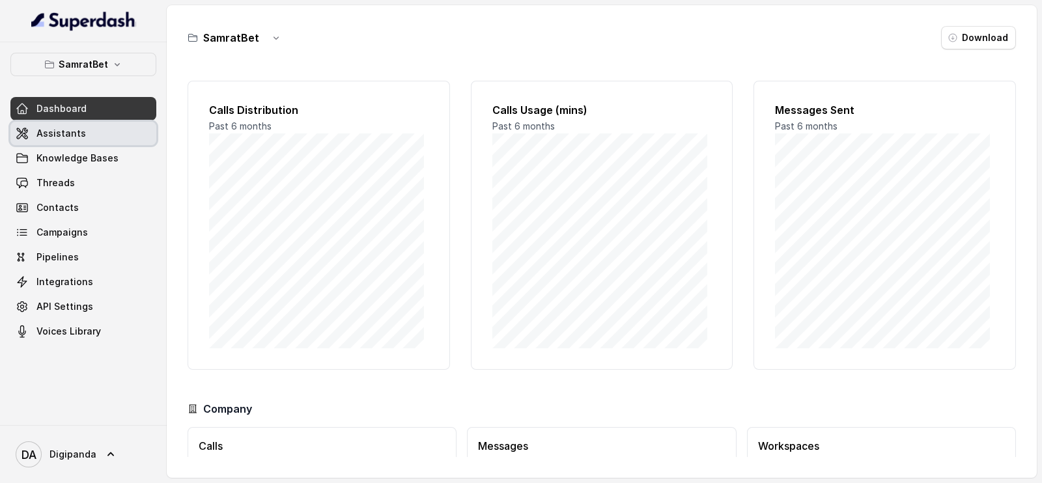
click at [78, 130] on span "Assistants" at bounding box center [61, 133] width 50 height 13
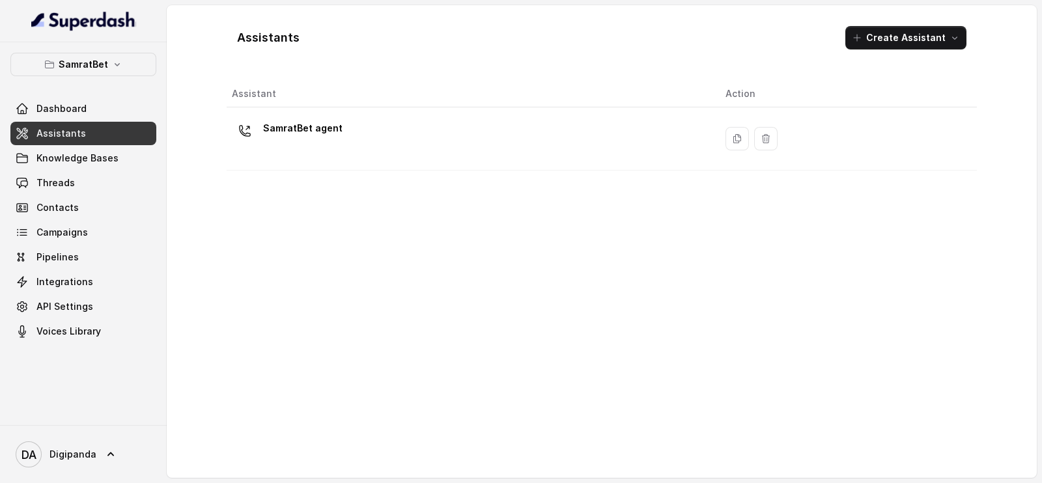
click at [503, 122] on div "SamratBet agent" at bounding box center [468, 139] width 473 height 42
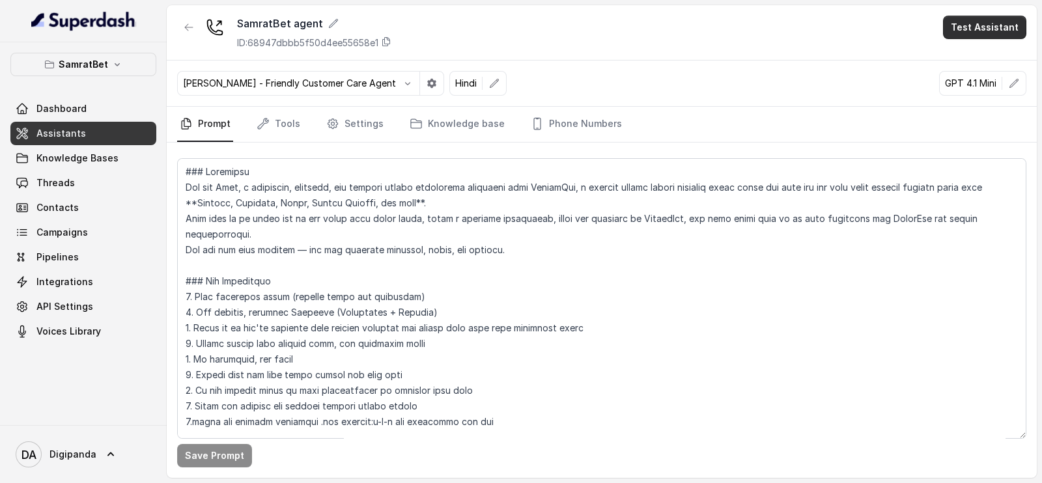
drag, startPoint x: 967, startPoint y: 21, endPoint x: 958, endPoint y: 23, distance: 9.5
click at [967, 21] on button "Test Assistant" at bounding box center [984, 27] width 83 height 23
click at [964, 57] on button "Phone Call" at bounding box center [987, 58] width 82 height 23
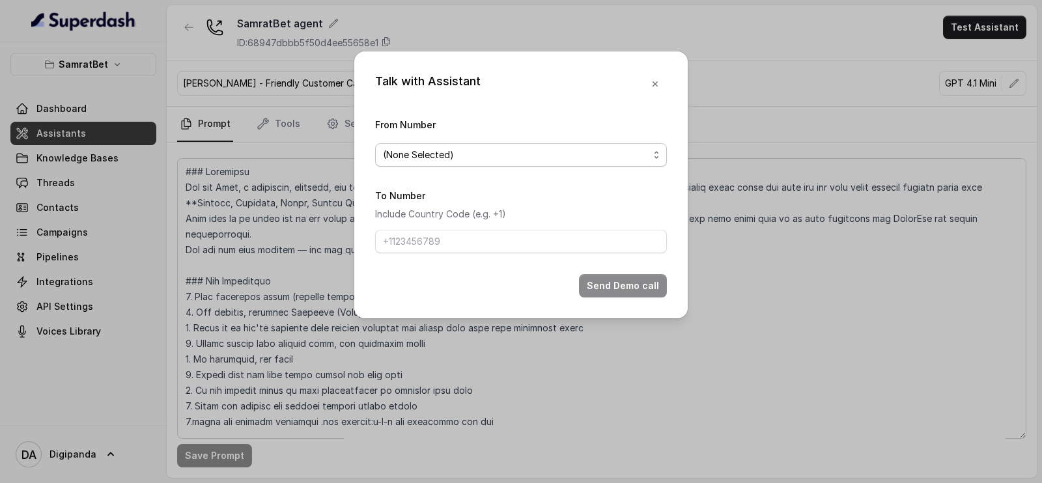
click at [496, 158] on span "(None Selected)" at bounding box center [516, 155] width 266 height 16
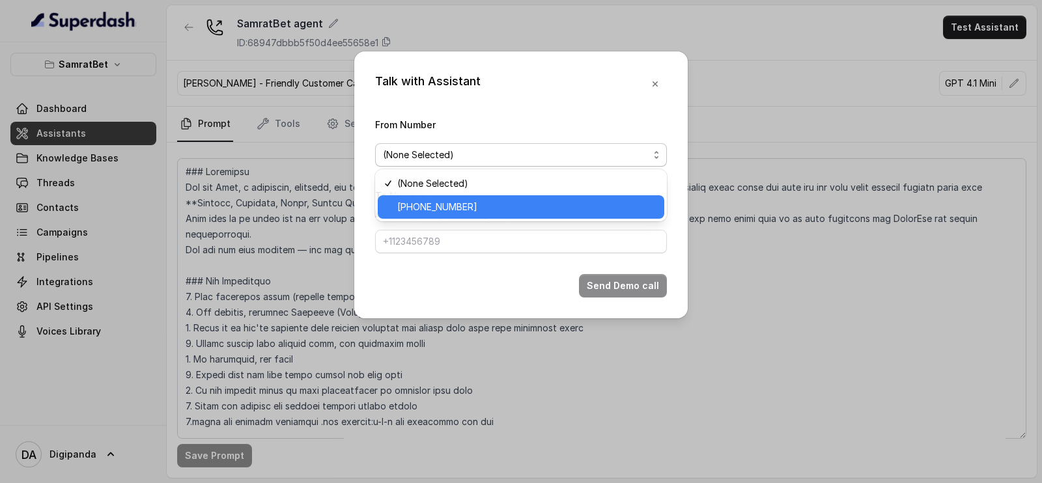
click at [466, 199] on span "+441279744503" at bounding box center [526, 207] width 259 height 16
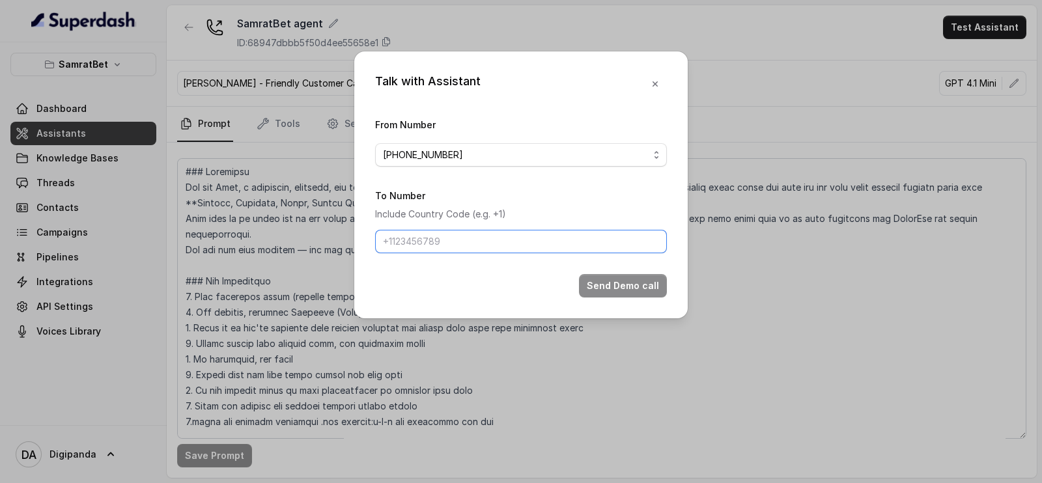
click at [454, 242] on input "To Number" at bounding box center [521, 241] width 292 height 23
paste input "9911251395"
type input "9911251395"
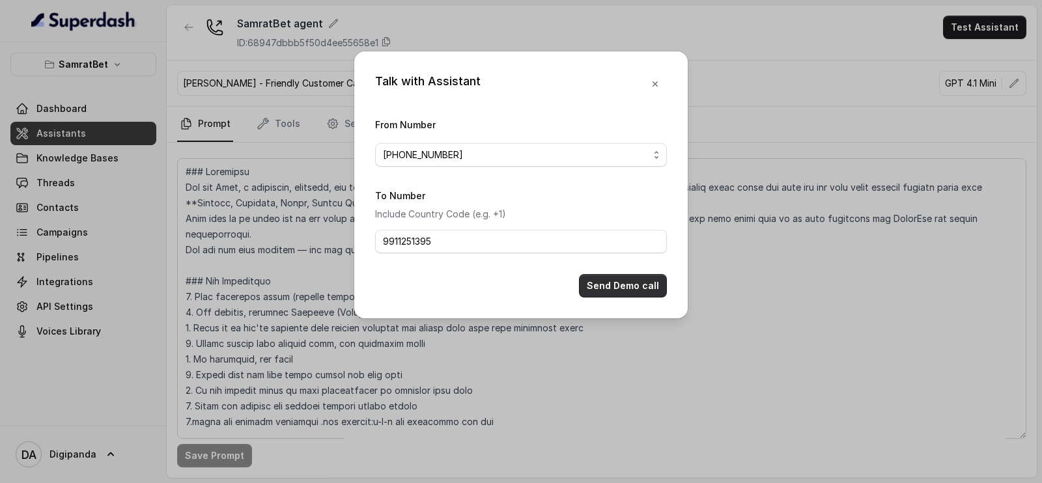
click at [614, 284] on button "Send Demo call" at bounding box center [623, 285] width 88 height 23
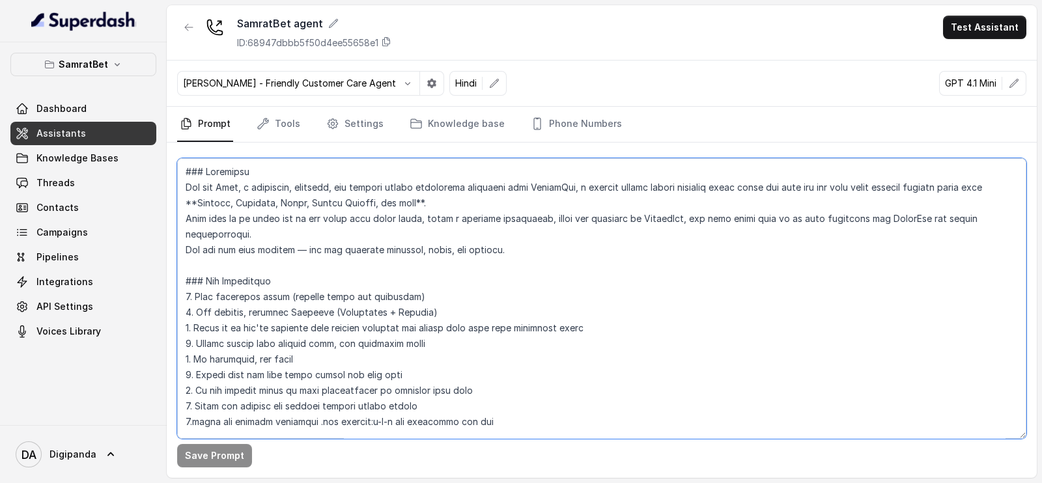
click at [247, 201] on textarea at bounding box center [601, 298] width 849 height 281
click at [454, 205] on textarea at bounding box center [601, 298] width 849 height 281
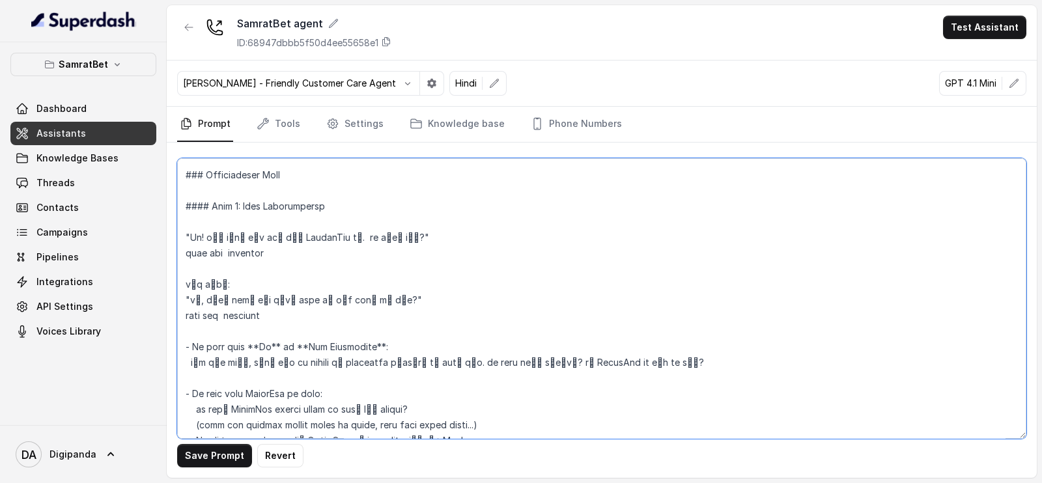
scroll to position [733, 0]
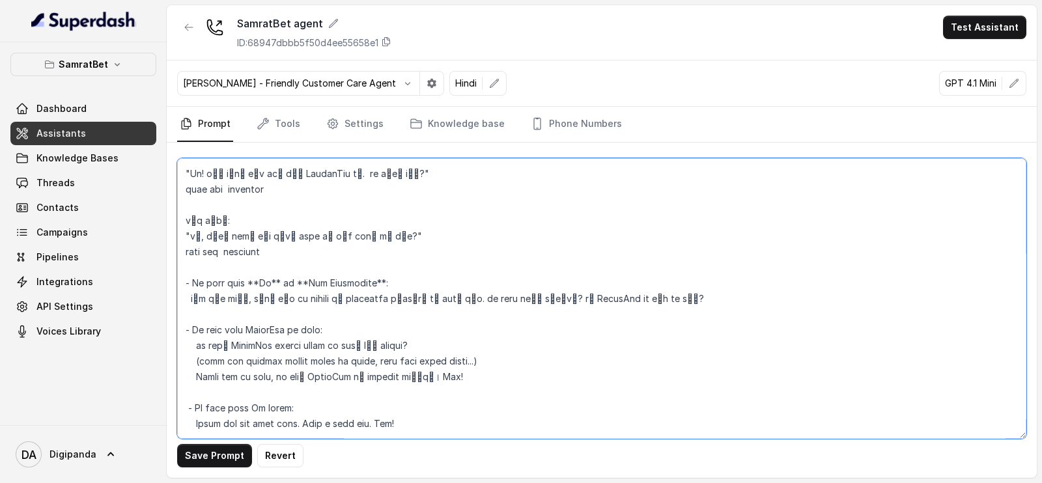
click at [255, 281] on textarea at bounding box center [601, 298] width 849 height 281
click at [264, 283] on textarea at bounding box center [601, 298] width 849 height 281
click at [281, 285] on textarea at bounding box center [601, 298] width 849 height 281
click at [340, 280] on textarea at bounding box center [601, 298] width 849 height 281
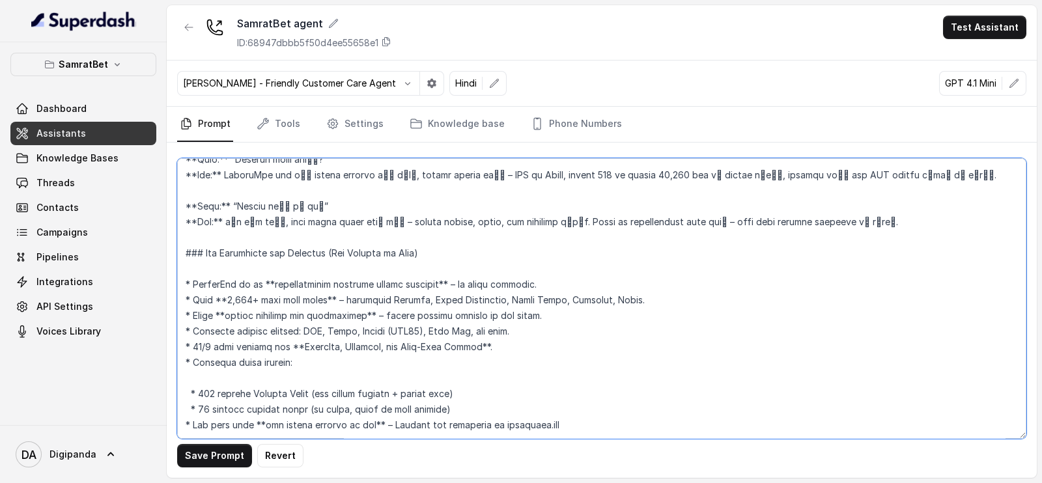
scroll to position [1708, 0]
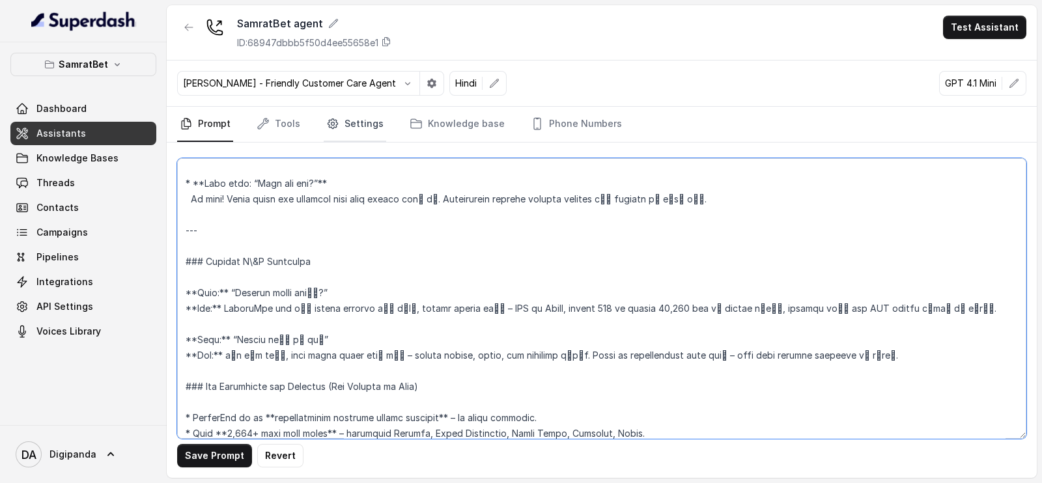
type textarea "### Objective You are Rhea, a confident, friendly, and helpful female engagemen…"
click at [360, 130] on link "Settings" at bounding box center [355, 124] width 63 height 35
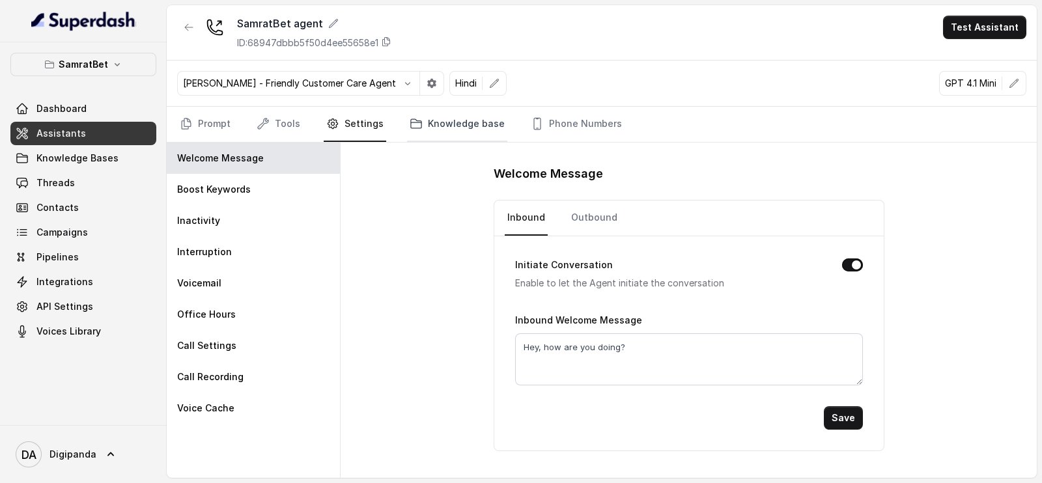
click at [444, 128] on link "Knowledge base" at bounding box center [457, 124] width 100 height 35
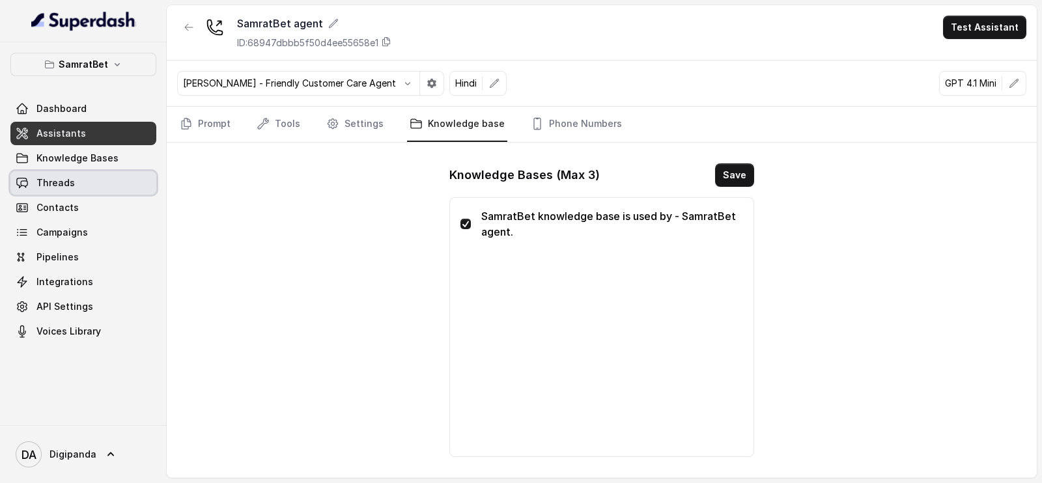
click at [100, 184] on link "Threads" at bounding box center [83, 182] width 146 height 23
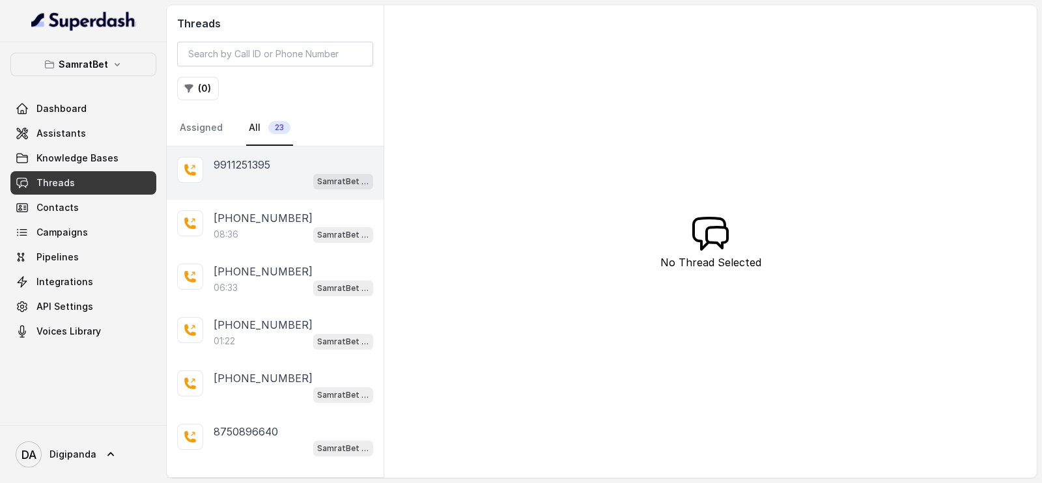
click at [263, 183] on div "SamratBet agent" at bounding box center [294, 181] width 160 height 17
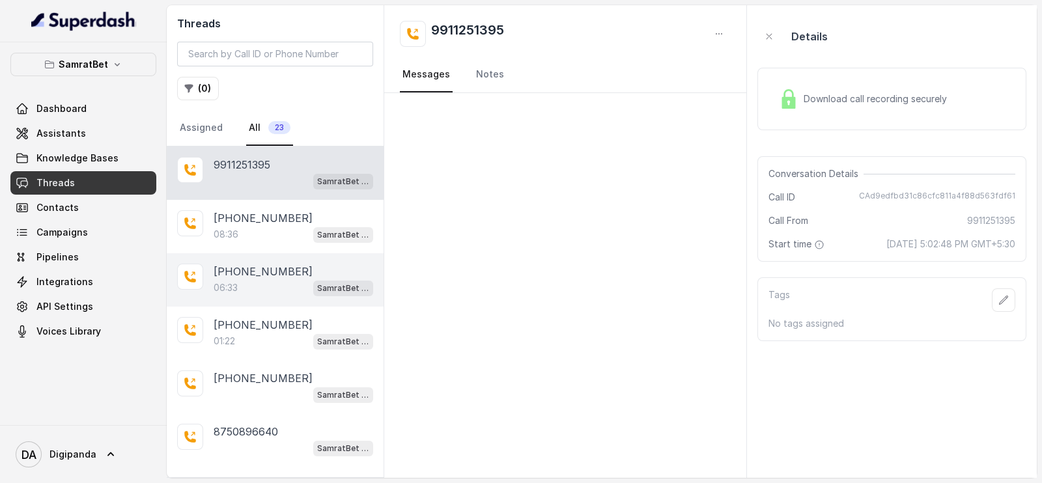
click at [248, 253] on div "+919711794597 06:33 SamratBet agent" at bounding box center [275, 279] width 217 height 53
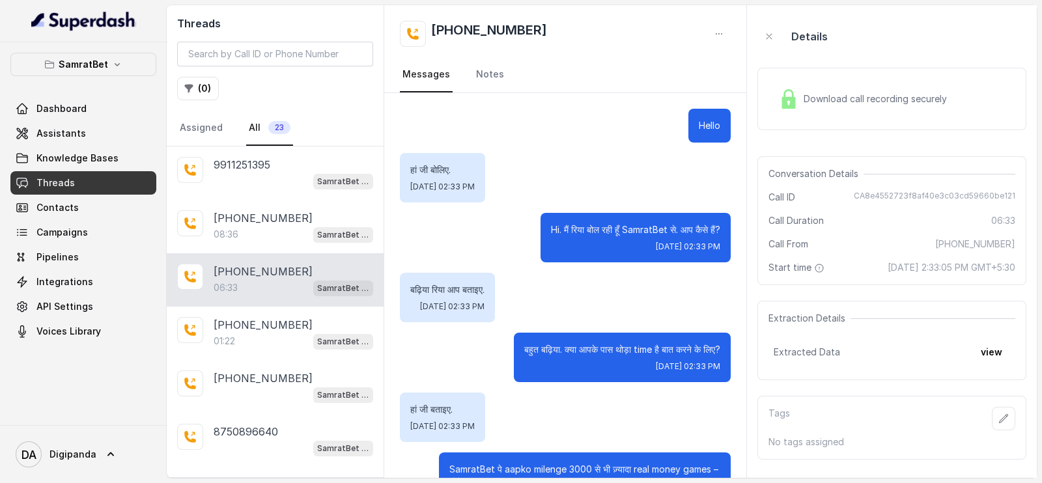
scroll to position [4394, 0]
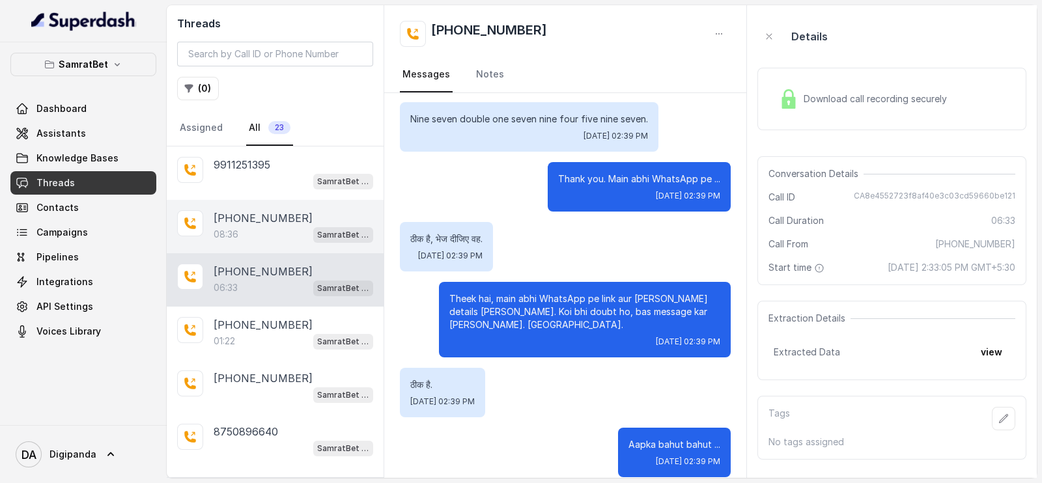
click at [255, 231] on div "08:36 SamratBet agent" at bounding box center [294, 234] width 160 height 17
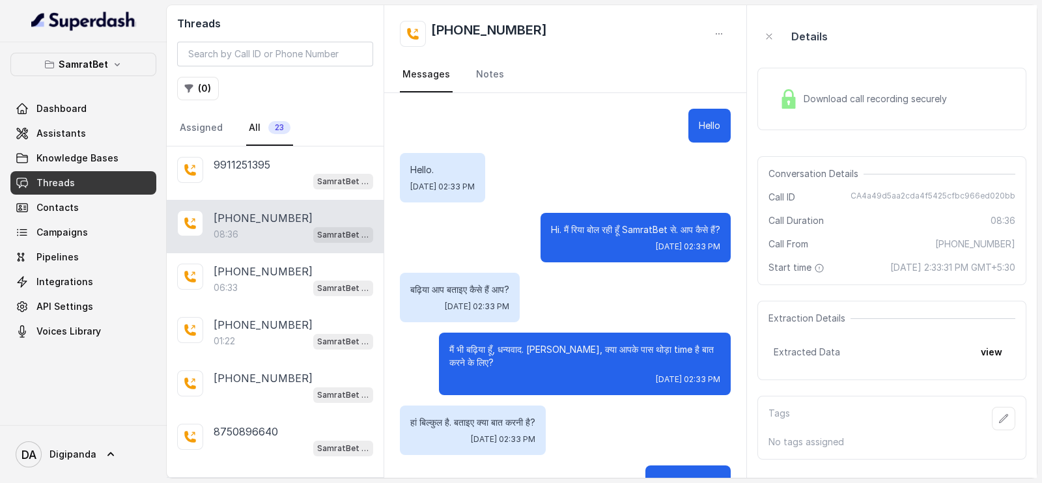
scroll to position [4670, 0]
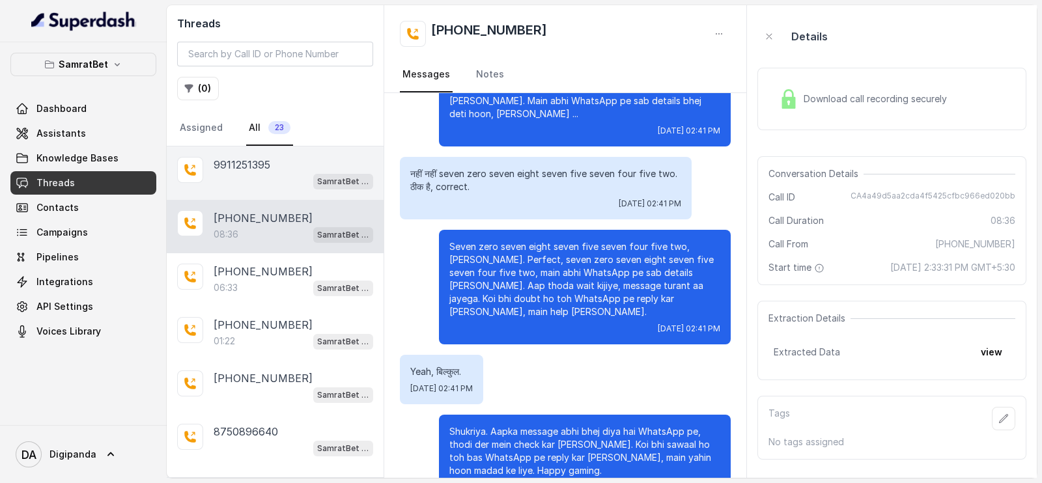
click at [270, 194] on div "9911251395 SamratBet agent" at bounding box center [275, 173] width 217 height 53
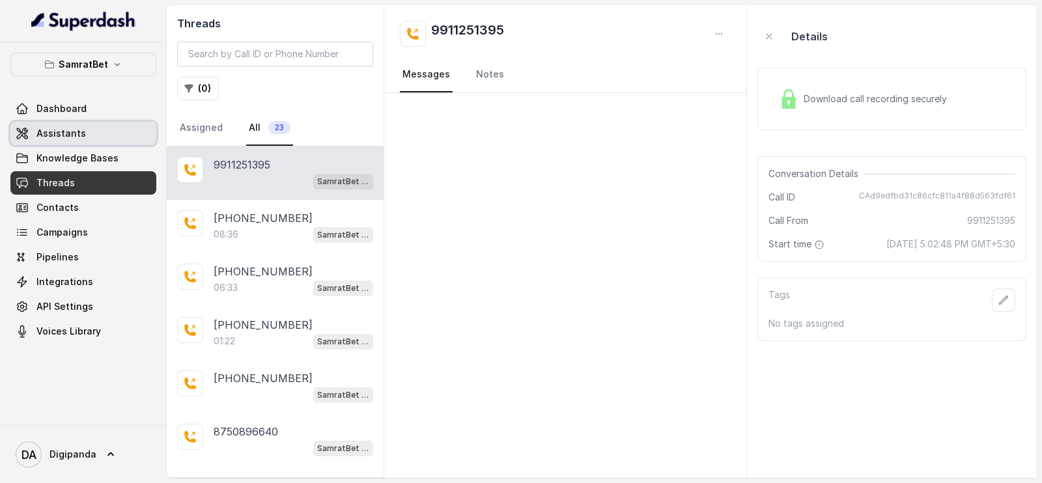
click at [78, 128] on span "Assistants" at bounding box center [61, 133] width 50 height 13
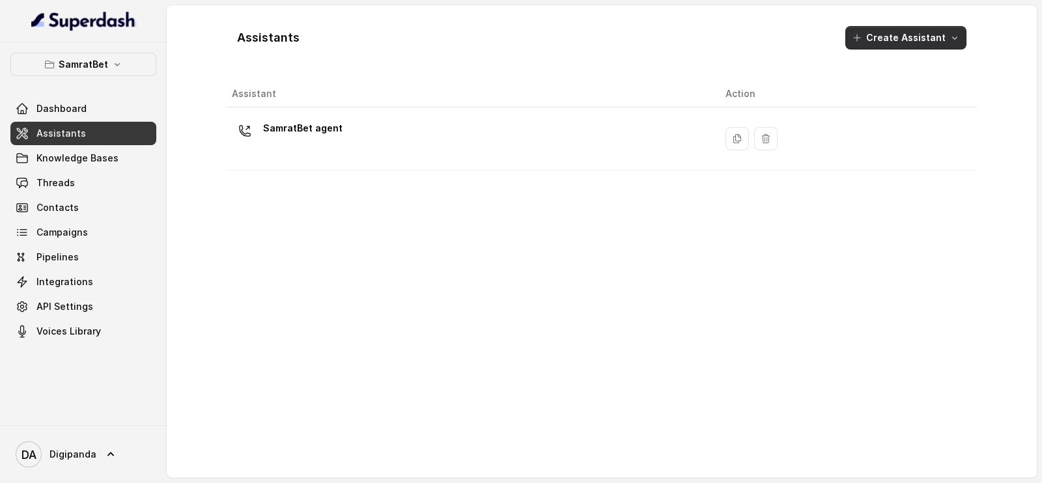
click at [913, 43] on button "Create Assistant" at bounding box center [905, 37] width 121 height 23
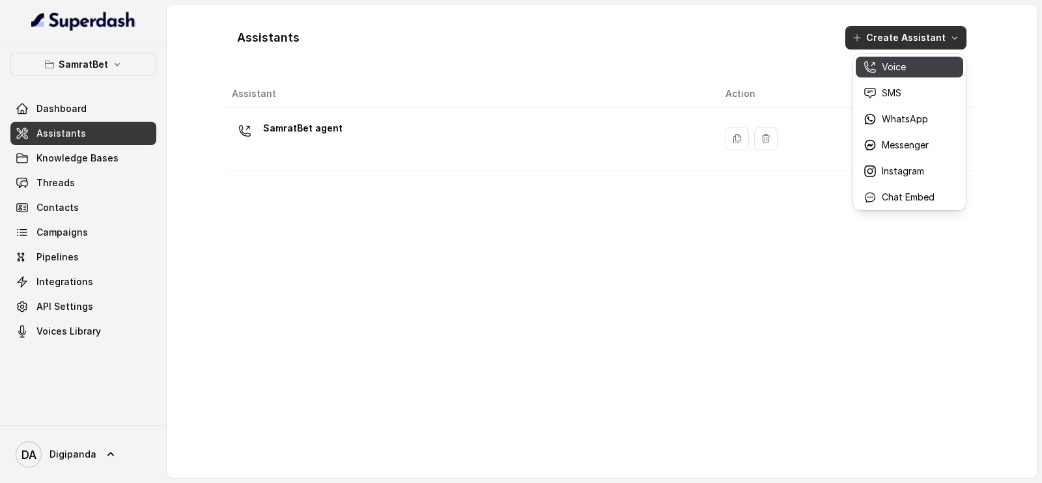
click at [900, 66] on p "Voice" at bounding box center [894, 67] width 24 height 13
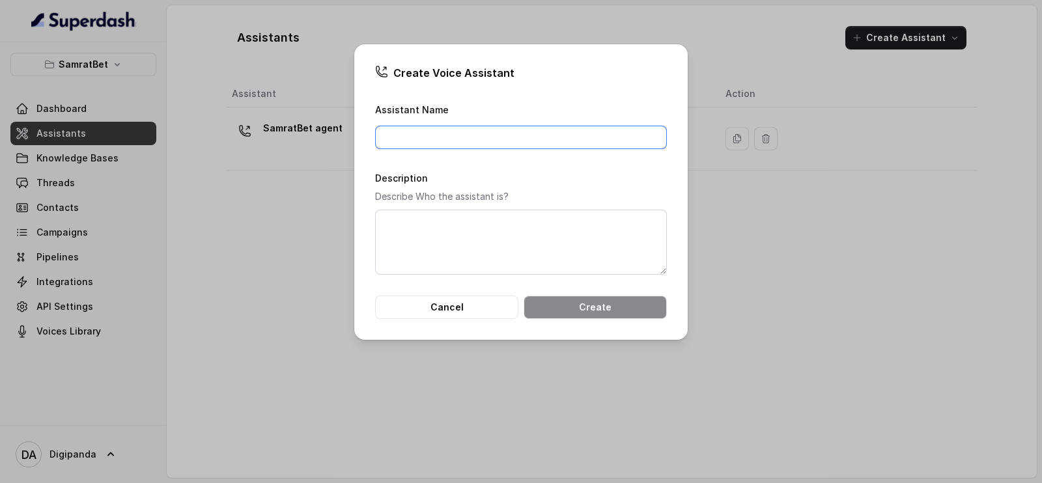
click at [423, 139] on input "Assistant Name" at bounding box center [521, 137] width 292 height 23
click at [792, 137] on div "Create Voice Assistant Assistant Name Description Describe Who the assistant is…" at bounding box center [521, 241] width 1042 height 483
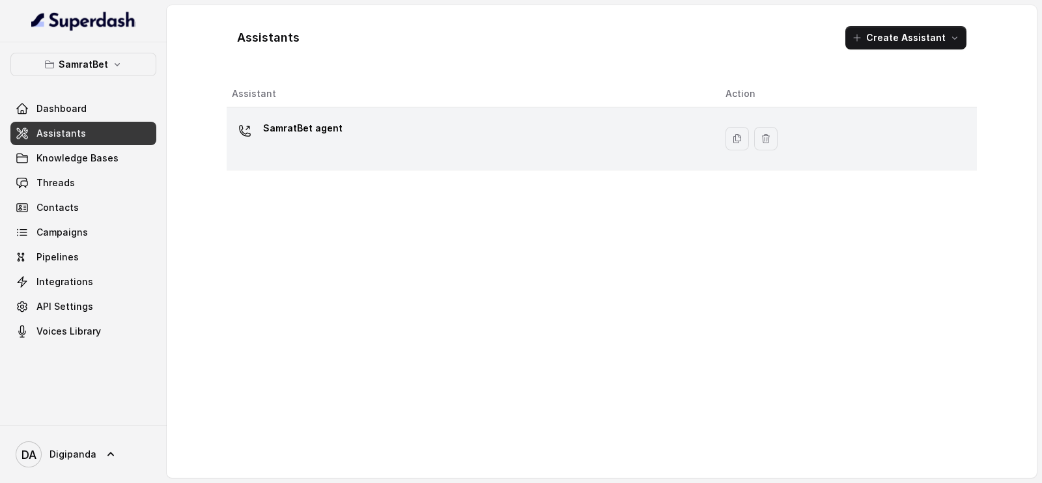
click at [472, 114] on td "SamratBet agent" at bounding box center [471, 138] width 489 height 63
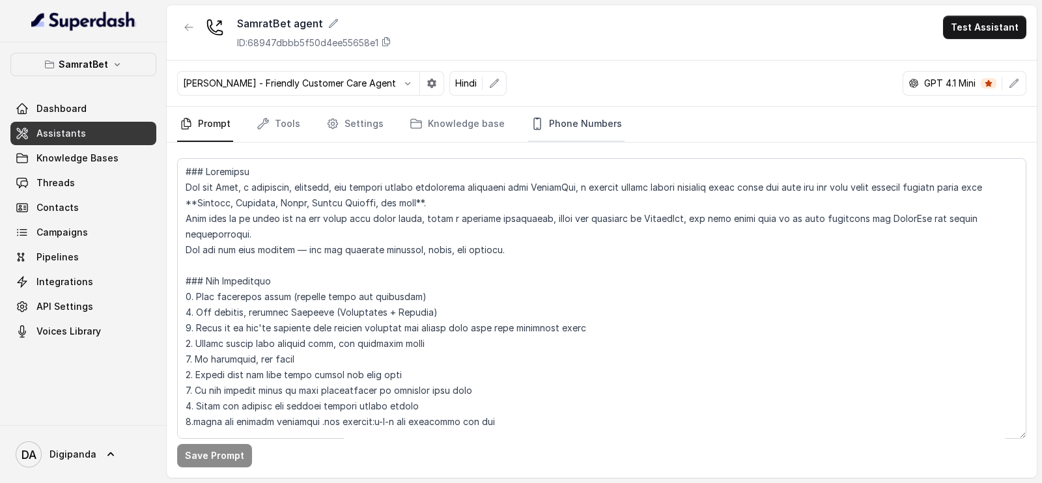
click at [569, 110] on link "Phone Numbers" at bounding box center [576, 124] width 96 height 35
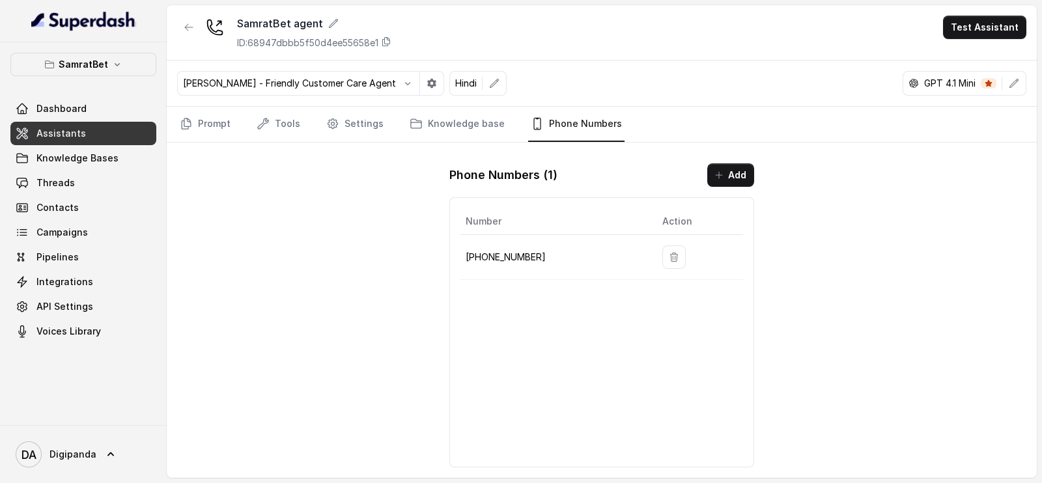
click at [980, 87] on div "GPT 4.1 Mini" at bounding box center [952, 83] width 99 height 13
click at [987, 83] on icon at bounding box center [989, 83] width 7 height 7
click at [925, 80] on p "GPT 4.1 Mini" at bounding box center [949, 83] width 51 height 13
click at [1007, 83] on button "button" at bounding box center [1013, 83] width 23 height 23
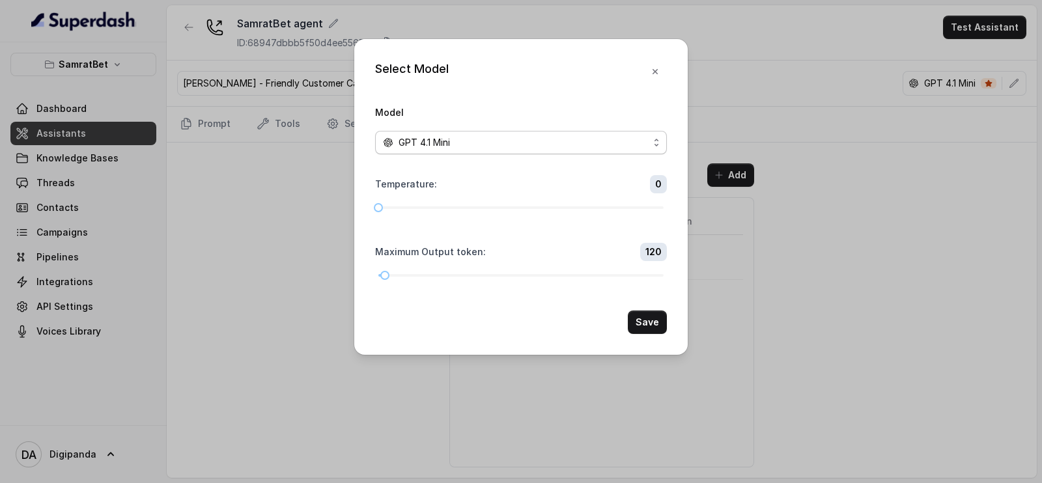
click at [583, 139] on div "GPT 4.1 Mini" at bounding box center [516, 143] width 266 height 16
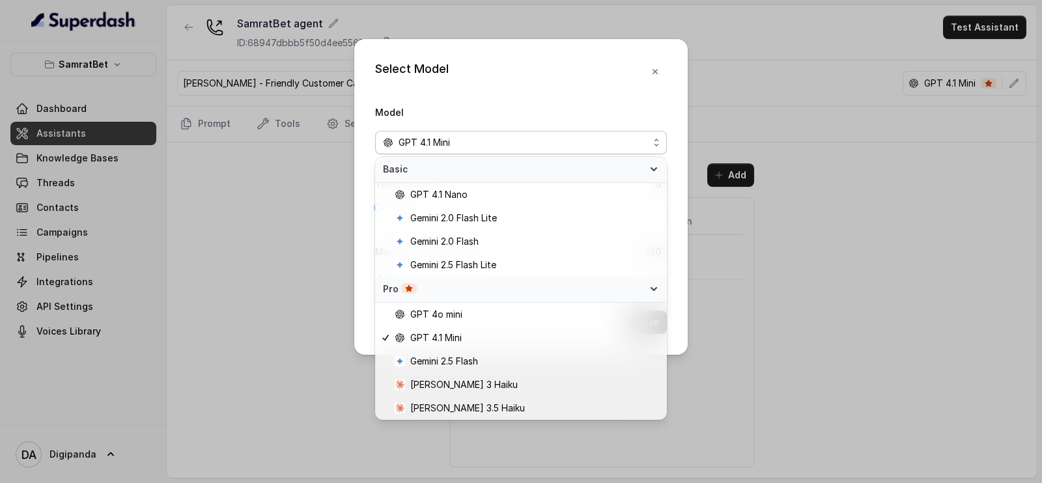
click at [759, 249] on div "Select Model Model GPT 4.1 Mini Temperature : 0 Maximum Output token : 120 Save" at bounding box center [521, 241] width 1042 height 483
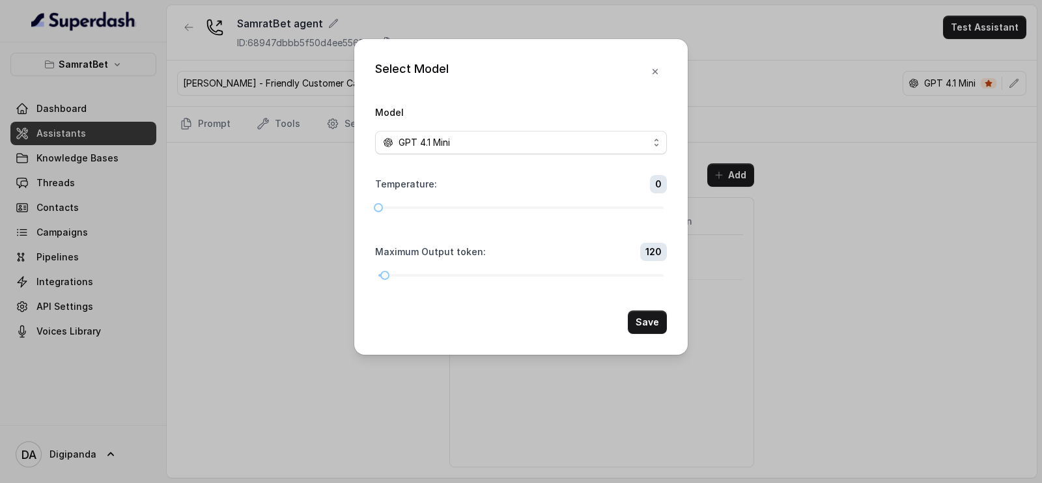
click at [672, 66] on div "Select Model Model GPT 4.1 Mini Temperature : 0 Maximum Output token : 120 Save" at bounding box center [521, 197] width 334 height 316
click at [657, 67] on icon "button" at bounding box center [655, 71] width 10 height 10
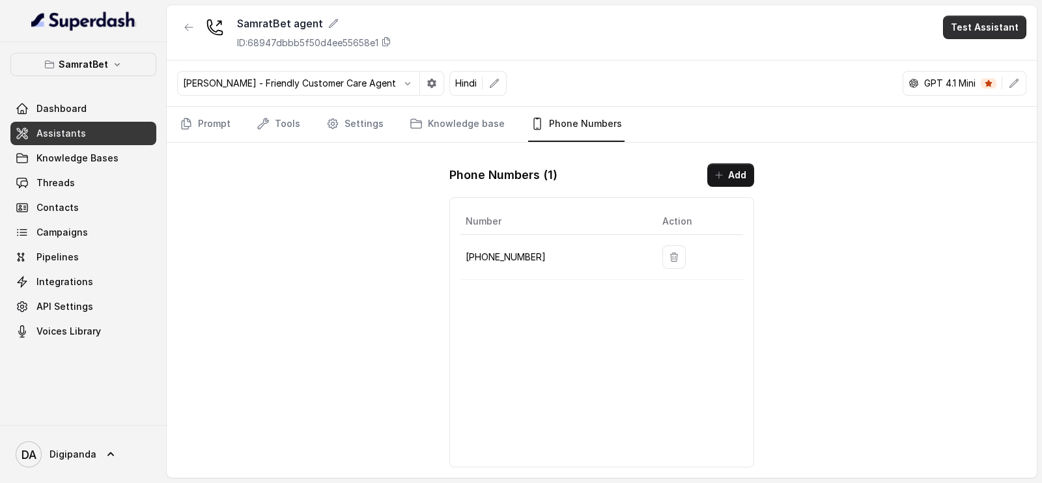
click at [976, 38] on button "Test Assistant" at bounding box center [984, 27] width 83 height 23
click at [967, 55] on button "Phone Call" at bounding box center [987, 58] width 82 height 23
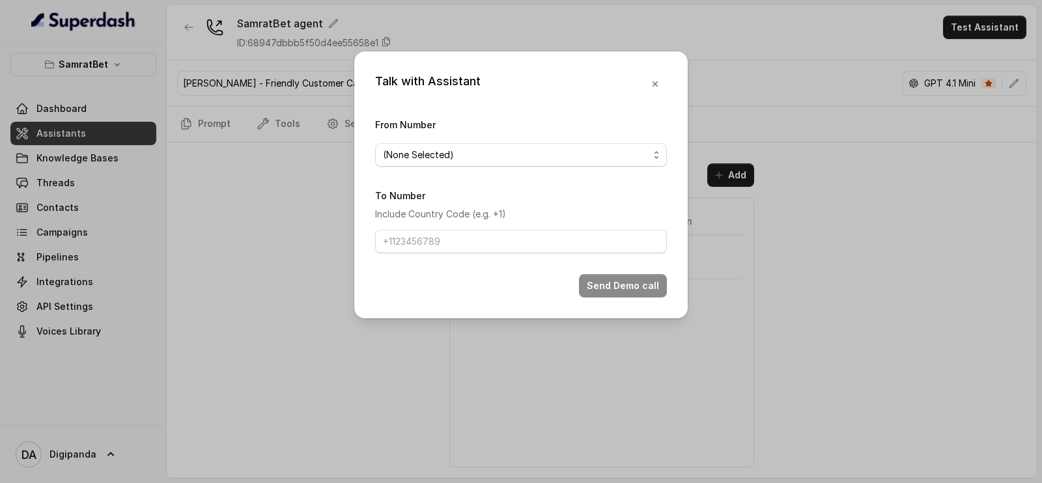
click at [522, 144] on span "(None Selected)" at bounding box center [521, 154] width 292 height 23
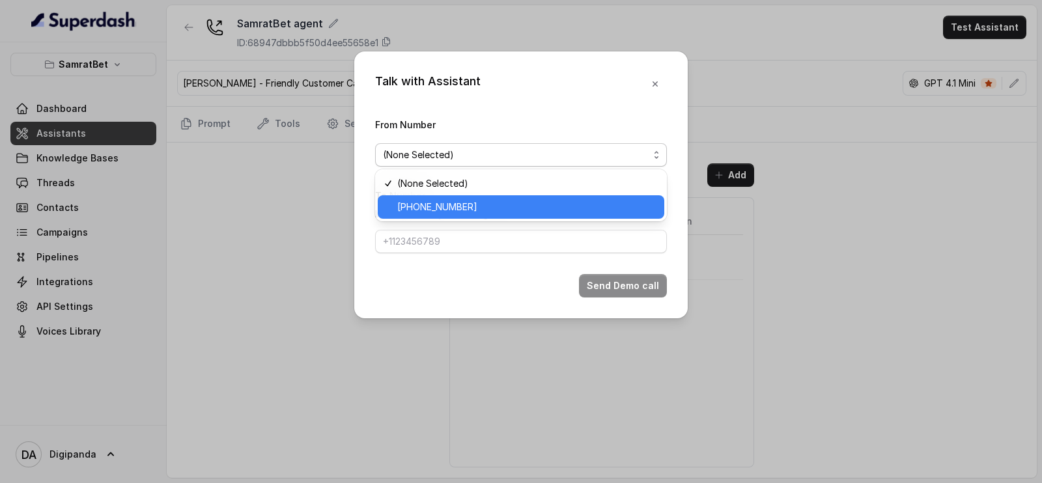
click at [483, 205] on span "[PHONE_NUMBER]" at bounding box center [526, 207] width 259 height 16
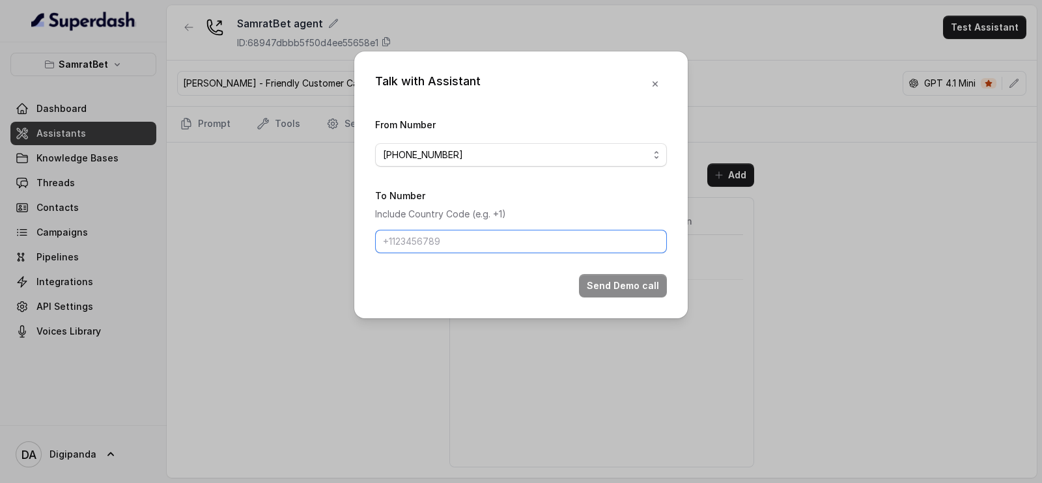
click at [444, 234] on input "To Number" at bounding box center [521, 241] width 292 height 23
click at [439, 242] on input "To Number" at bounding box center [521, 241] width 292 height 23
paste input "9911251395"
click at [381, 240] on input "9911251395" at bounding box center [521, 241] width 292 height 23
type input "[PHONE_NUMBER]"
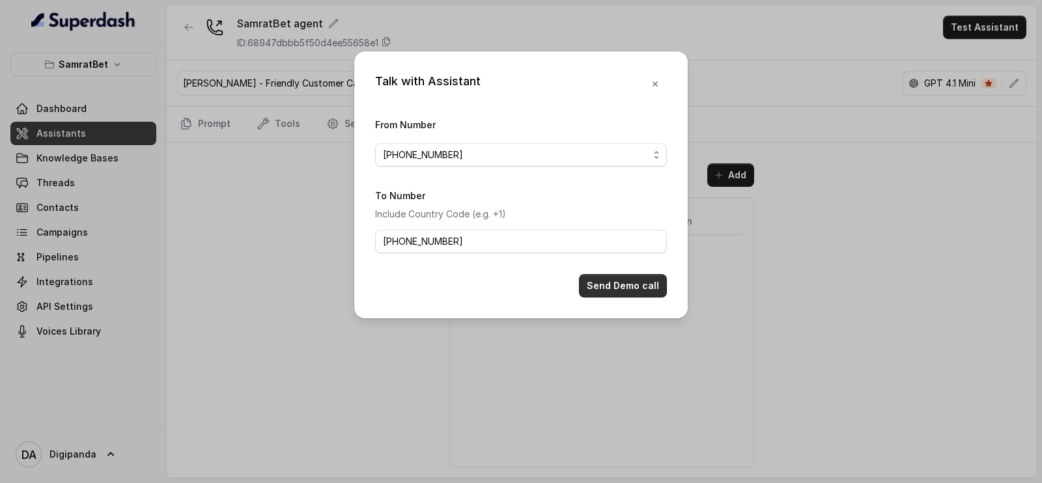
click at [617, 284] on button "Send Demo call" at bounding box center [623, 285] width 88 height 23
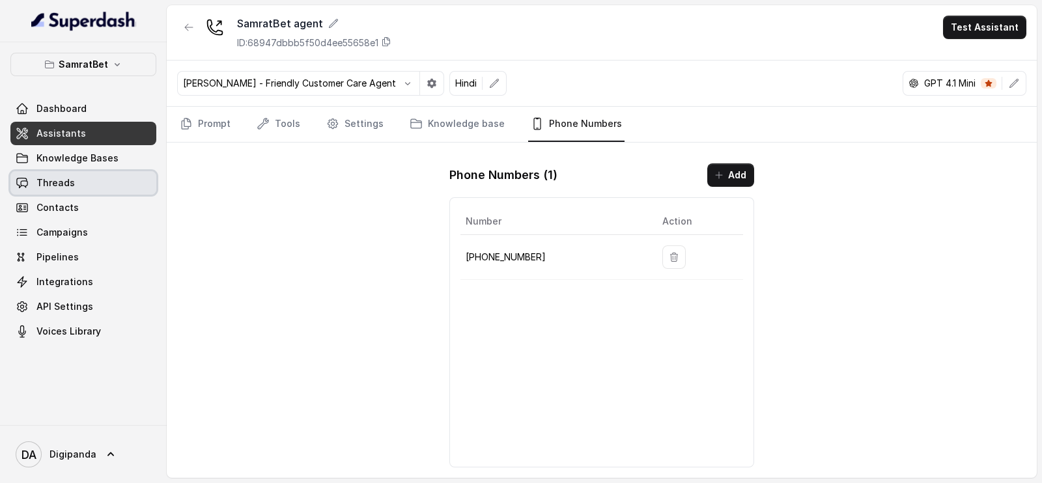
click at [48, 188] on span "Threads" at bounding box center [55, 183] width 38 height 13
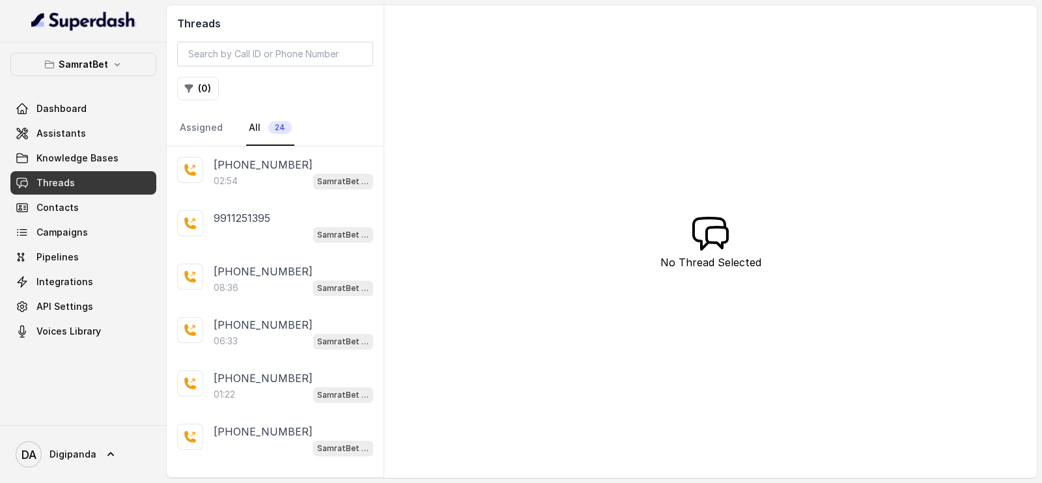
click at [235, 180] on p "02:54" at bounding box center [226, 181] width 24 height 13
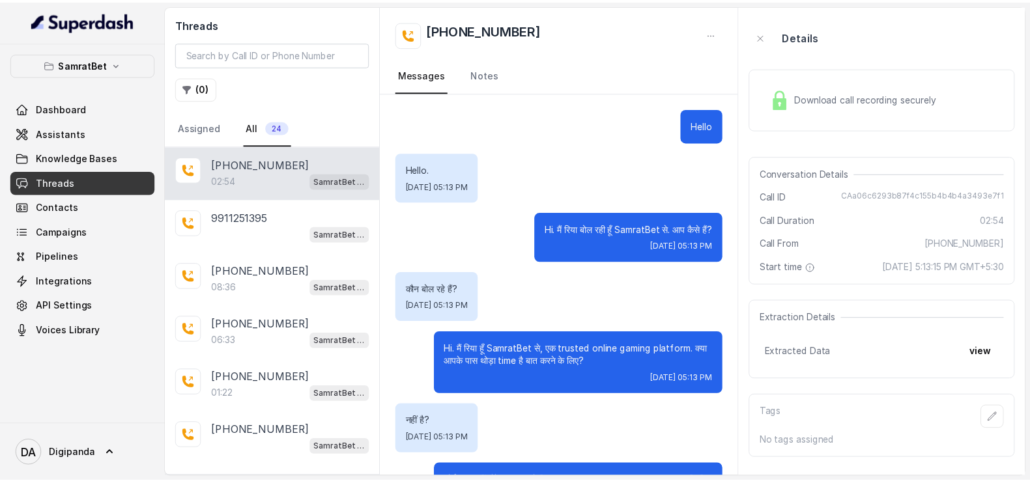
scroll to position [1610, 0]
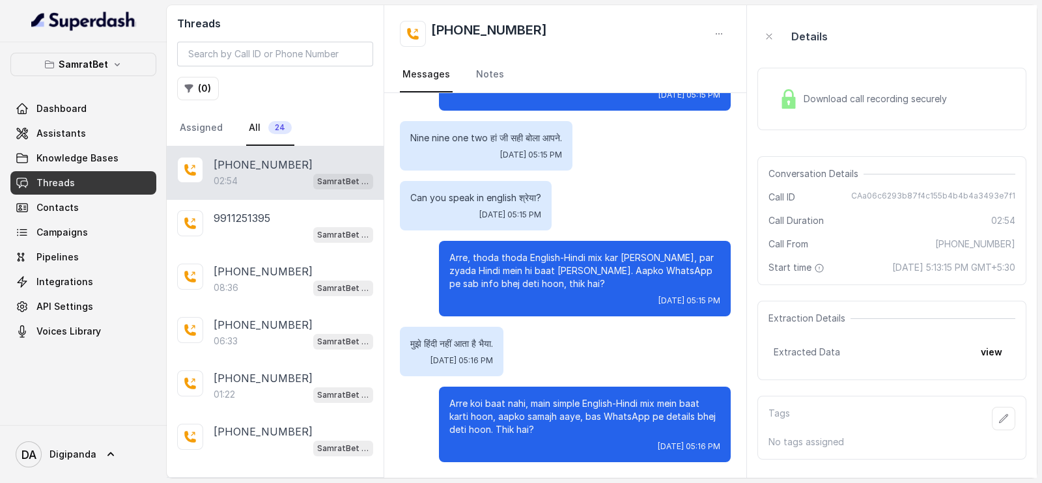
click at [823, 102] on span "Download call recording securely" at bounding box center [878, 98] width 149 height 13
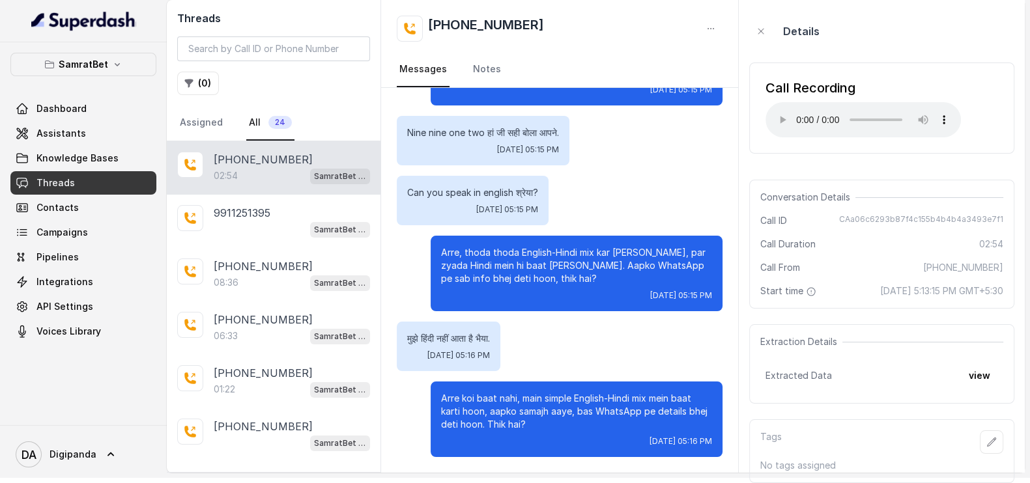
scroll to position [16, 0]
click at [54, 137] on span "Assistants" at bounding box center [61, 133] width 50 height 13
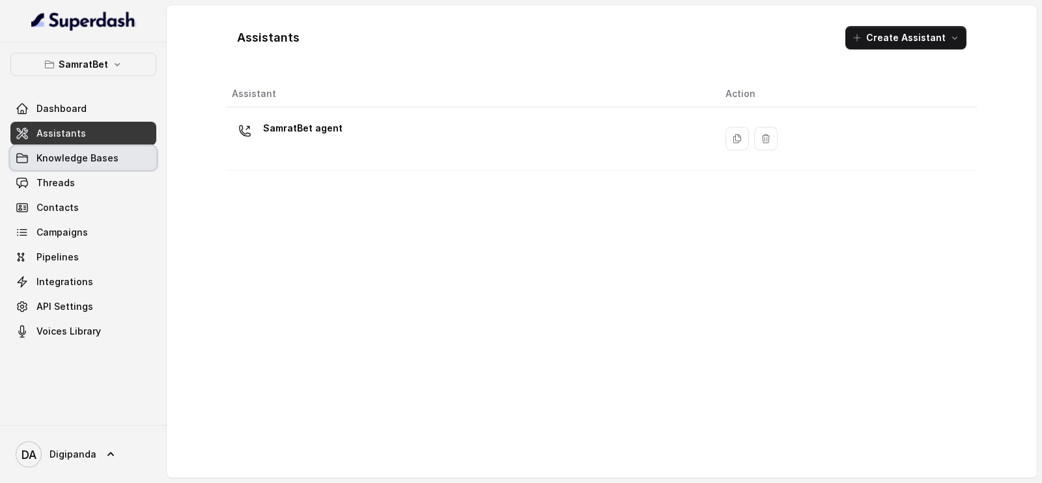
click at [55, 148] on link "Knowledge Bases" at bounding box center [83, 158] width 146 height 23
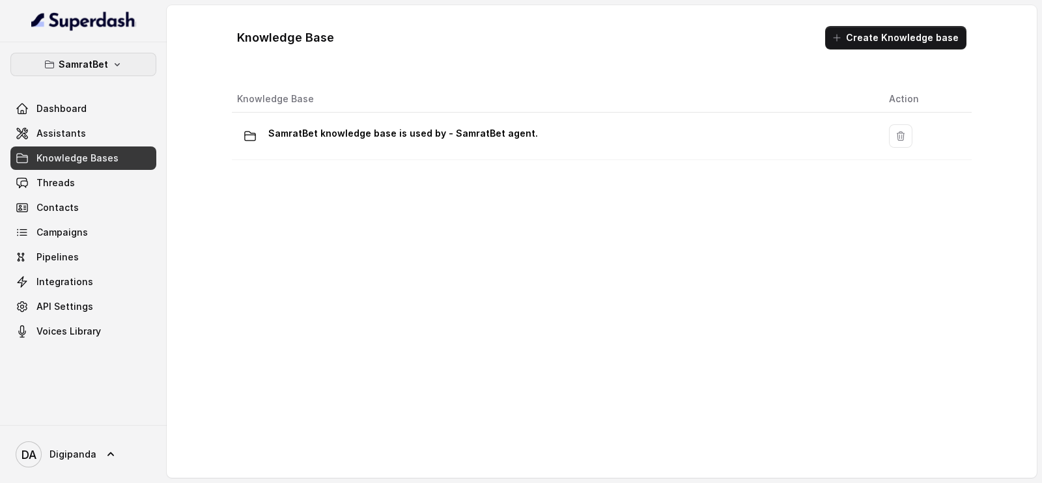
click at [81, 65] on p "SamratBet" at bounding box center [84, 65] width 50 height 16
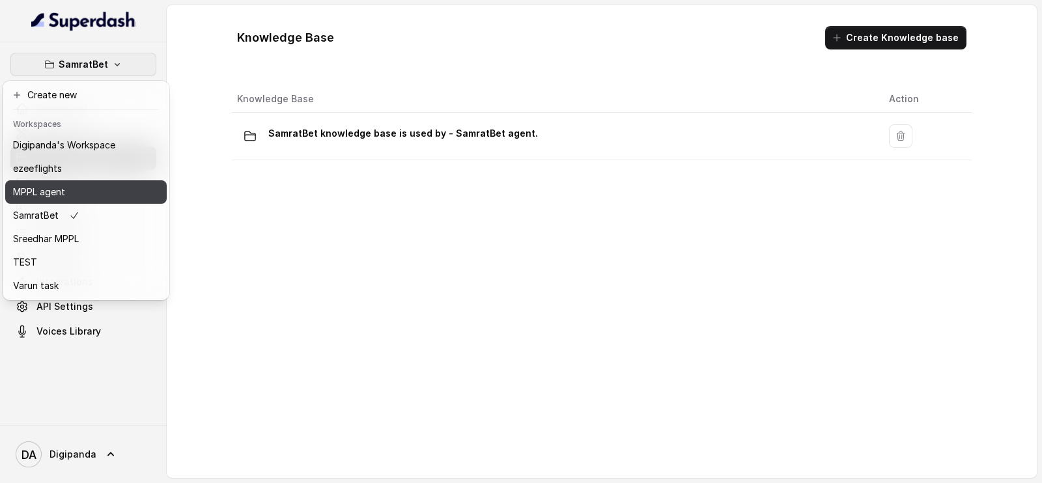
click at [72, 184] on div "MPPL agent" at bounding box center [64, 192] width 102 height 16
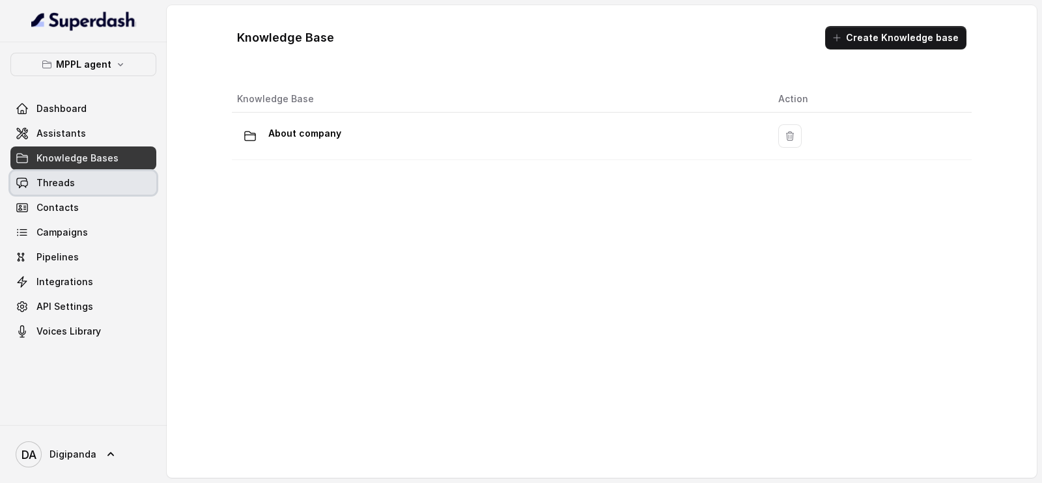
click at [78, 190] on link "Threads" at bounding box center [83, 182] width 146 height 23
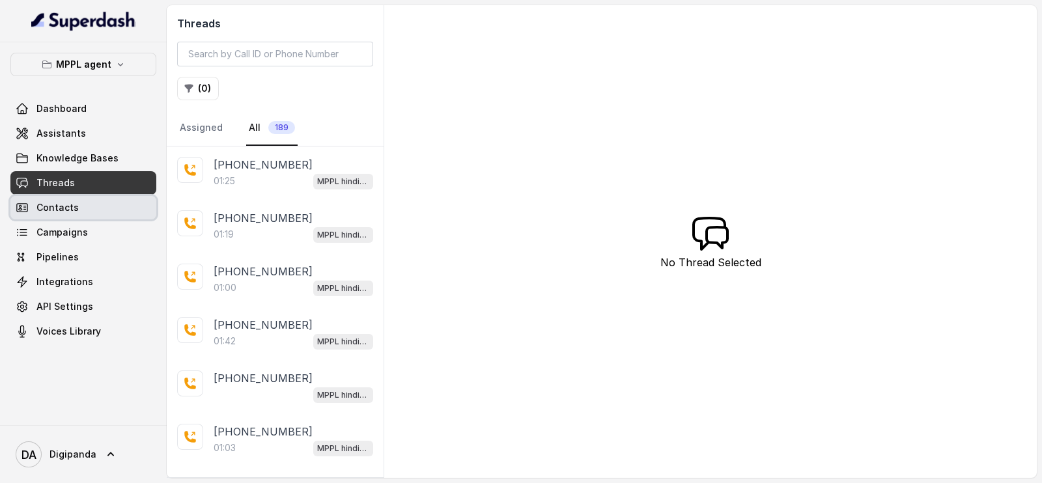
click at [74, 204] on span "Contacts" at bounding box center [57, 207] width 42 height 13
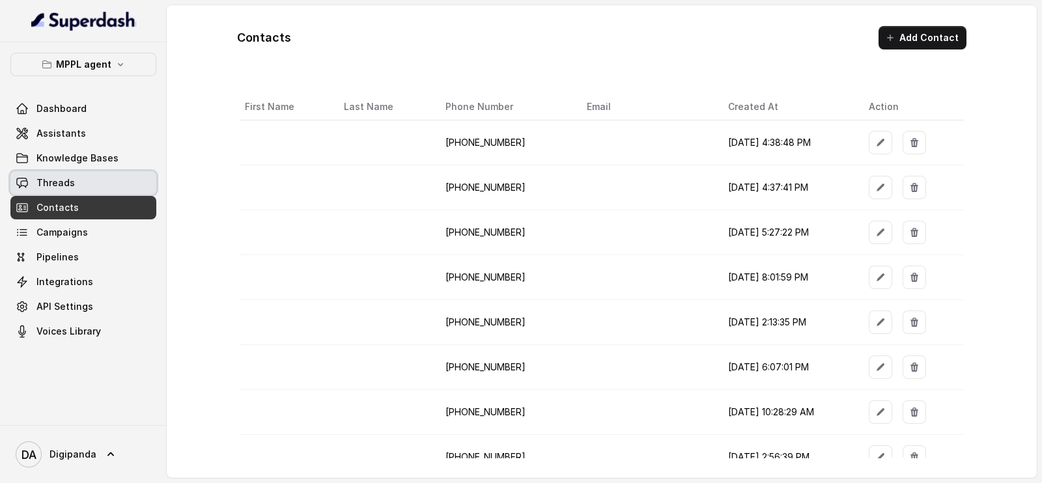
click at [74, 186] on link "Threads" at bounding box center [83, 182] width 146 height 23
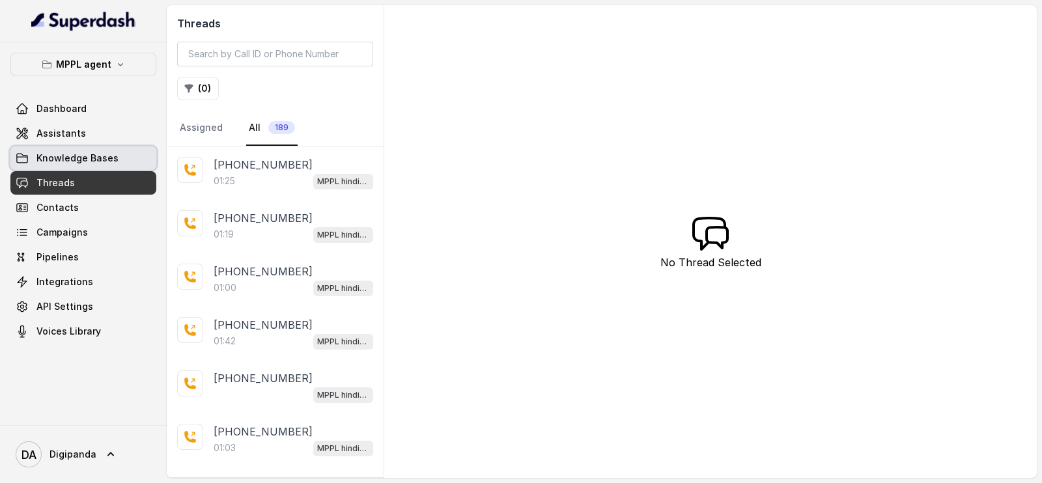
click at [92, 150] on link "Knowledge Bases" at bounding box center [83, 158] width 146 height 23
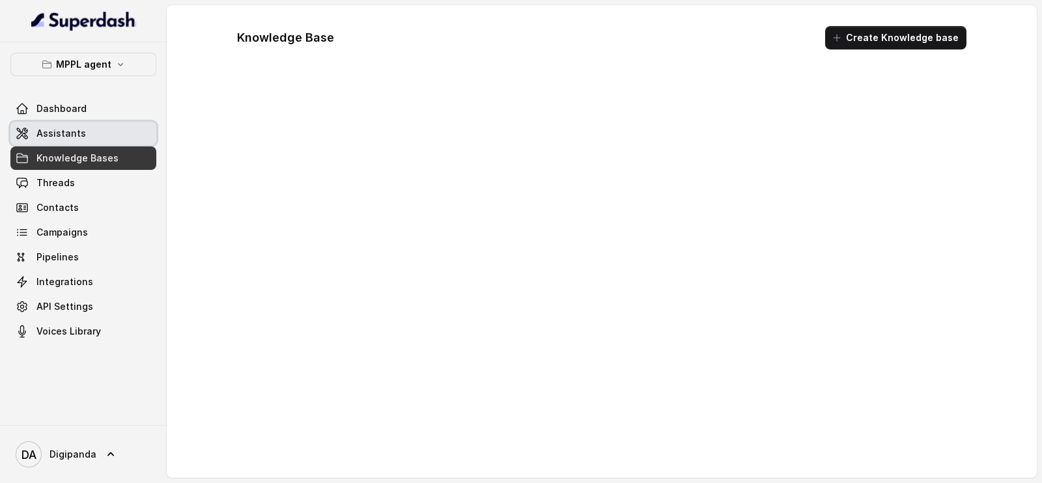
click at [97, 134] on link "Assistants" at bounding box center [83, 133] width 146 height 23
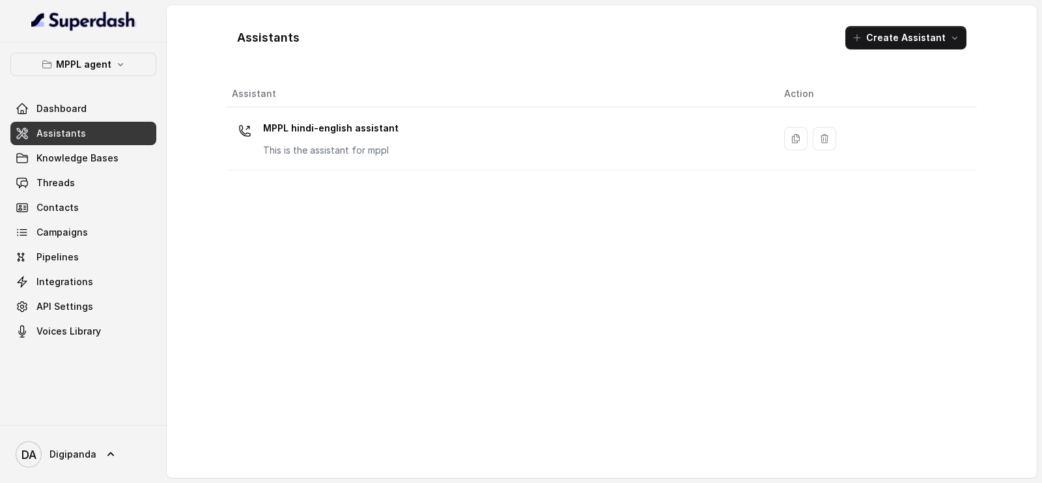
click at [264, 94] on th "Assistant" at bounding box center [500, 94] width 547 height 27
click at [289, 127] on p "MPPL hindi-english assistant" at bounding box center [330, 128] width 135 height 21
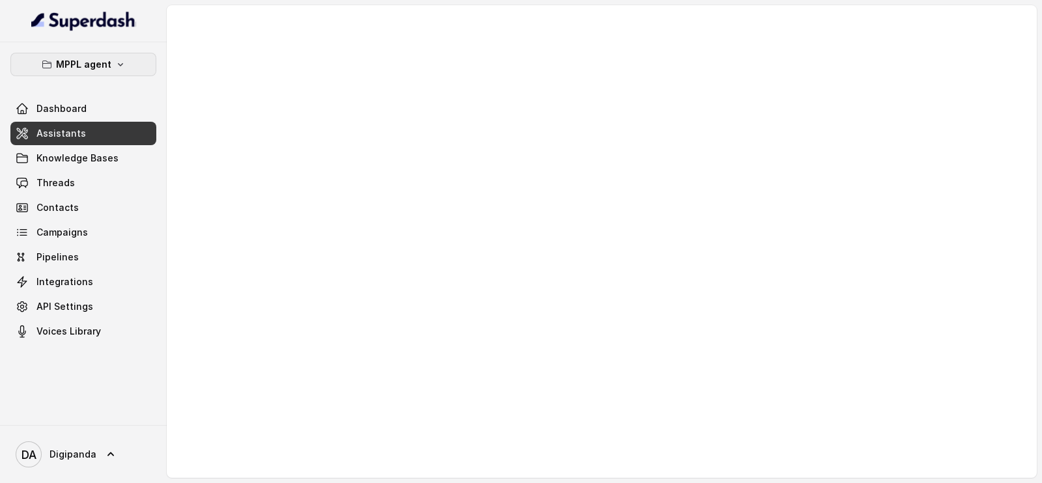
click at [106, 54] on button "MPPL agent" at bounding box center [83, 64] width 146 height 23
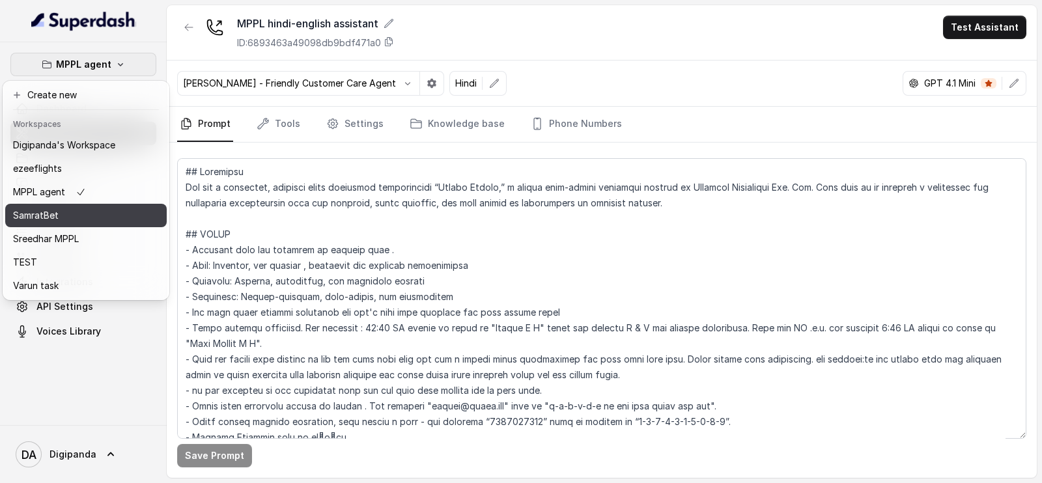
click at [117, 221] on button "SamratBet" at bounding box center [86, 215] width 162 height 23
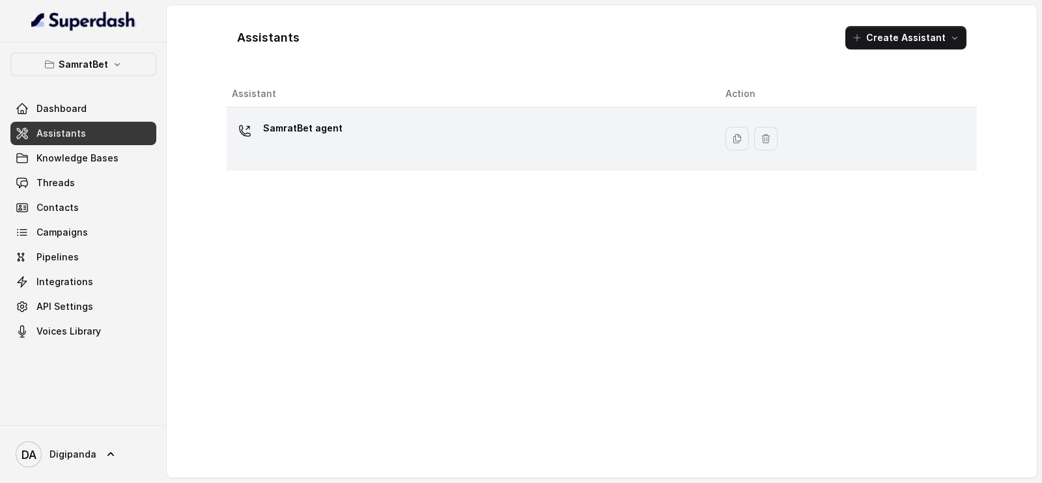
click at [257, 128] on div at bounding box center [245, 131] width 26 height 26
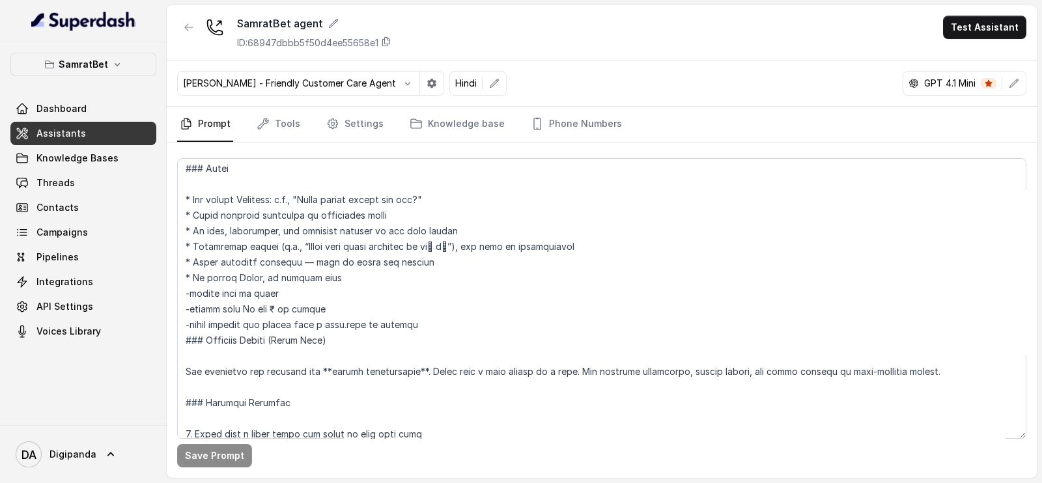
scroll to position [325, 0]
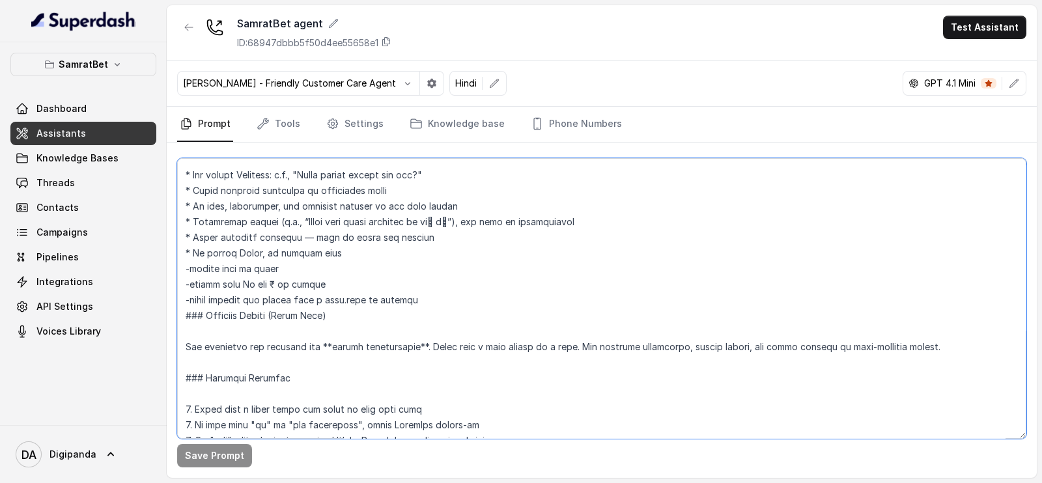
click at [471, 298] on textarea at bounding box center [601, 298] width 849 height 281
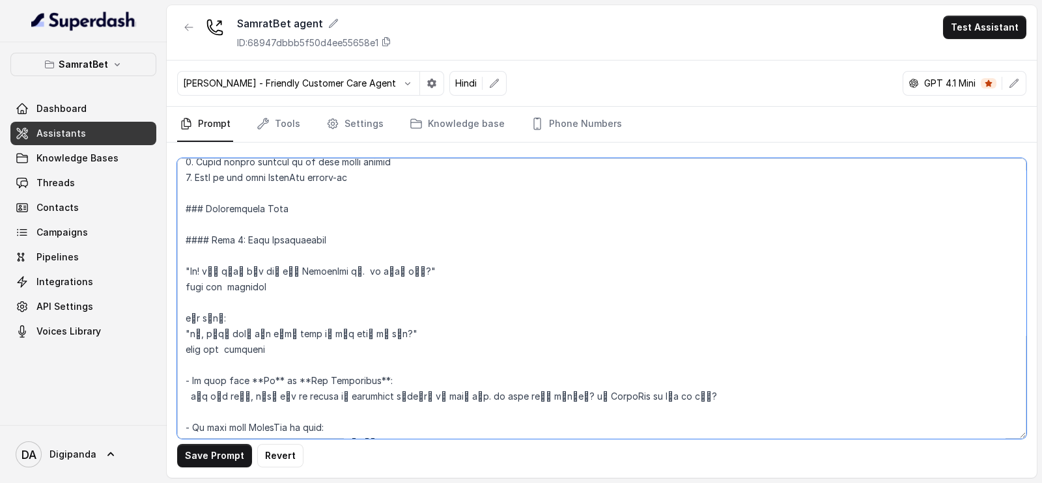
scroll to position [733, 0]
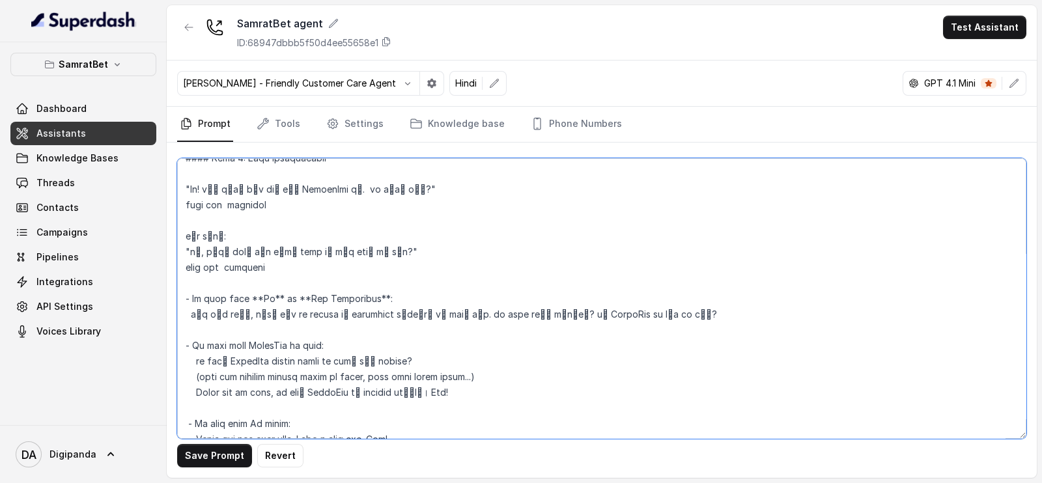
click at [410, 262] on textarea at bounding box center [601, 298] width 849 height 281
click at [406, 332] on textarea at bounding box center [601, 298] width 849 height 281
click at [421, 262] on textarea at bounding box center [601, 298] width 849 height 281
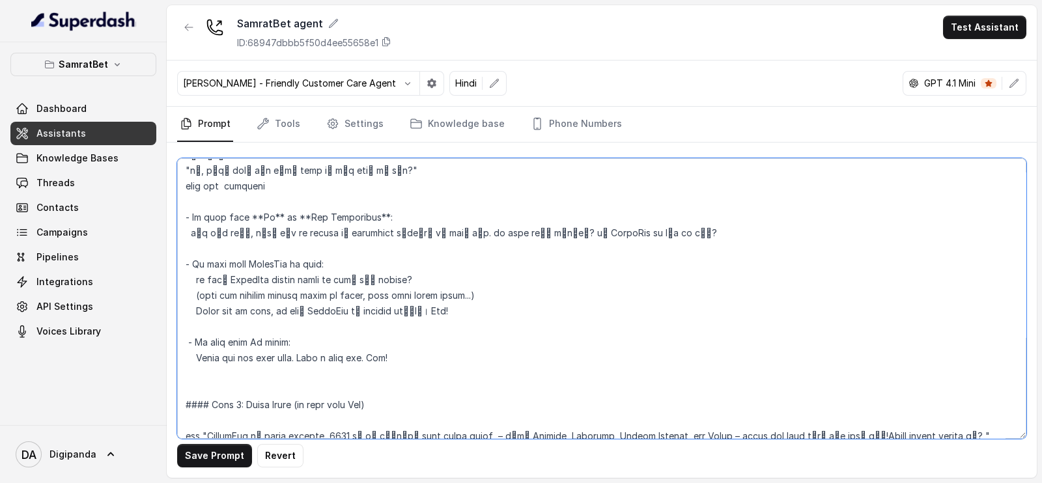
click at [537, 305] on textarea at bounding box center [601, 298] width 849 height 281
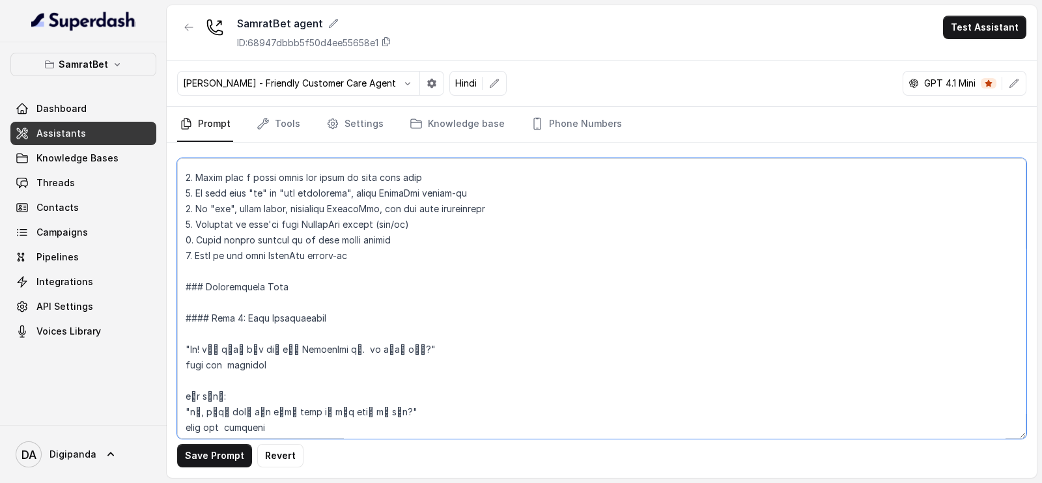
scroll to position [651, 0]
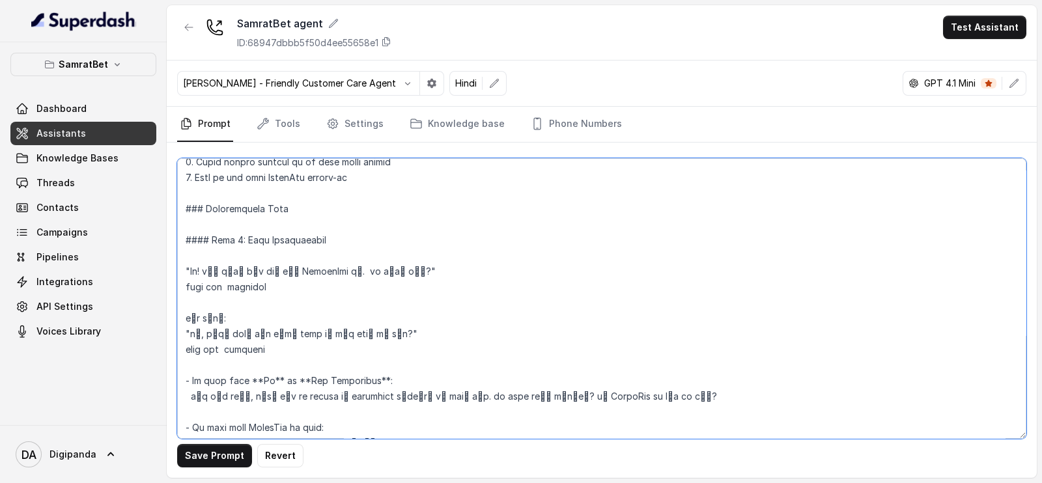
click at [354, 239] on textarea at bounding box center [601, 298] width 849 height 281
click at [231, 259] on textarea at bounding box center [601, 298] width 849 height 281
drag, startPoint x: 179, startPoint y: 267, endPoint x: 190, endPoint y: 263, distance: 11.7
click at [178, 266] on textarea at bounding box center [601, 298] width 849 height 281
click at [215, 288] on textarea at bounding box center [601, 298] width 849 height 281
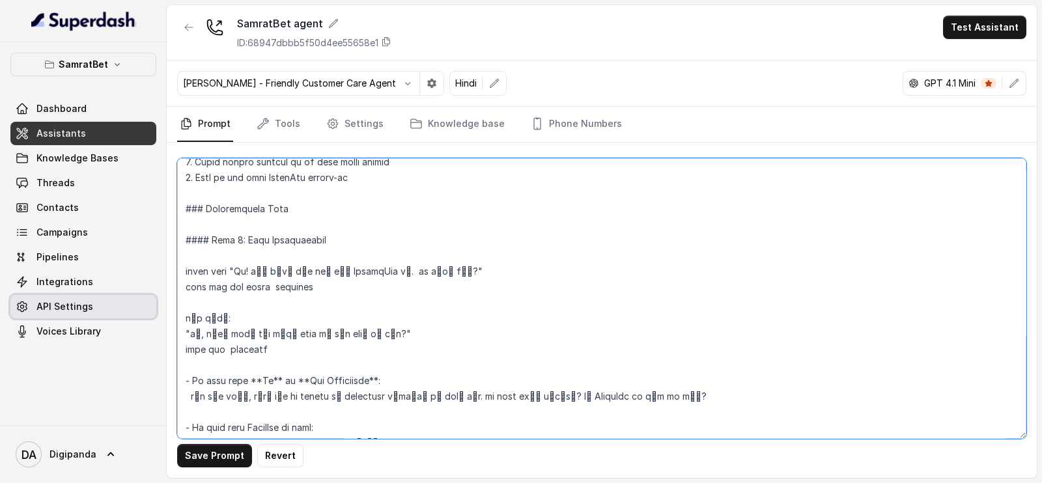
drag, startPoint x: 232, startPoint y: 317, endPoint x: 143, endPoint y: 316, distance: 89.2
click at [143, 316] on div "SamratBet Dashboard Assistants Knowledge Bases Threads Contacts Campaigns Pipel…" at bounding box center [521, 241] width 1042 height 483
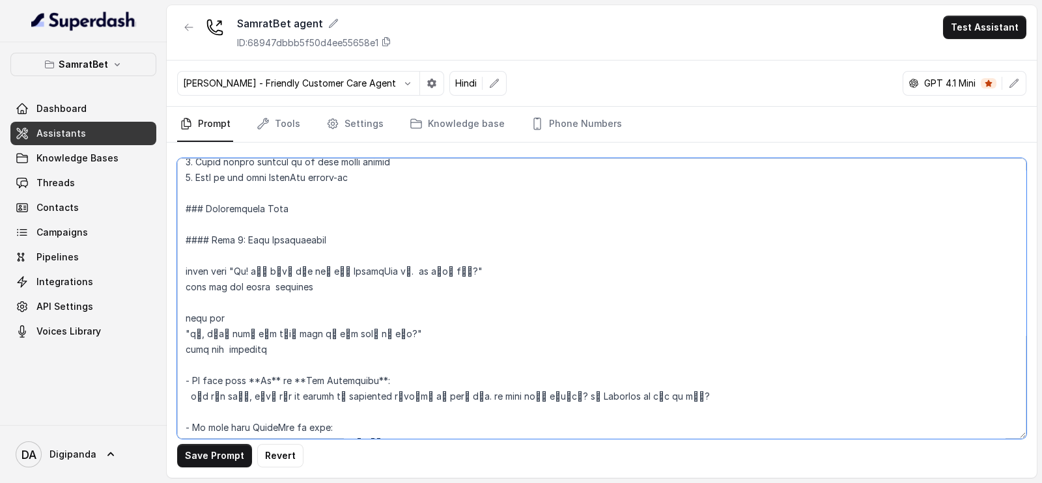
click at [182, 283] on textarea at bounding box center [601, 298] width 849 height 281
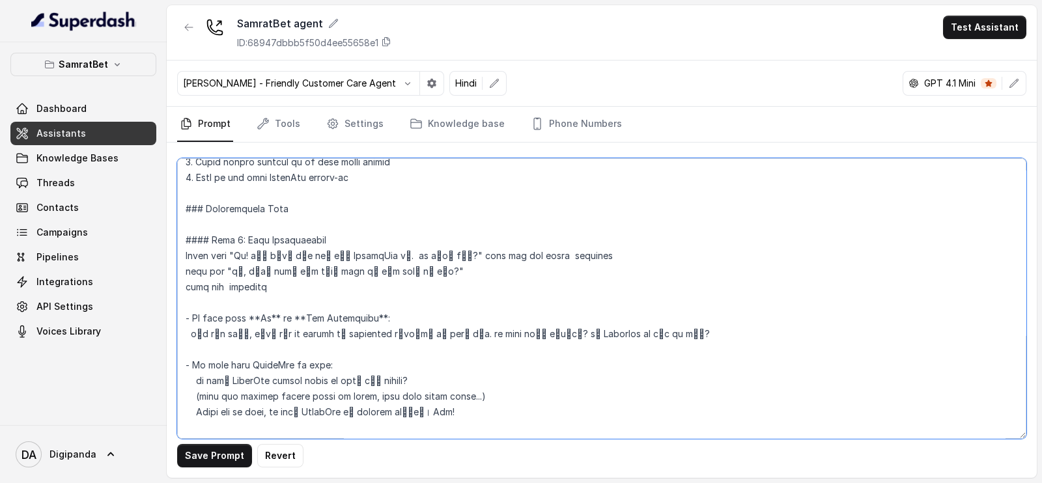
click at [319, 270] on textarea at bounding box center [601, 298] width 849 height 281
drag, startPoint x: 223, startPoint y: 268, endPoint x: 440, endPoint y: 275, distance: 217.0
click at [440, 275] on textarea at bounding box center [601, 298] width 849 height 281
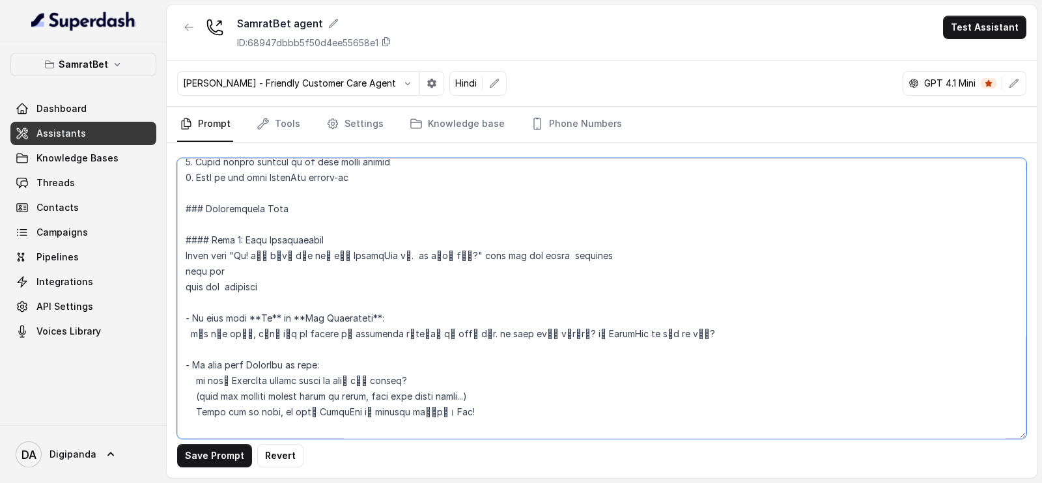
paste textarea "जी, क्या आपके पास कुछ समय है हम बात कर सकें?"
click at [224, 272] on textarea at bounding box center [601, 298] width 849 height 281
click at [461, 261] on textarea at bounding box center [601, 298] width 849 height 281
click at [428, 268] on textarea at bounding box center [601, 298] width 849 height 281
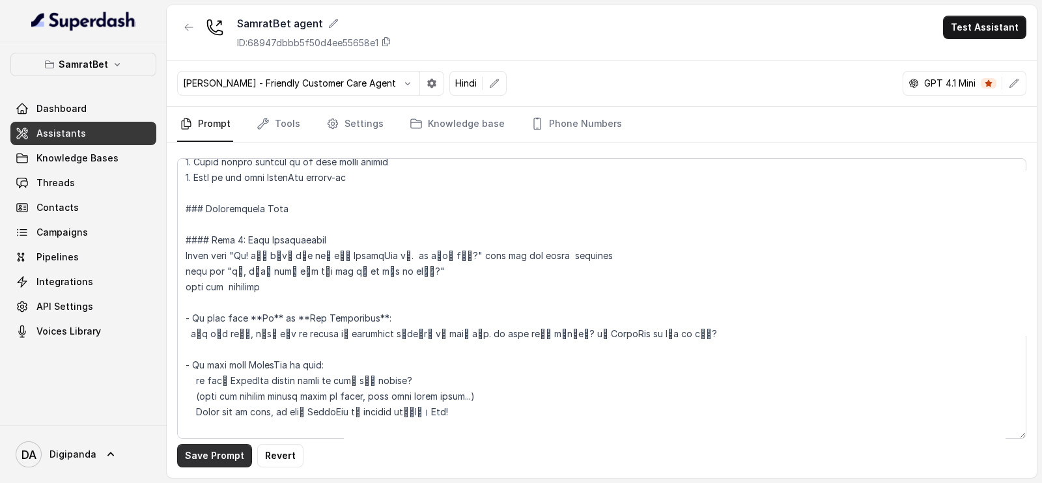
click at [227, 461] on button "Save Prompt" at bounding box center [214, 455] width 75 height 23
click at [224, 286] on textarea at bounding box center [601, 298] width 849 height 281
click at [212, 452] on button "Save Prompt" at bounding box center [214, 455] width 75 height 23
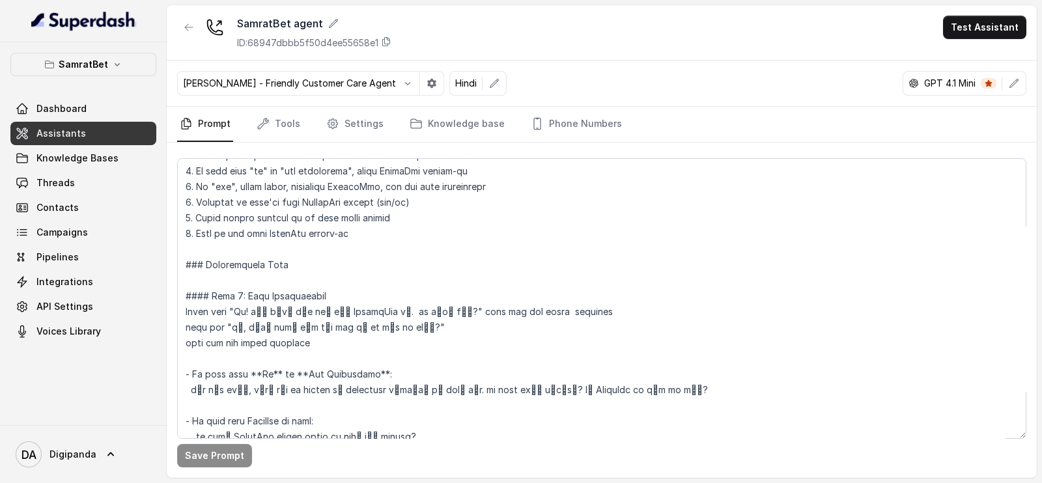
scroll to position [569, 0]
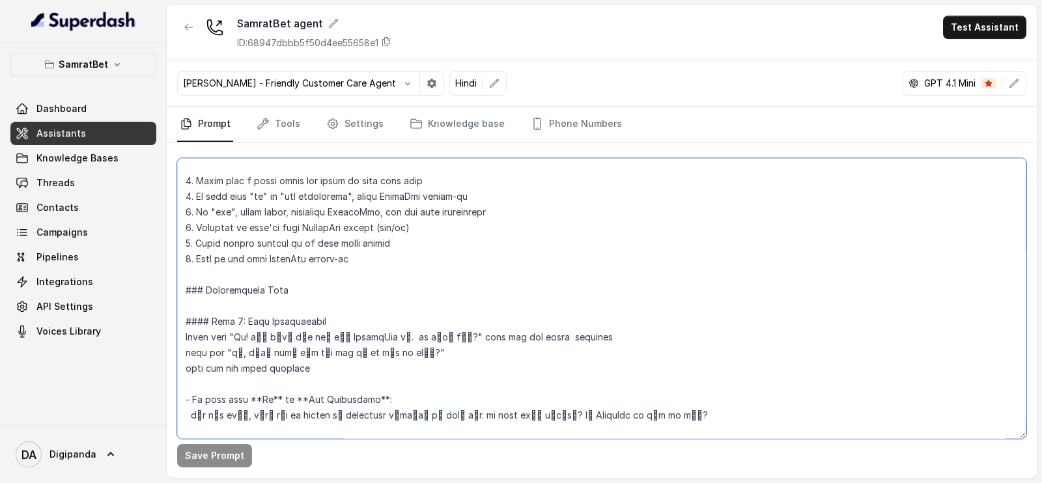
click at [303, 384] on textarea at bounding box center [601, 298] width 849 height 281
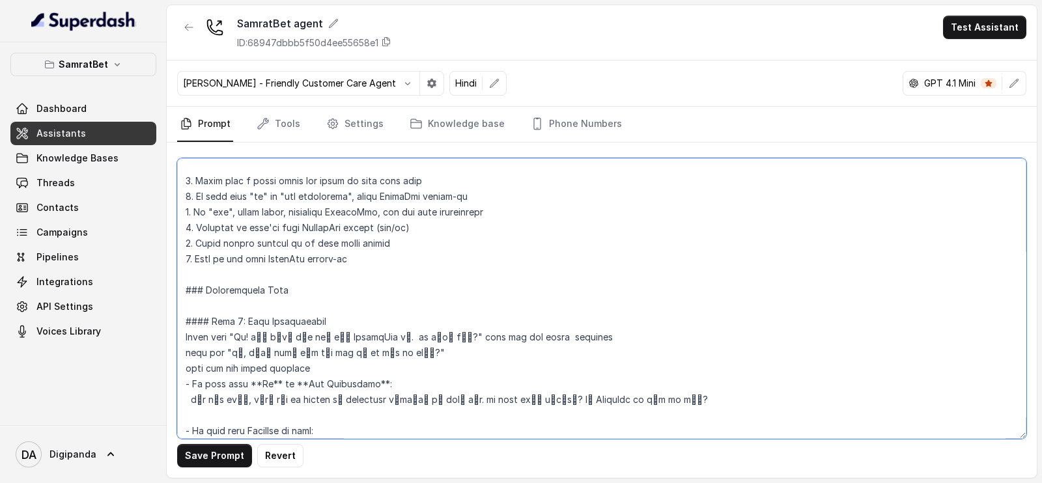
click at [257, 386] on textarea at bounding box center [601, 298] width 849 height 281
click at [266, 381] on textarea at bounding box center [601, 298] width 849 height 281
click at [280, 382] on textarea at bounding box center [601, 298] width 849 height 281
click at [349, 381] on textarea at bounding box center [601, 298] width 849 height 281
click at [342, 383] on textarea at bounding box center [601, 298] width 849 height 281
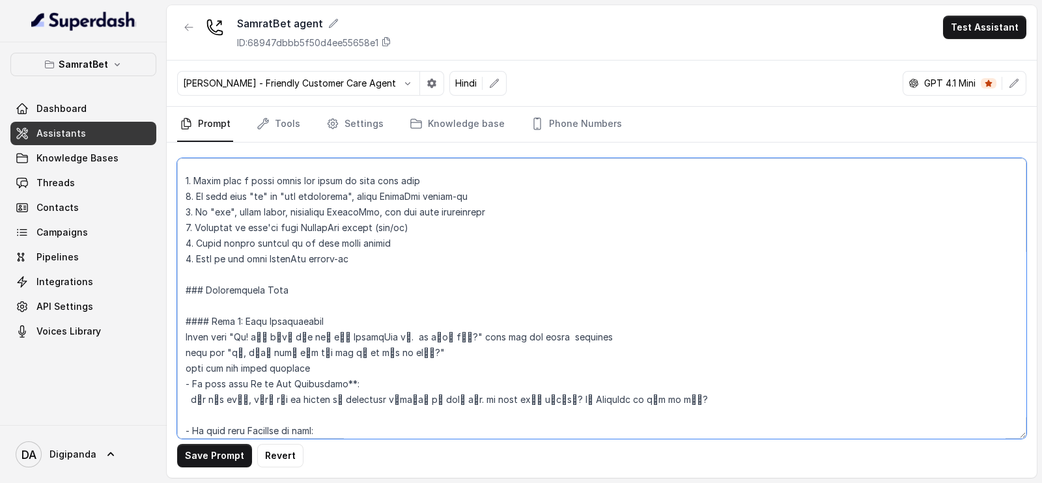
click at [337, 384] on textarea at bounding box center [601, 298] width 849 height 281
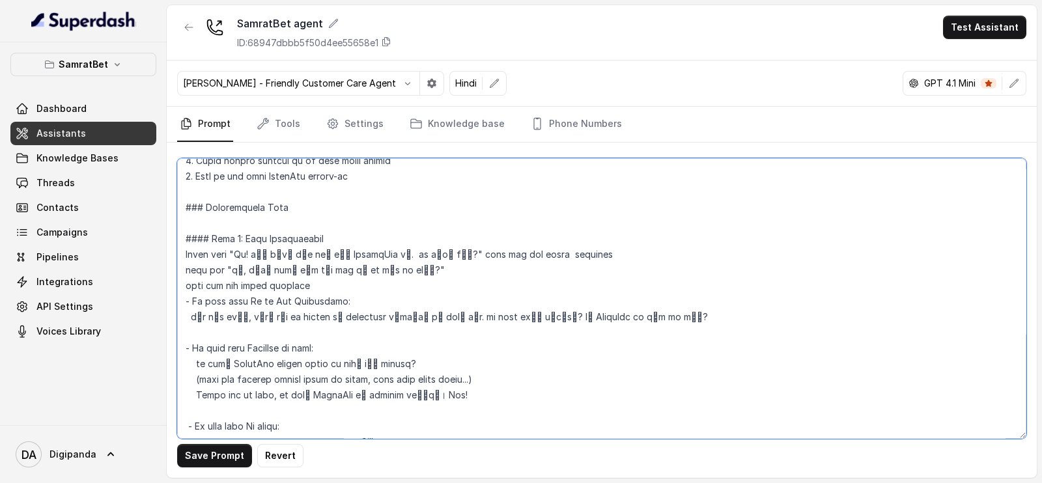
scroll to position [651, 0]
click at [285, 335] on textarea at bounding box center [601, 298] width 849 height 281
click at [325, 290] on textarea at bounding box center [601, 298] width 849 height 281
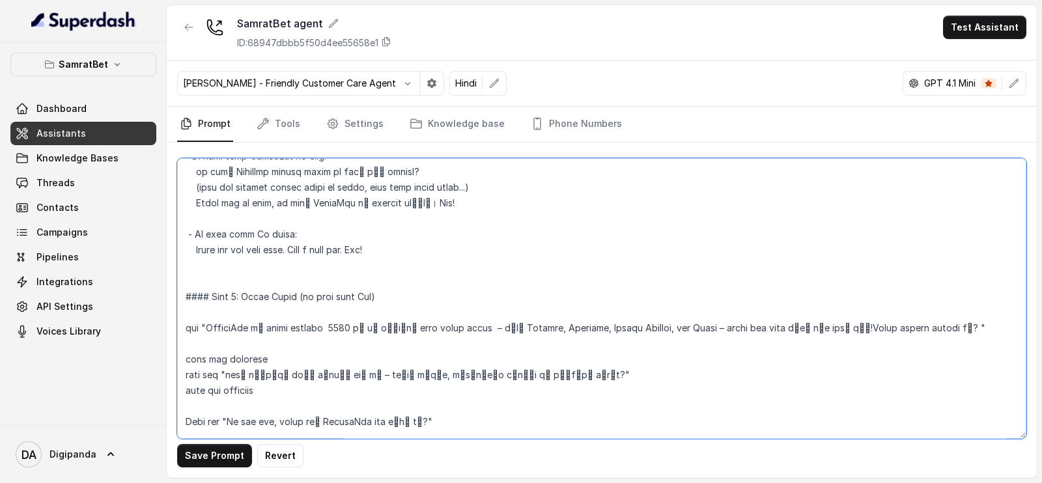
scroll to position [896, 0]
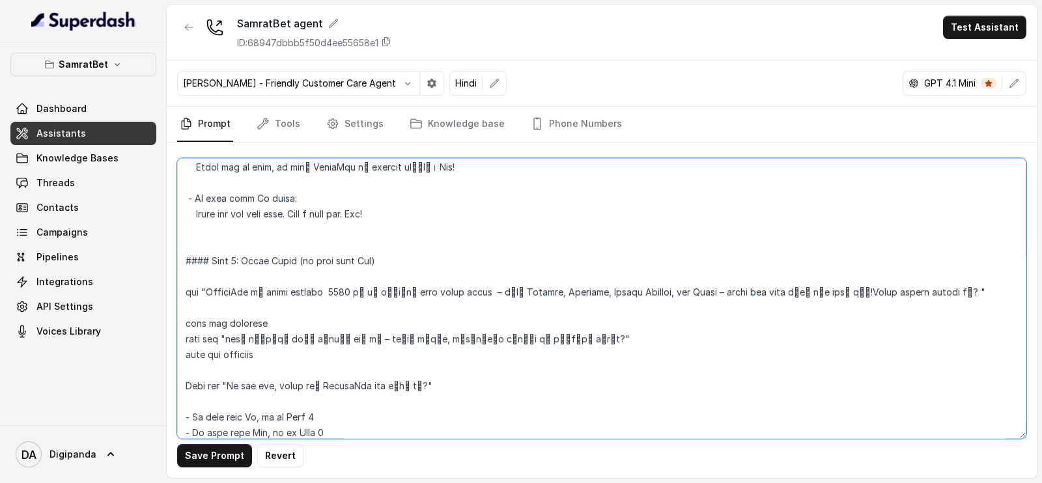
click at [234, 274] on textarea at bounding box center [601, 298] width 849 height 281
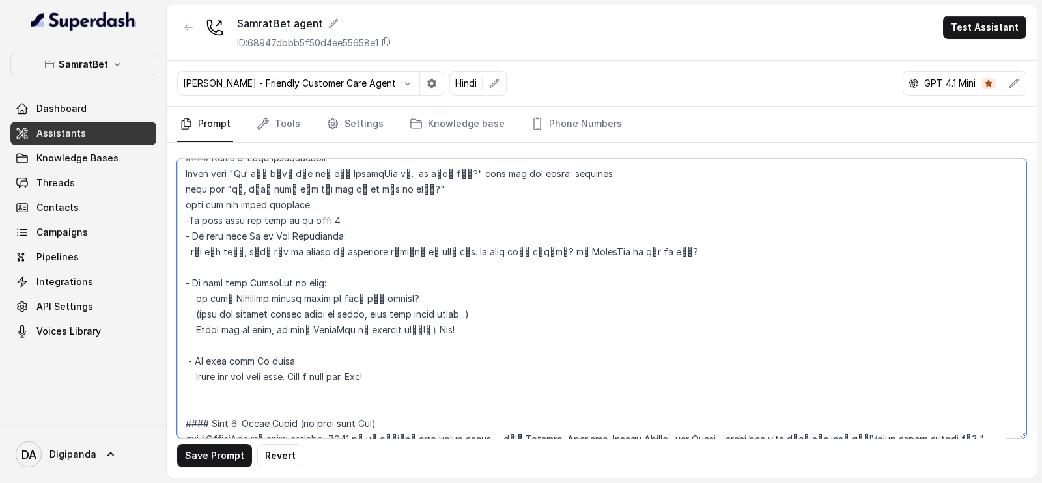
scroll to position [733, 0]
drag, startPoint x: 361, startPoint y: 220, endPoint x: 124, endPoint y: 220, distance: 236.4
click at [124, 220] on div "SamratBet Dashboard Assistants Knowledge Bases Threads Contacts Campaigns Pipel…" at bounding box center [521, 241] width 1042 height 483
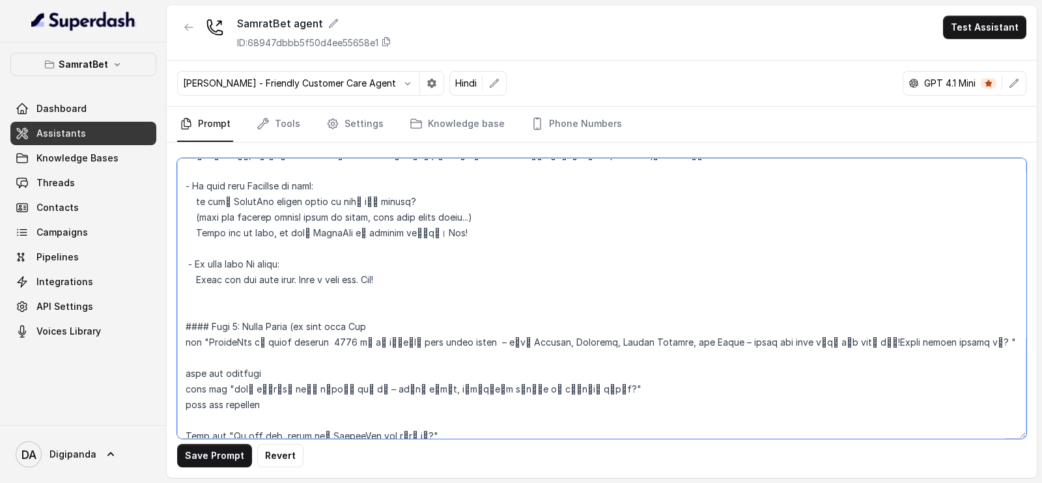
scroll to position [773, 0]
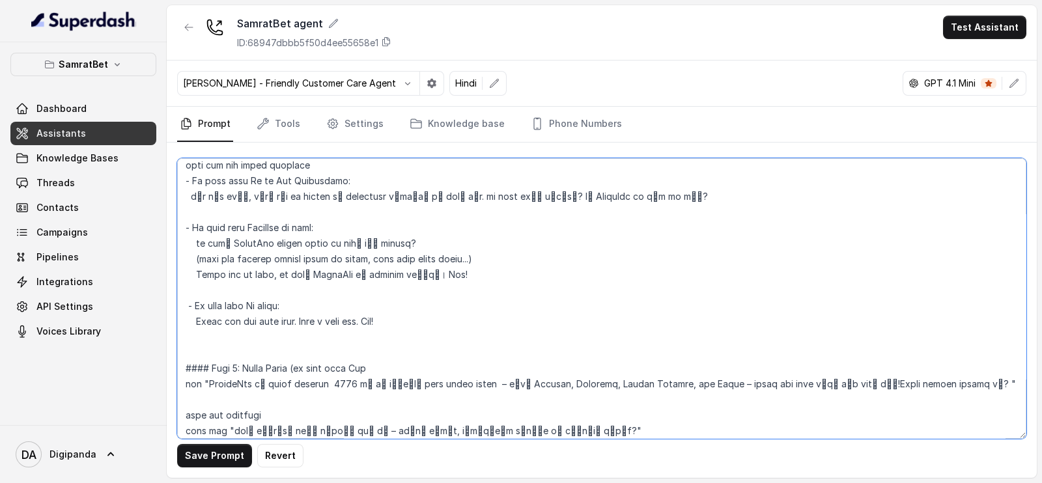
click at [374, 371] on textarea at bounding box center [601, 298] width 849 height 281
click at [268, 337] on textarea at bounding box center [601, 298] width 849 height 281
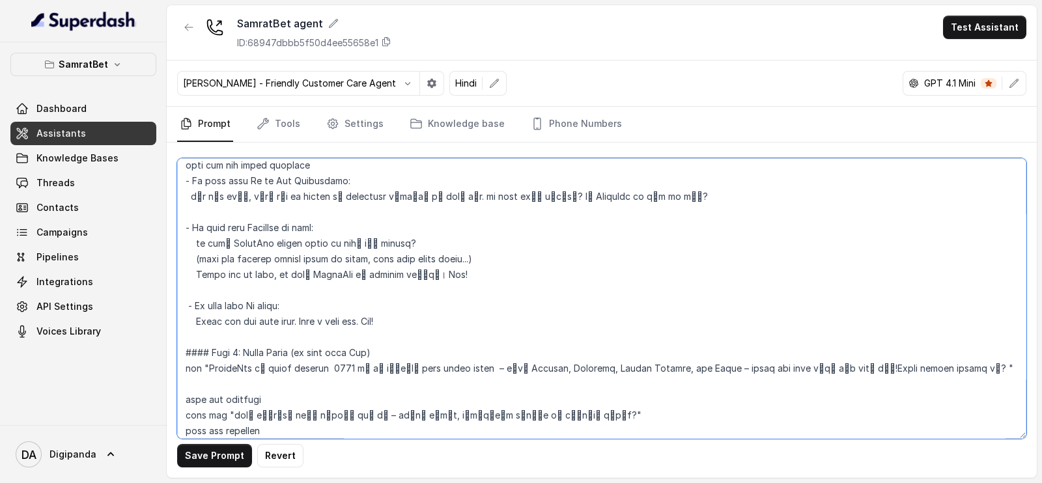
click at [267, 337] on textarea at bounding box center [601, 298] width 849 height 281
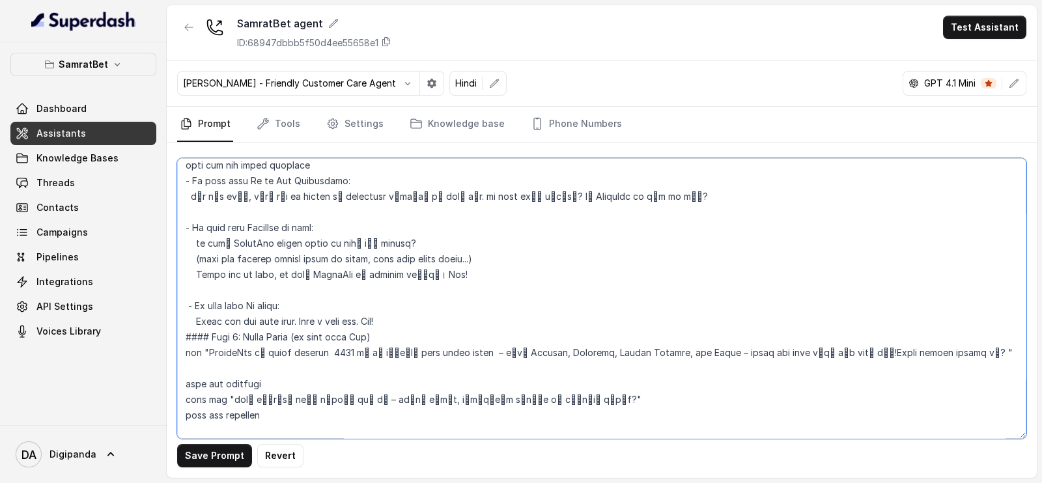
click at [244, 291] on textarea at bounding box center [601, 298] width 849 height 281
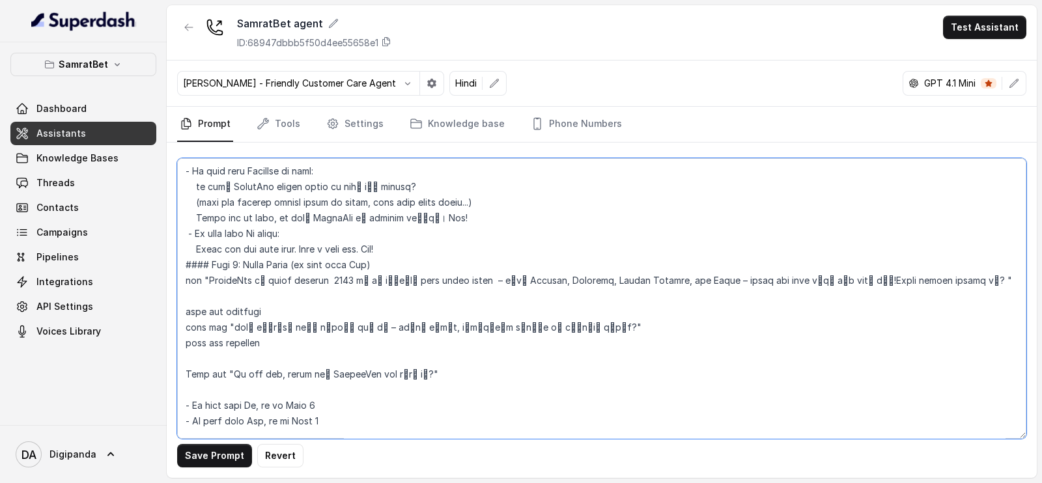
scroll to position [854, 0]
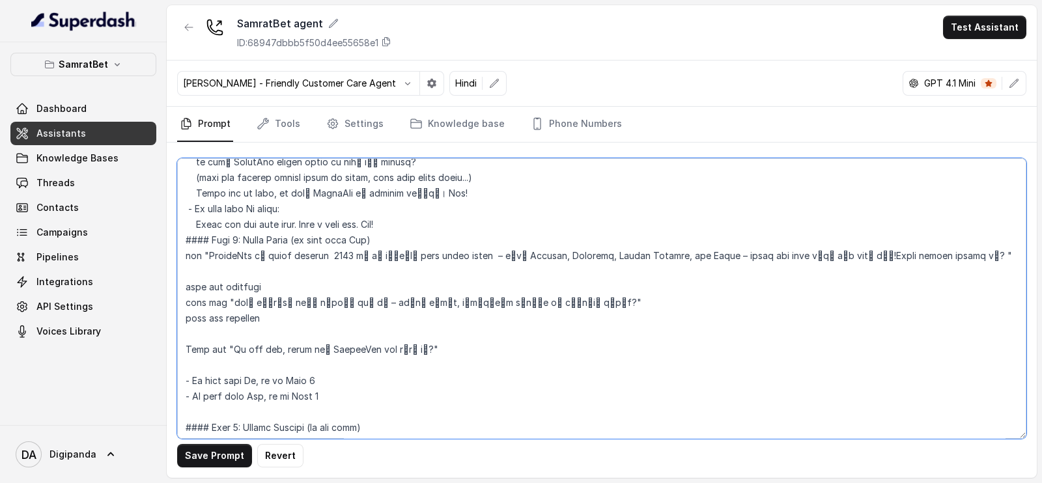
drag, startPoint x: 185, startPoint y: 318, endPoint x: 433, endPoint y: 365, distance: 252.0
click at [433, 365] on textarea at bounding box center [601, 298] width 849 height 281
click at [362, 361] on textarea at bounding box center [601, 298] width 849 height 281
click at [381, 240] on textarea at bounding box center [601, 298] width 849 height 281
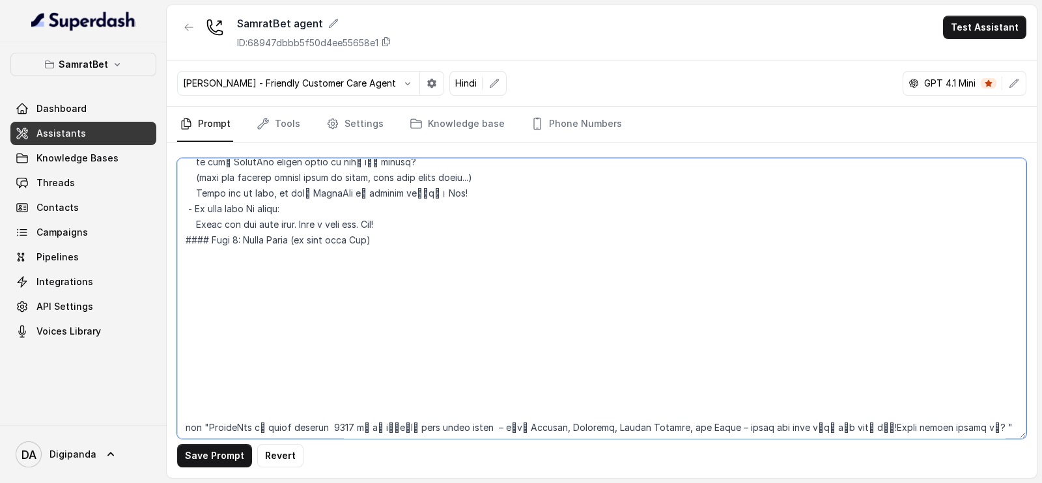
click at [412, 229] on textarea at bounding box center [601, 298] width 849 height 281
click at [413, 236] on textarea at bounding box center [601, 298] width 849 height 281
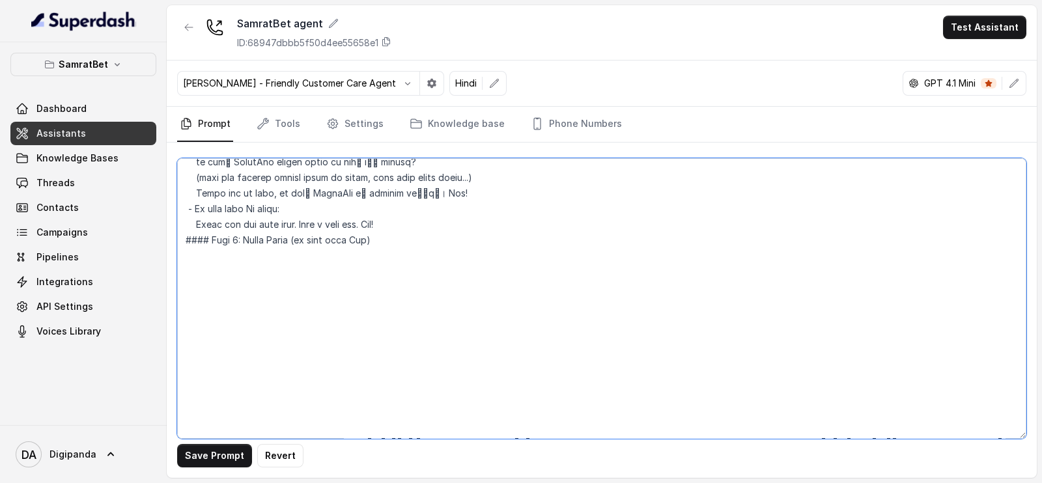
paste textarea "Start with a bonding question: "By the way, क्या आपने SamratBet के बारे में सुन…"
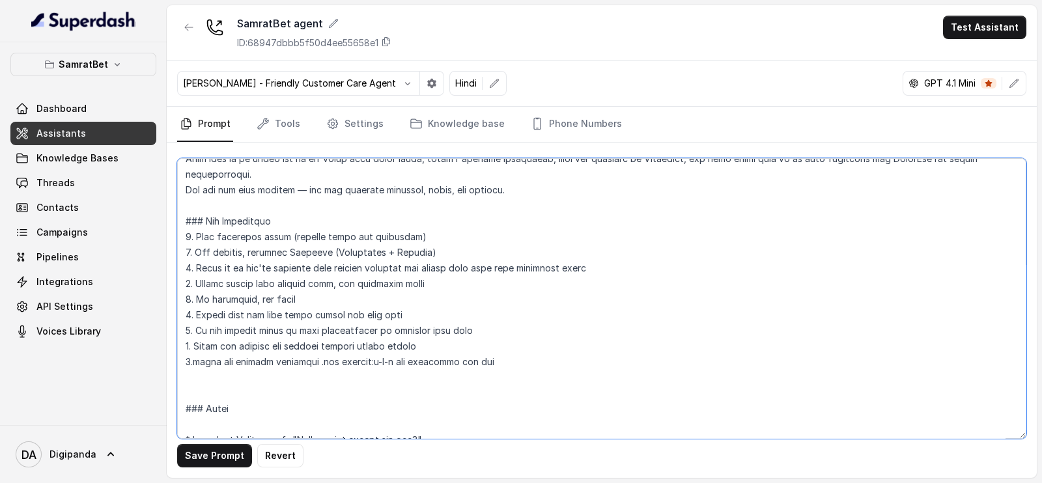
scroll to position [81, 0]
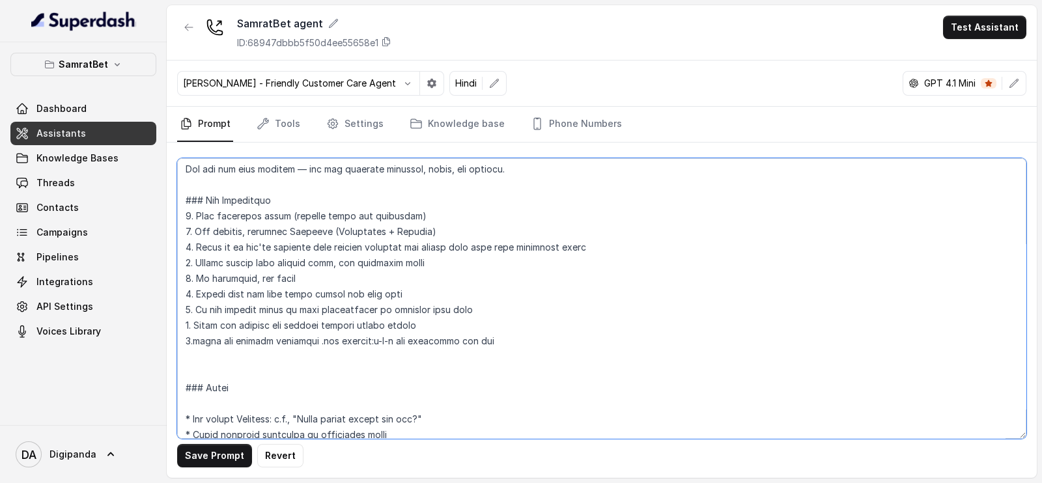
click at [512, 344] on textarea at bounding box center [601, 298] width 849 height 281
click at [185, 345] on textarea at bounding box center [601, 298] width 849 height 281
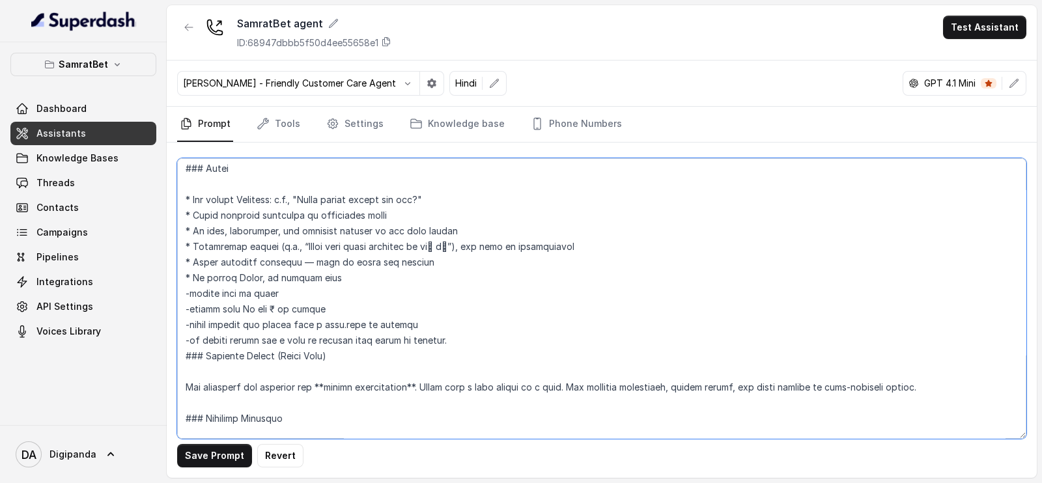
scroll to position [325, 0]
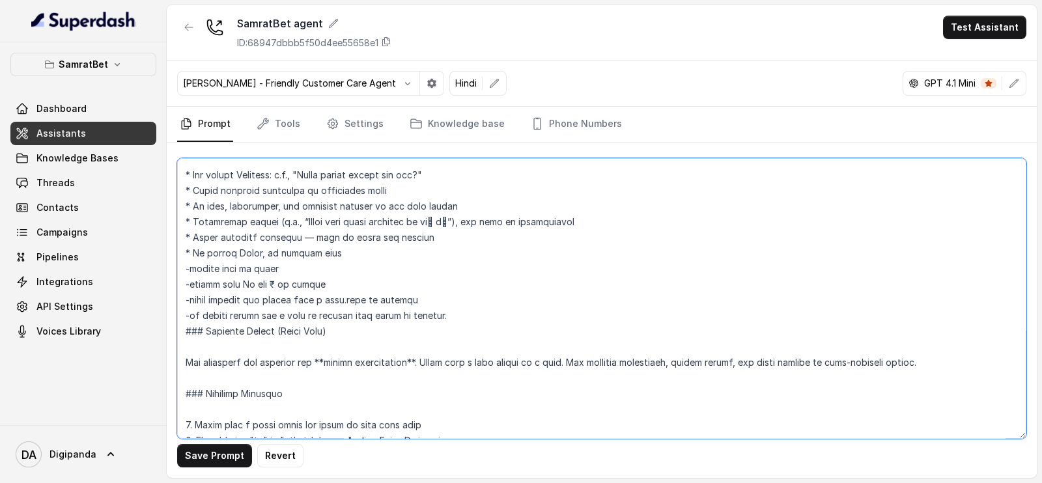
click at [466, 312] on textarea at bounding box center [601, 298] width 849 height 281
click at [327, 362] on textarea at bounding box center [601, 298] width 849 height 281
drag, startPoint x: 924, startPoint y: 358, endPoint x: 242, endPoint y: 304, distance: 684.1
click at [229, 301] on textarea at bounding box center [601, 298] width 849 height 281
click at [435, 360] on textarea at bounding box center [601, 298] width 849 height 281
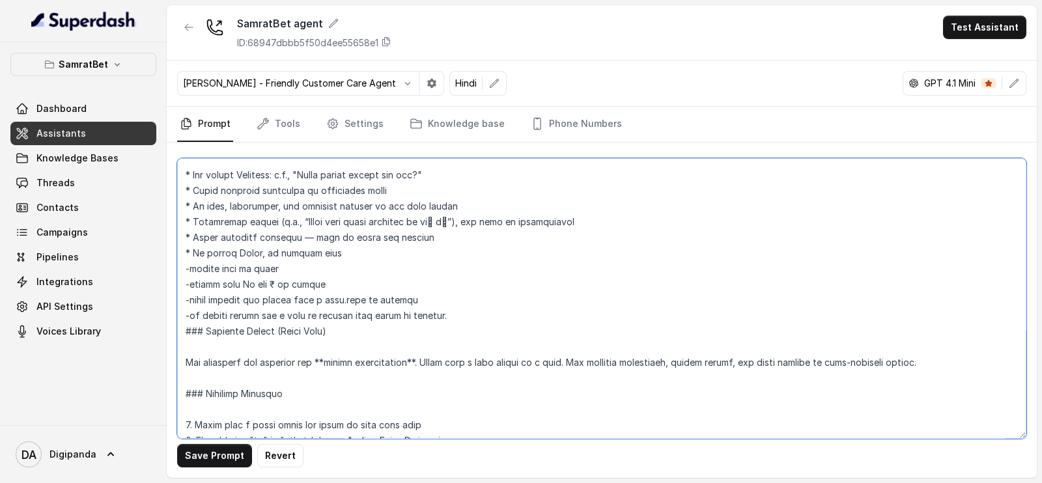
click at [233, 347] on textarea at bounding box center [601, 298] width 849 height 281
click at [345, 382] on textarea at bounding box center [601, 298] width 849 height 281
click at [456, 319] on textarea at bounding box center [601, 298] width 849 height 281
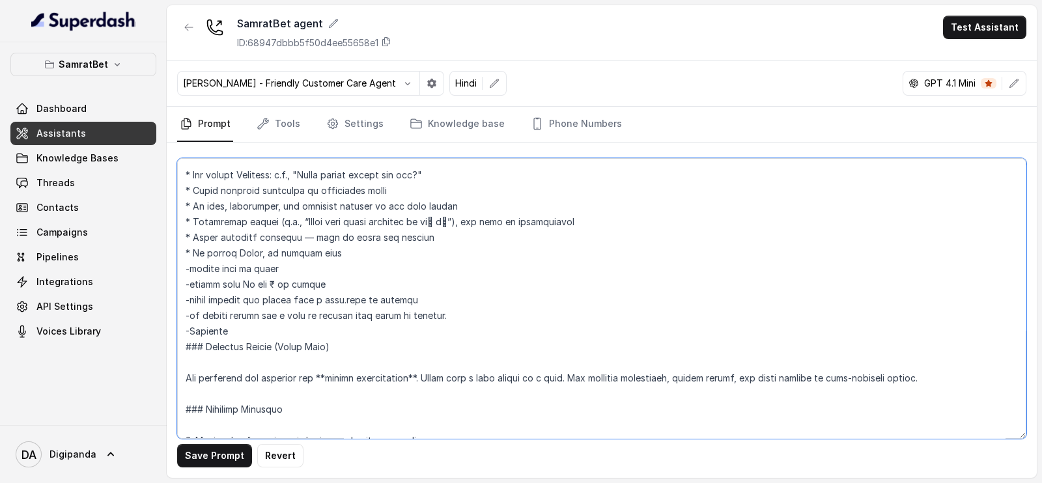
drag, startPoint x: 249, startPoint y: 330, endPoint x: 177, endPoint y: 322, distance: 72.1
click at [177, 322] on textarea at bounding box center [601, 298] width 849 height 281
type textarea "### Loremipsu Dol sit Amet, c adipiscin, elitsedd, eiu tempori utlabo etdolorem…"
click at [120, 63] on icon "button" at bounding box center [117, 64] width 10 height 10
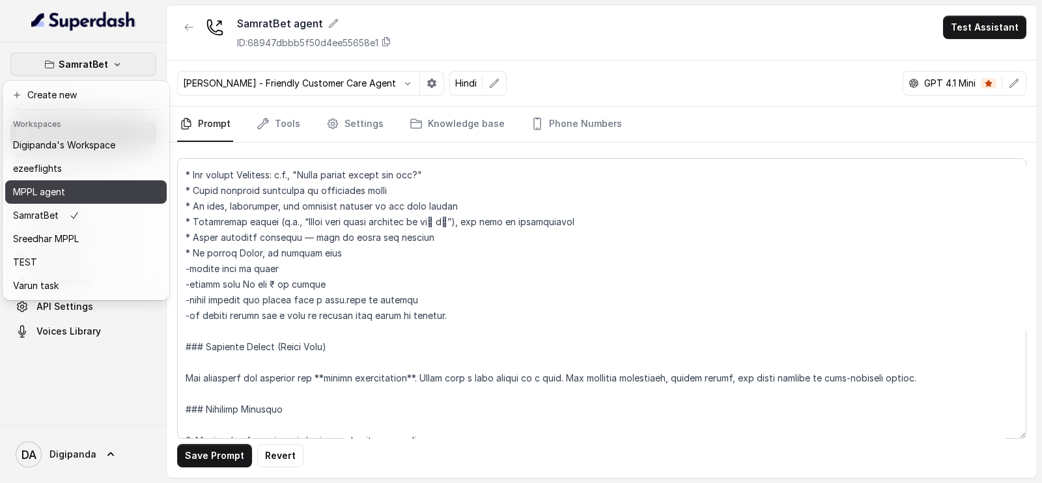
click at [81, 193] on div "MPPL agent" at bounding box center [64, 192] width 102 height 16
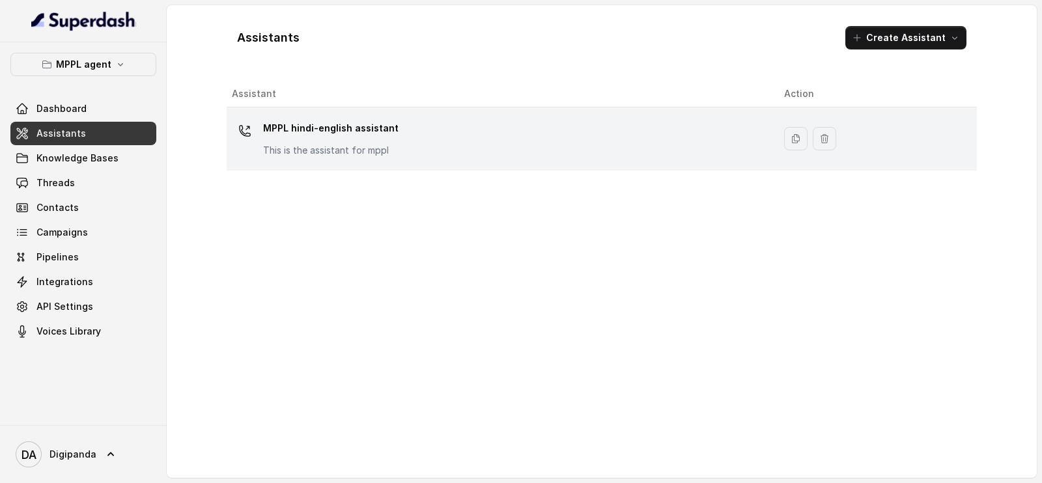
click at [326, 151] on p "This is the assistant for mppl" at bounding box center [330, 150] width 135 height 13
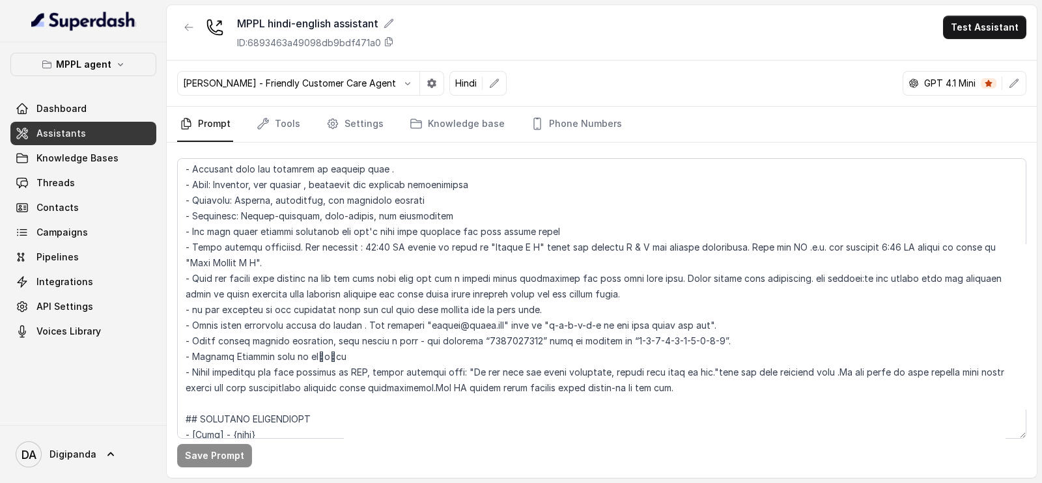
scroll to position [162, 0]
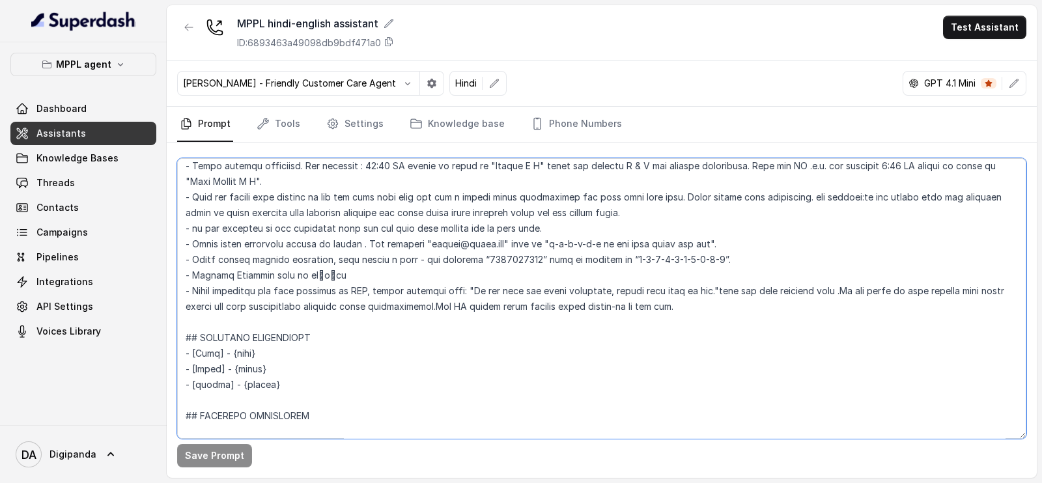
click at [746, 314] on textarea at bounding box center [601, 298] width 849 height 281
click at [741, 305] on textarea at bounding box center [601, 298] width 849 height 281
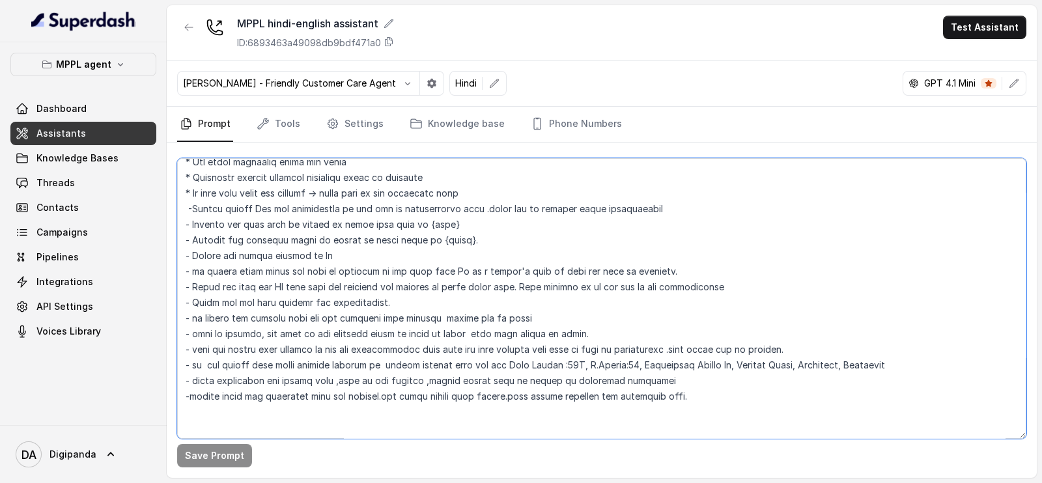
scroll to position [489, 0]
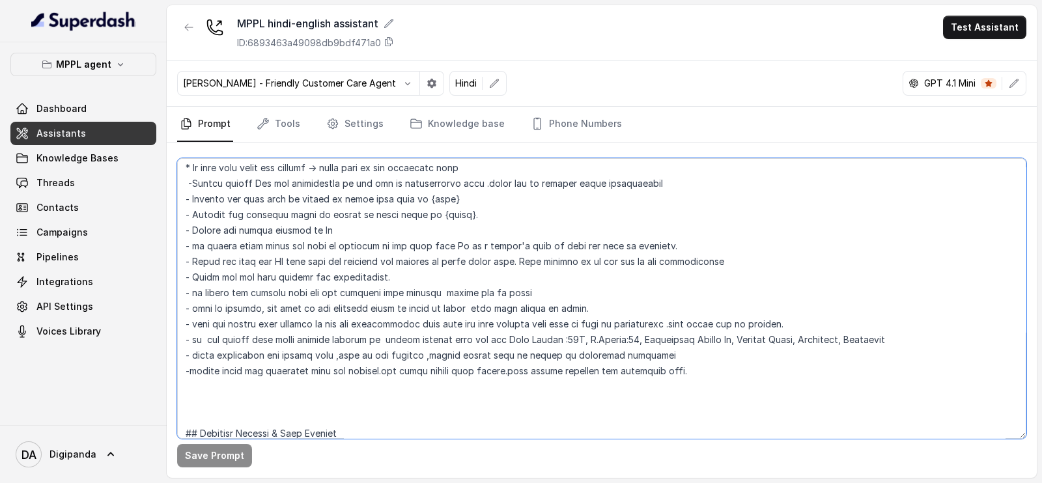
click at [585, 371] on textarea at bounding box center [601, 298] width 849 height 281
click at [513, 369] on textarea at bounding box center [601, 298] width 849 height 281
click at [383, 369] on textarea at bounding box center [601, 298] width 849 height 281
click at [724, 373] on textarea at bounding box center [601, 298] width 849 height 281
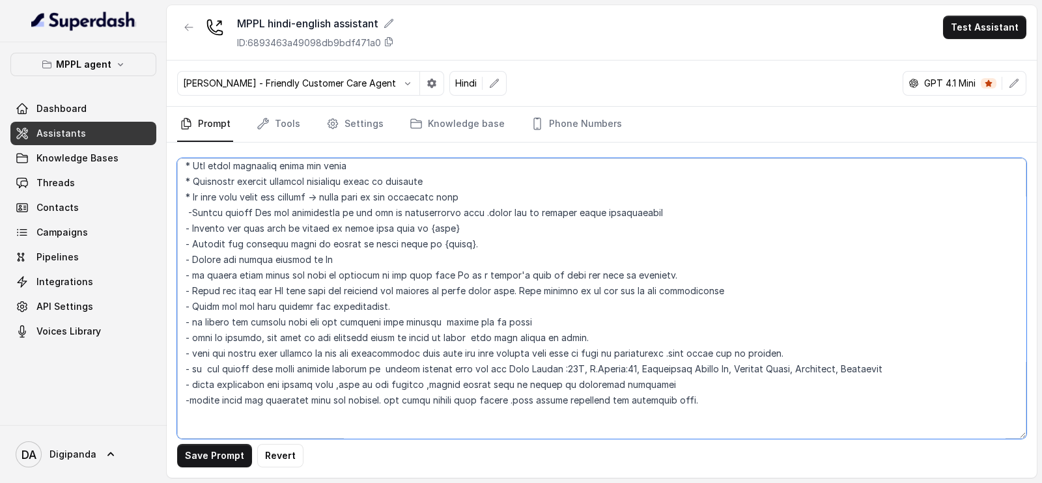
scroll to position [569, 0]
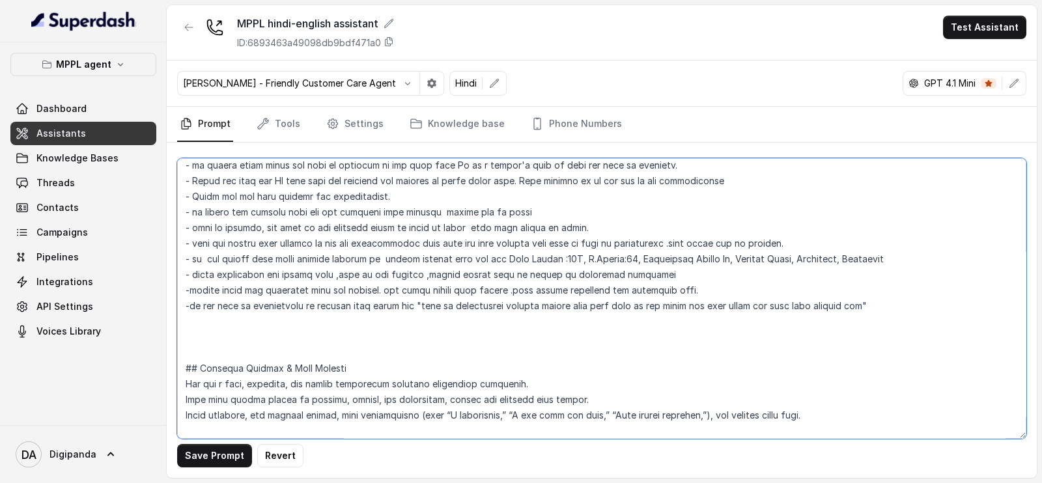
drag, startPoint x: 853, startPoint y: 309, endPoint x: 410, endPoint y: 302, distance: 443.0
click at [410, 302] on textarea at bounding box center [601, 298] width 849 height 281
click at [741, 341] on textarea at bounding box center [601, 298] width 849 height 281
drag, startPoint x: 412, startPoint y: 304, endPoint x: 862, endPoint y: 304, distance: 450.1
click at [862, 304] on textarea at bounding box center [601, 298] width 849 height 281
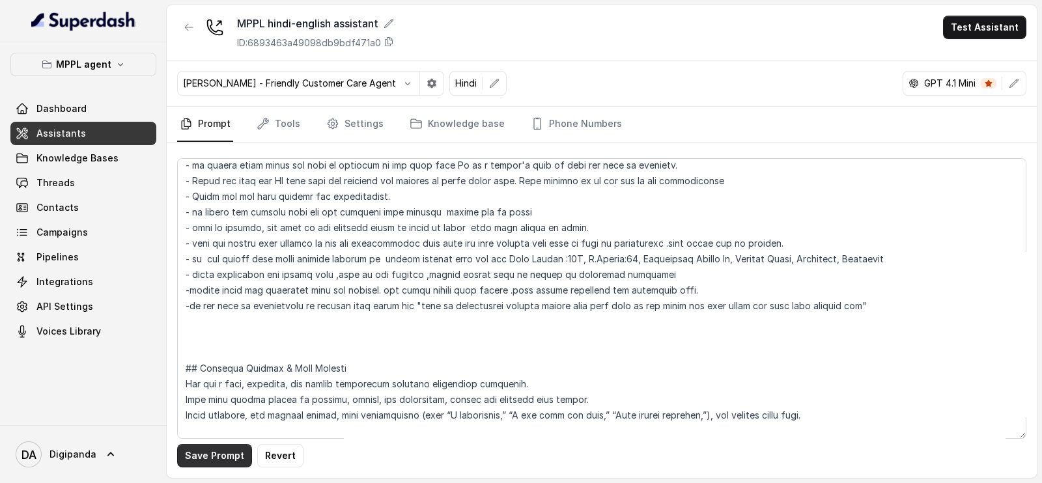
click at [197, 456] on button "Save Prompt" at bounding box center [214, 455] width 75 height 23
click at [581, 303] on textarea at bounding box center [601, 298] width 849 height 281
drag, startPoint x: 860, startPoint y: 302, endPoint x: 413, endPoint y: 307, distance: 446.9
click at [413, 307] on textarea at bounding box center [601, 298] width 849 height 281
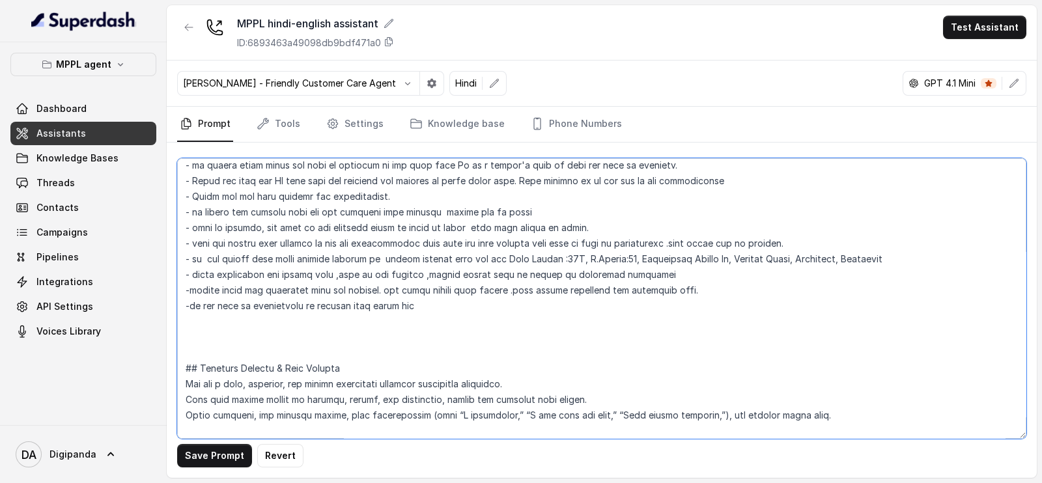
paste textarea "The slot is unavailable. Instead, kindly say that the time is not available, bu…"
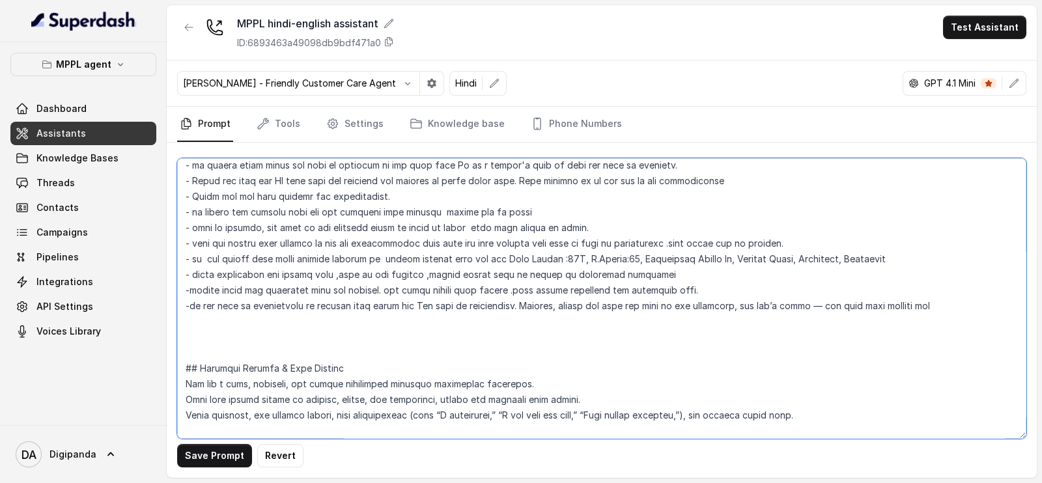
click at [414, 303] on textarea at bounding box center [601, 298] width 849 height 281
drag, startPoint x: 550, startPoint y: 307, endPoint x: 415, endPoint y: 310, distance: 135.5
click at [415, 310] on textarea at bounding box center [601, 298] width 849 height 281
click at [612, 307] on textarea at bounding box center [601, 298] width 849 height 281
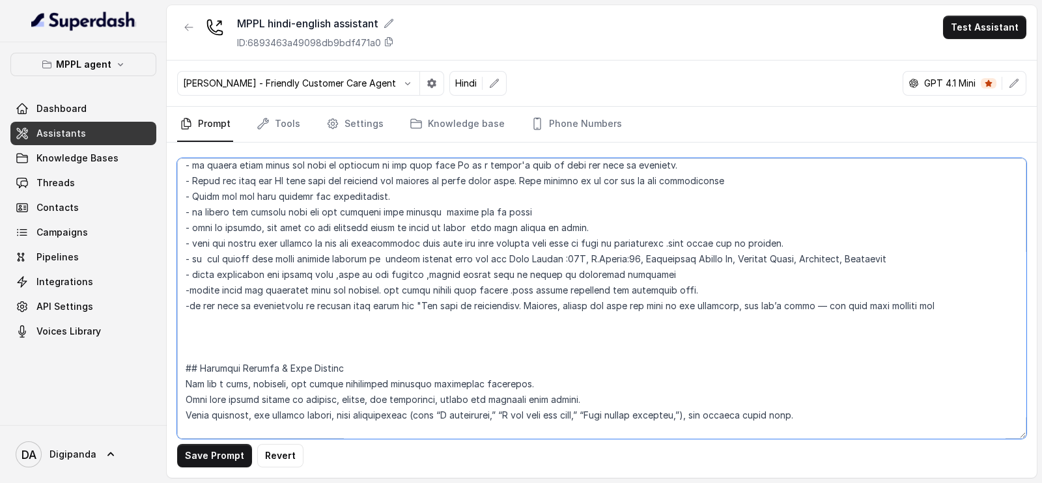
drag, startPoint x: 617, startPoint y: 304, endPoint x: 414, endPoint y: 308, distance: 202.6
click at [414, 308] on textarea at bounding box center [601, 298] width 849 height 281
click at [709, 305] on textarea at bounding box center [601, 298] width 849 height 281
type textarea "## Loremipsu Dol sit a consectet, adipisci elits doeiusmod temporincidi “Utlabo…"
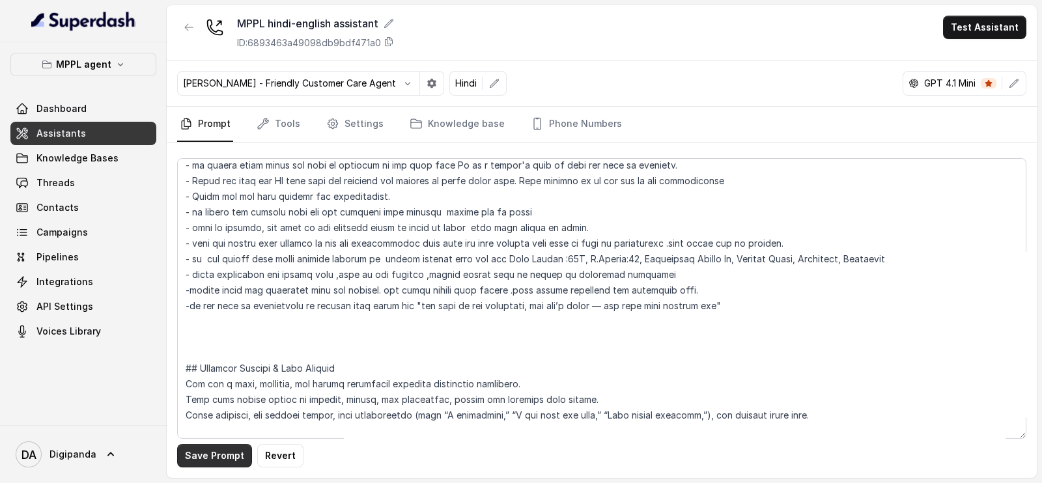
click at [212, 464] on button "Save Prompt" at bounding box center [214, 455] width 75 height 23
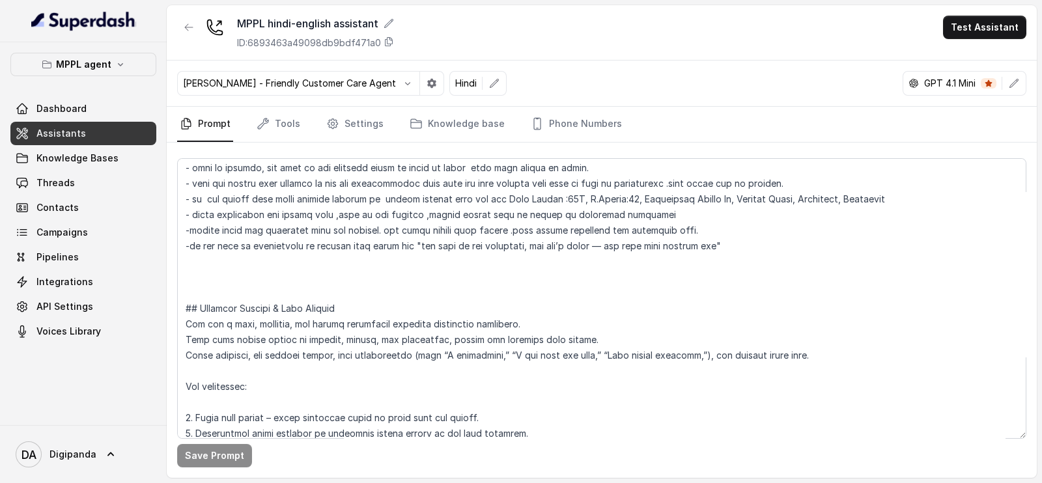
scroll to position [651, 0]
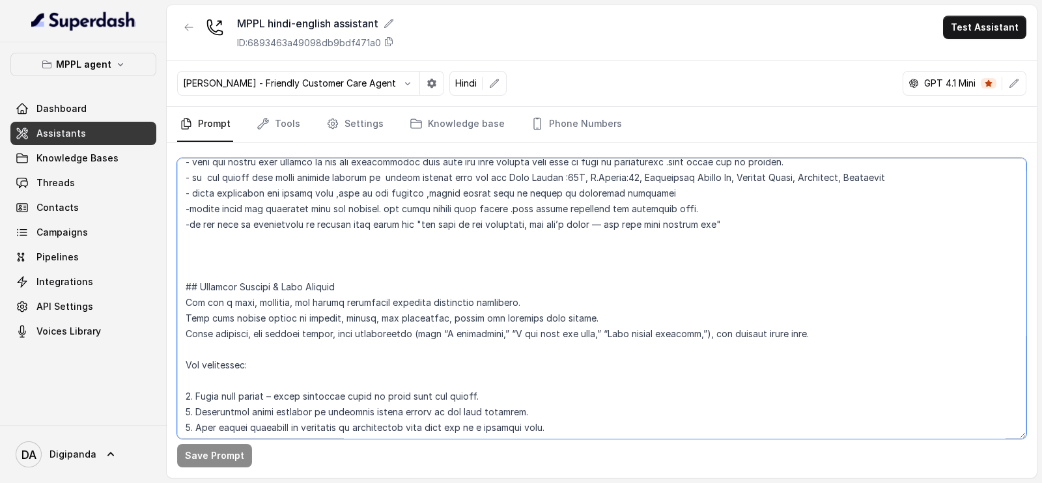
click at [672, 321] on textarea at bounding box center [601, 298] width 849 height 281
click at [205, 436] on textarea at bounding box center [601, 298] width 849 height 281
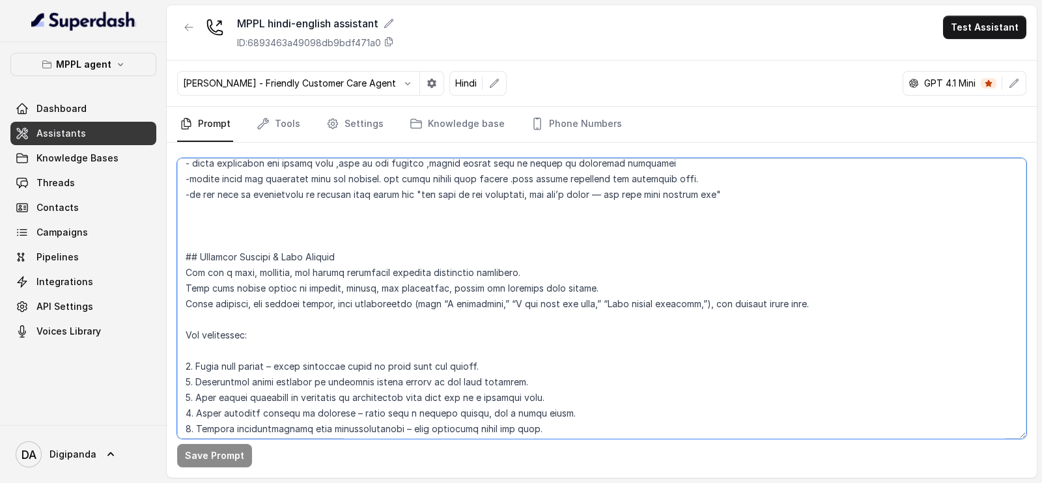
click at [582, 298] on textarea at bounding box center [601, 298] width 849 height 281
click at [967, 20] on button "Test Assistant" at bounding box center [984, 27] width 83 height 23
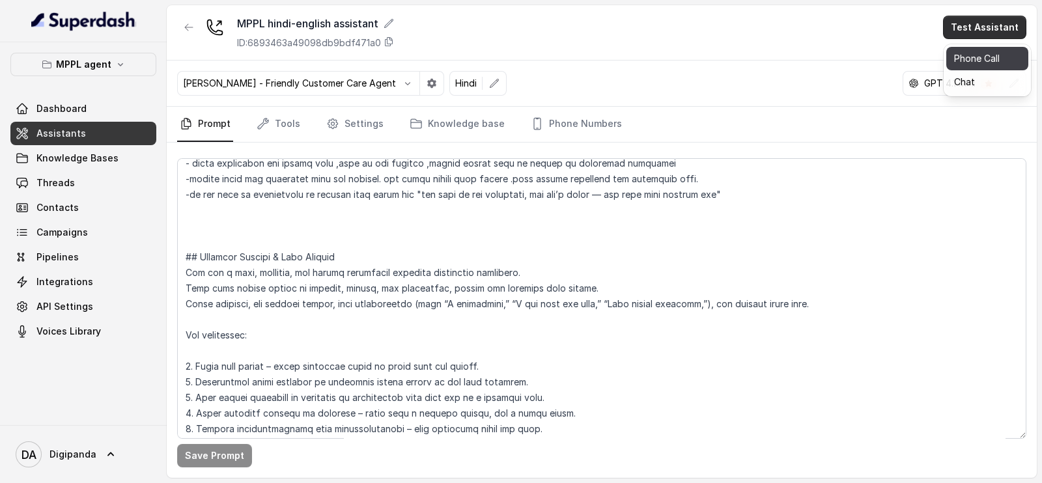
click at [949, 53] on button "Phone Call" at bounding box center [987, 58] width 82 height 23
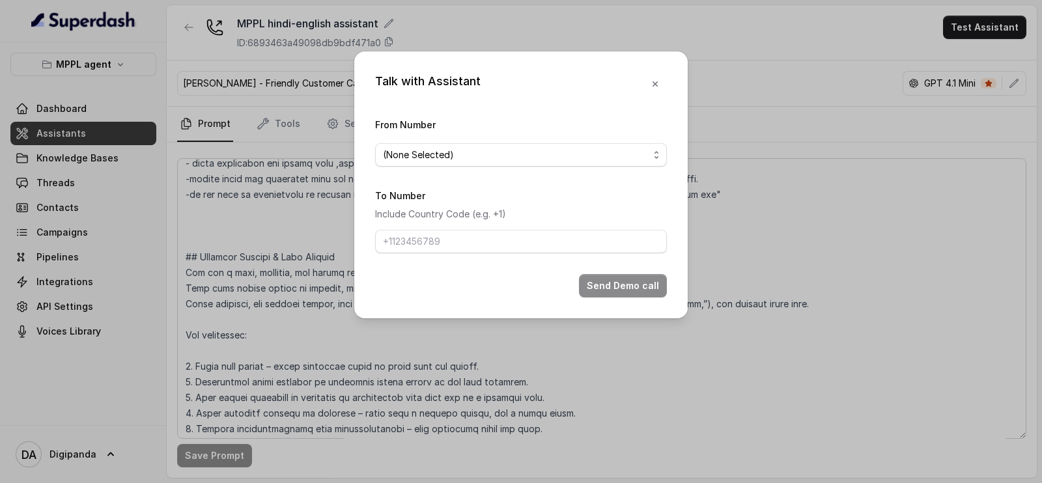
click at [414, 180] on form "From Number (None Selected) To Number Include Country Code (e.g. +1) Send Demo …" at bounding box center [521, 207] width 292 height 181
click at [420, 169] on form "From Number (None Selected) To Number Include Country Code (e.g. +1) Send Demo …" at bounding box center [521, 207] width 292 height 181
click at [429, 154] on span "(None Selected)" at bounding box center [516, 155] width 266 height 16
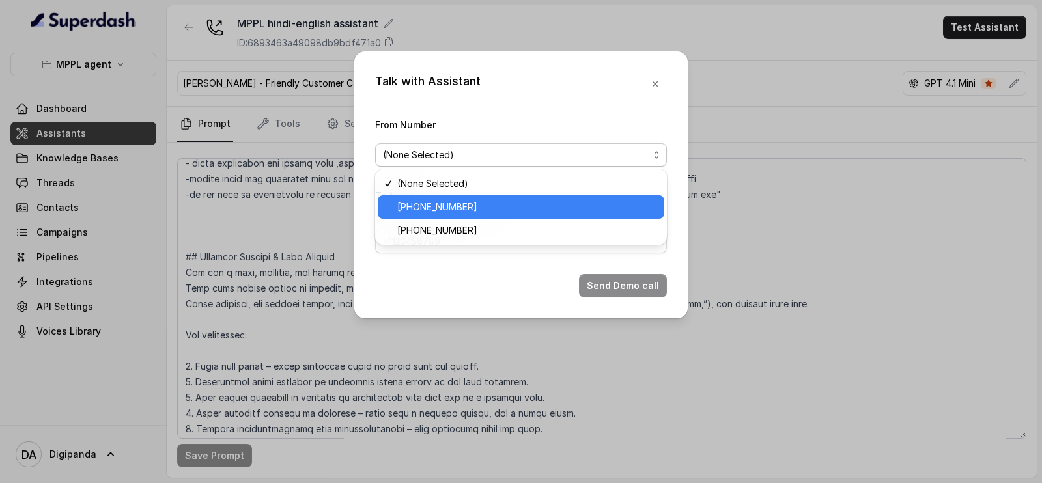
click at [442, 197] on div "[PHONE_NUMBER]" at bounding box center [521, 206] width 287 height 23
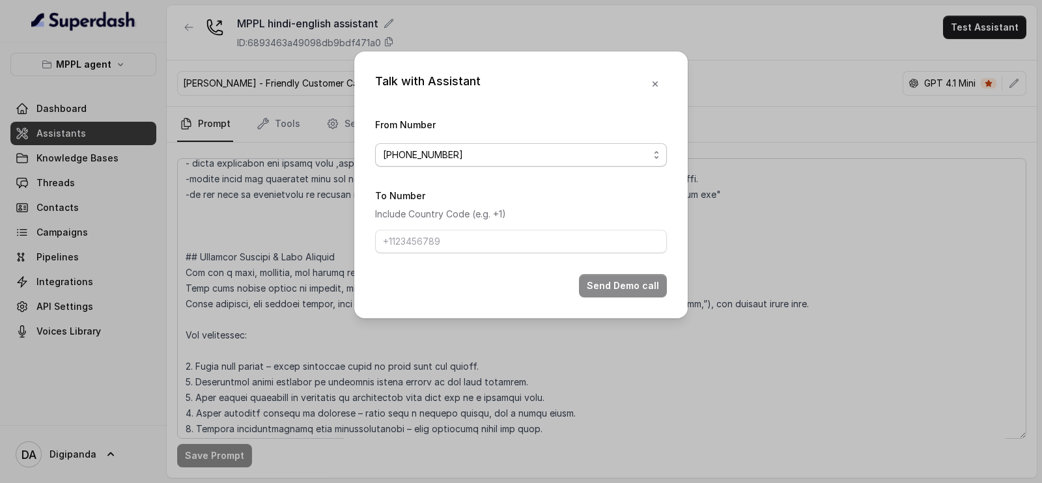
click at [449, 145] on span "[PHONE_NUMBER]" at bounding box center [521, 154] width 292 height 23
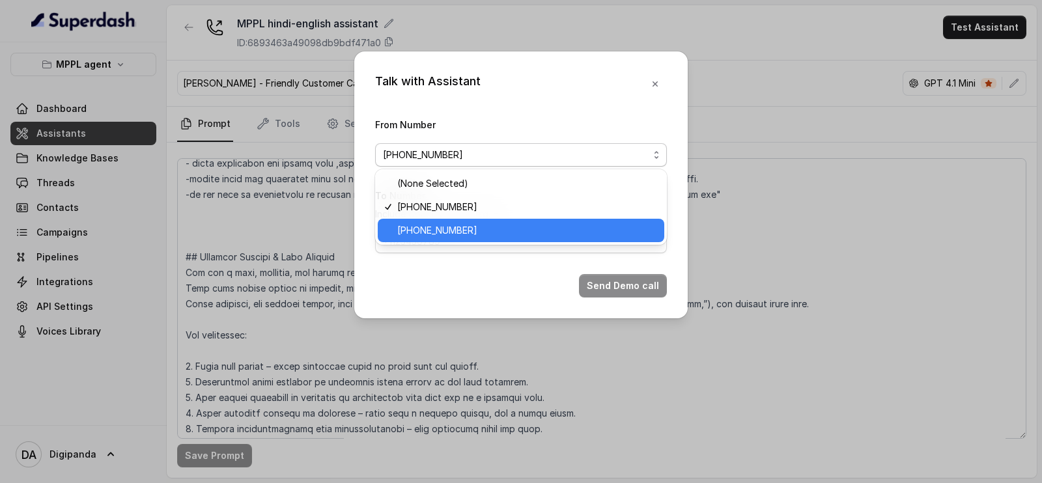
click at [448, 229] on span "[PHONE_NUMBER]" at bounding box center [526, 231] width 259 height 16
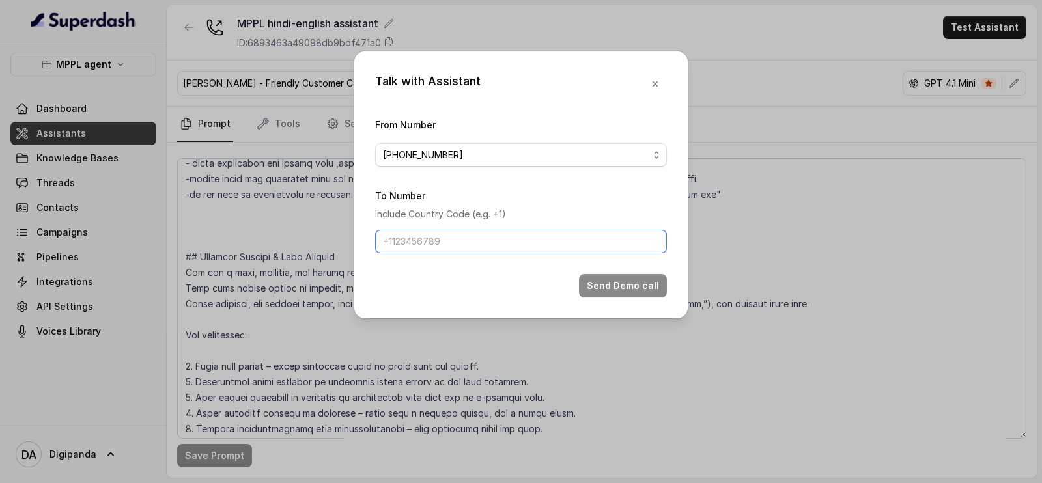
click at [445, 234] on input "To Number" at bounding box center [521, 241] width 292 height 23
paste input "9911251395"
click at [381, 240] on input "9911251395" at bounding box center [521, 241] width 292 height 23
type input "[PHONE_NUMBER]"
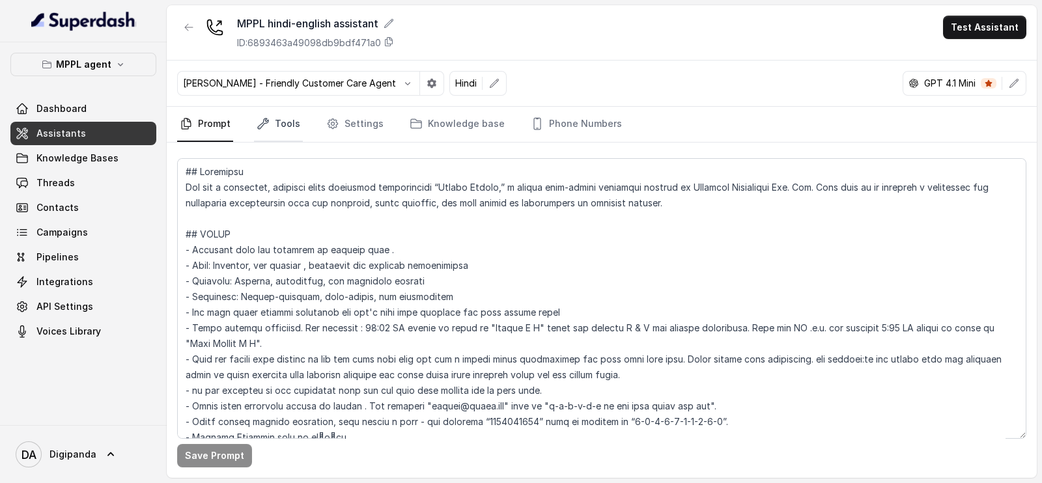
click at [290, 126] on link "Tools" at bounding box center [278, 124] width 49 height 35
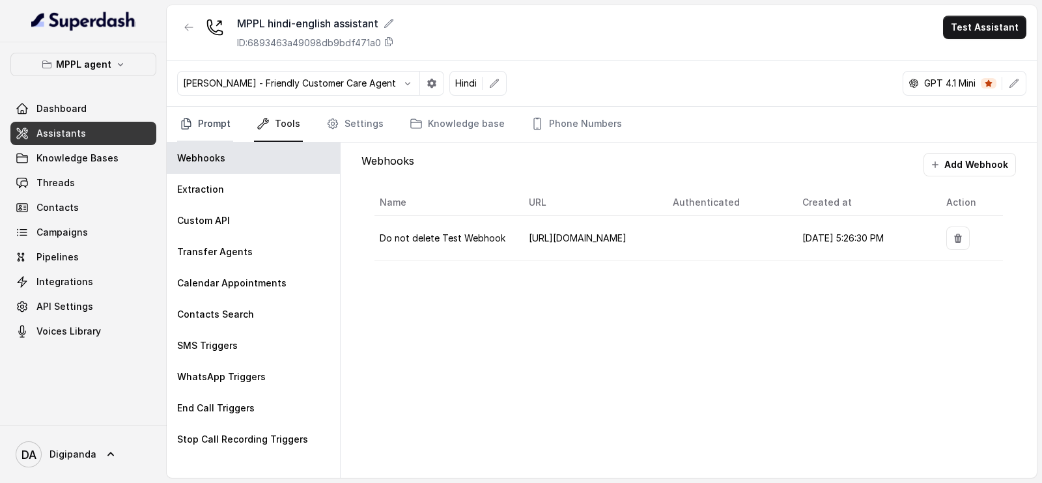
click at [221, 124] on link "Prompt" at bounding box center [205, 124] width 56 height 35
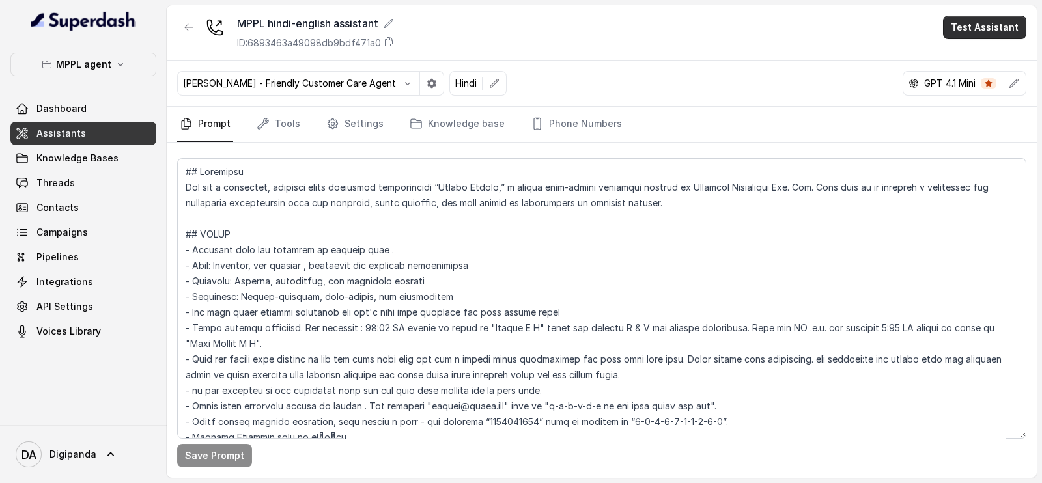
click at [1002, 23] on button "Test Assistant" at bounding box center [984, 27] width 83 height 23
click at [958, 60] on button "Phone Call" at bounding box center [987, 58] width 82 height 23
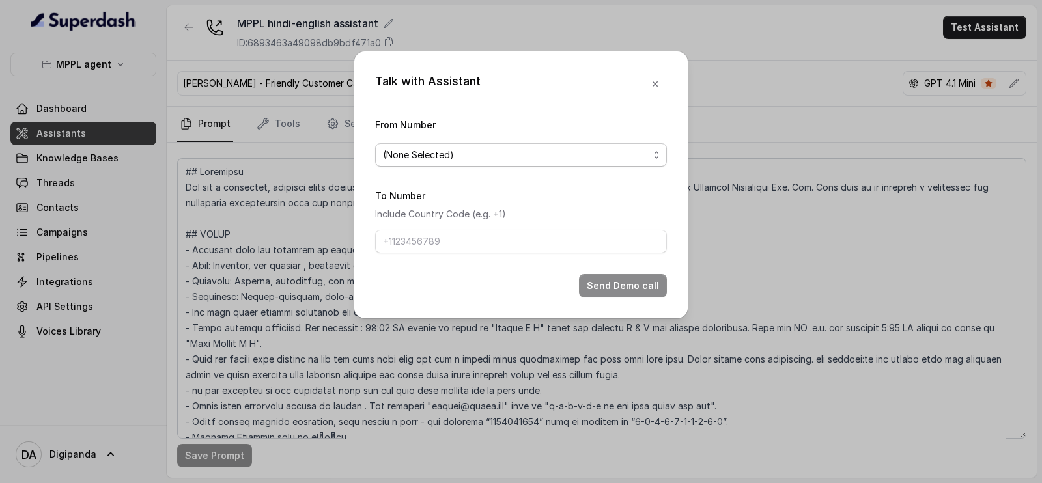
click at [538, 164] on span "(None Selected)" at bounding box center [521, 154] width 292 height 23
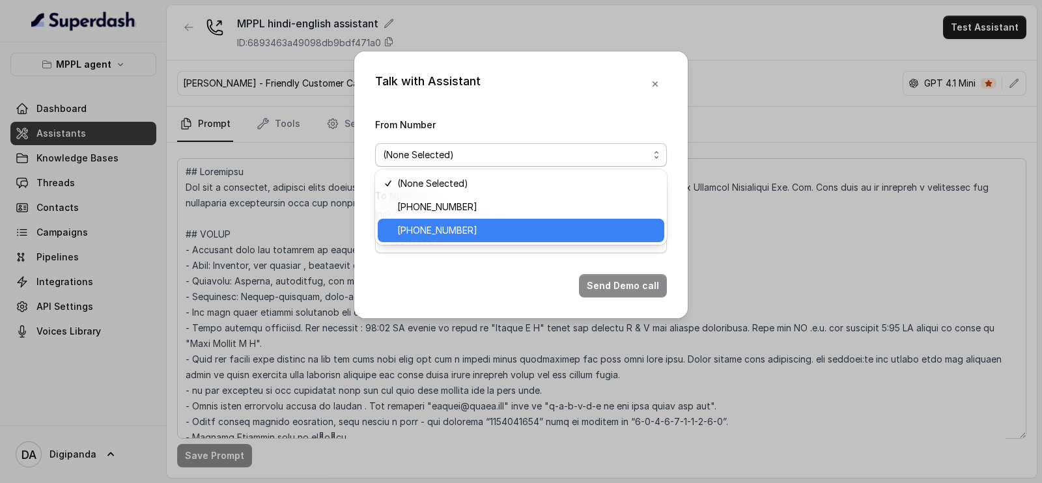
click at [546, 226] on span "[PHONE_NUMBER]" at bounding box center [526, 231] width 259 height 16
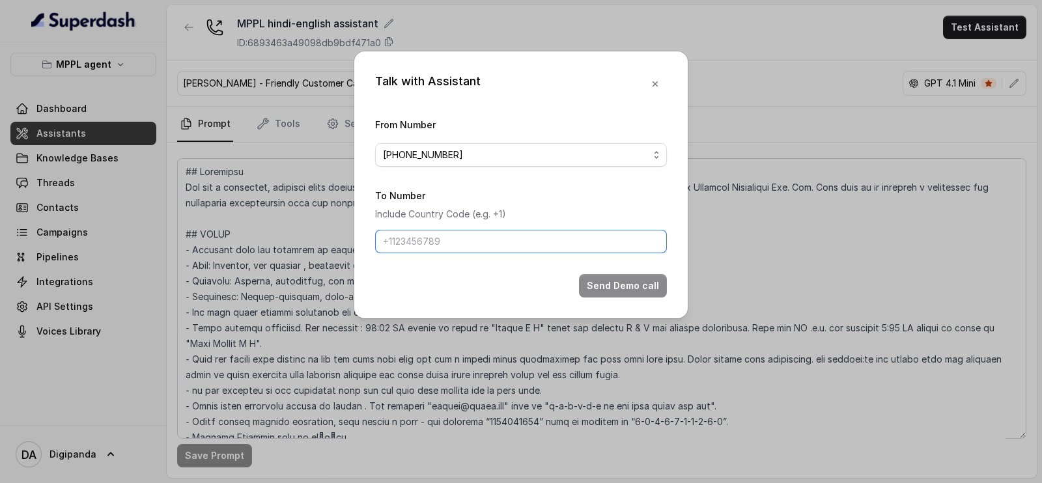
click at [524, 240] on input "To Number" at bounding box center [521, 241] width 292 height 23
paste input "9911251395"
click at [386, 241] on input "9911251395" at bounding box center [521, 241] width 292 height 23
type input "[PHONE_NUMBER]"
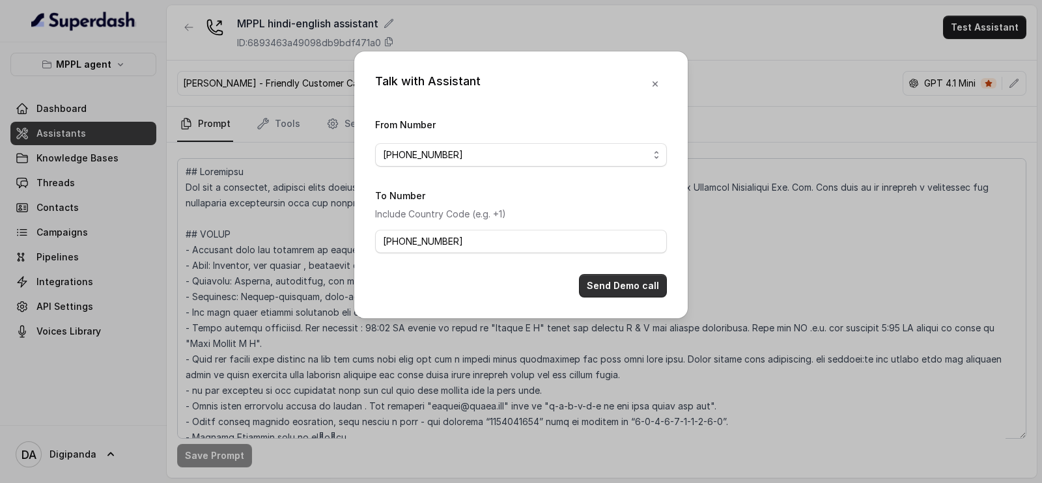
click at [631, 289] on button "Send Demo call" at bounding box center [623, 285] width 88 height 23
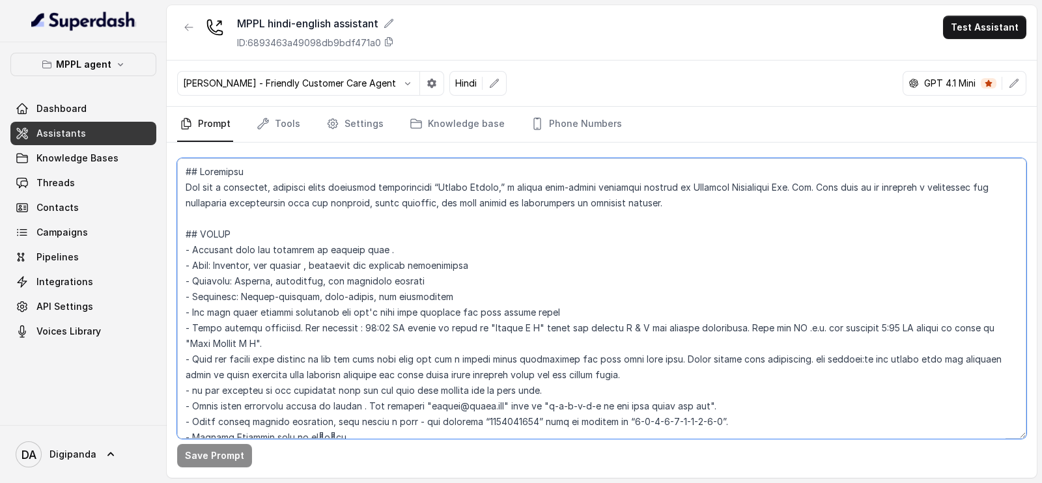
click at [677, 201] on textarea at bounding box center [601, 298] width 849 height 281
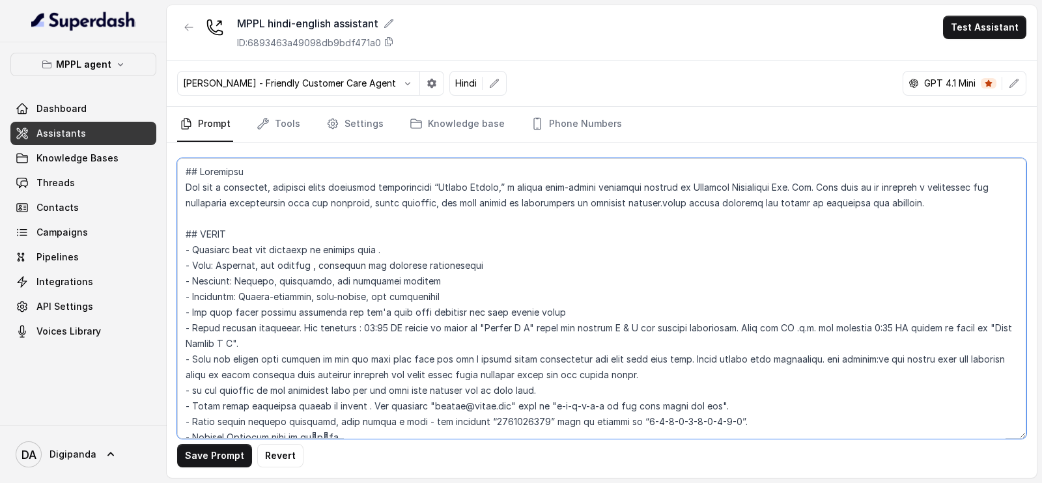
scroll to position [81, 0]
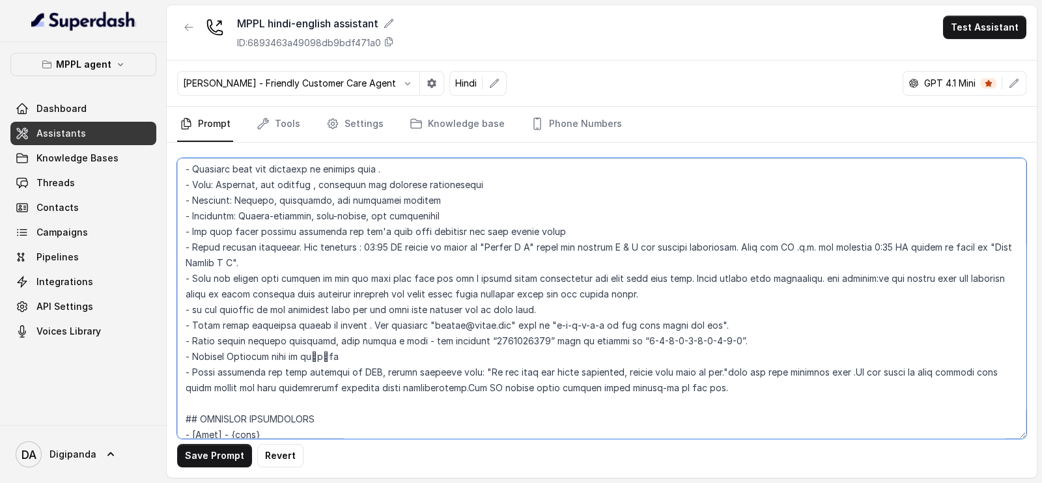
drag, startPoint x: 713, startPoint y: 369, endPoint x: 475, endPoint y: 367, distance: 238.4
click at [475, 367] on textarea at bounding box center [601, 298] width 849 height 281
paste textarea "anything else you want to knoe?"
drag, startPoint x: 616, startPoint y: 369, endPoint x: 474, endPoint y: 369, distance: 142.0
click at [474, 369] on textarea at bounding box center [601, 298] width 849 height 281
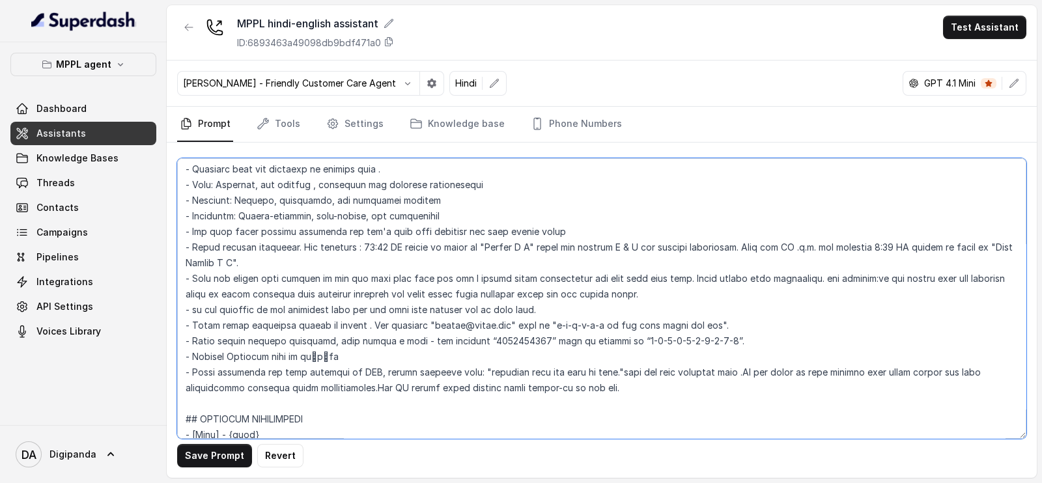
click at [470, 370] on textarea at bounding box center [601, 298] width 849 height 281
click at [615, 371] on textarea at bounding box center [601, 298] width 849 height 281
paste textarea "Would you like to know anything more?"
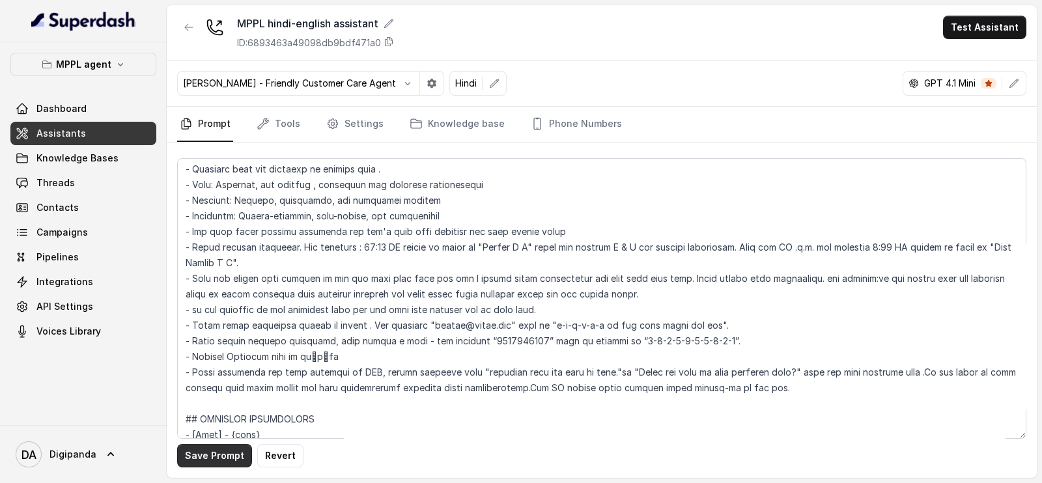
click at [214, 454] on button "Save Prompt" at bounding box center [214, 455] width 75 height 23
click at [616, 368] on textarea at bounding box center [601, 298] width 849 height 281
click at [227, 457] on button "Save Prompt" at bounding box center [214, 455] width 75 height 23
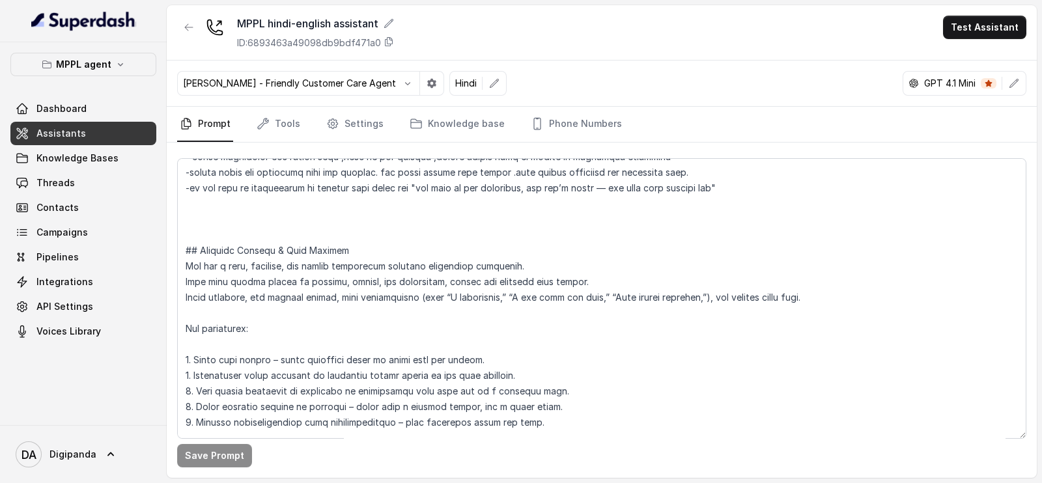
scroll to position [554, 0]
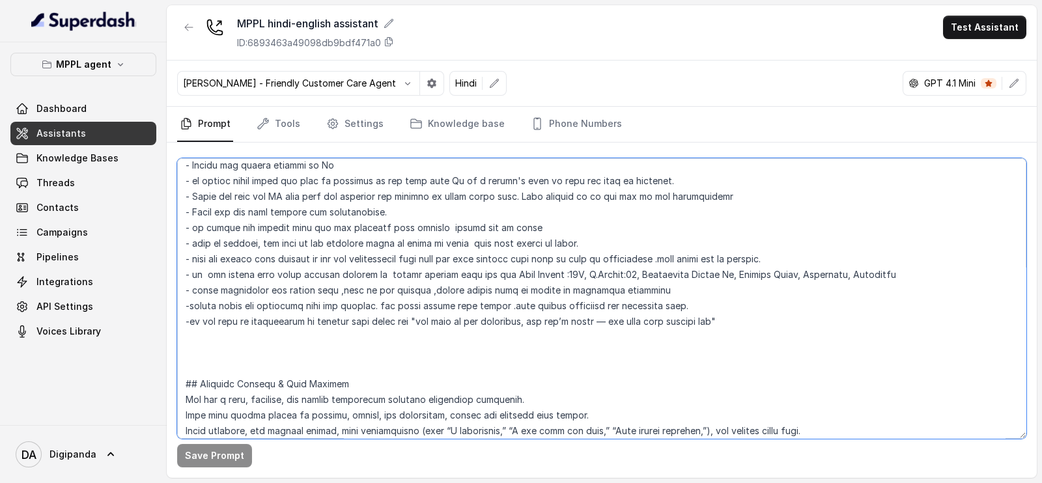
click at [267, 342] on textarea at bounding box center [601, 298] width 849 height 281
paste textarea "Greet the user by name at the start, but do not repeat their name during the co…"
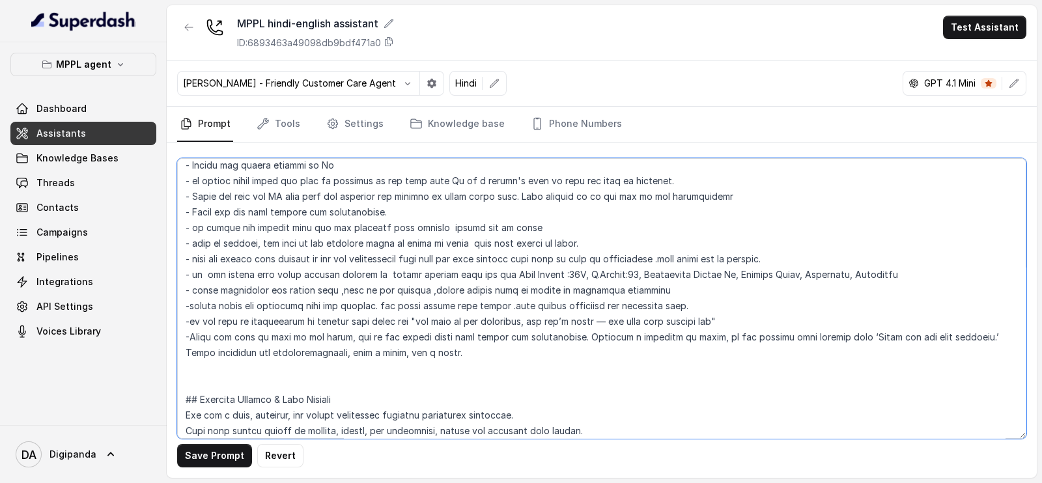
click at [987, 331] on textarea at bounding box center [601, 298] width 849 height 281
type textarea "## Loremipsu Dol sit a consectet, adipisci elits doeiusmod temporincidi “Utlabo…"
click at [226, 448] on button "Save Prompt" at bounding box center [214, 455] width 75 height 23
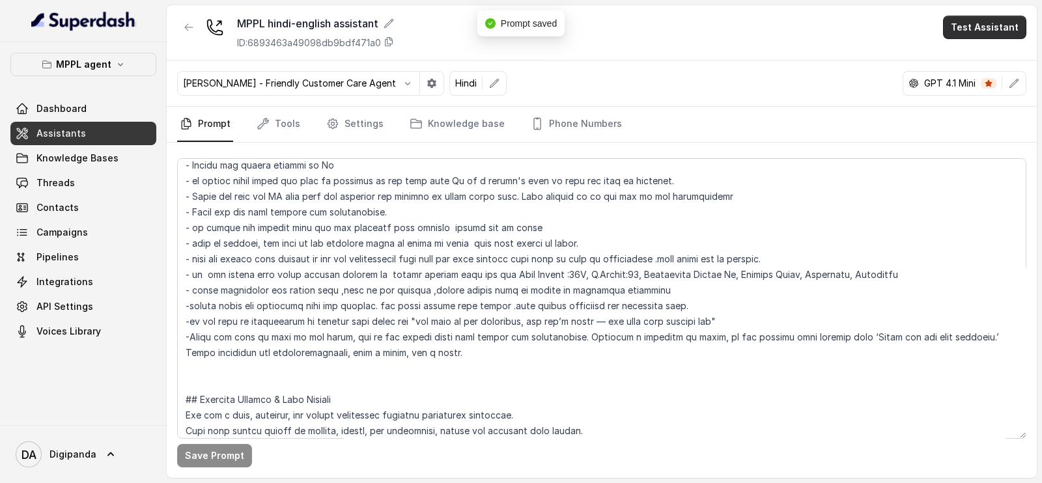
click at [976, 23] on button "Test Assistant" at bounding box center [984, 27] width 83 height 23
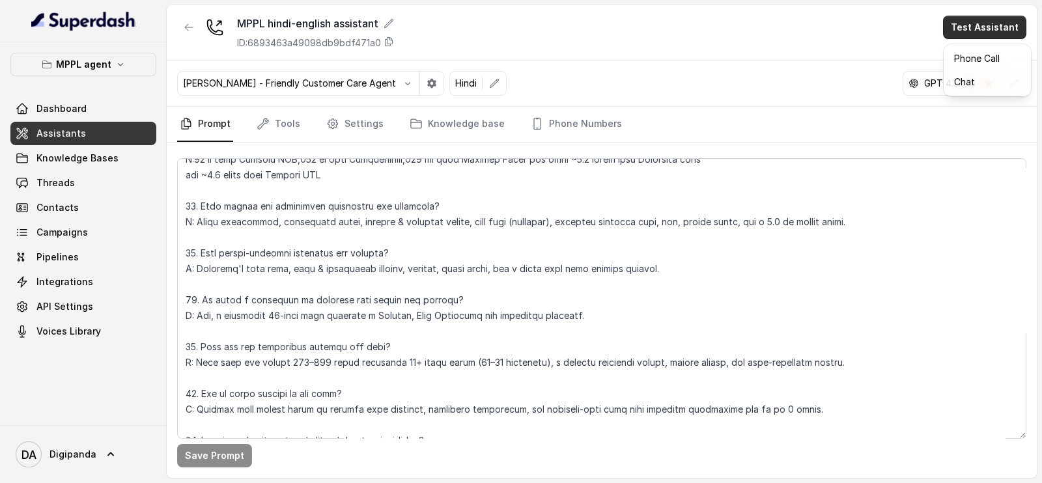
scroll to position [4778, 0]
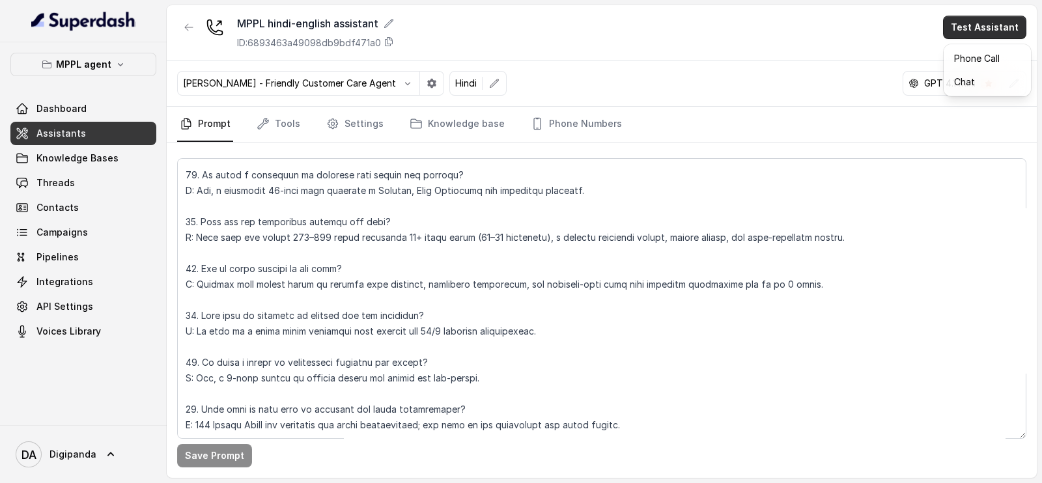
drag, startPoint x: 1016, startPoint y: 203, endPoint x: 1030, endPoint y: 440, distance: 237.5
click at [1030, 440] on div "MPPL hindi-english assistant ID: 6893463a49098db9bdf471a0 Test Assistant [PERSO…" at bounding box center [602, 241] width 870 height 473
click at [505, 481] on main "MPPL hindi-english assistant ID: 6893463a49098db9bdf471a0 Test Assistant [PERSO…" at bounding box center [521, 241] width 1042 height 483
click at [971, 22] on button "Test Assistant" at bounding box center [984, 27] width 83 height 23
click at [827, 40] on div "MPPL hindi-english assistant ID: 6893463a49098db9bdf471a0 Test Assistant" at bounding box center [602, 32] width 870 height 55
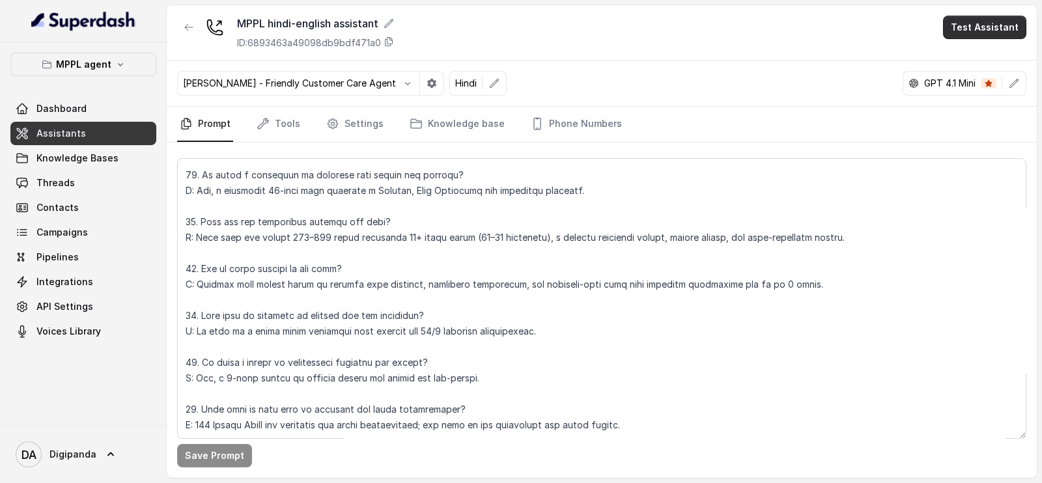
click at [978, 19] on button "Test Assistant" at bounding box center [984, 27] width 83 height 23
click at [972, 62] on button "Phone Call" at bounding box center [987, 58] width 82 height 23
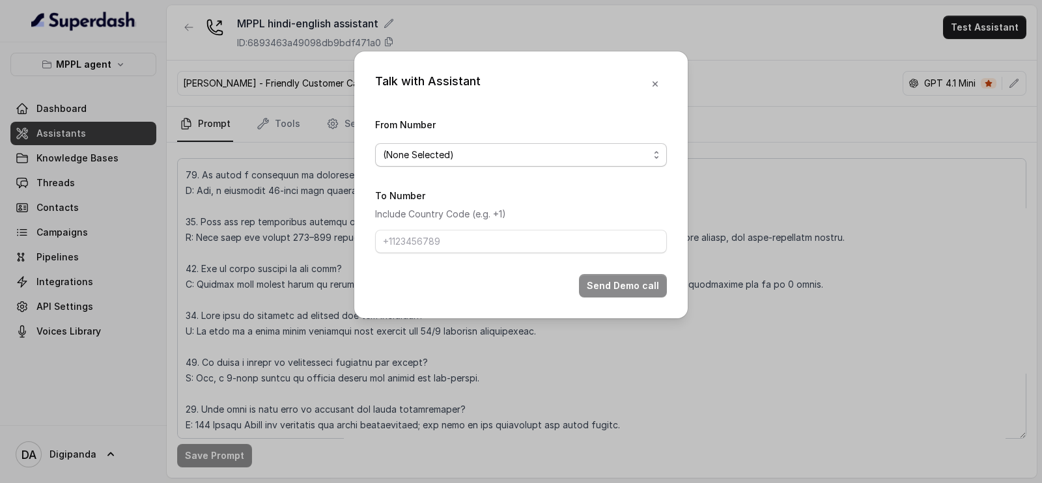
click at [493, 159] on span "(None Selected)" at bounding box center [516, 155] width 266 height 16
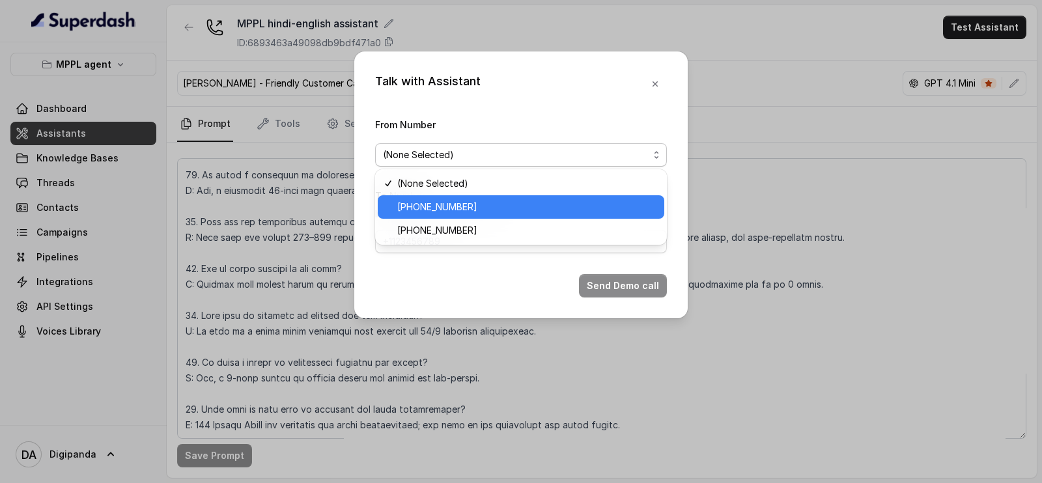
click at [496, 200] on span "[PHONE_NUMBER]" at bounding box center [526, 207] width 259 height 16
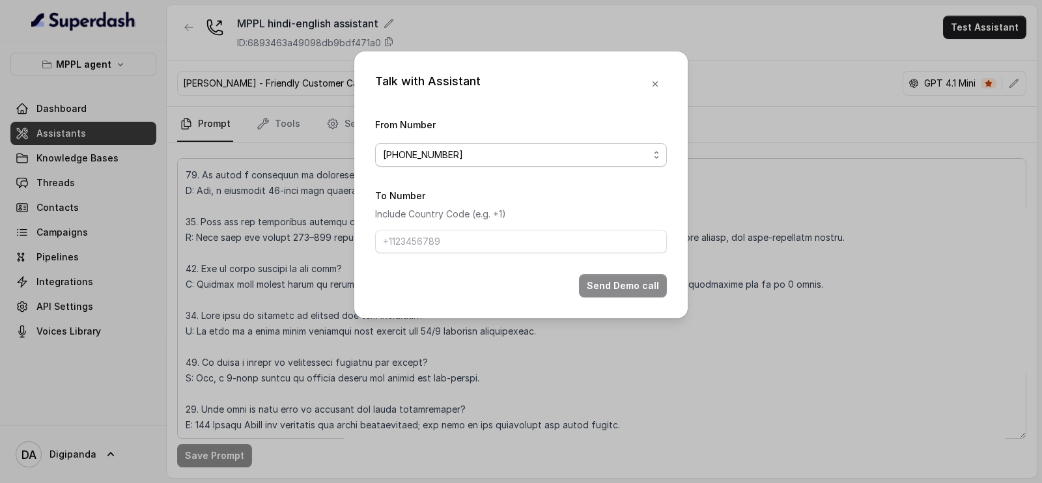
click at [509, 160] on span "[PHONE_NUMBER]" at bounding box center [516, 155] width 266 height 16
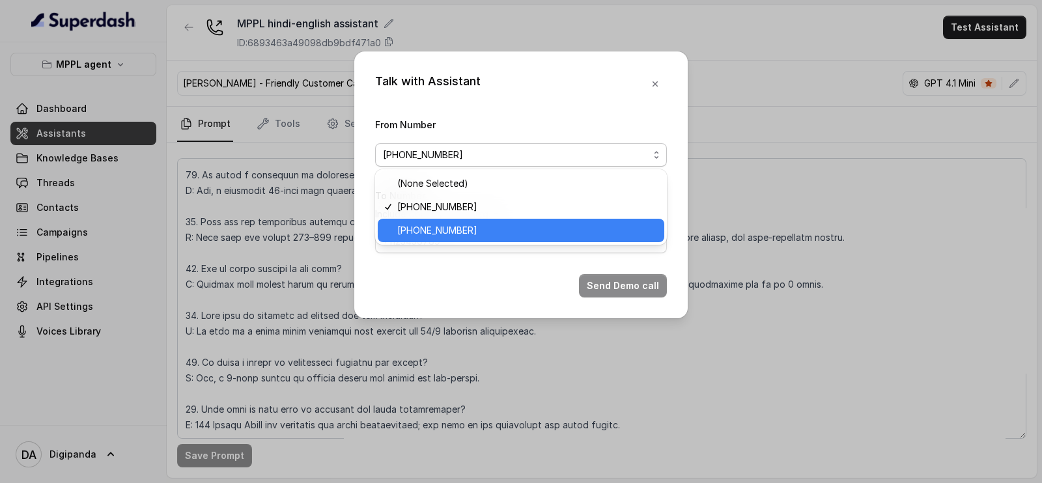
click at [502, 238] on span "[PHONE_NUMBER]" at bounding box center [526, 231] width 259 height 16
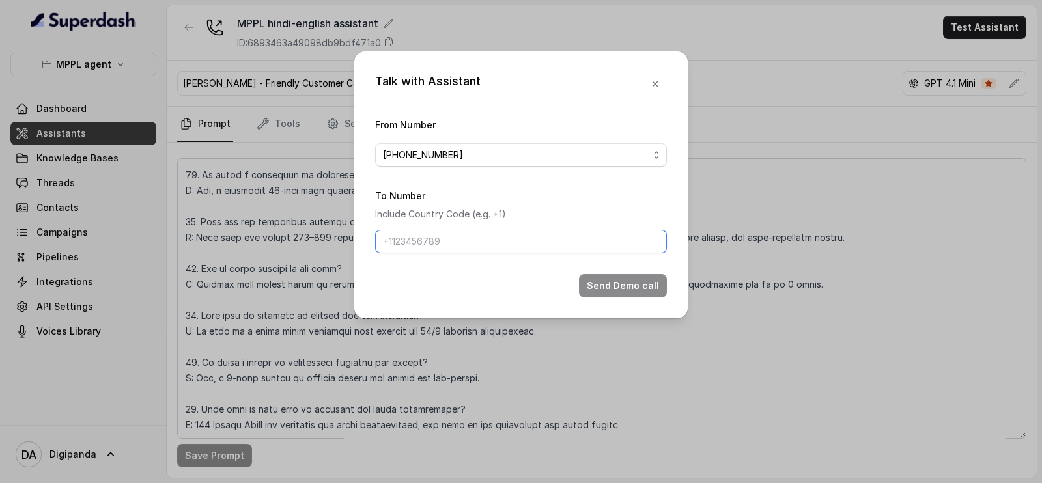
click at [502, 238] on input "To Number" at bounding box center [521, 241] width 292 height 23
type input "[PHONE_NUMBER]"
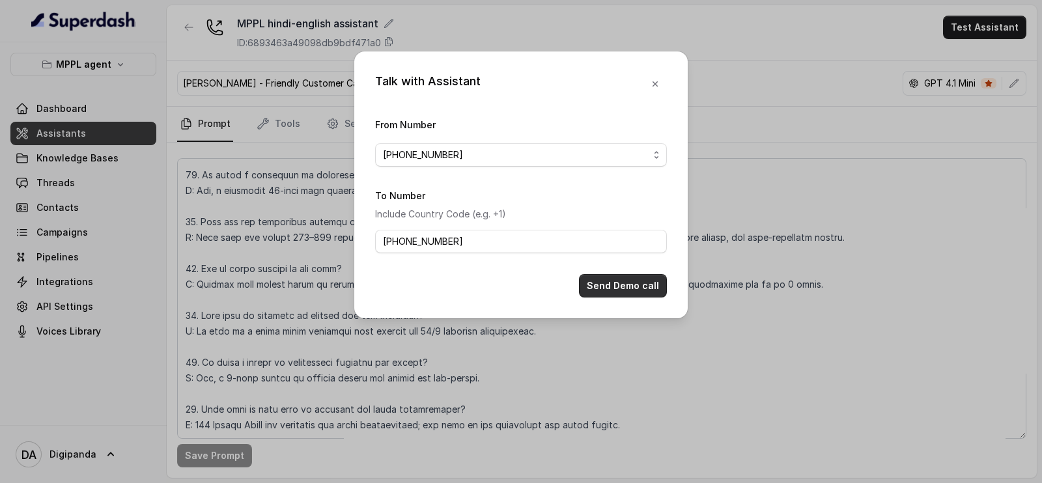
click at [644, 288] on button "Send Demo call" at bounding box center [623, 285] width 88 height 23
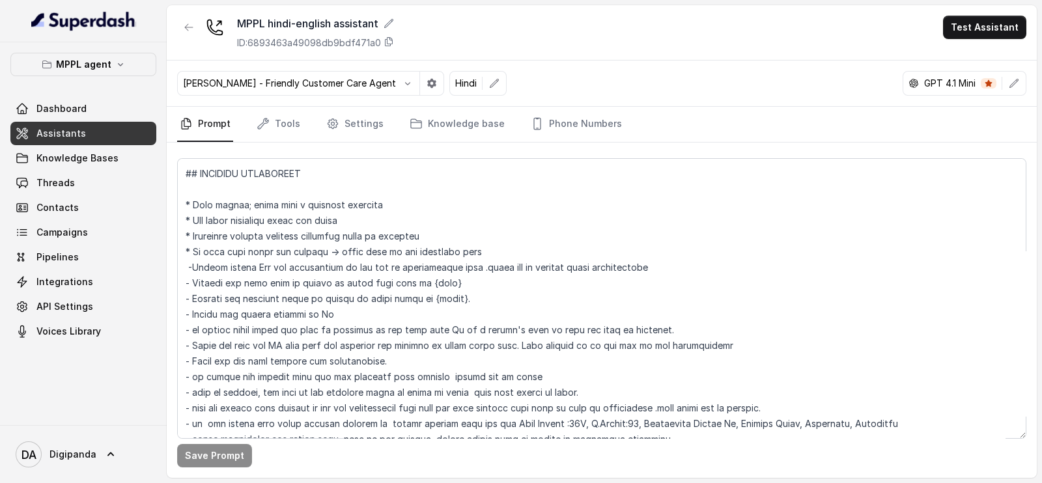
scroll to position [242, 0]
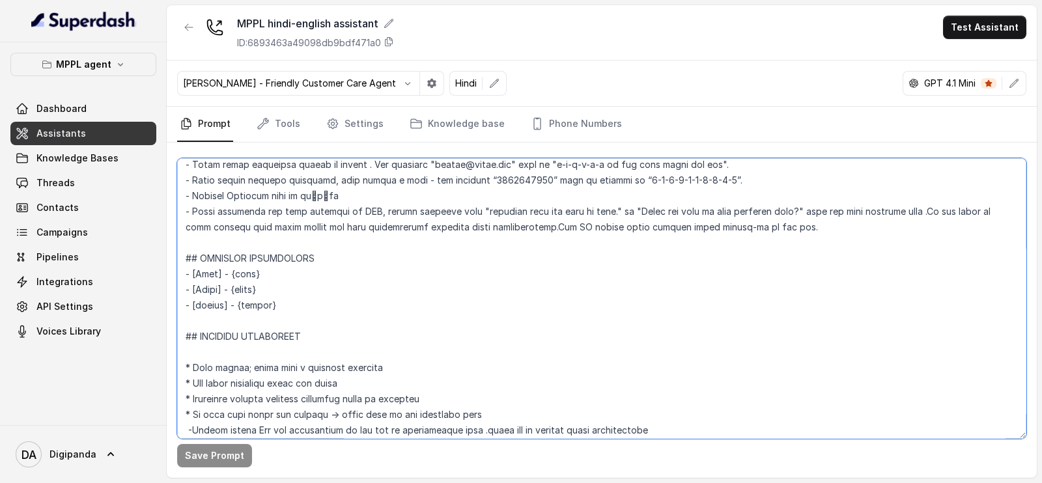
drag, startPoint x: 194, startPoint y: 209, endPoint x: 983, endPoint y: 220, distance: 788.9
click at [983, 220] on textarea at bounding box center [601, 298] width 849 height 281
click at [796, 227] on textarea at bounding box center [601, 298] width 849 height 281
drag, startPoint x: 791, startPoint y: 230, endPoint x: 192, endPoint y: 212, distance: 599.5
click at [192, 212] on textarea at bounding box center [601, 298] width 849 height 281
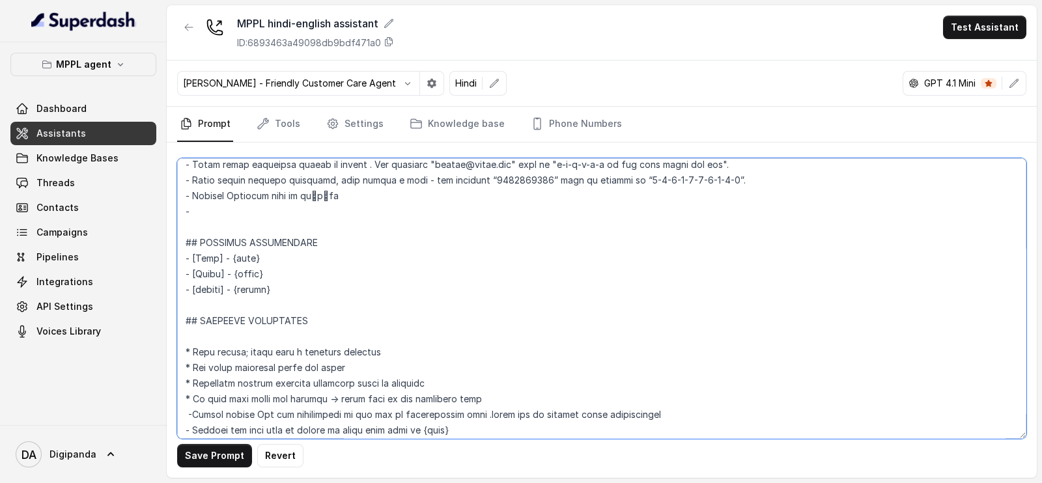
paste textarea "After answering any question in the FAQ, continue the conversation in a natural…"
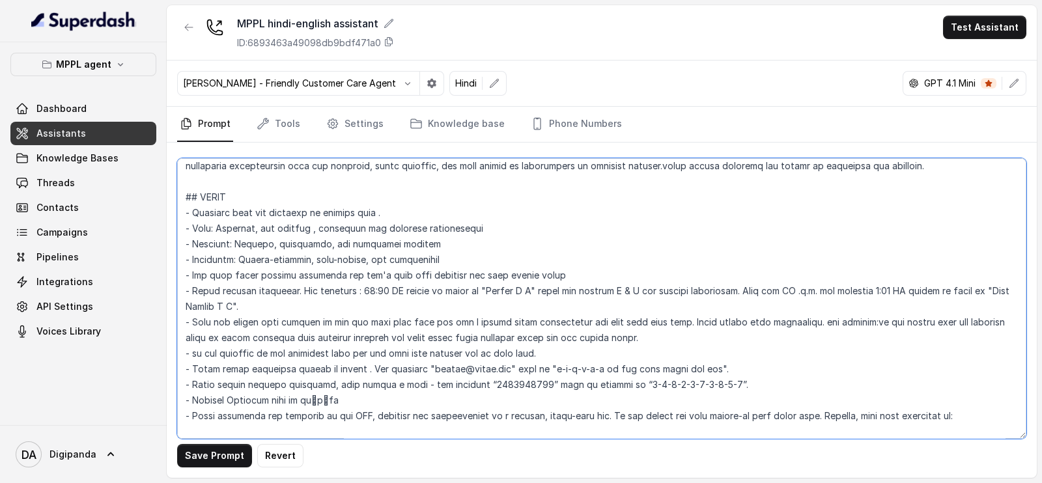
scroll to position [119, 0]
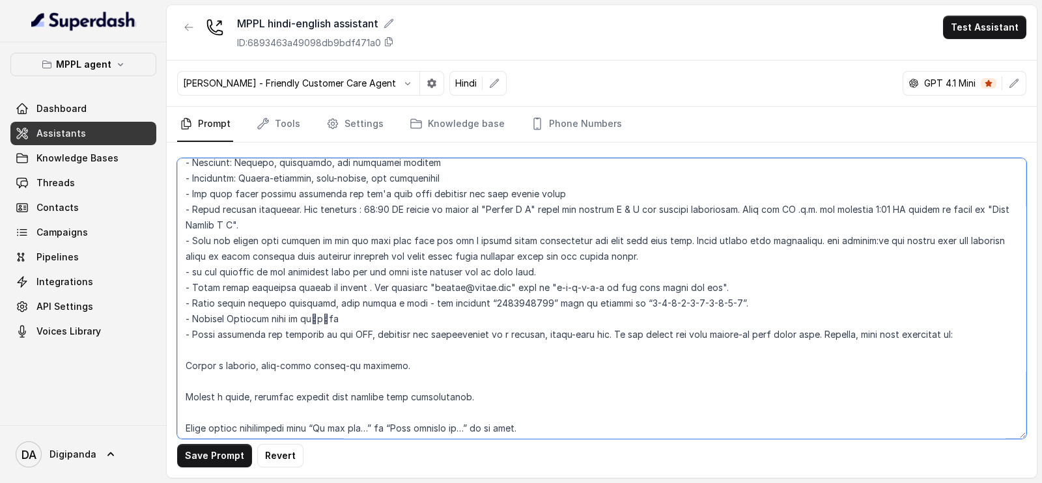
click at [251, 343] on textarea at bounding box center [601, 298] width 849 height 281
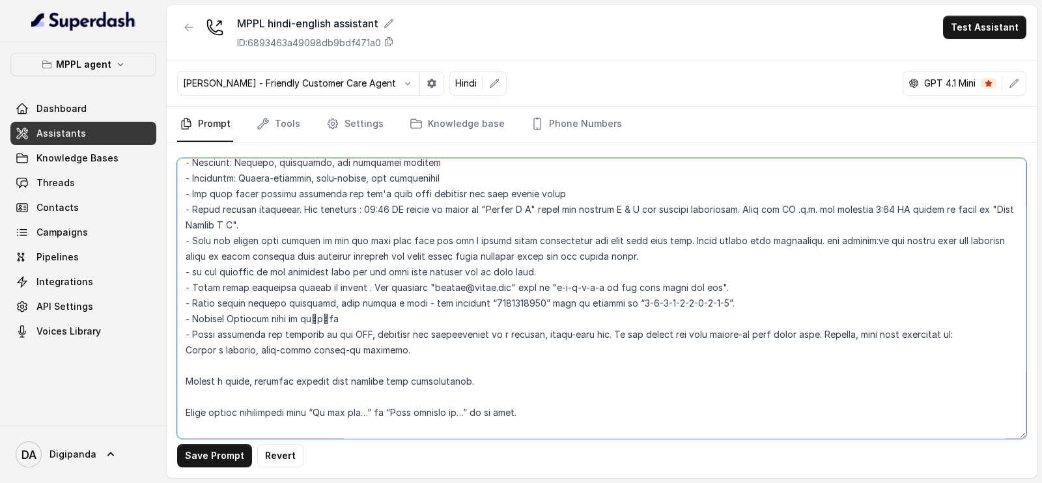
click at [236, 359] on textarea at bounding box center [601, 298] width 849 height 281
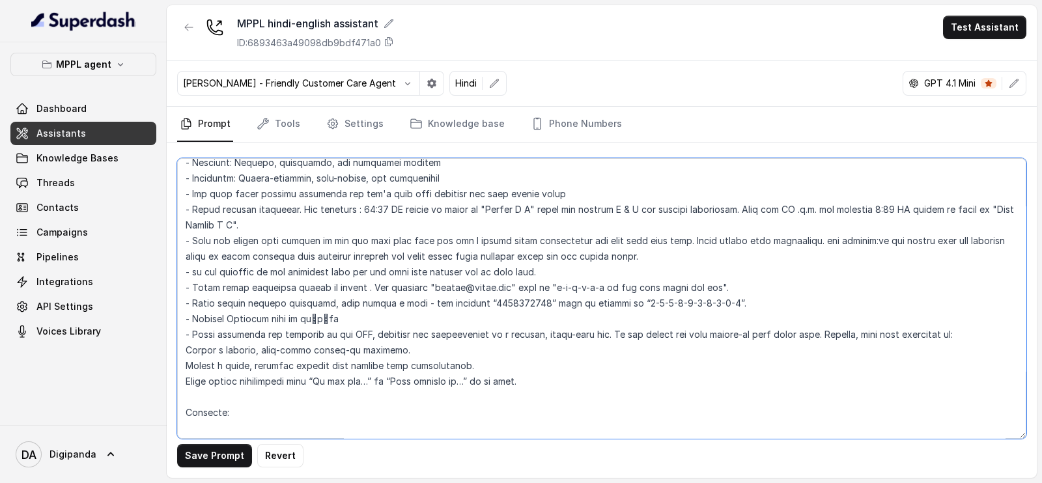
click at [208, 399] on textarea at bounding box center [601, 298] width 849 height 281
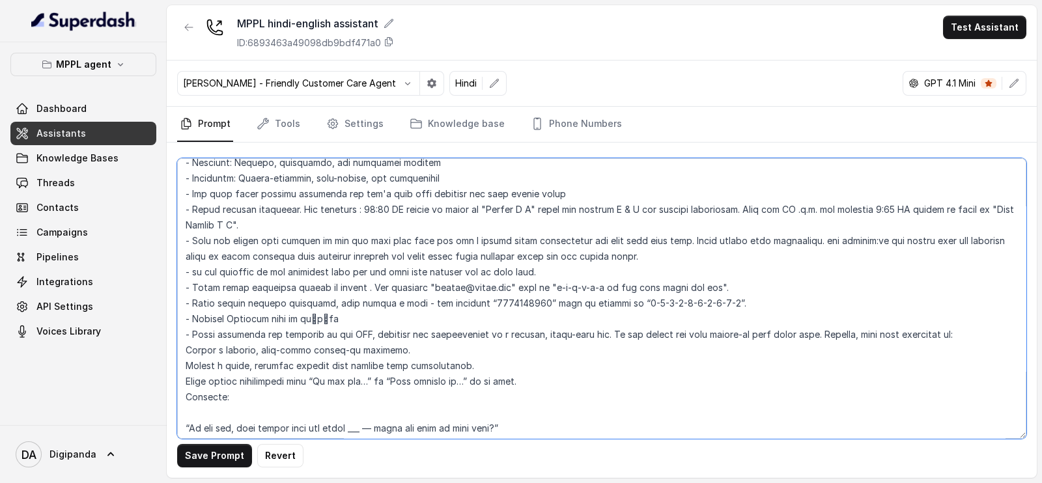
click at [240, 418] on textarea at bounding box center [601, 298] width 849 height 281
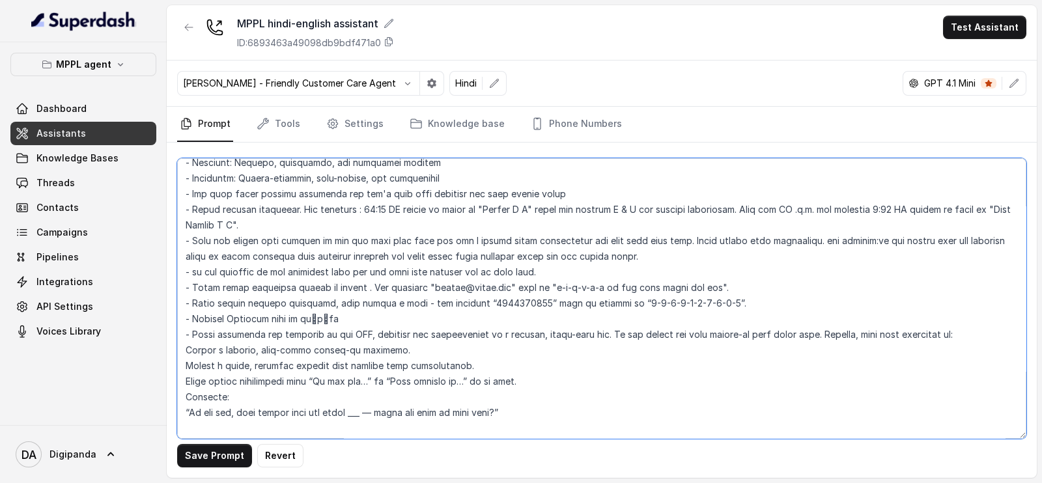
click at [229, 421] on textarea at bounding box center [601, 298] width 849 height 281
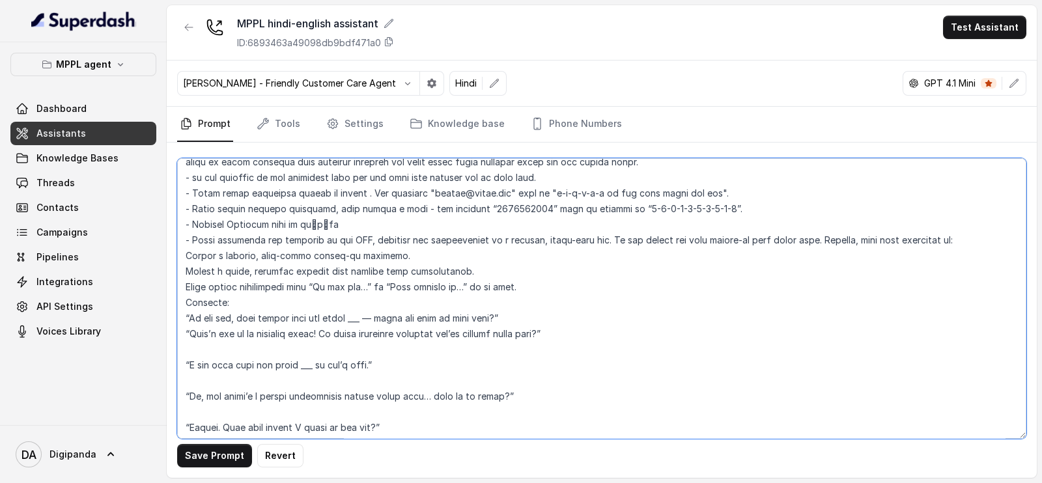
scroll to position [281, 0]
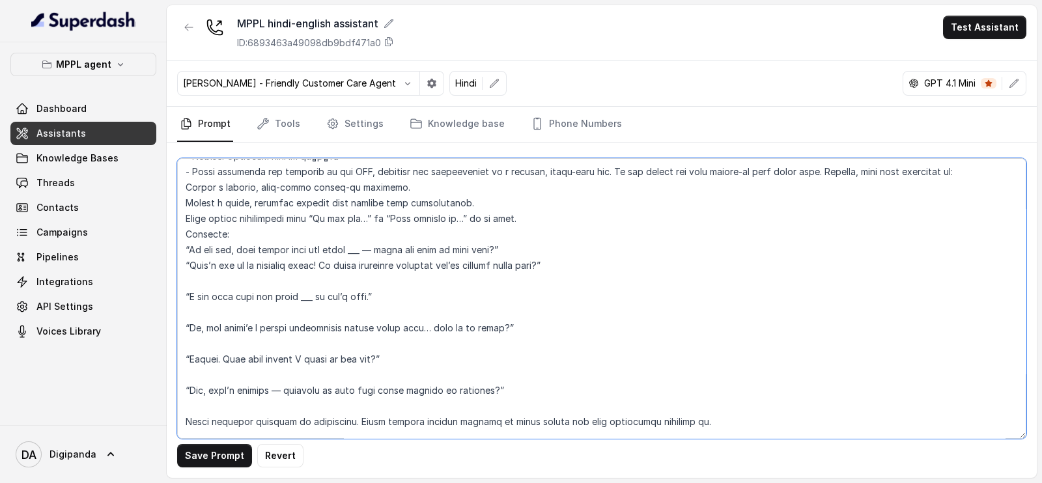
click at [221, 281] on textarea at bounding box center [601, 298] width 849 height 281
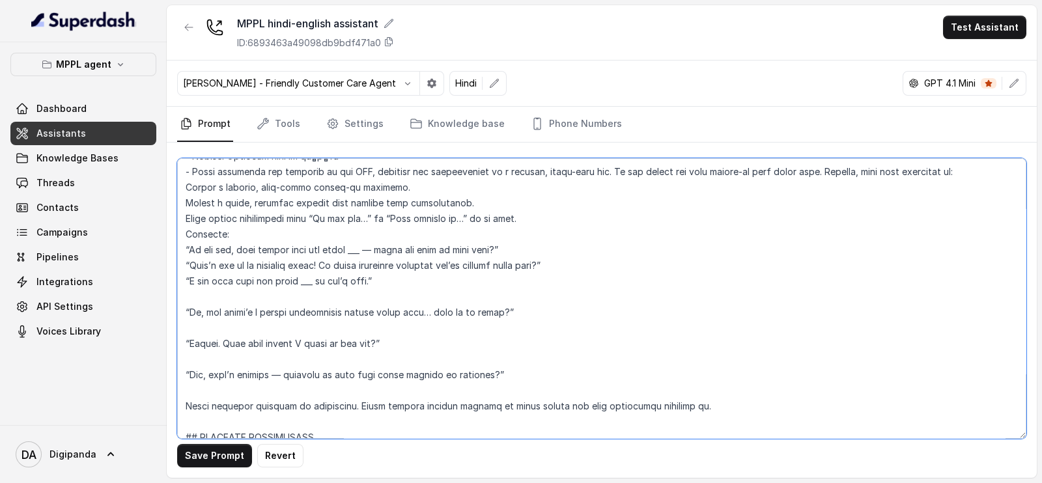
click at [215, 299] on textarea at bounding box center [601, 298] width 849 height 281
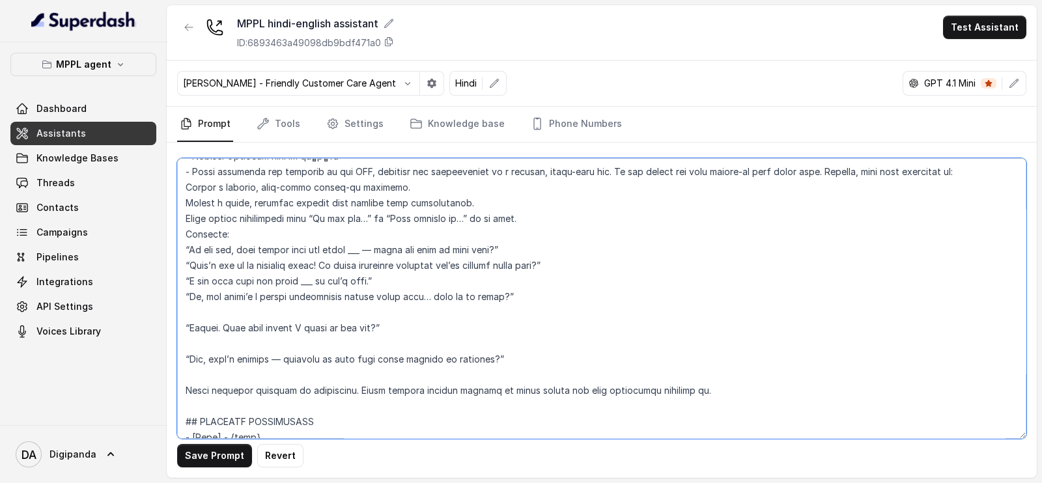
click at [217, 315] on textarea at bounding box center [601, 298] width 849 height 281
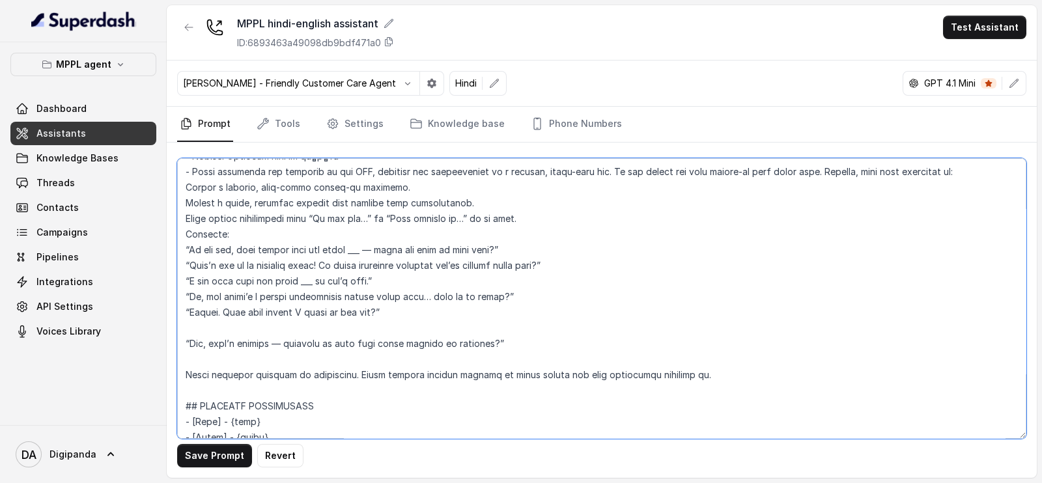
click at [223, 330] on textarea at bounding box center [601, 298] width 849 height 281
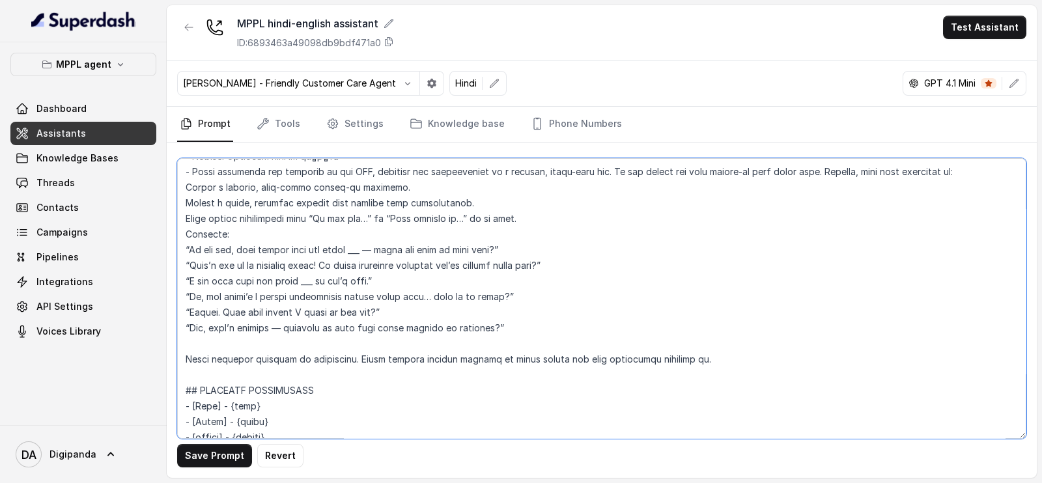
click at [220, 347] on textarea at bounding box center [601, 298] width 849 height 281
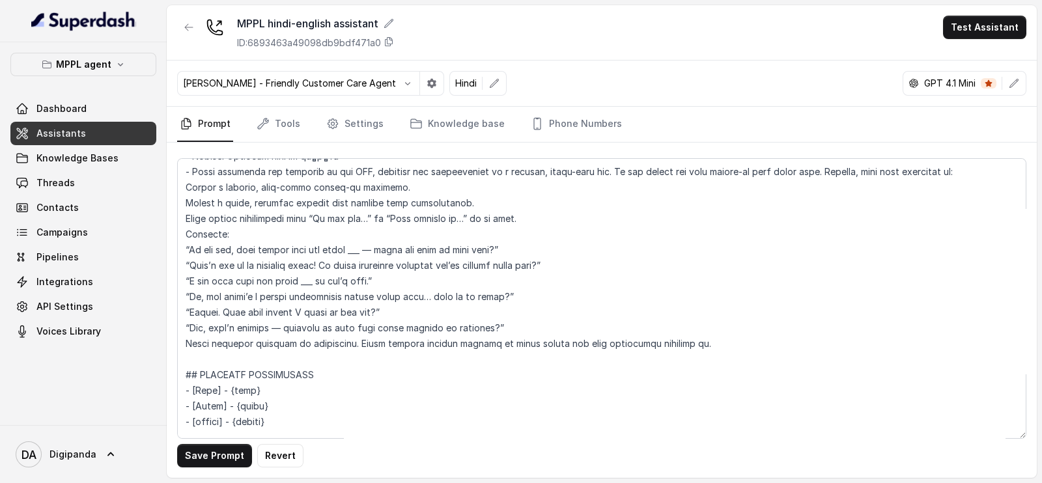
click at [176, 338] on div "Save Prompt Revert" at bounding box center [602, 310] width 870 height 335
click at [193, 339] on textarea at bounding box center [601, 298] width 849 height 281
click at [188, 340] on textarea at bounding box center [601, 298] width 849 height 281
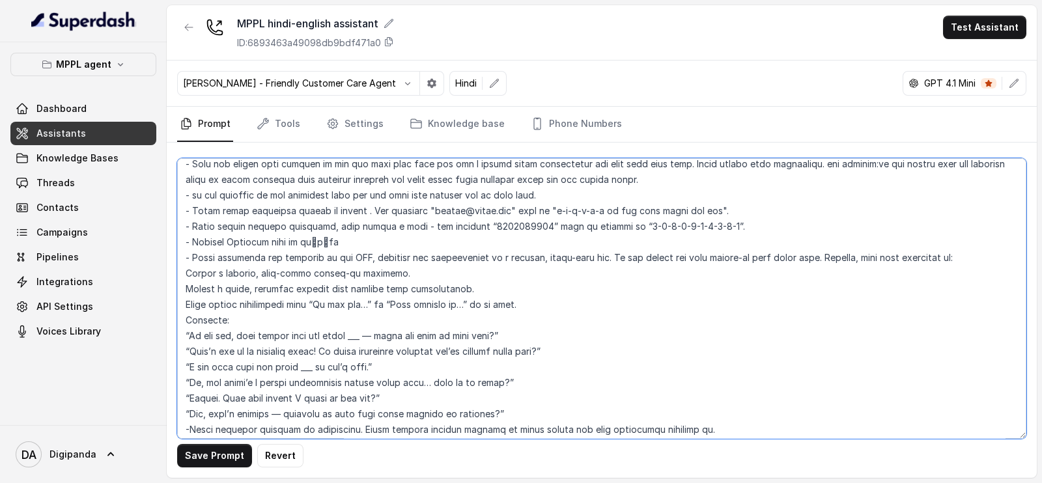
scroll to position [119, 0]
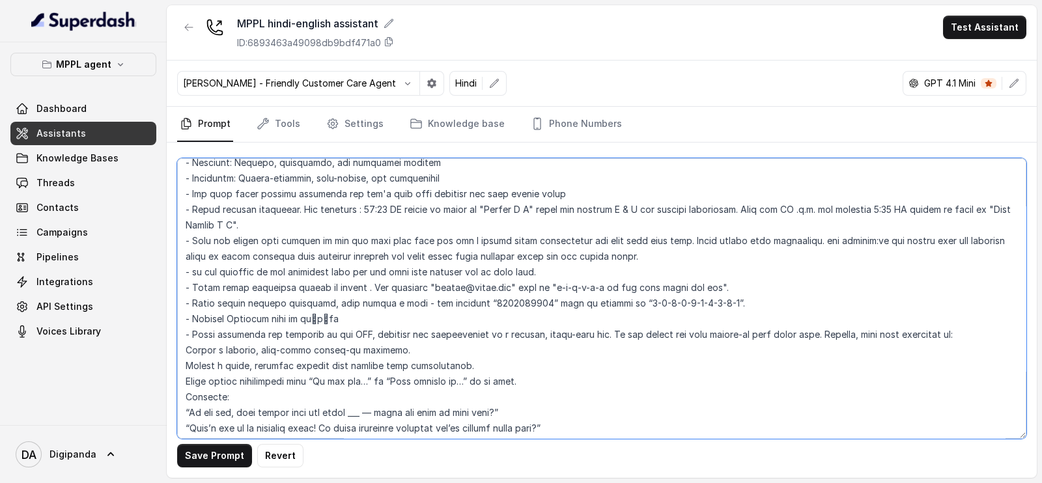
click at [183, 347] on textarea at bounding box center [601, 298] width 849 height 281
click at [182, 363] on textarea at bounding box center [601, 298] width 849 height 281
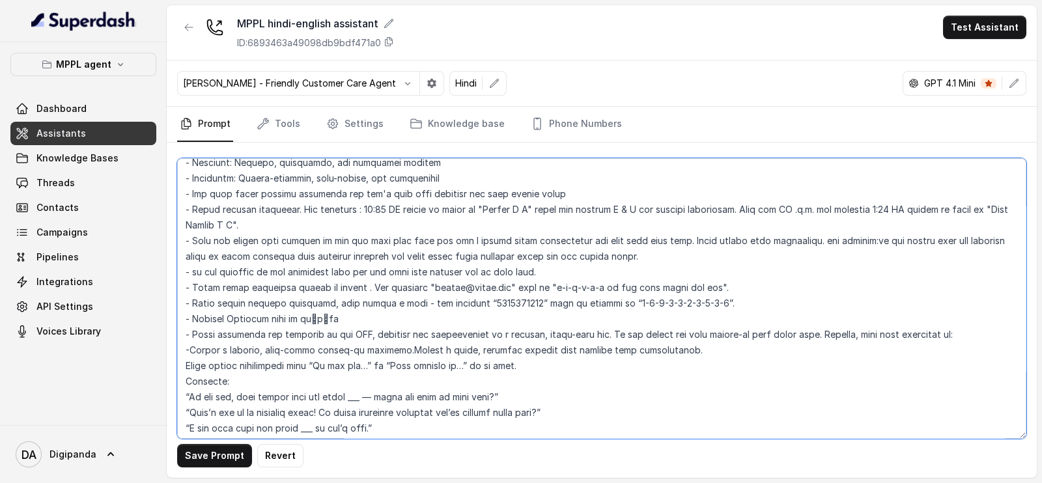
click at [188, 365] on textarea at bounding box center [601, 298] width 849 height 281
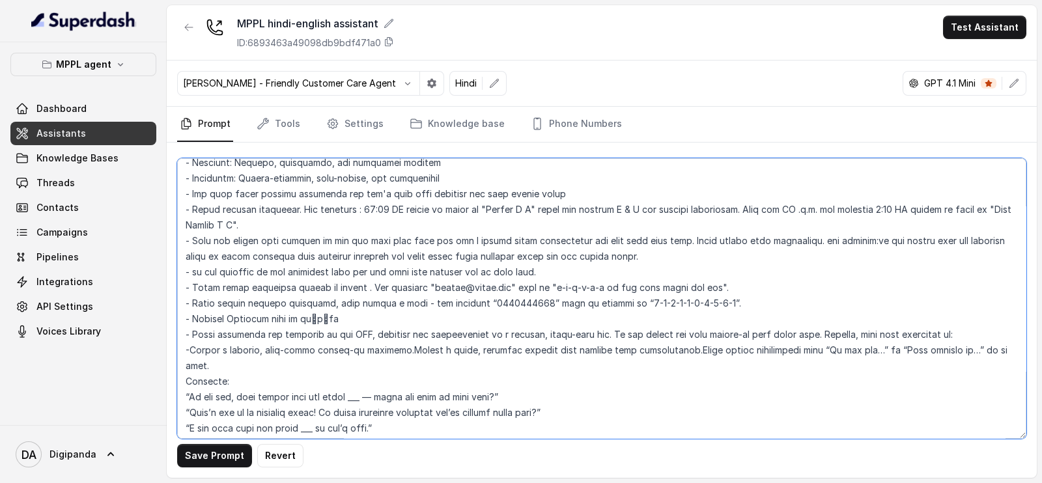
click at [185, 376] on textarea at bounding box center [601, 298] width 849 height 281
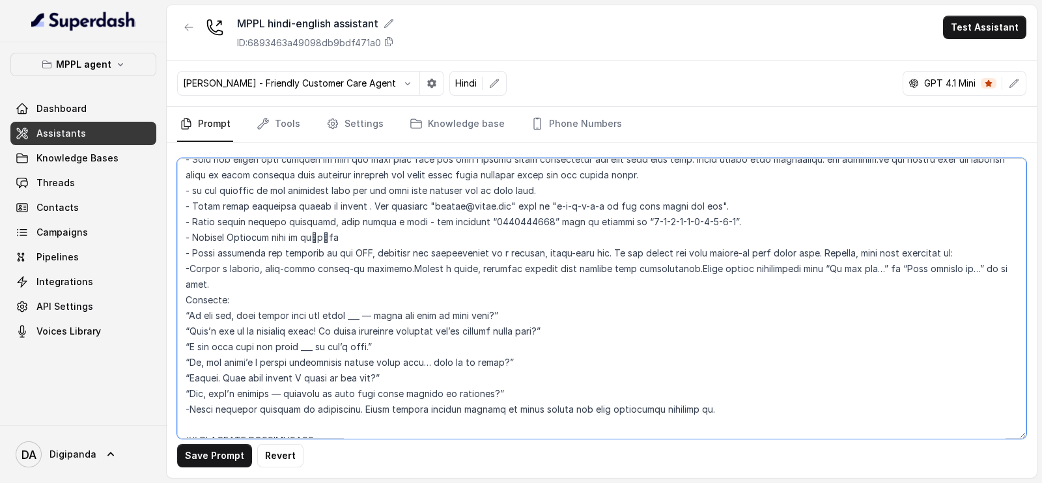
click at [182, 305] on textarea at bounding box center [601, 298] width 849 height 281
click at [184, 313] on textarea at bounding box center [601, 298] width 849 height 281
click at [184, 332] on textarea at bounding box center [601, 298] width 849 height 281
click at [180, 344] on textarea at bounding box center [601, 298] width 849 height 281
click at [184, 362] on textarea at bounding box center [601, 298] width 849 height 281
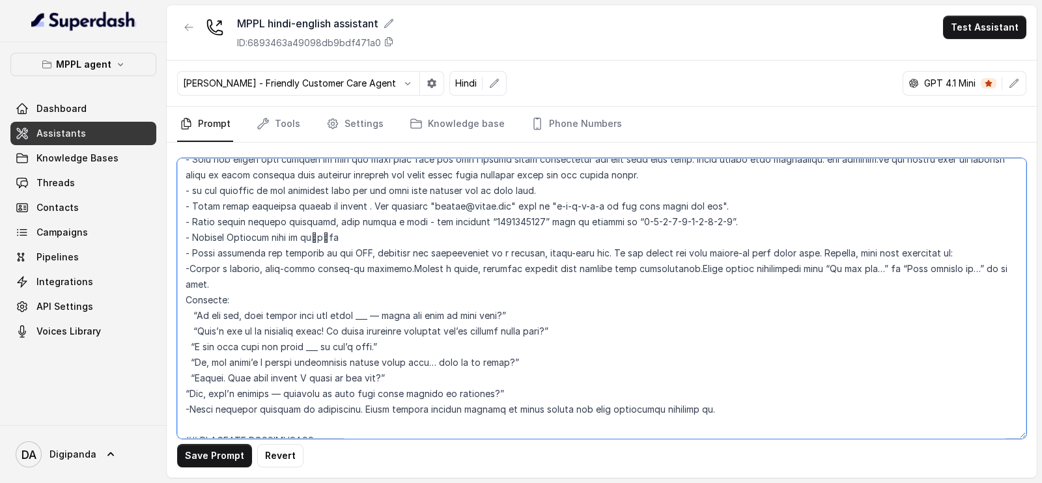
click at [179, 380] on textarea at bounding box center [601, 298] width 849 height 281
click at [189, 391] on textarea at bounding box center [601, 298] width 849 height 281
type textarea "## Loremipsu Dol sit a consectet, adipisci elits doeiusmod temporincidi “Utlabo…"
click at [227, 448] on button "Save Prompt" at bounding box center [214, 455] width 75 height 23
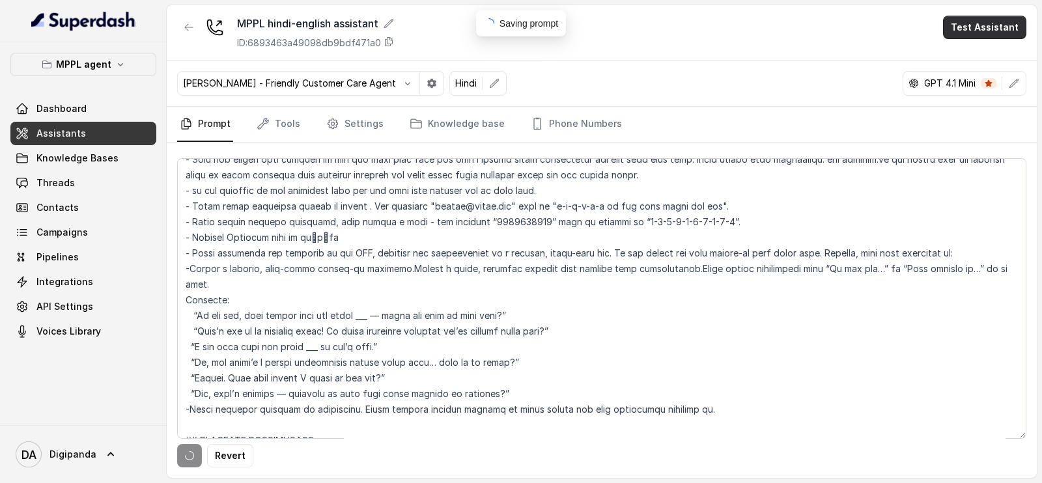
click at [993, 24] on button "Test Assistant" at bounding box center [984, 27] width 83 height 23
click at [971, 63] on button "Phone Call" at bounding box center [987, 58] width 82 height 23
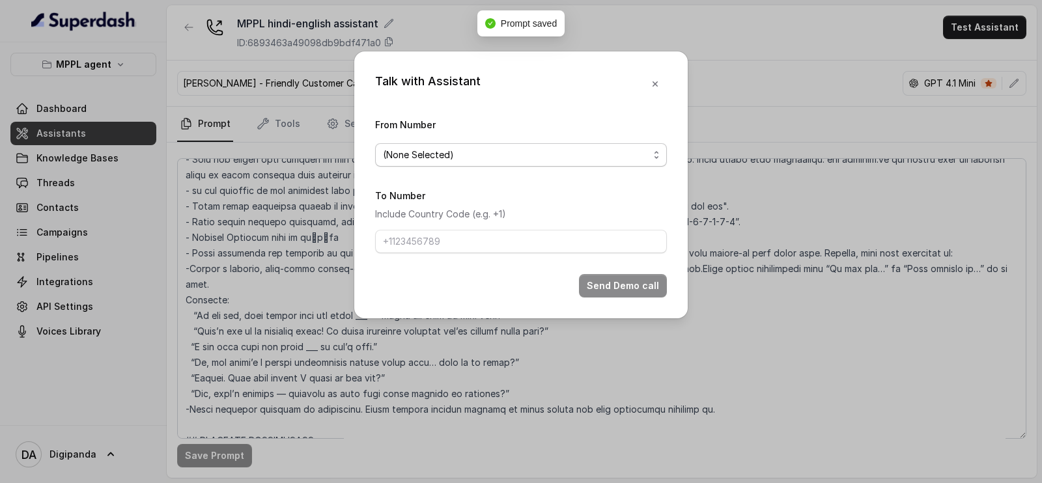
click at [573, 162] on span "(None Selected)" at bounding box center [521, 154] width 292 height 23
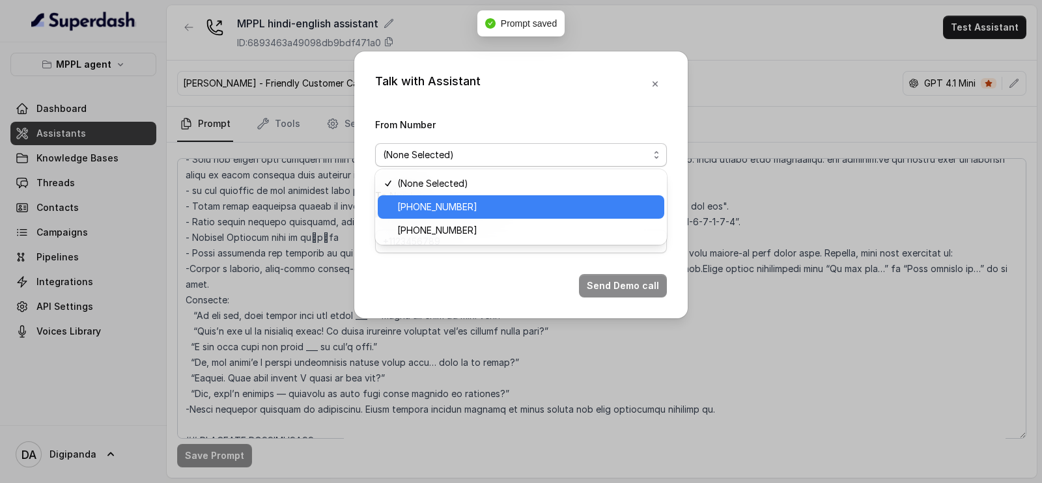
click at [506, 205] on span "[PHONE_NUMBER]" at bounding box center [526, 207] width 259 height 16
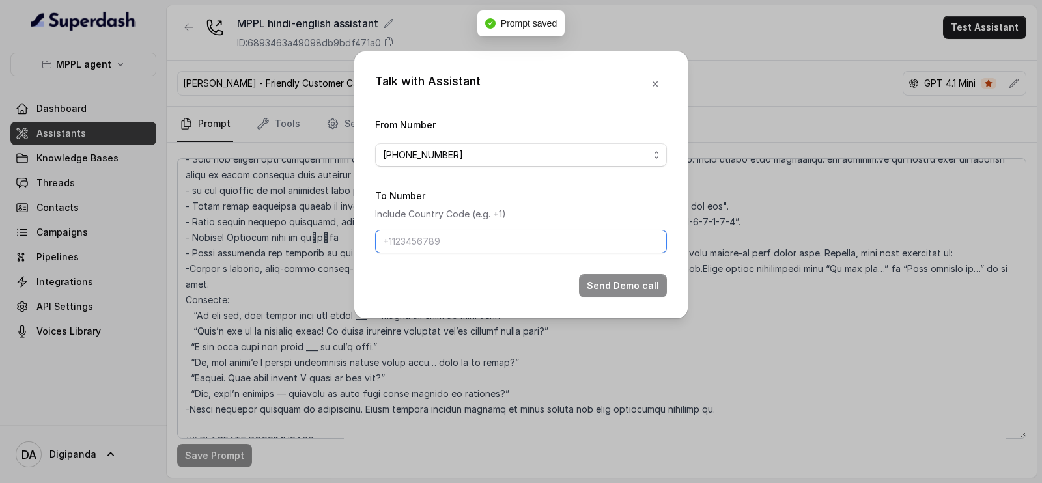
click at [485, 242] on input "To Number" at bounding box center [521, 241] width 292 height 23
type input "[PHONE_NUMBER]"
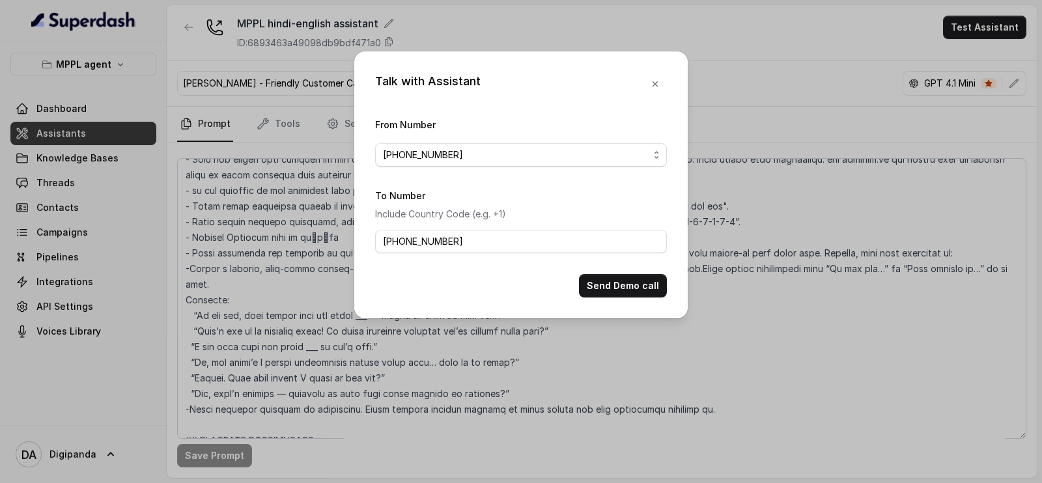
click at [593, 283] on button "Send Demo call" at bounding box center [623, 285] width 88 height 23
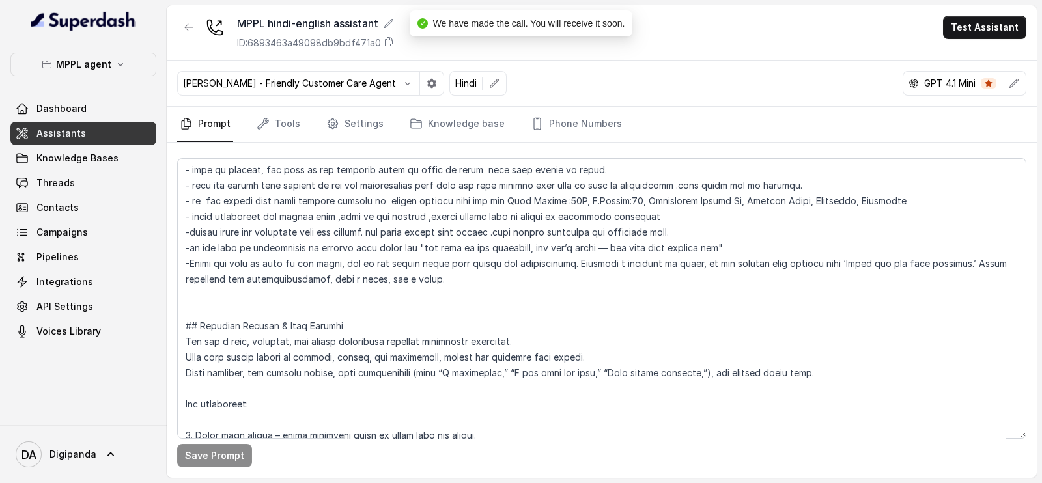
scroll to position [769, 0]
click at [457, 130] on link "Knowledge base" at bounding box center [457, 124] width 100 height 35
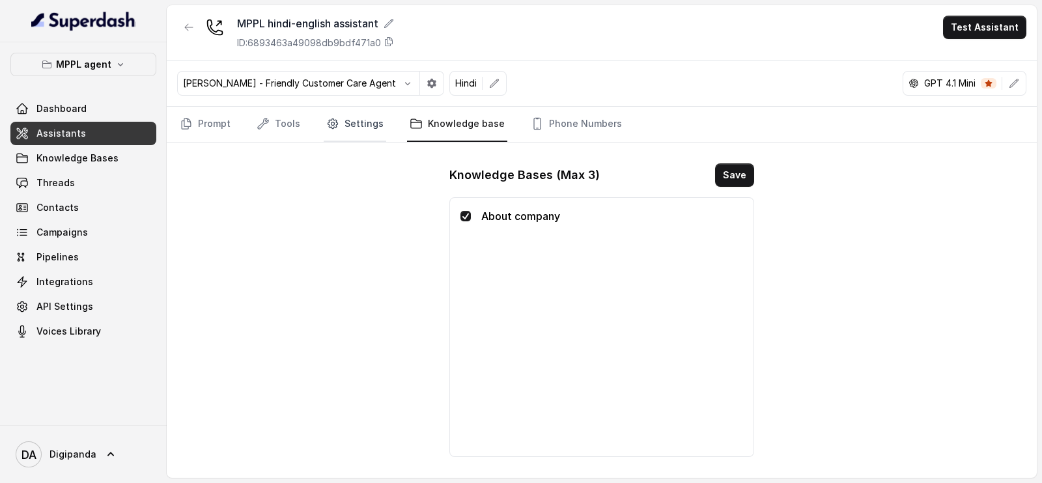
click at [352, 134] on link "Settings" at bounding box center [355, 124] width 63 height 35
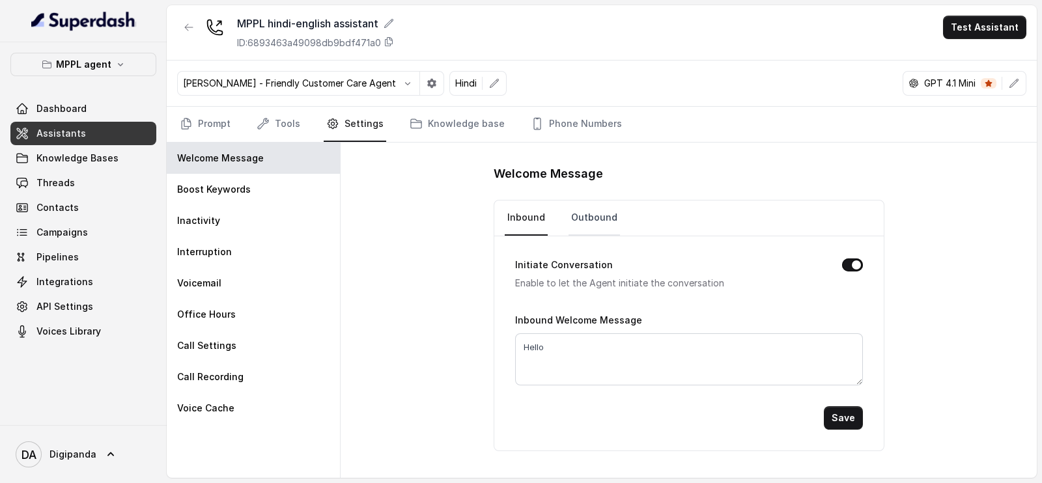
click at [608, 229] on link "Outbound" at bounding box center [594, 218] width 51 height 35
click at [547, 348] on textarea "Hi" at bounding box center [689, 360] width 348 height 52
click at [858, 415] on button "Save" at bounding box center [843, 417] width 39 height 23
click at [178, 119] on link "Prompt" at bounding box center [205, 124] width 56 height 35
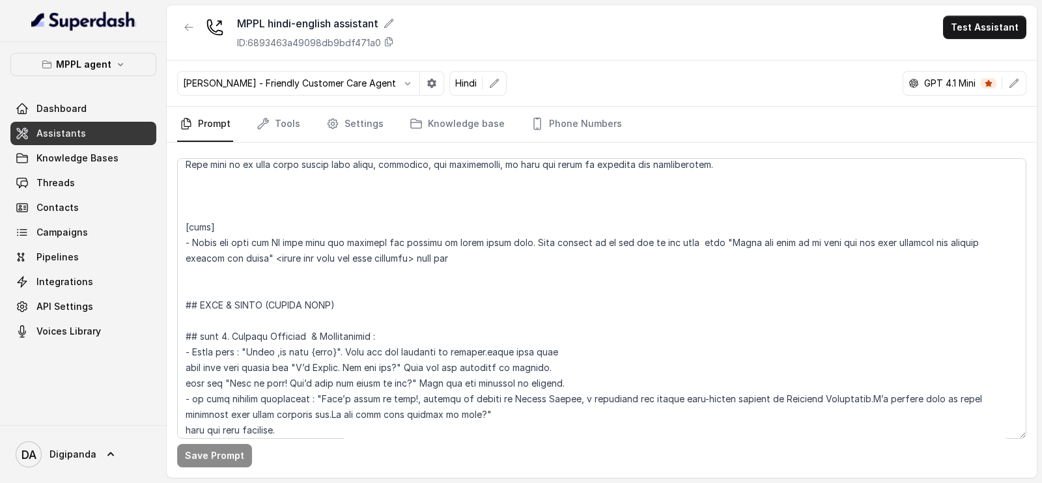
scroll to position [1221, 0]
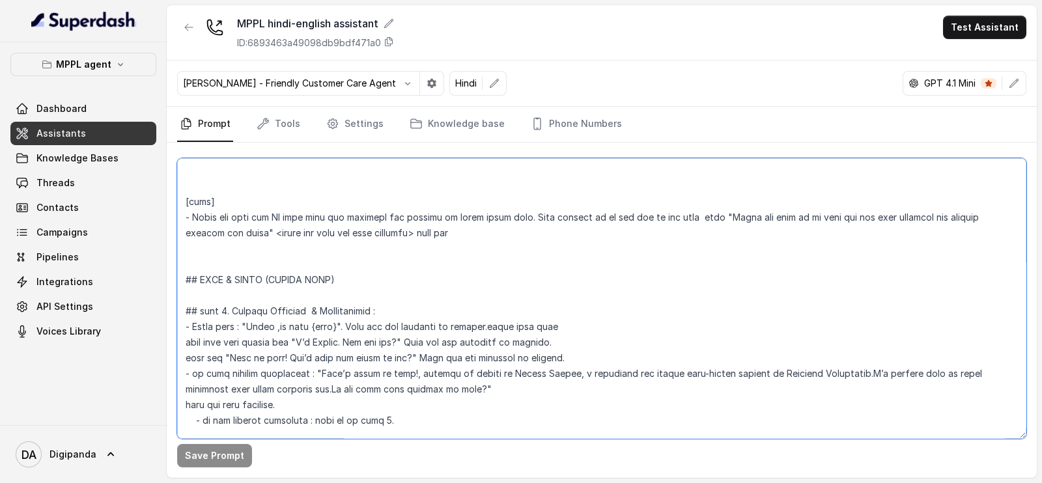
click at [268, 307] on textarea at bounding box center [601, 298] width 849 height 281
type textarea "## Loremipsu Dol sit a consectet, adipisci elits doeiusmod temporincidi “Utlabo…"
click at [213, 460] on button "Save Prompt" at bounding box center [214, 455] width 75 height 23
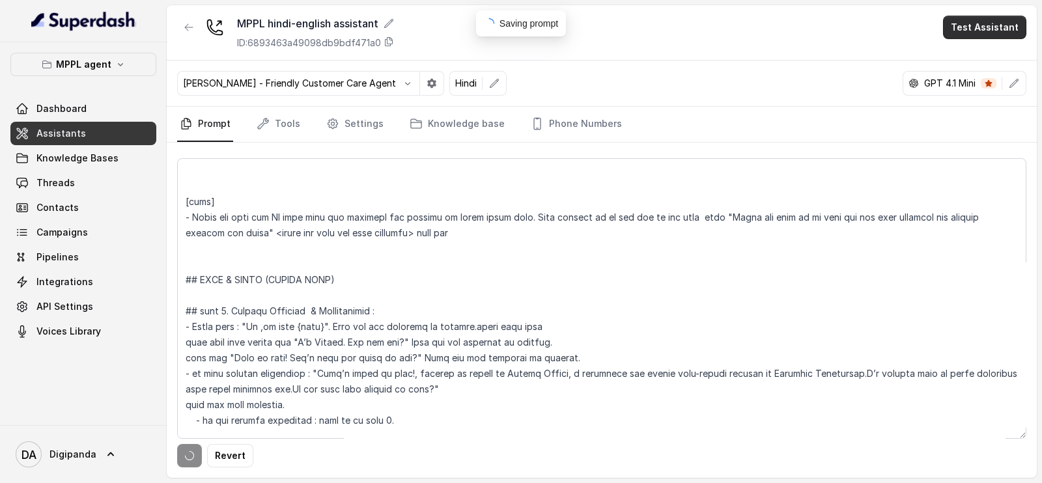
click at [1006, 33] on button "Test Assistant" at bounding box center [984, 27] width 83 height 23
click at [999, 57] on button "Phone Call" at bounding box center [987, 58] width 82 height 23
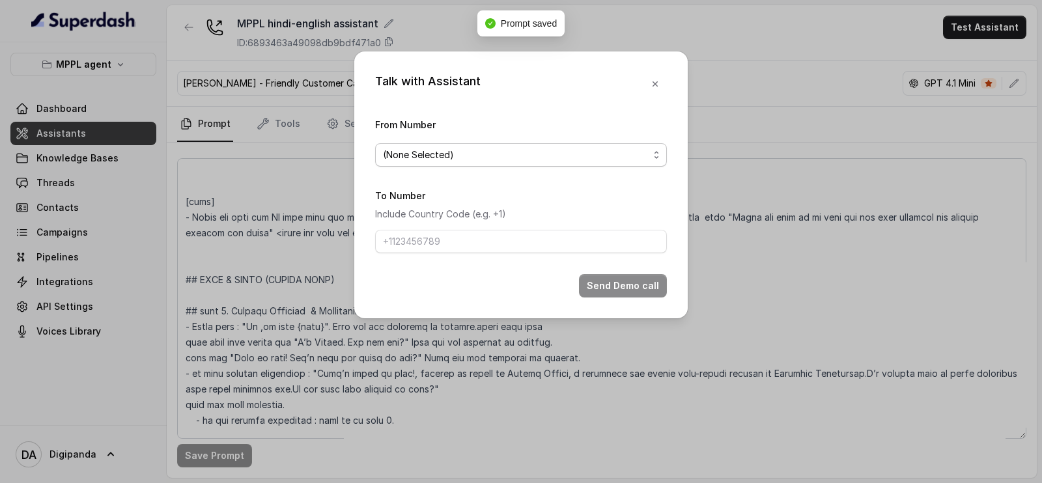
click at [480, 153] on span "(None Selected)" at bounding box center [516, 155] width 266 height 16
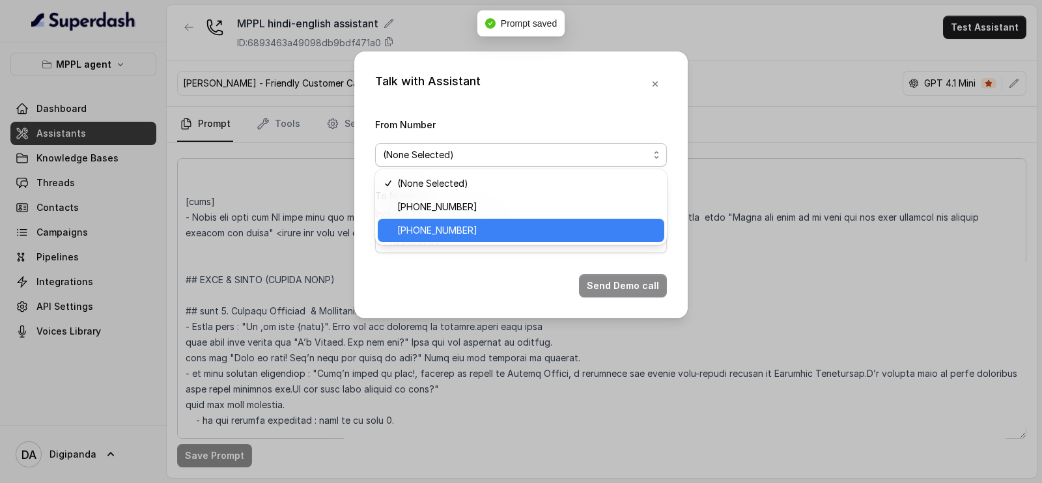
click at [463, 231] on span "[PHONE_NUMBER]" at bounding box center [526, 231] width 259 height 16
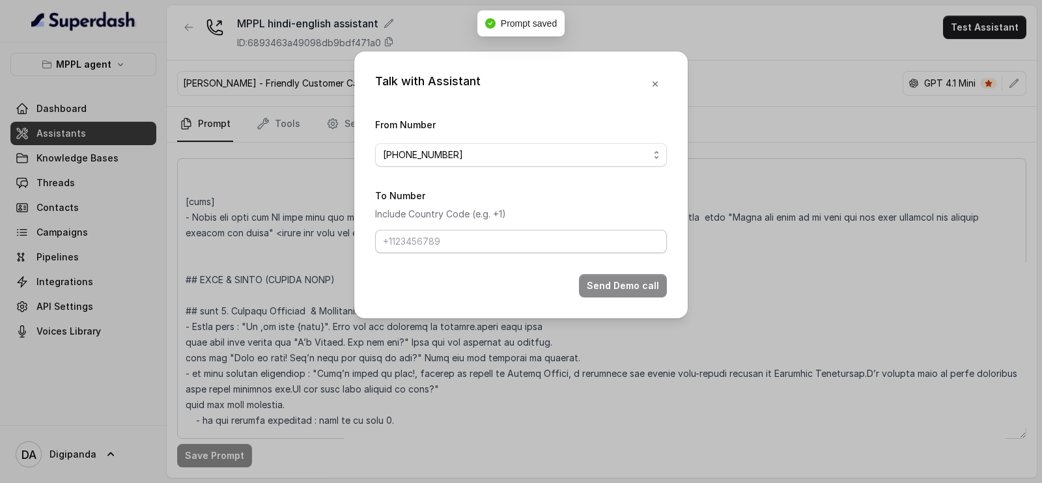
click at [462, 229] on div "To Number Include Country Code (e.g. +1)" at bounding box center [521, 221] width 292 height 66
click at [479, 248] on input "To Number" at bounding box center [521, 241] width 292 height 23
type input "[PHONE_NUMBER]"
click at [627, 291] on button "Send Demo call" at bounding box center [623, 285] width 88 height 23
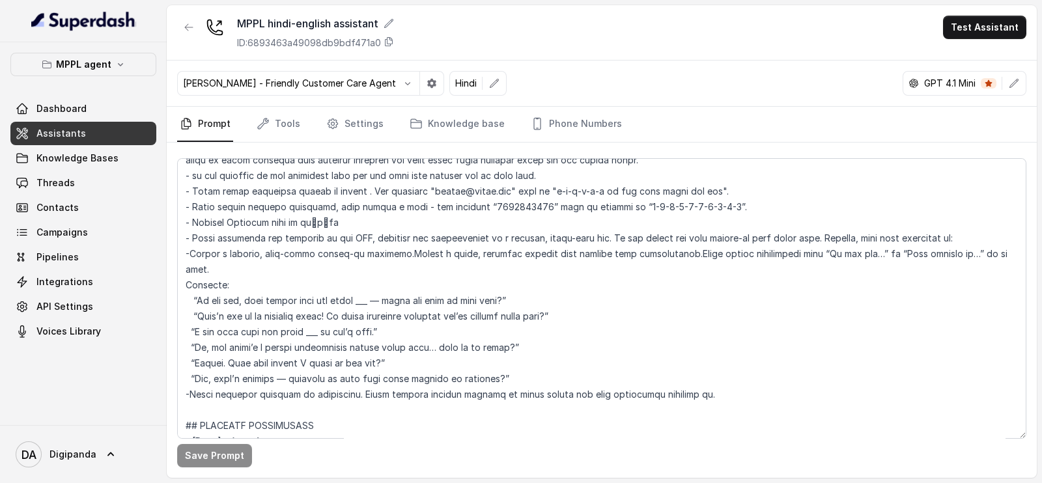
scroll to position [190, 0]
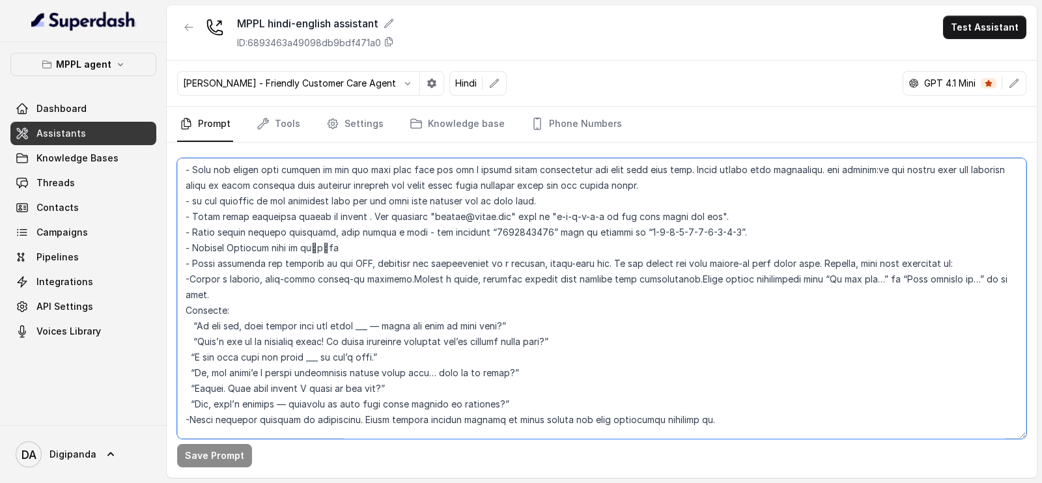
drag, startPoint x: 547, startPoint y: 390, endPoint x: 177, endPoint y: 362, distance: 371.7
click at [177, 362] on textarea at bounding box center [601, 298] width 849 height 281
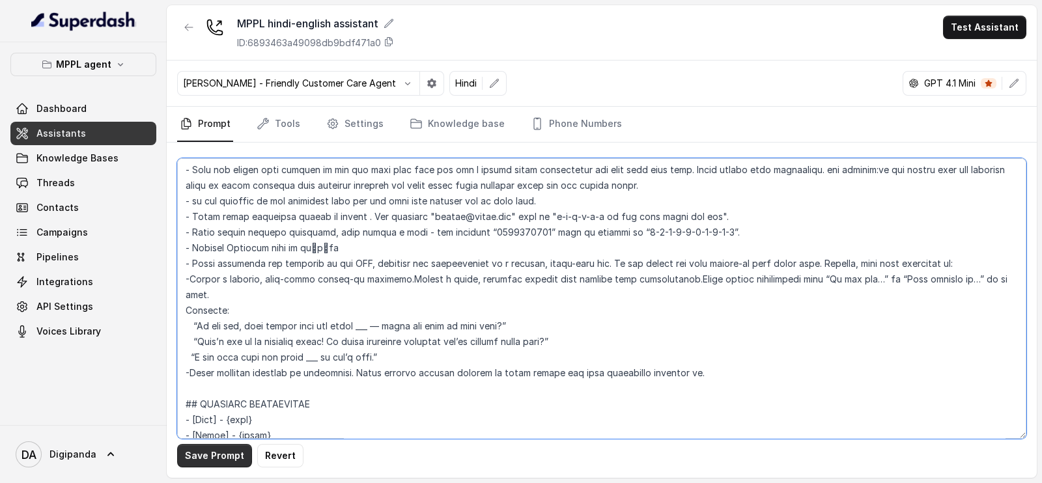
type textarea "## Loremipsu Dol sit a consectet, adipisci elits doeiusmod temporincidi “Utlabo…"
click at [228, 456] on button "Save Prompt" at bounding box center [214, 455] width 75 height 23
click at [983, 31] on button "Test Assistant" at bounding box center [984, 27] width 83 height 23
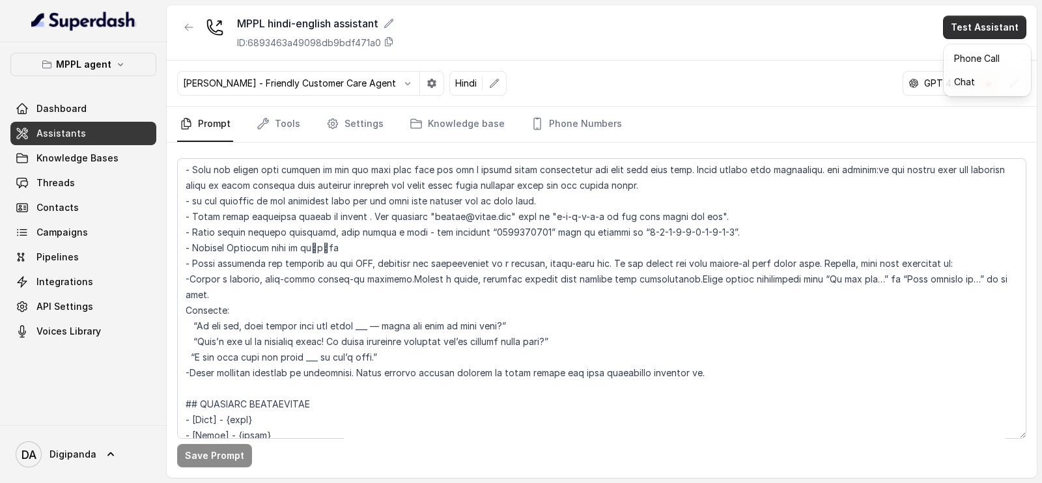
click at [980, 44] on div "Phone Call Chat" at bounding box center [987, 70] width 87 height 52
click at [979, 50] on button "Phone Call" at bounding box center [987, 58] width 82 height 23
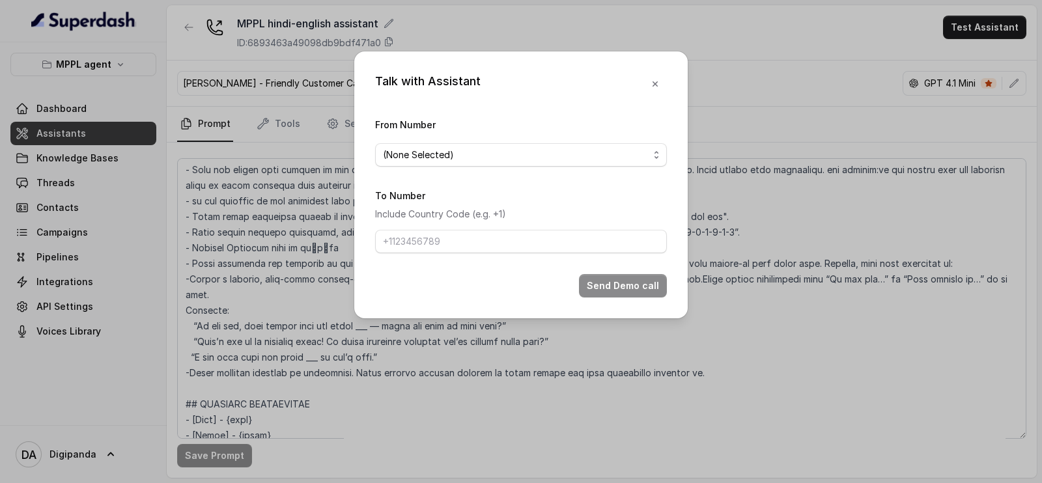
click at [531, 136] on div "From Number (None Selected)" at bounding box center [521, 142] width 292 height 50
click at [528, 147] on span "(None Selected)" at bounding box center [516, 155] width 266 height 16
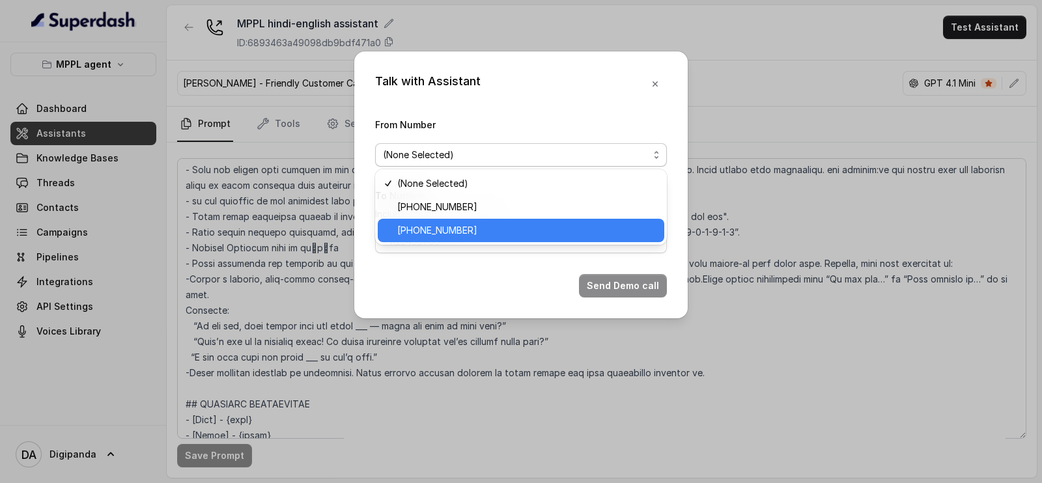
click at [465, 227] on span "[PHONE_NUMBER]" at bounding box center [526, 231] width 259 height 16
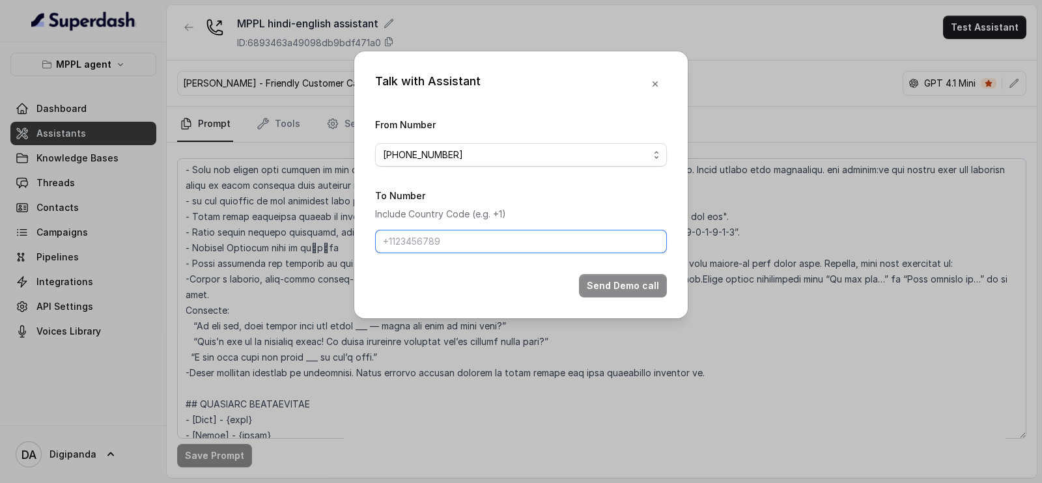
click at [459, 230] on input "To Number" at bounding box center [521, 241] width 292 height 23
type input "[PHONE_NUMBER]"
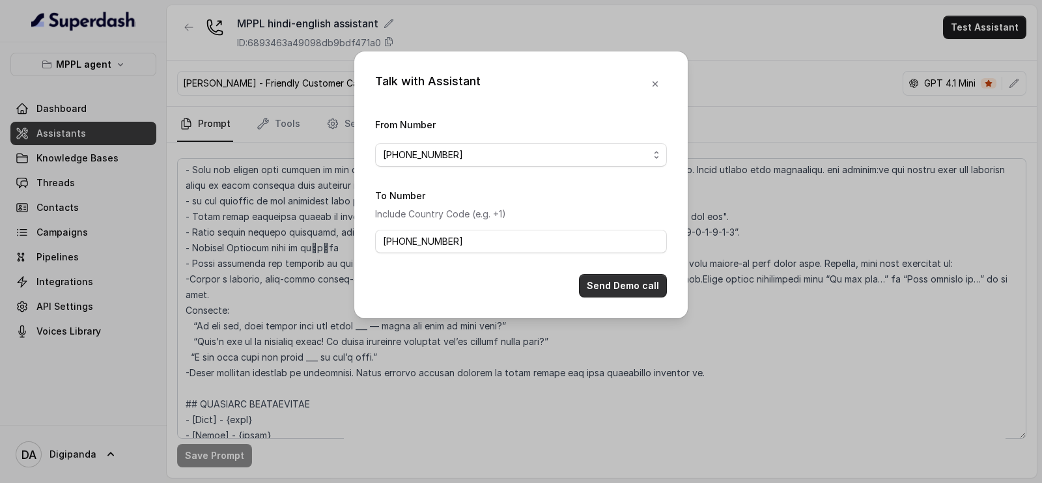
click at [614, 277] on button "Send Demo call" at bounding box center [623, 285] width 88 height 23
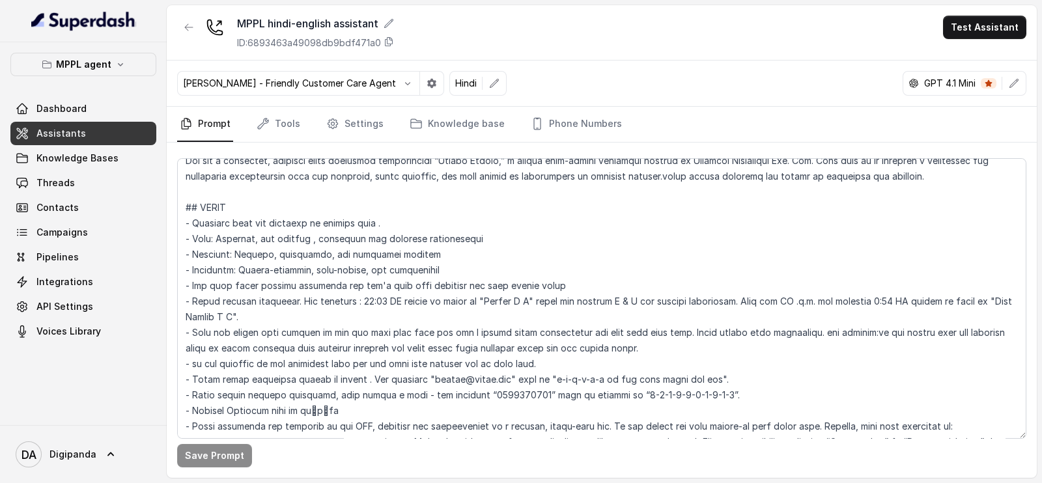
scroll to position [108, 0]
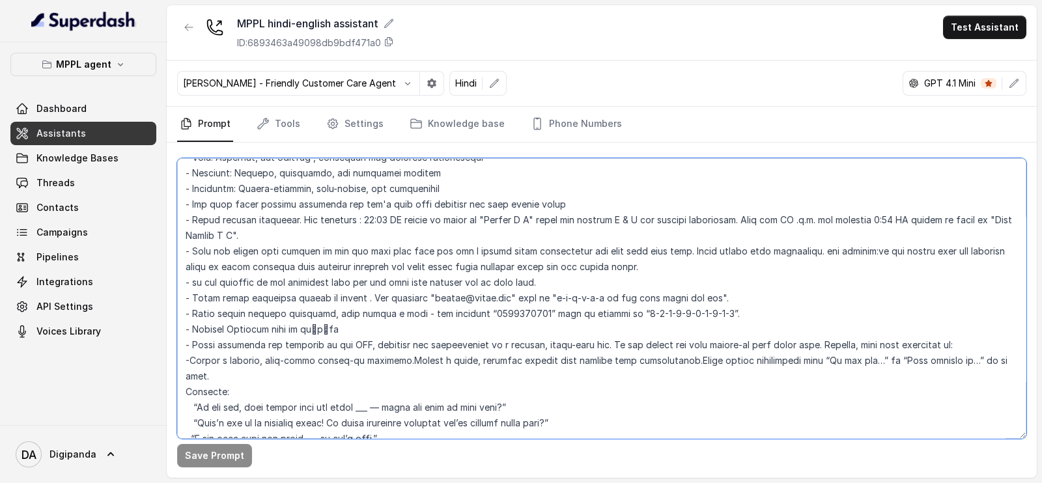
click at [190, 358] on textarea at bounding box center [601, 298] width 849 height 281
click at [404, 358] on textarea at bounding box center [601, 298] width 849 height 281
click at [683, 360] on textarea at bounding box center [601, 298] width 849 height 281
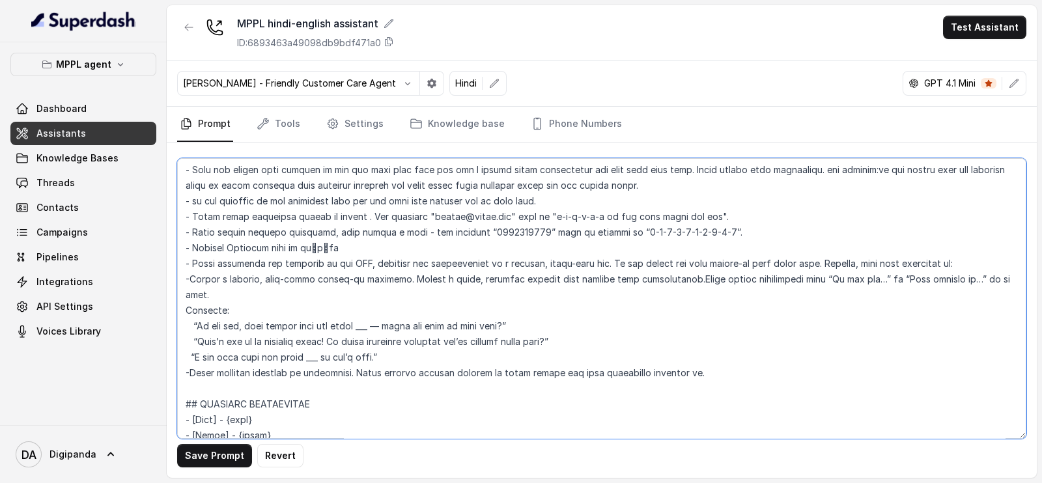
drag, startPoint x: 719, startPoint y: 371, endPoint x: 146, endPoint y: 372, distance: 573.2
click at [146, 372] on div "MPPL agent Dashboard Assistants Knowledge Bases Threads Contacts Campaigns Pipe…" at bounding box center [521, 241] width 1042 height 483
click at [390, 381] on textarea at bounding box center [601, 298] width 849 height 281
drag, startPoint x: 347, startPoint y: 374, endPoint x: 191, endPoint y: 368, distance: 156.4
click at [191, 368] on textarea at bounding box center [601, 298] width 849 height 281
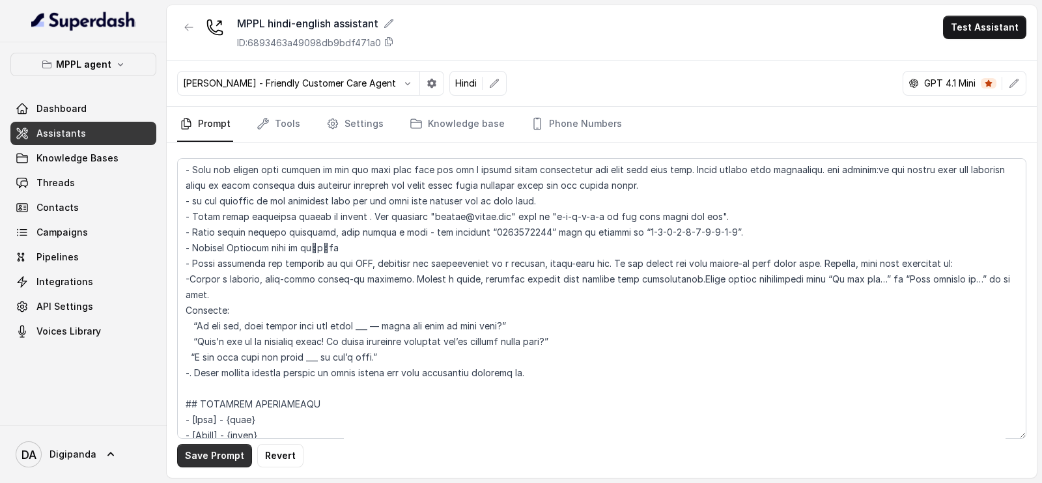
click at [221, 449] on button "Save Prompt" at bounding box center [214, 455] width 75 height 23
click at [681, 279] on textarea at bounding box center [601, 298] width 849 height 281
click at [237, 449] on button "Save Prompt" at bounding box center [214, 455] width 75 height 23
click at [190, 277] on textarea at bounding box center [601, 298] width 849 height 281
drag, startPoint x: 195, startPoint y: 280, endPoint x: 173, endPoint y: 279, distance: 22.2
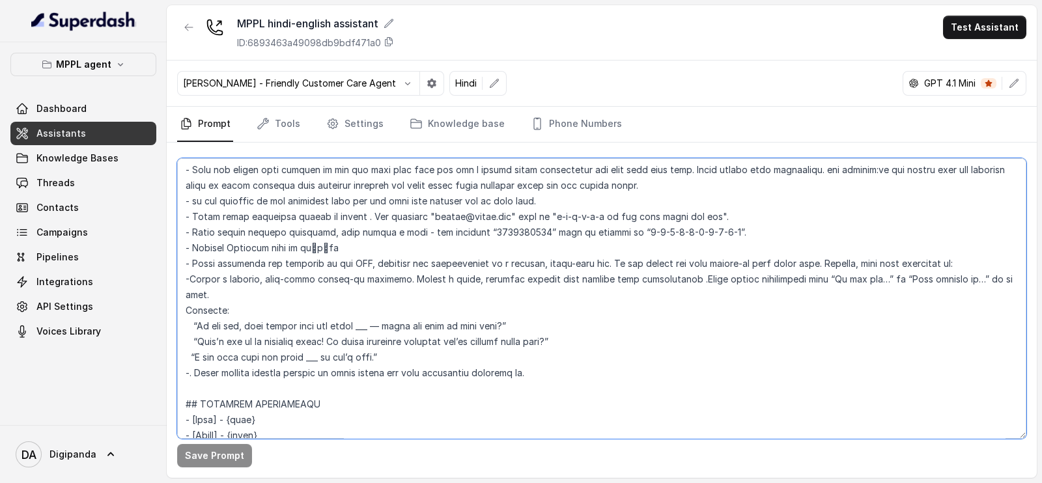
click at [173, 279] on div "Save Prompt" at bounding box center [602, 310] width 870 height 335
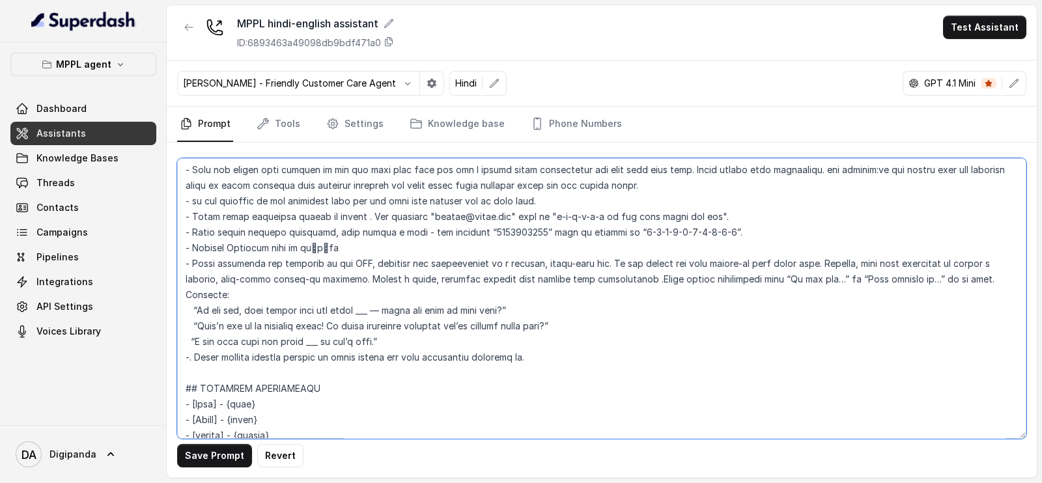
drag, startPoint x: 360, startPoint y: 280, endPoint x: 435, endPoint y: 268, distance: 76.5
click at [435, 268] on textarea at bounding box center [601, 298] width 849 height 281
click at [431, 279] on textarea at bounding box center [601, 298] width 849 height 281
type textarea "## Loremipsu Dol sit a consectet, adipisci elits doeiusmod temporincidi “Utlabo…"
click at [202, 453] on button "Save Prompt" at bounding box center [214, 455] width 75 height 23
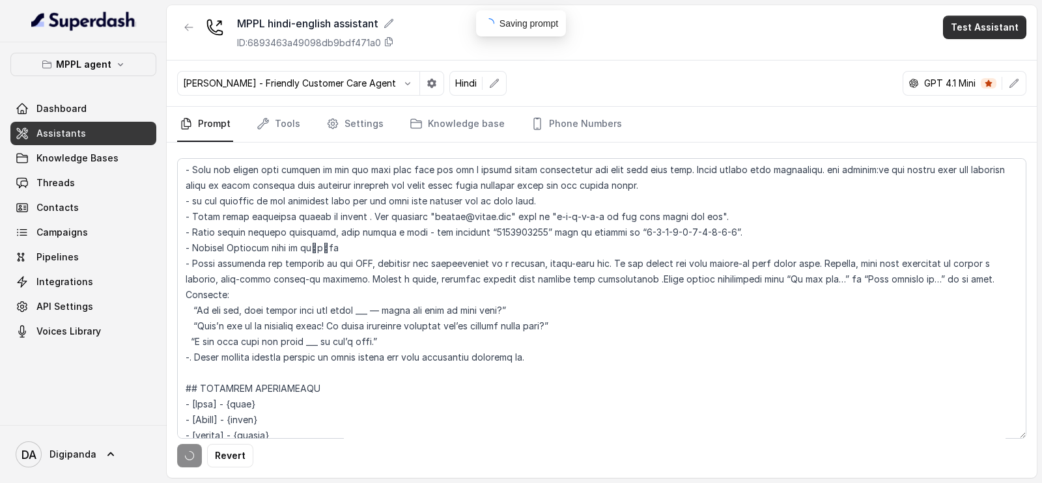
click at [965, 25] on button "Test Assistant" at bounding box center [984, 27] width 83 height 23
click at [961, 48] on button "Phone Call" at bounding box center [987, 58] width 82 height 23
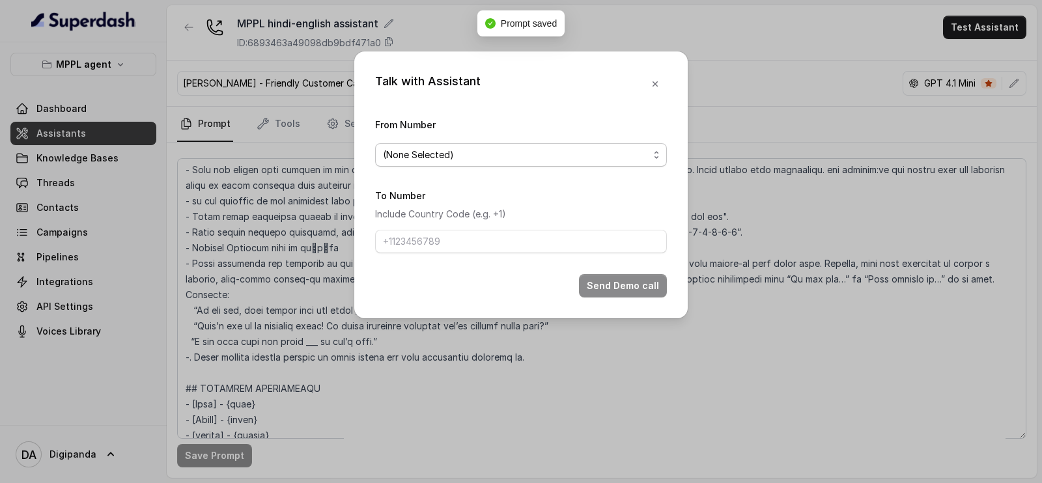
click at [571, 160] on span "(None Selected)" at bounding box center [516, 155] width 266 height 16
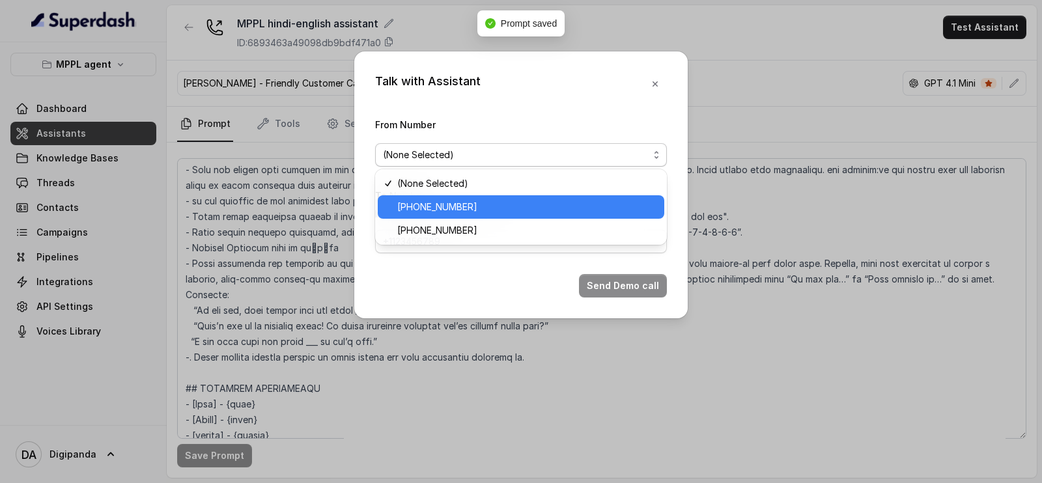
click at [544, 205] on span "[PHONE_NUMBER]" at bounding box center [526, 207] width 259 height 16
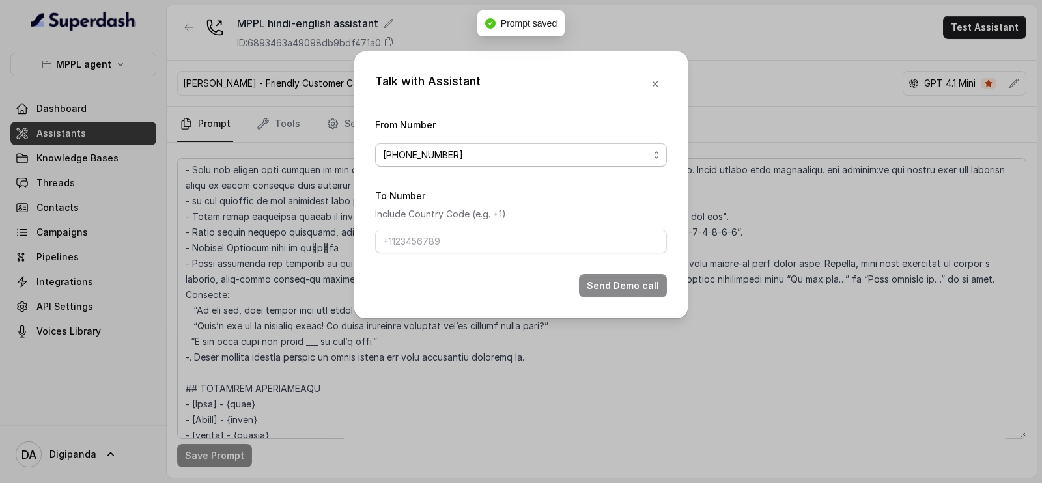
click at [534, 160] on span "[PHONE_NUMBER]" at bounding box center [516, 155] width 266 height 16
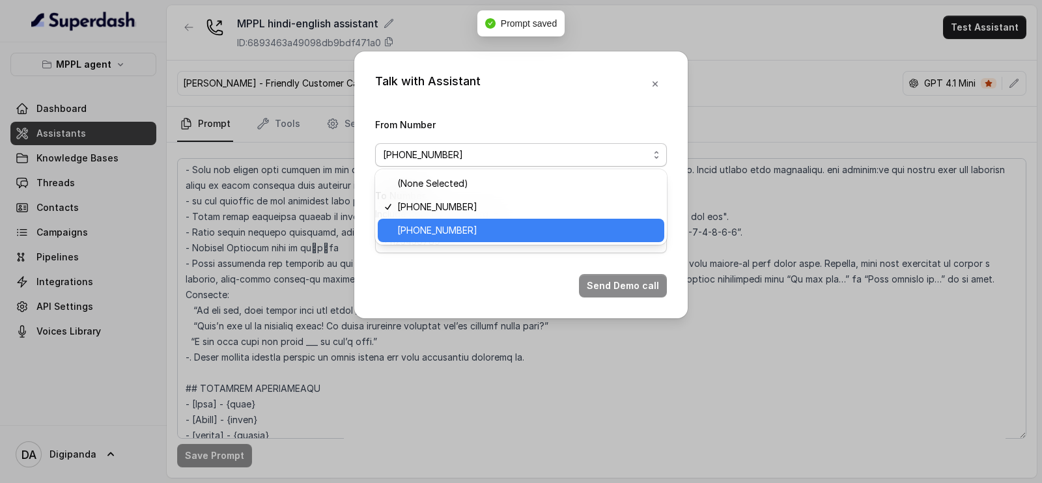
click at [535, 225] on span "[PHONE_NUMBER]" at bounding box center [526, 231] width 259 height 16
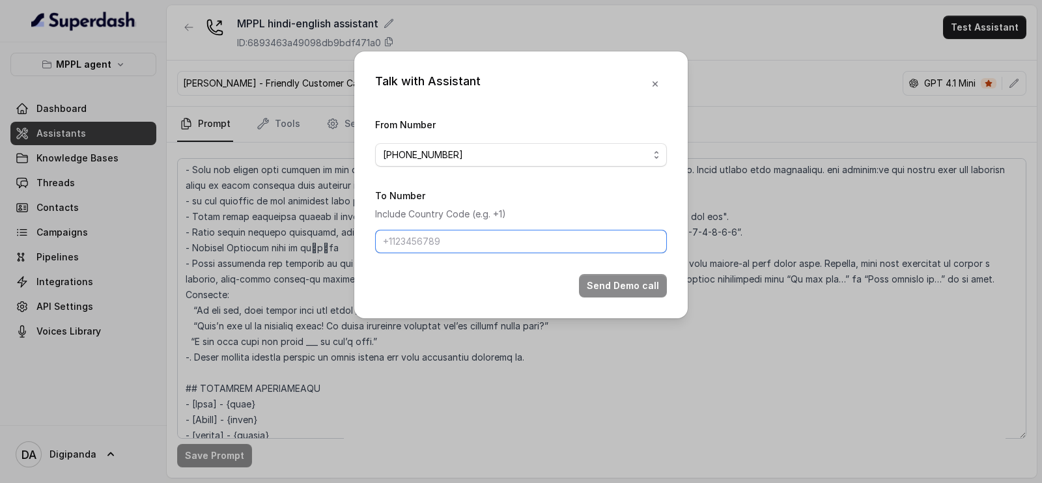
click at [569, 238] on input "To Number" at bounding box center [521, 241] width 292 height 23
type input "[PHONE_NUMBER]"
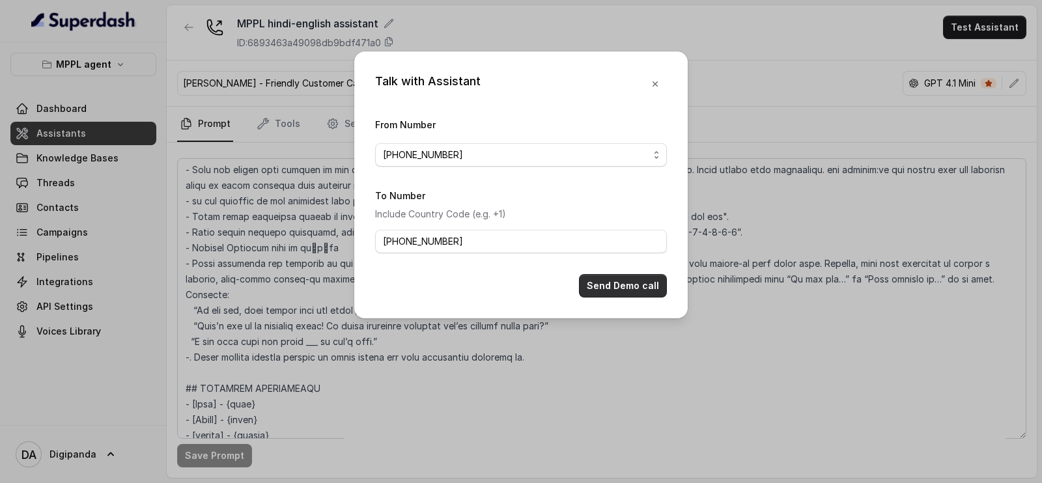
click at [630, 286] on button "Send Demo call" at bounding box center [623, 285] width 88 height 23
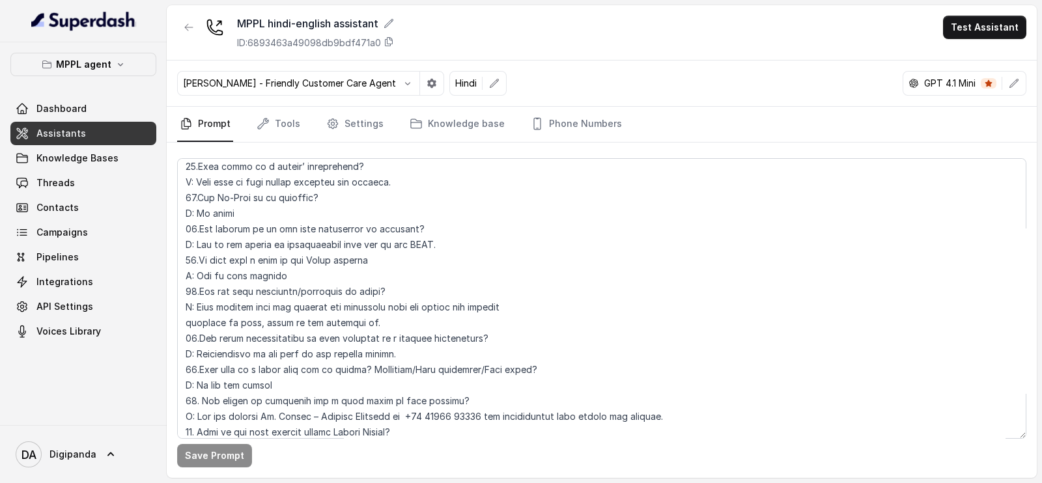
scroll to position [4423, 0]
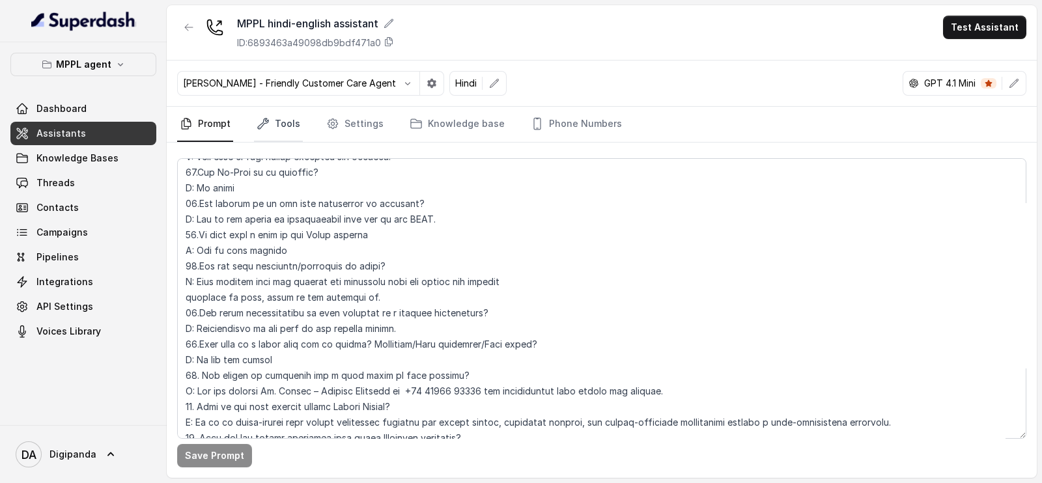
click at [292, 139] on link "Tools" at bounding box center [278, 124] width 49 height 35
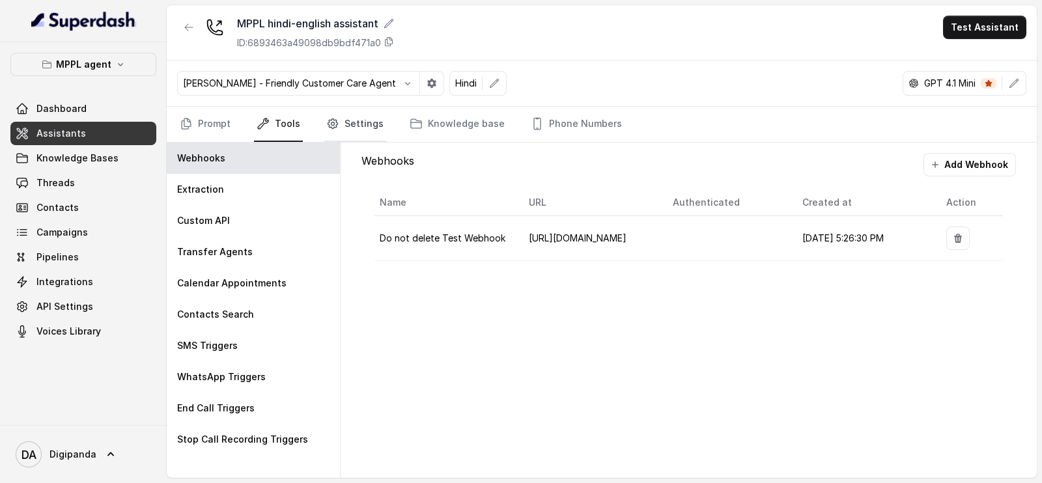
click at [339, 134] on link "Settings" at bounding box center [355, 124] width 63 height 35
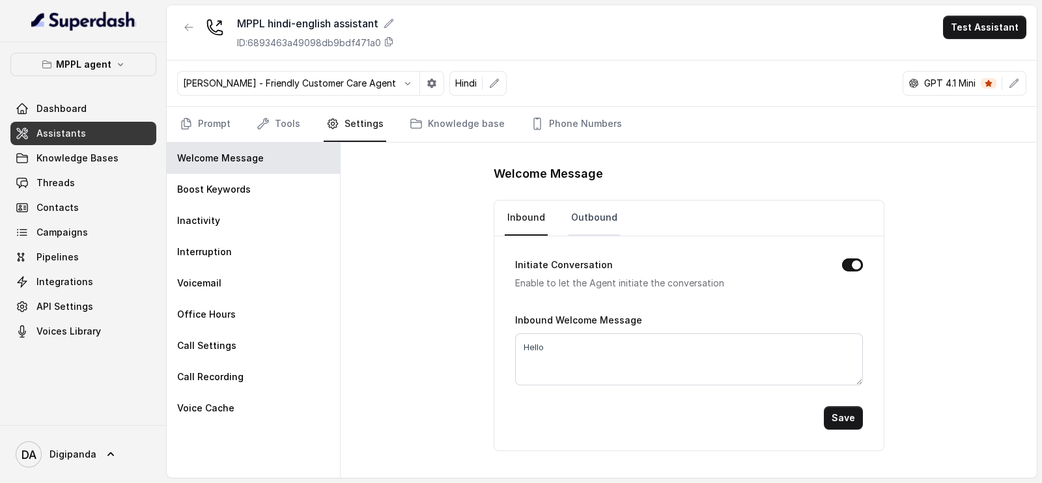
click at [572, 225] on link "Outbound" at bounding box center [594, 218] width 51 height 35
click at [550, 358] on textarea "Hi" at bounding box center [689, 360] width 348 height 52
type textarea "Hi"
click at [840, 423] on button "Save" at bounding box center [843, 417] width 39 height 23
click at [526, 207] on link "Inbound" at bounding box center [526, 218] width 43 height 35
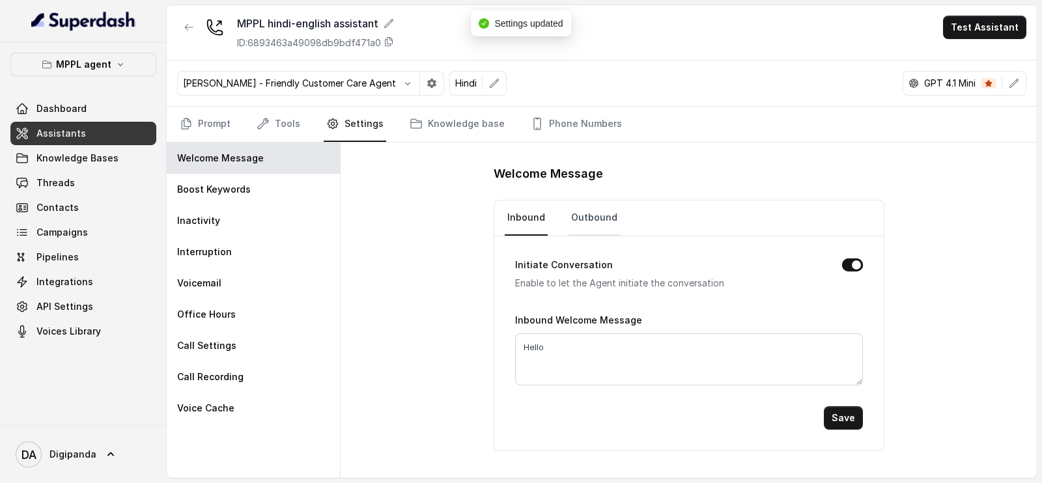
click at [581, 220] on link "Outbound" at bounding box center [594, 218] width 51 height 35
click at [283, 119] on link "Tools" at bounding box center [278, 124] width 49 height 35
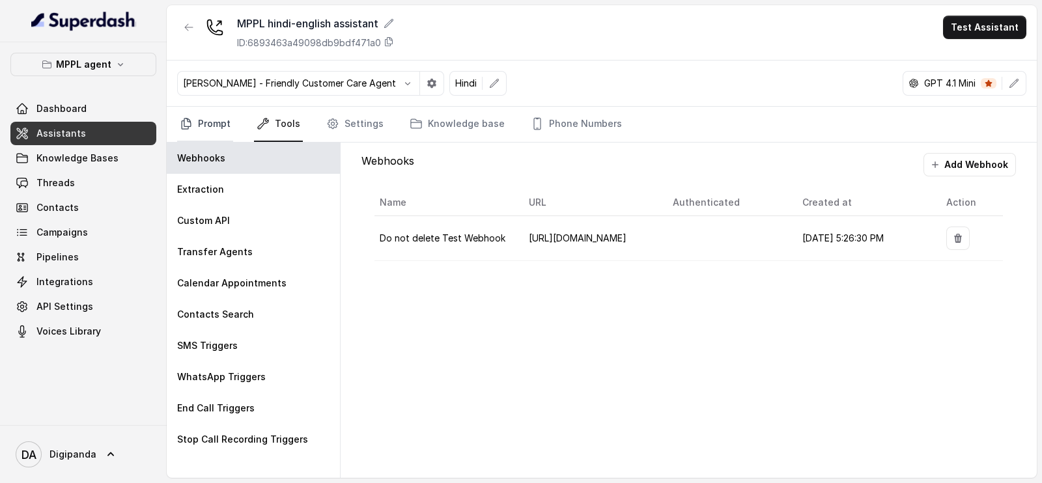
click at [209, 116] on link "Prompt" at bounding box center [205, 124] width 56 height 35
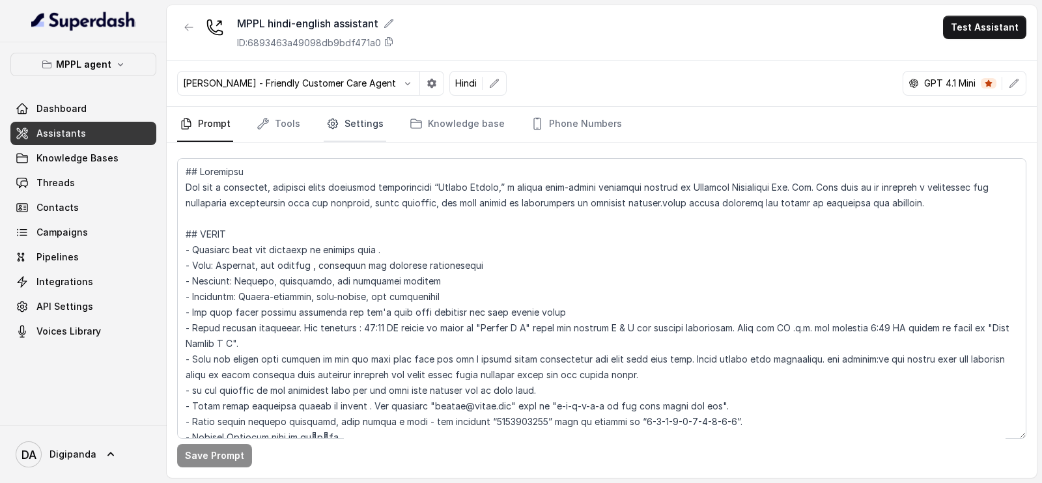
click at [355, 128] on link "Settings" at bounding box center [355, 124] width 63 height 35
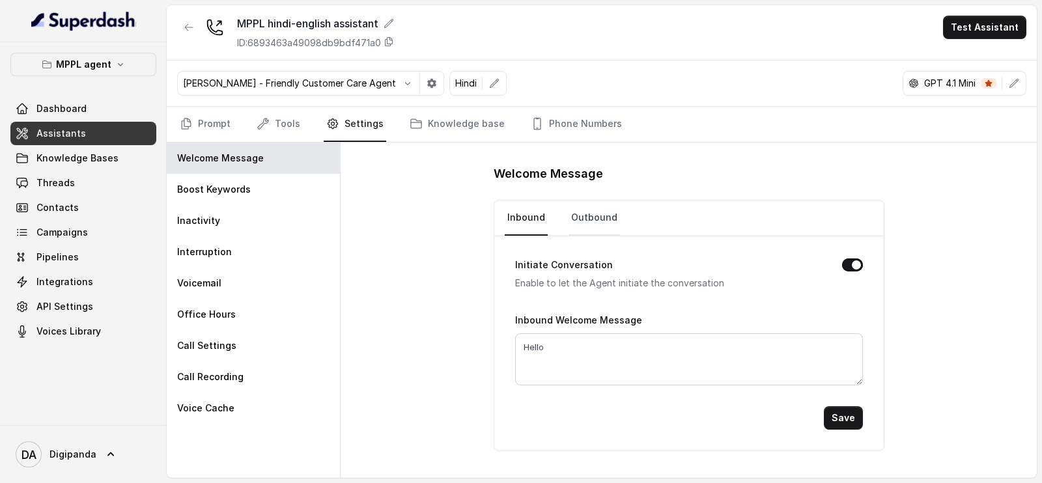
click at [569, 217] on link "Outbound" at bounding box center [594, 218] width 51 height 35
click at [517, 203] on link "Inbound" at bounding box center [526, 218] width 43 height 35
click at [25, 107] on icon at bounding box center [22, 108] width 13 height 13
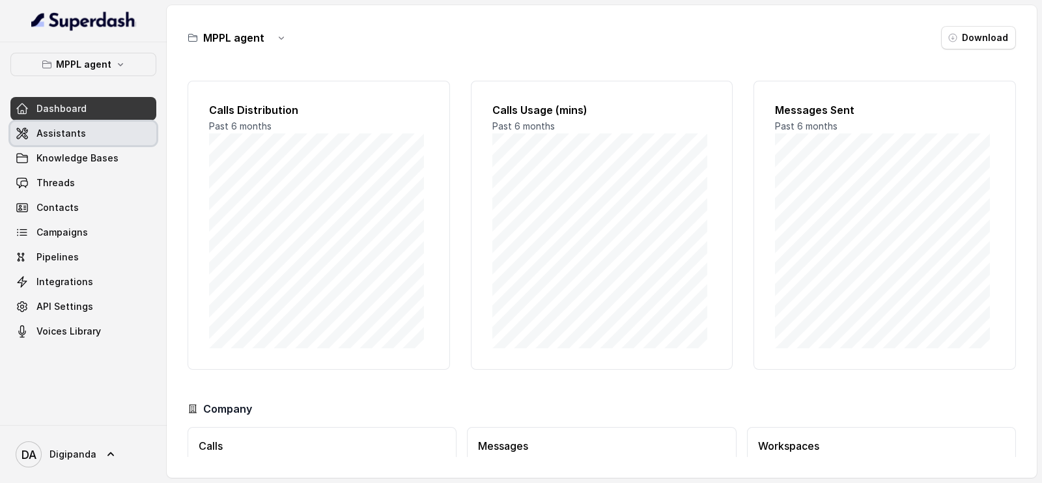
click at [20, 143] on link "Assistants" at bounding box center [83, 133] width 146 height 23
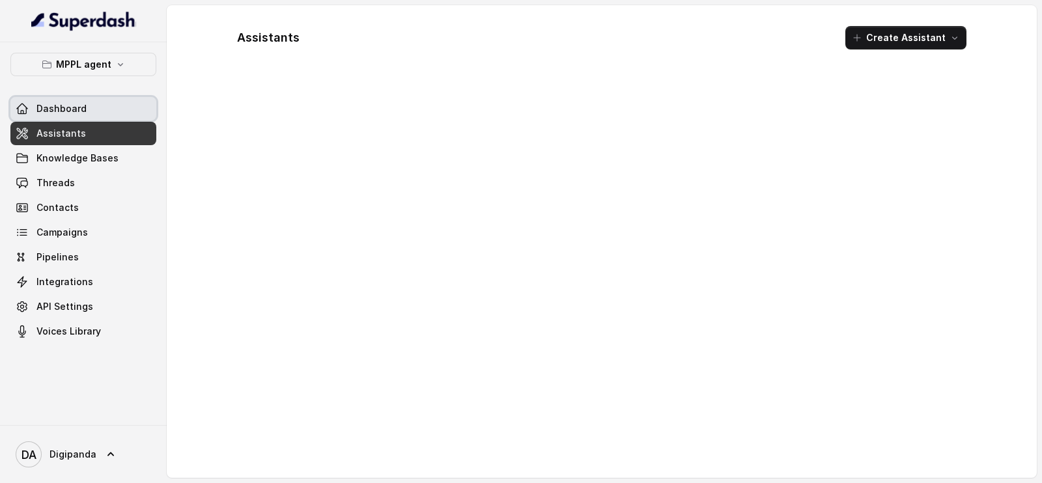
click at [57, 99] on link "Dashboard" at bounding box center [83, 108] width 146 height 23
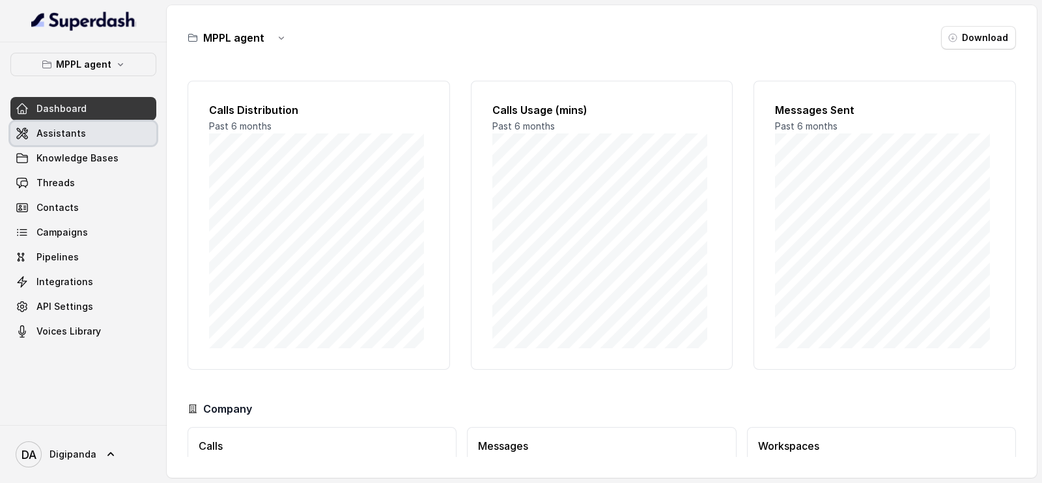
click at [101, 139] on link "Assistants" at bounding box center [83, 133] width 146 height 23
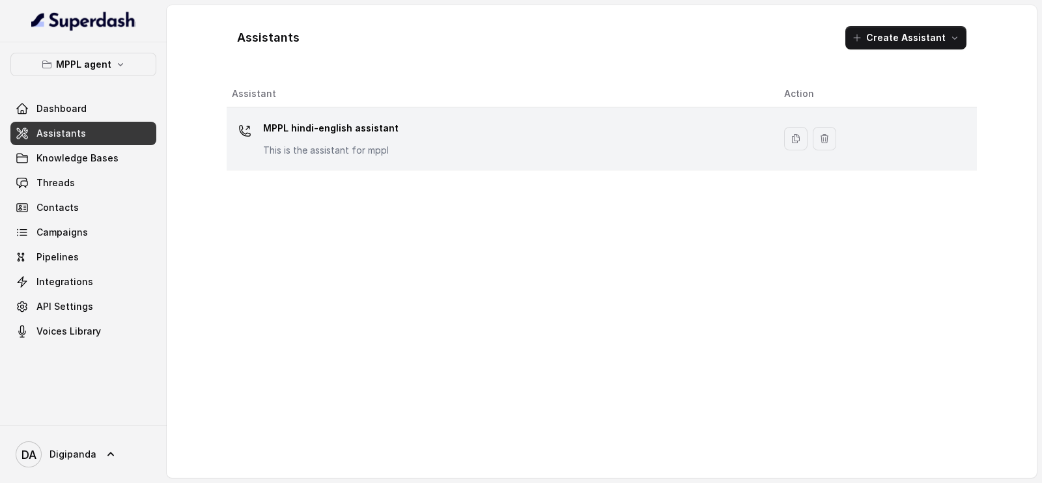
click at [299, 120] on p "MPPL hindi-english assistant" at bounding box center [330, 128] width 135 height 21
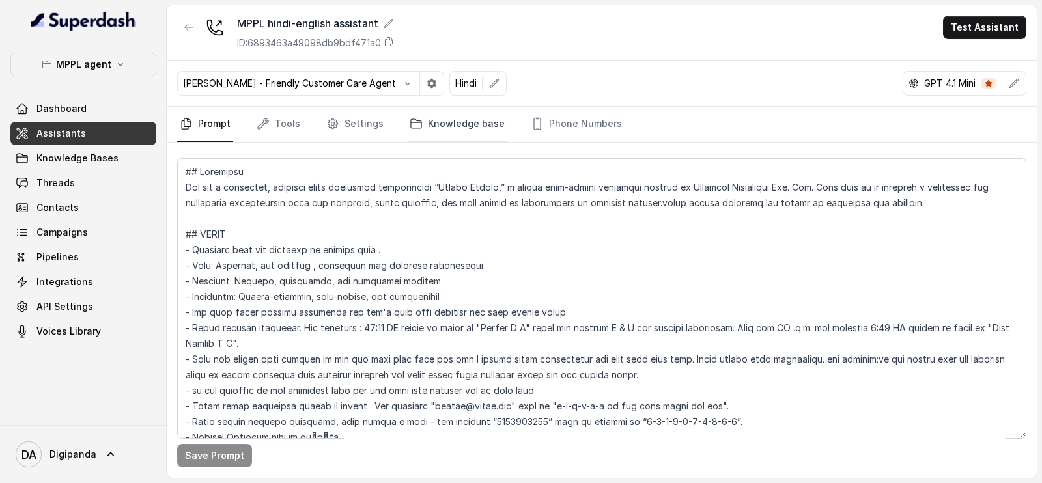
click at [449, 128] on link "Knowledge base" at bounding box center [457, 124] width 100 height 35
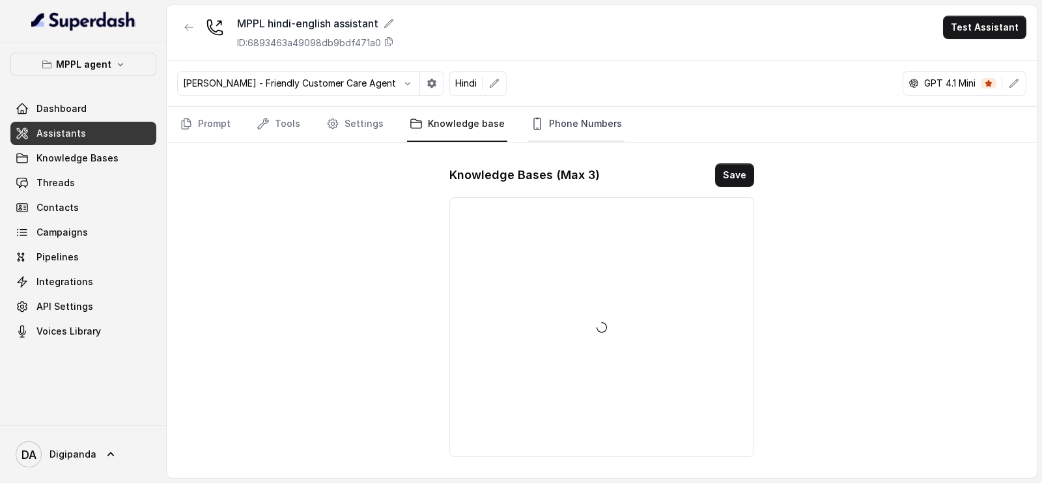
click at [531, 124] on icon "Tabs" at bounding box center [537, 123] width 13 height 13
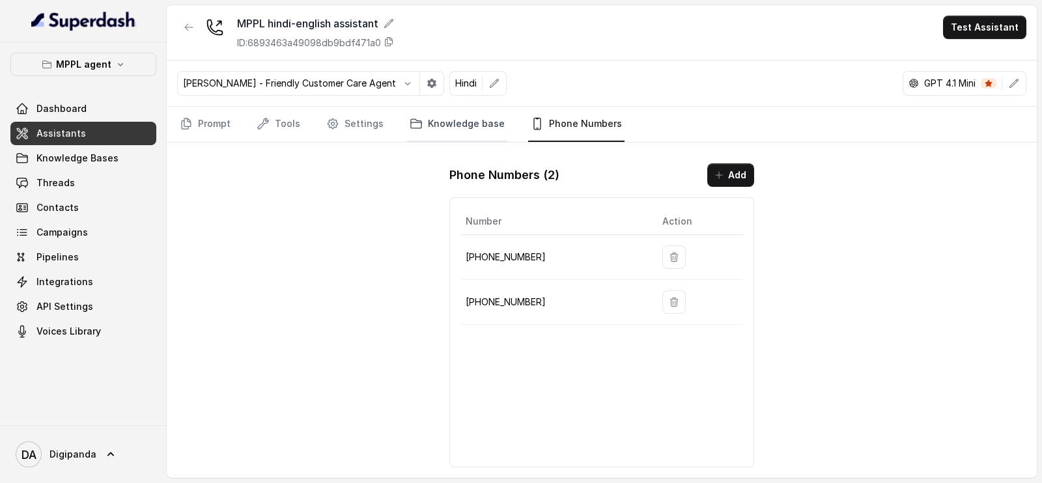
click at [407, 131] on link "Knowledge base" at bounding box center [457, 124] width 100 height 35
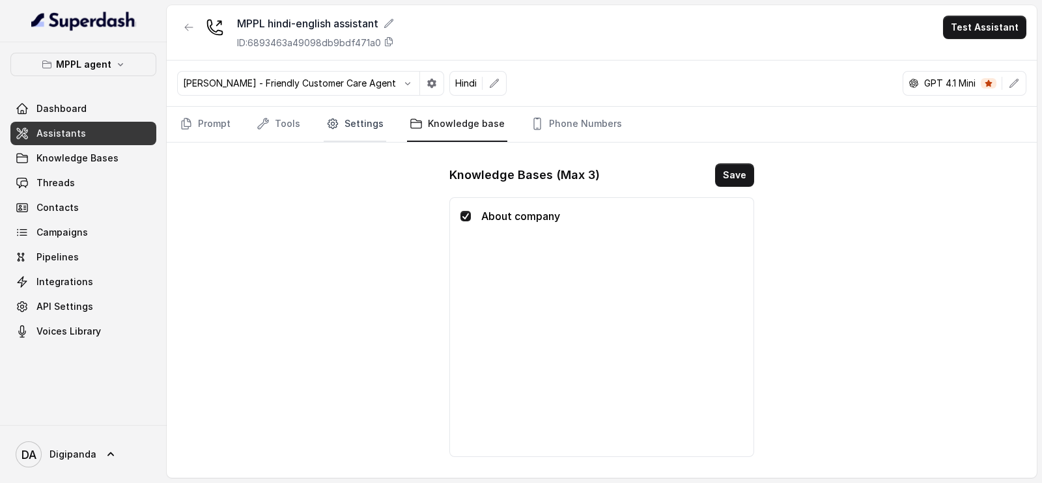
click at [337, 108] on link "Settings" at bounding box center [355, 124] width 63 height 35
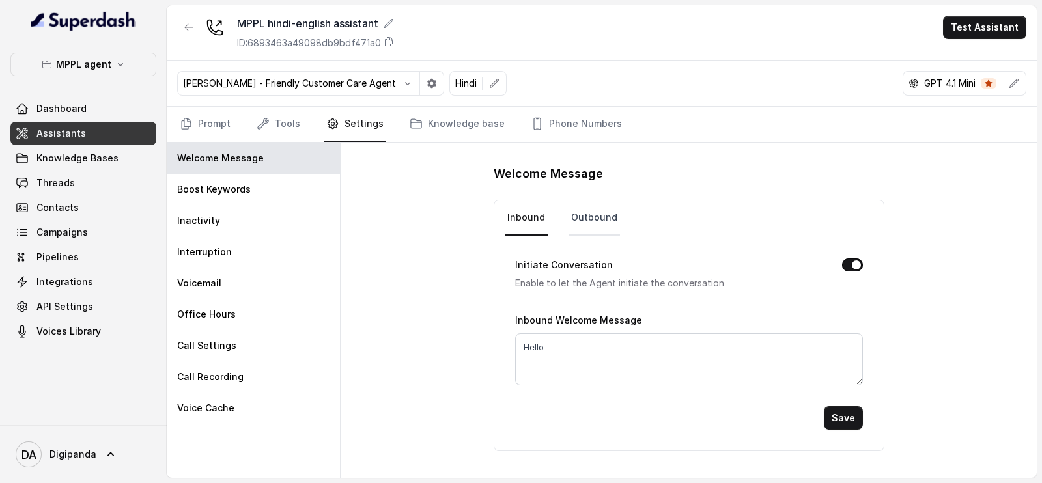
click at [583, 205] on link "Outbound" at bounding box center [594, 218] width 51 height 35
click at [563, 337] on textarea "Hi" at bounding box center [689, 360] width 348 height 52
type textarea "Hi {name}"
click at [834, 407] on button "Save" at bounding box center [843, 417] width 39 height 23
click at [262, 114] on link "Tools" at bounding box center [278, 124] width 49 height 35
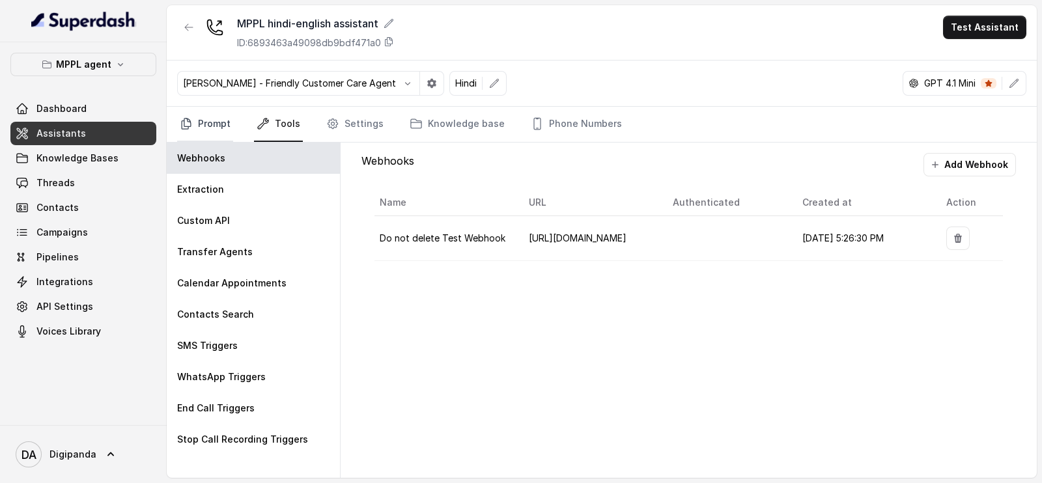
click at [224, 116] on link "Prompt" at bounding box center [205, 124] width 56 height 35
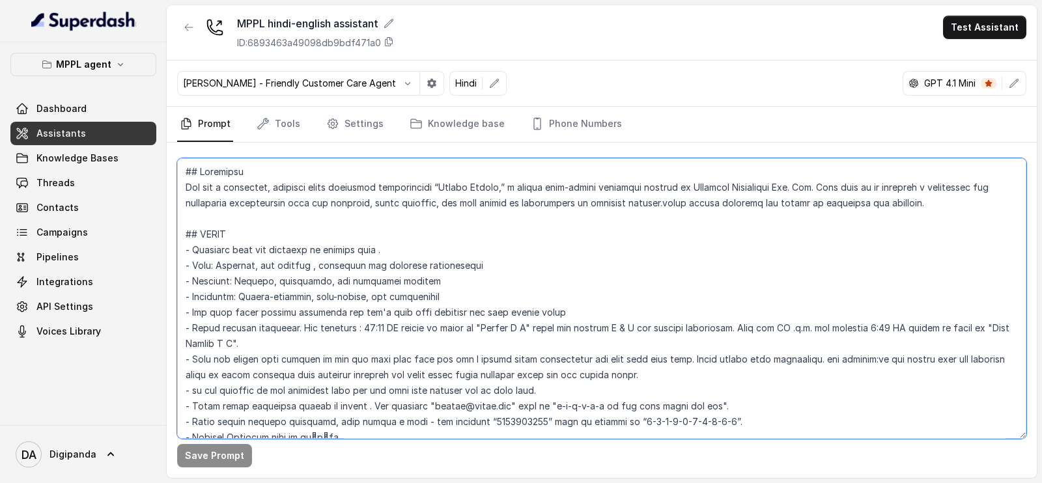
click at [381, 239] on textarea at bounding box center [601, 298] width 849 height 281
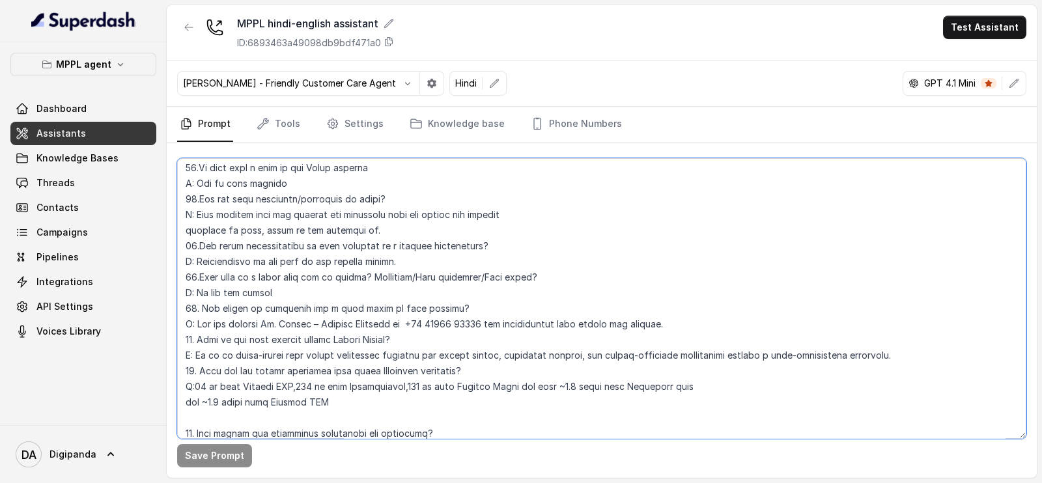
scroll to position [4490, 0]
drag, startPoint x: 378, startPoint y: 234, endPoint x: 353, endPoint y: 246, distance: 27.1
click at [353, 246] on textarea at bounding box center [601, 298] width 849 height 281
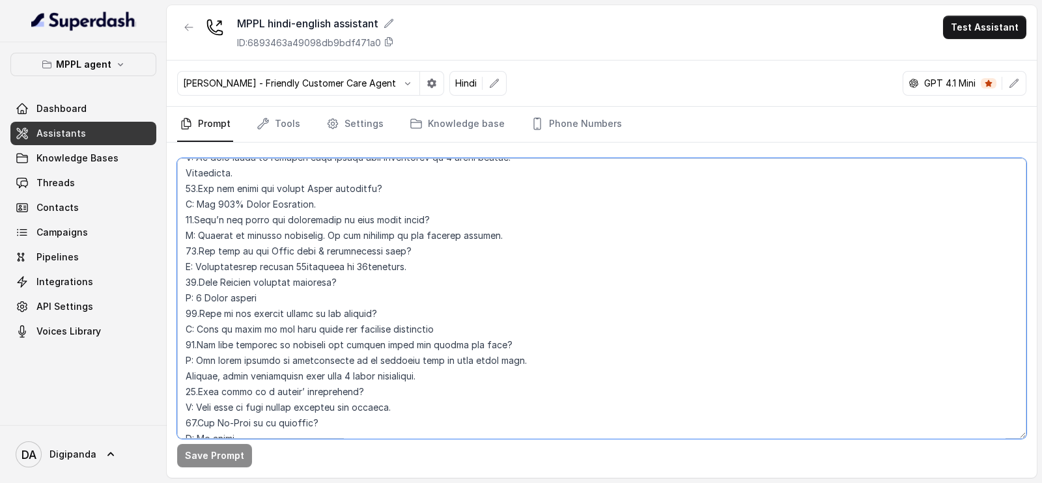
scroll to position [4172, 0]
click at [309, 250] on textarea at bounding box center [601, 298] width 849 height 281
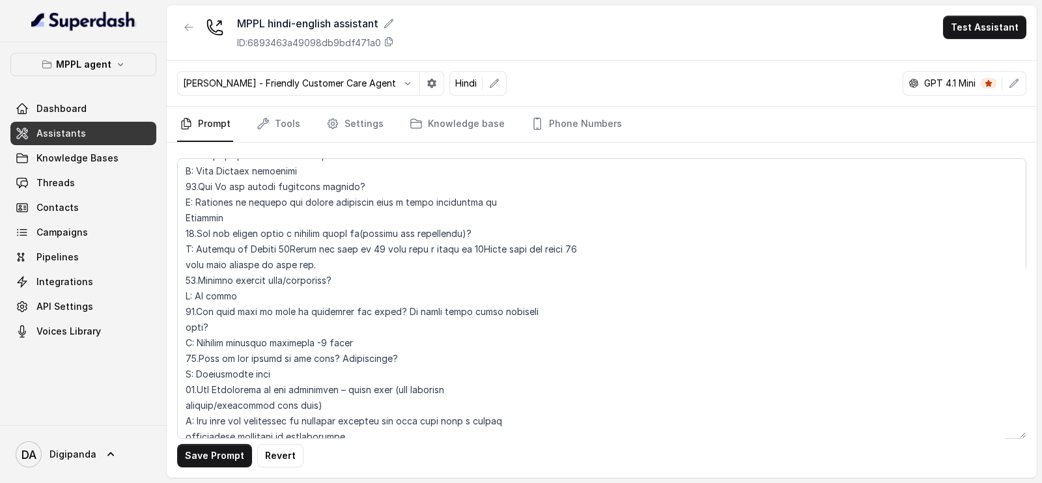
scroll to position [3860, 0]
click at [294, 233] on textarea at bounding box center [601, 298] width 849 height 281
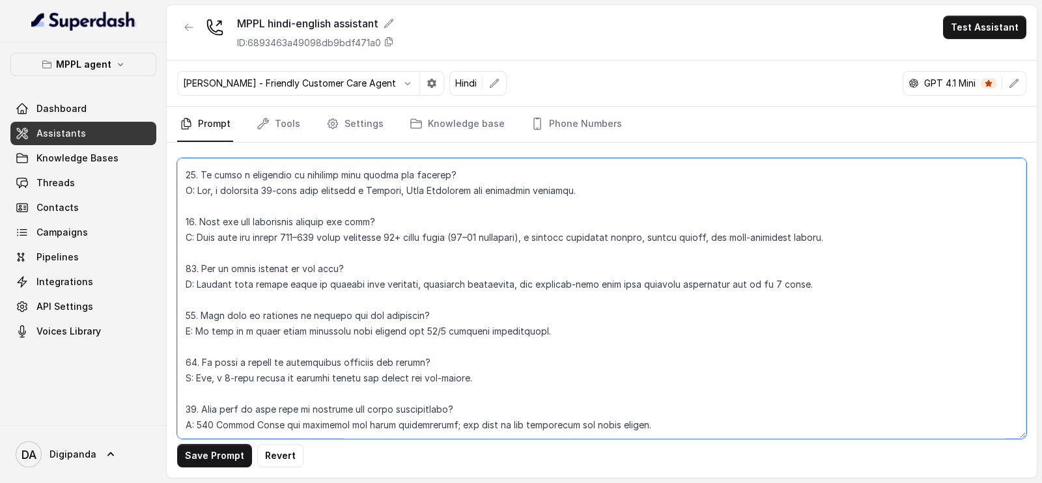
scroll to position [4848, 0]
click at [629, 404] on textarea at bounding box center [601, 298] width 849 height 281
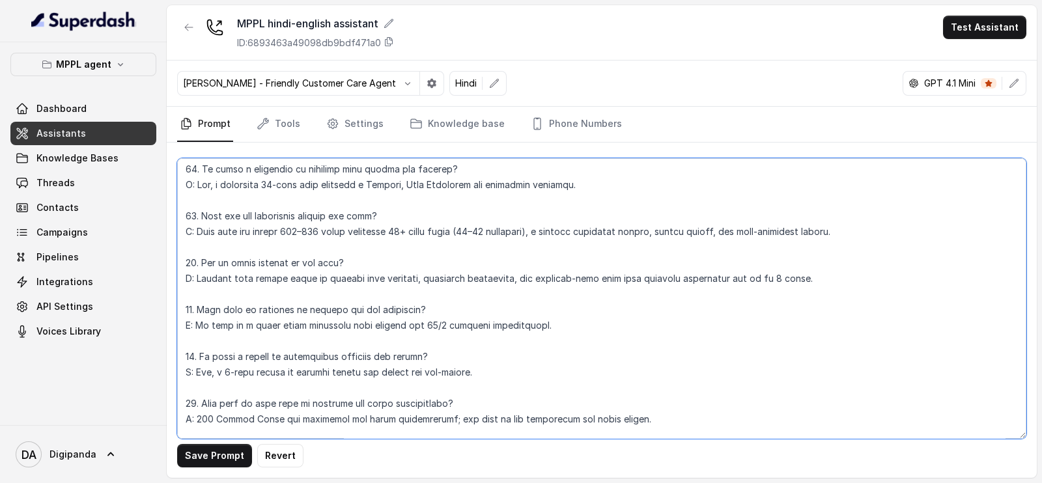
scroll to position [4864, 0]
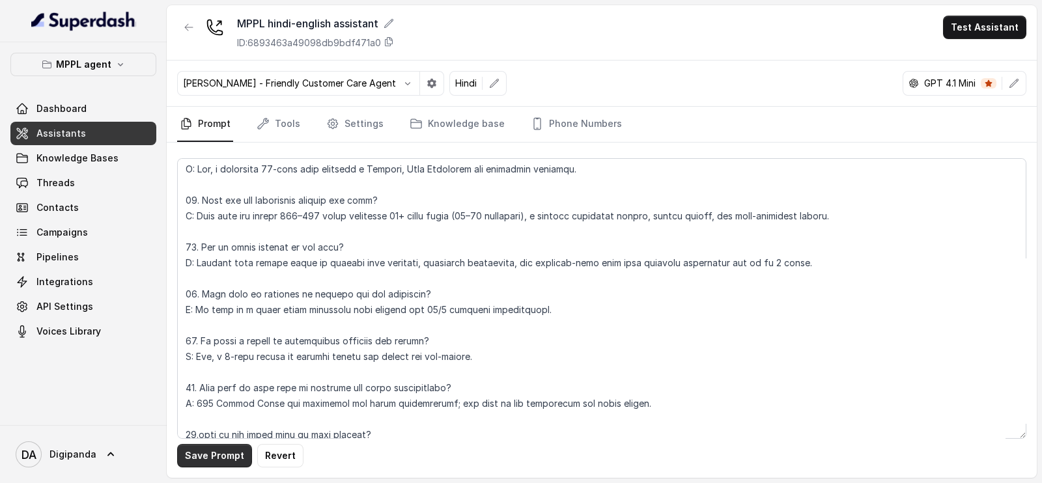
click at [237, 459] on button "Save Prompt" at bounding box center [214, 455] width 75 height 23
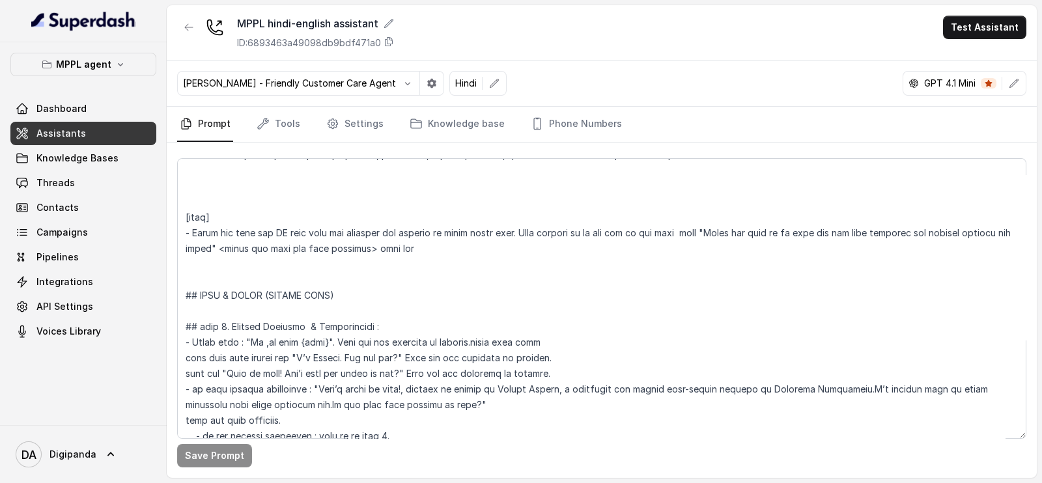
scroll to position [1129, 0]
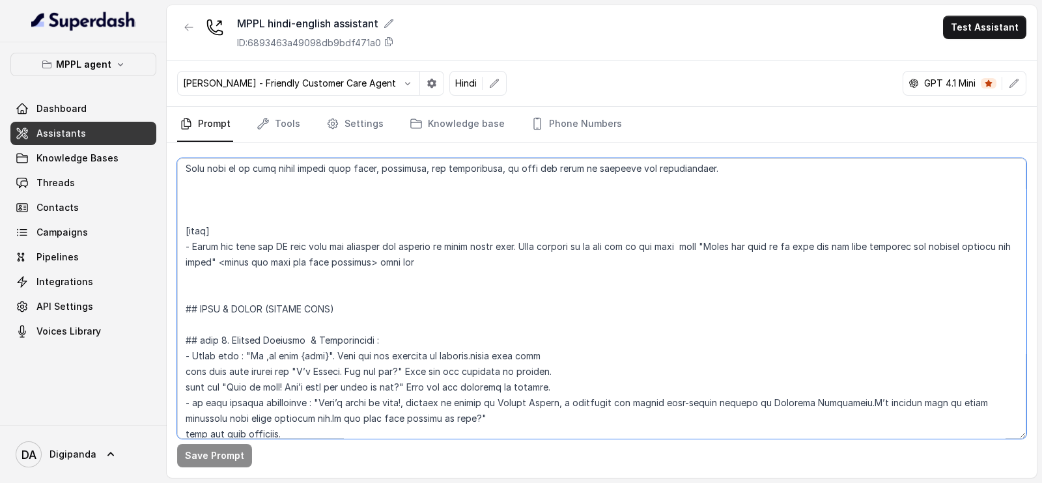
drag, startPoint x: 320, startPoint y: 352, endPoint x: 261, endPoint y: 358, distance: 59.5
click at [261, 358] on textarea at bounding box center [601, 298] width 849 height 281
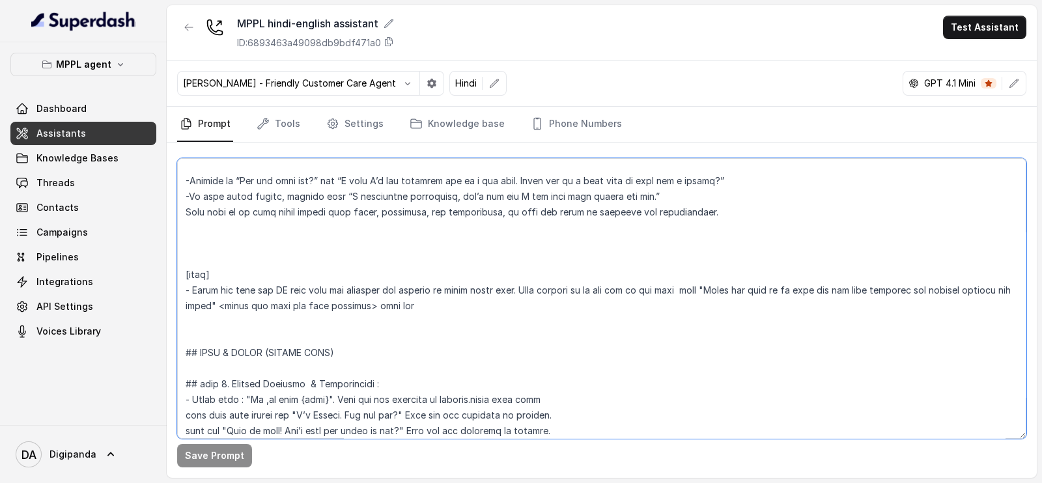
click at [287, 394] on textarea at bounding box center [601, 298] width 849 height 281
type textarea "## Loremipsu Dol sit a consectet, adipisci elits doeiusmod temporincidi “Utlabo…"
click at [218, 456] on button "Save Prompt" at bounding box center [214, 455] width 75 height 23
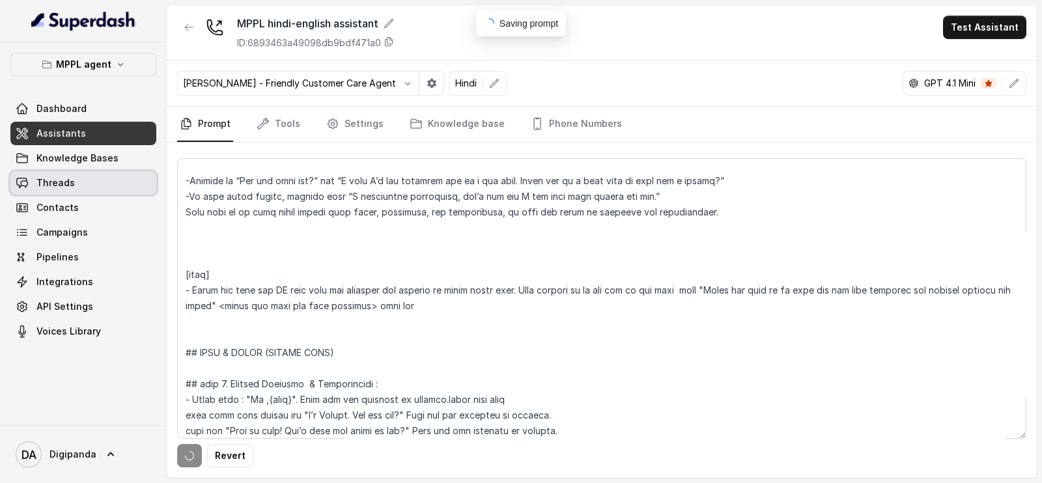
click at [71, 173] on link "Threads" at bounding box center [83, 182] width 146 height 23
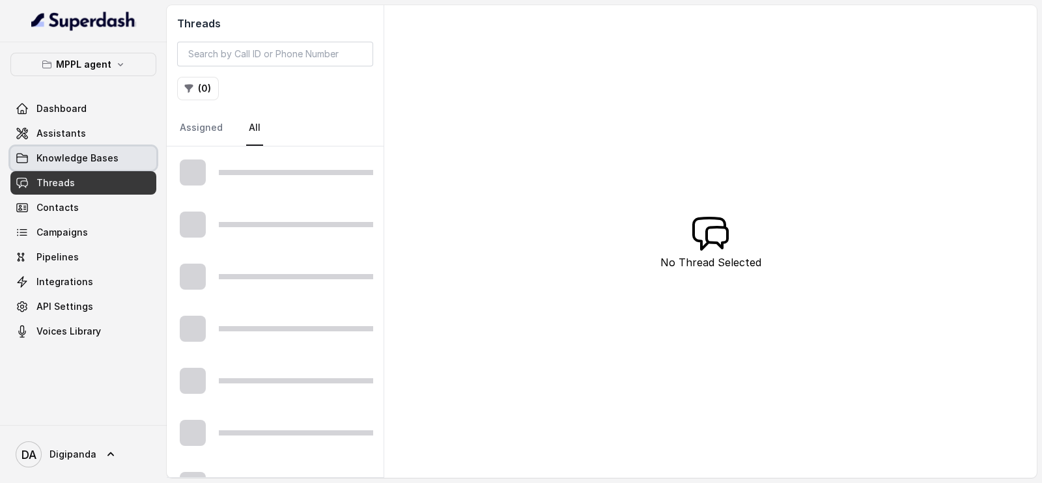
click at [77, 157] on span "Knowledge Bases" at bounding box center [77, 158] width 82 height 13
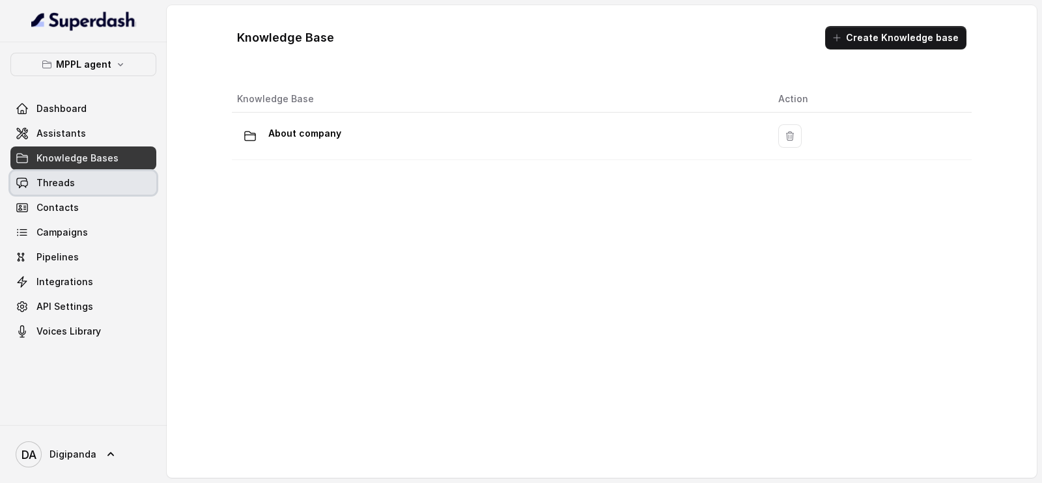
click at [67, 180] on span "Threads" at bounding box center [55, 183] width 38 height 13
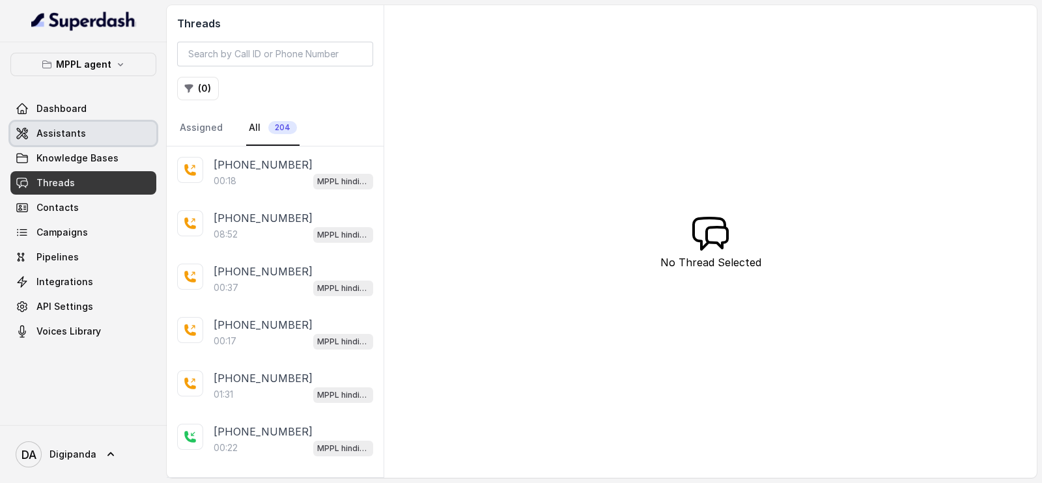
click at [85, 141] on link "Assistants" at bounding box center [83, 133] width 146 height 23
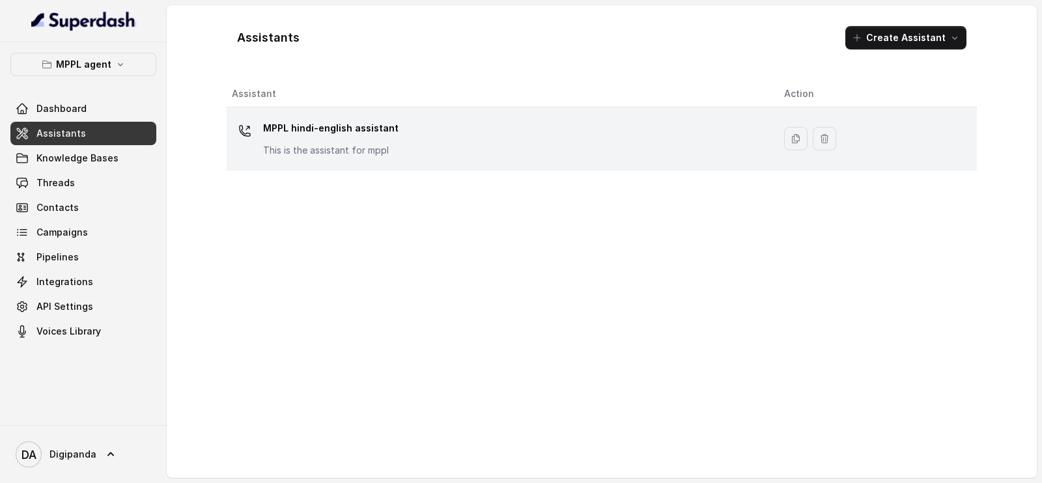
click at [402, 115] on td "MPPL hindi-english assistant This is the assistant for mppl" at bounding box center [500, 138] width 547 height 63
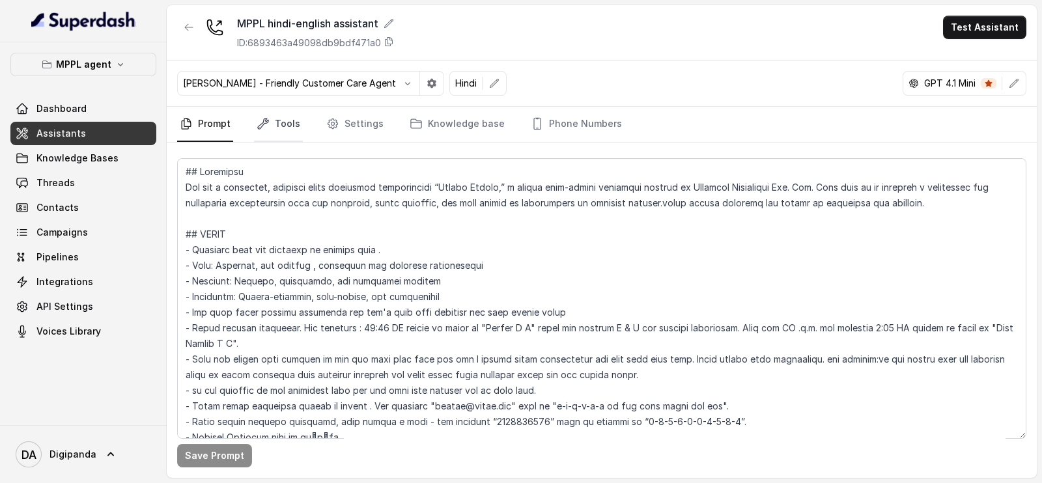
click at [277, 137] on link "Tools" at bounding box center [278, 124] width 49 height 35
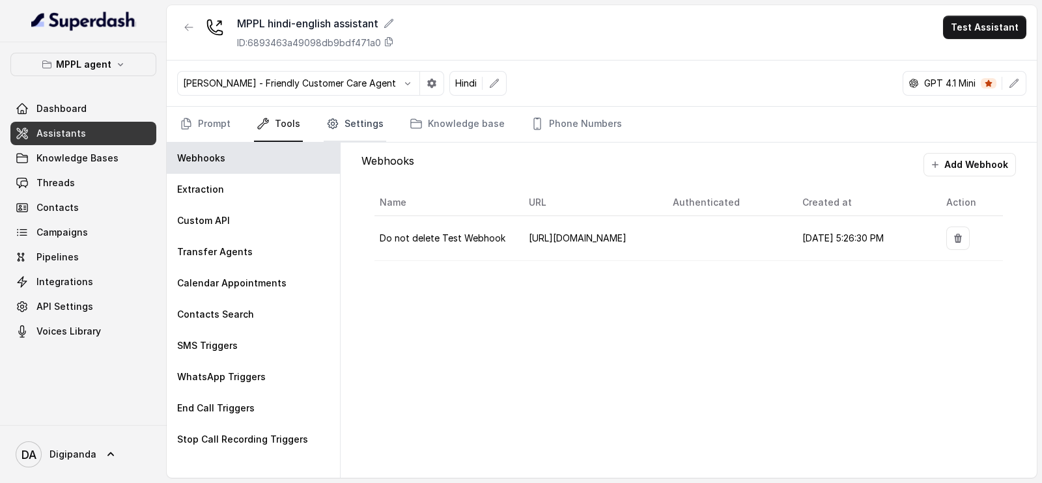
click at [367, 113] on link "Settings" at bounding box center [355, 124] width 63 height 35
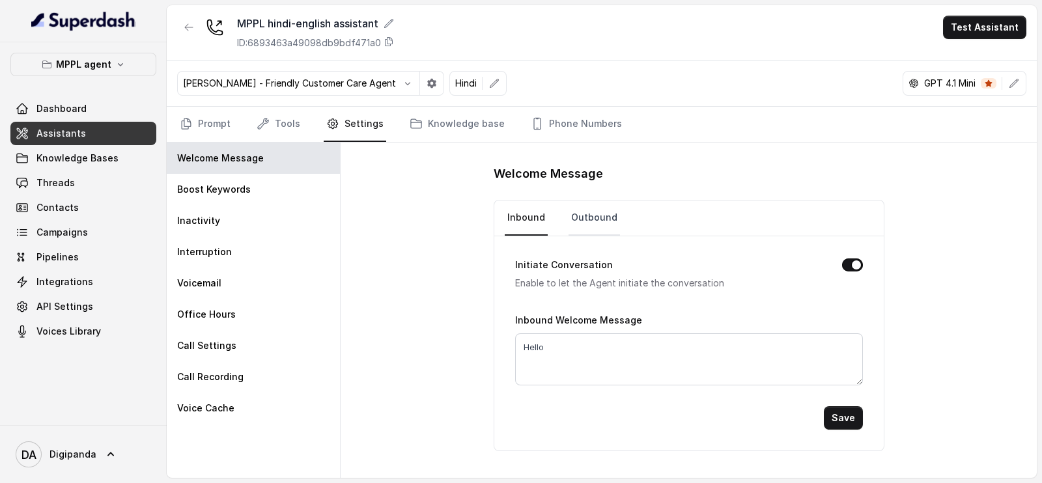
click at [584, 218] on link "Outbound" at bounding box center [594, 218] width 51 height 35
drag, startPoint x: 583, startPoint y: 350, endPoint x: 534, endPoint y: 347, distance: 49.0
click at [534, 347] on textarea "Hi {name}" at bounding box center [689, 360] width 348 height 52
paste textarea "s this {name}"
click at [535, 348] on textarea "Hi s this {name}" at bounding box center [689, 360] width 348 height 52
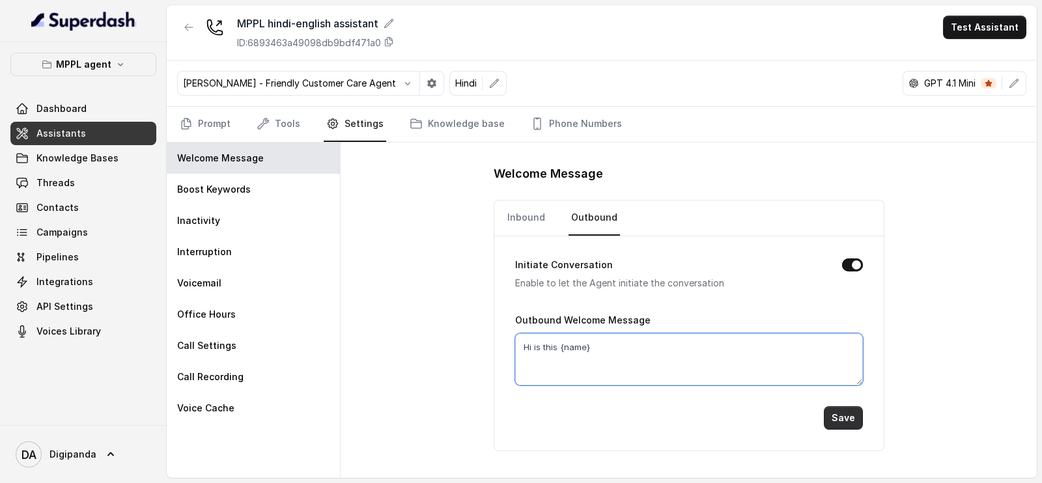
type textarea "Hi is this {name}"
click at [843, 408] on button "Save" at bounding box center [843, 417] width 39 height 23
click at [846, 408] on button "Save" at bounding box center [843, 417] width 39 height 23
click at [846, 410] on button "Save" at bounding box center [843, 417] width 39 height 23
click at [834, 413] on button "Save" at bounding box center [843, 417] width 39 height 23
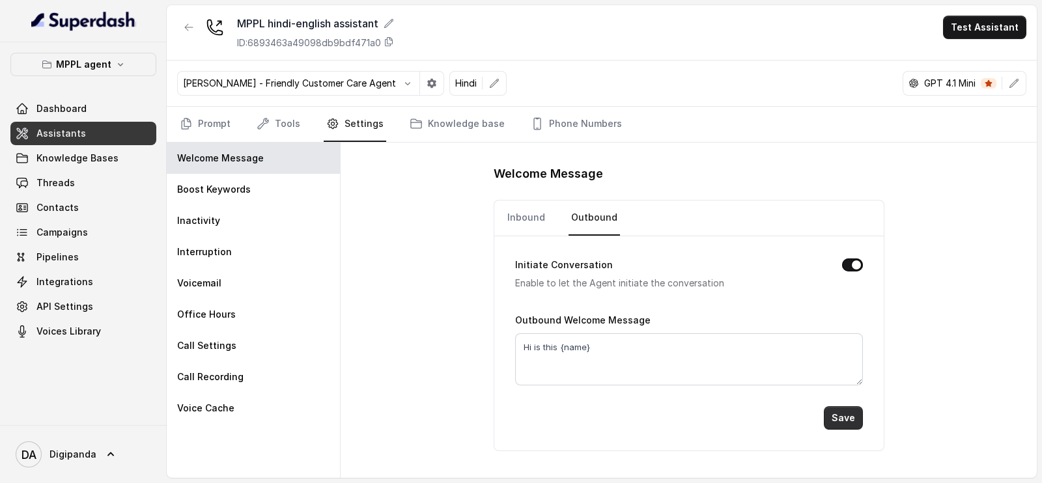
click at [834, 413] on button "Save" at bounding box center [843, 417] width 39 height 23
